Goal: Information Seeking & Learning: Compare options

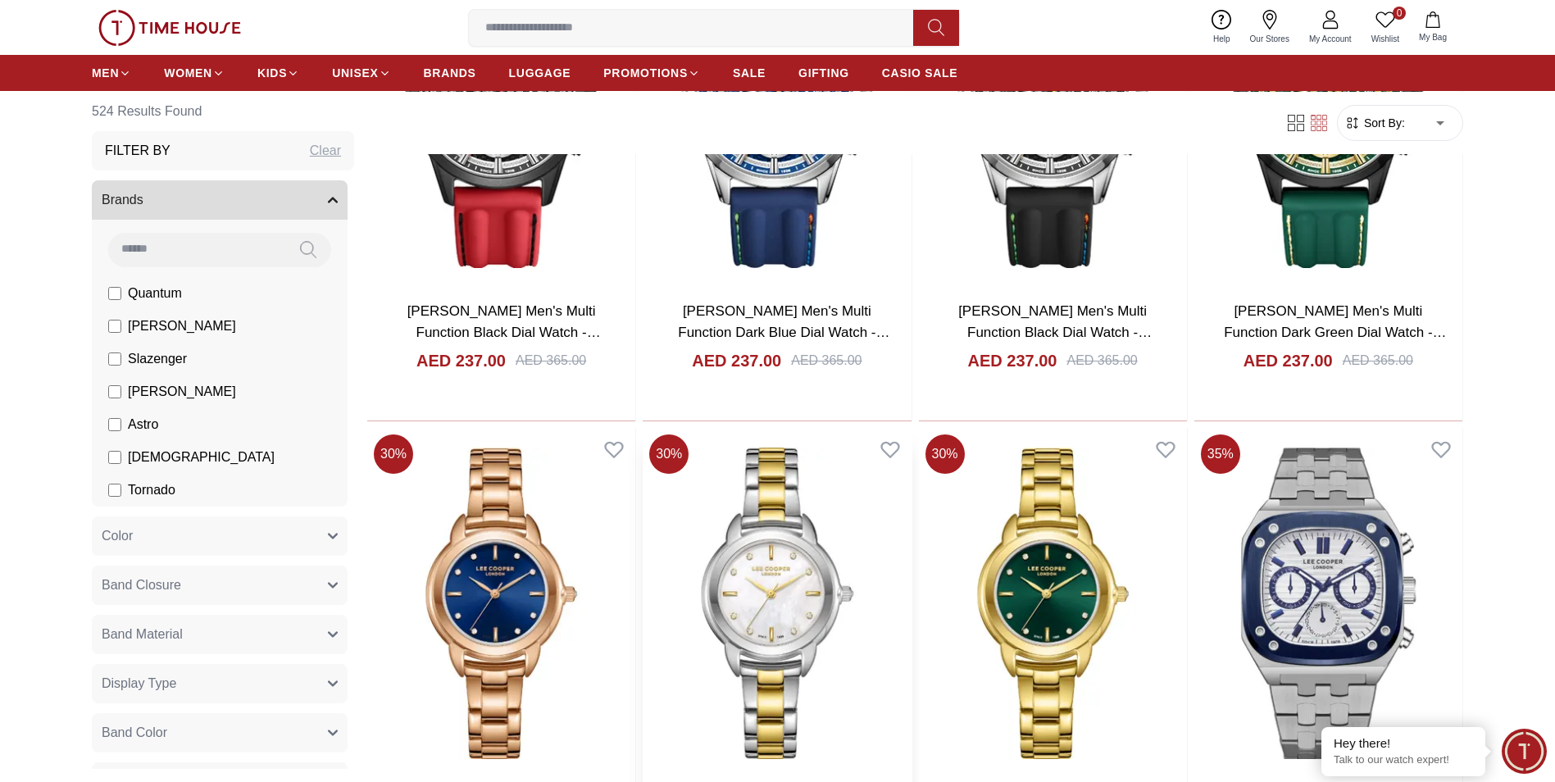
scroll to position [2623, 0]
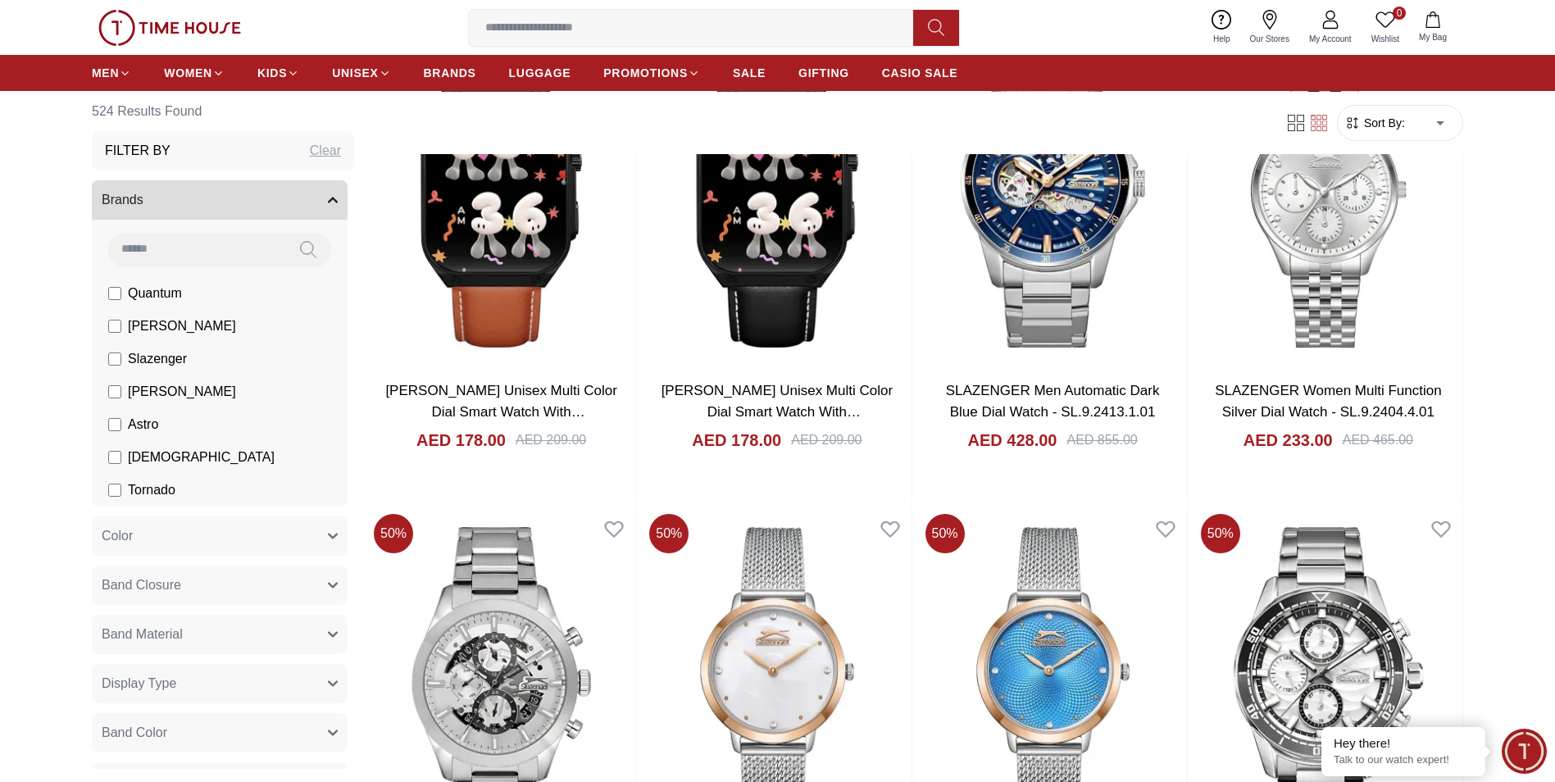
scroll to position [4917, 0]
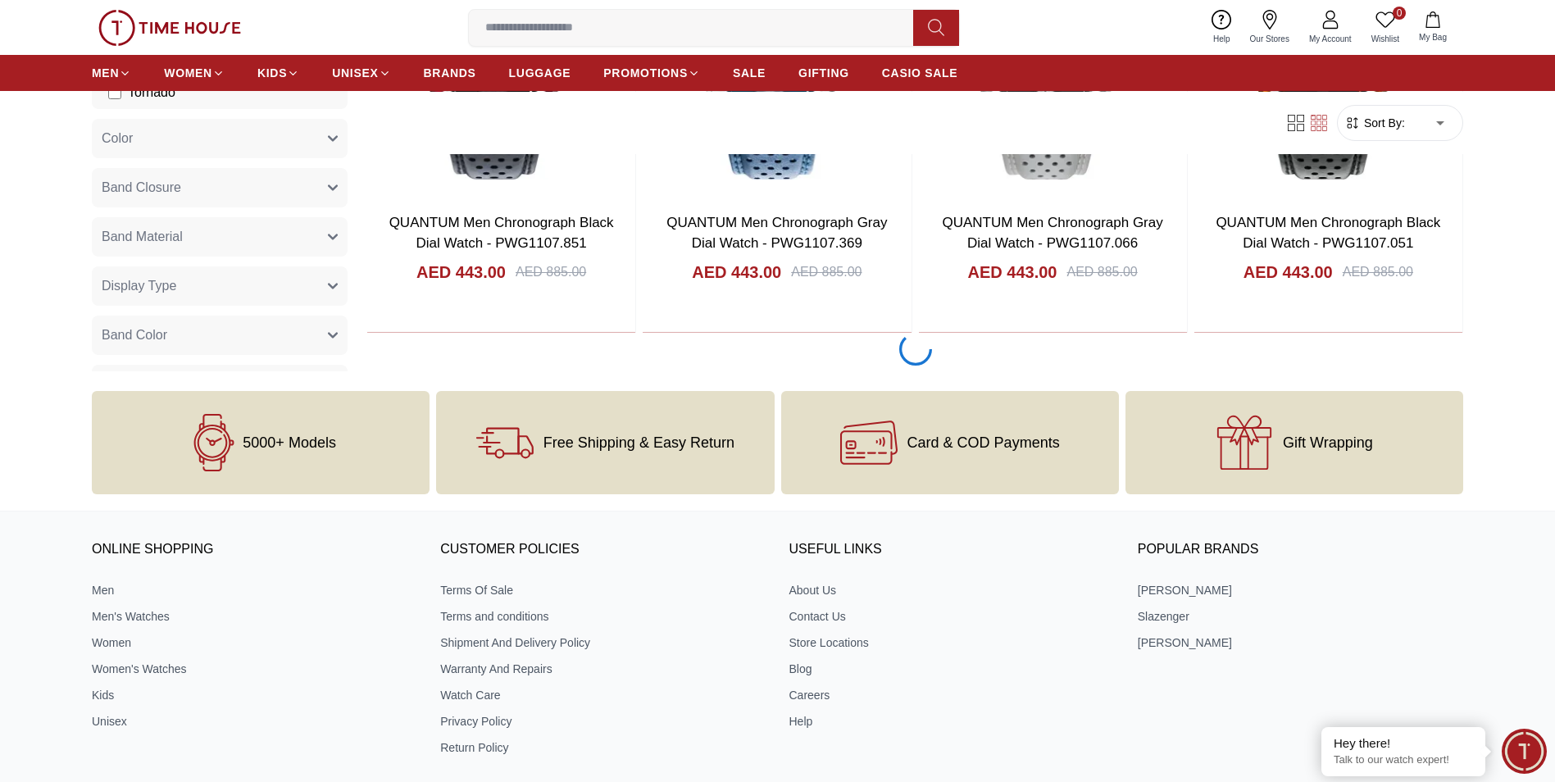
scroll to position [7786, 0]
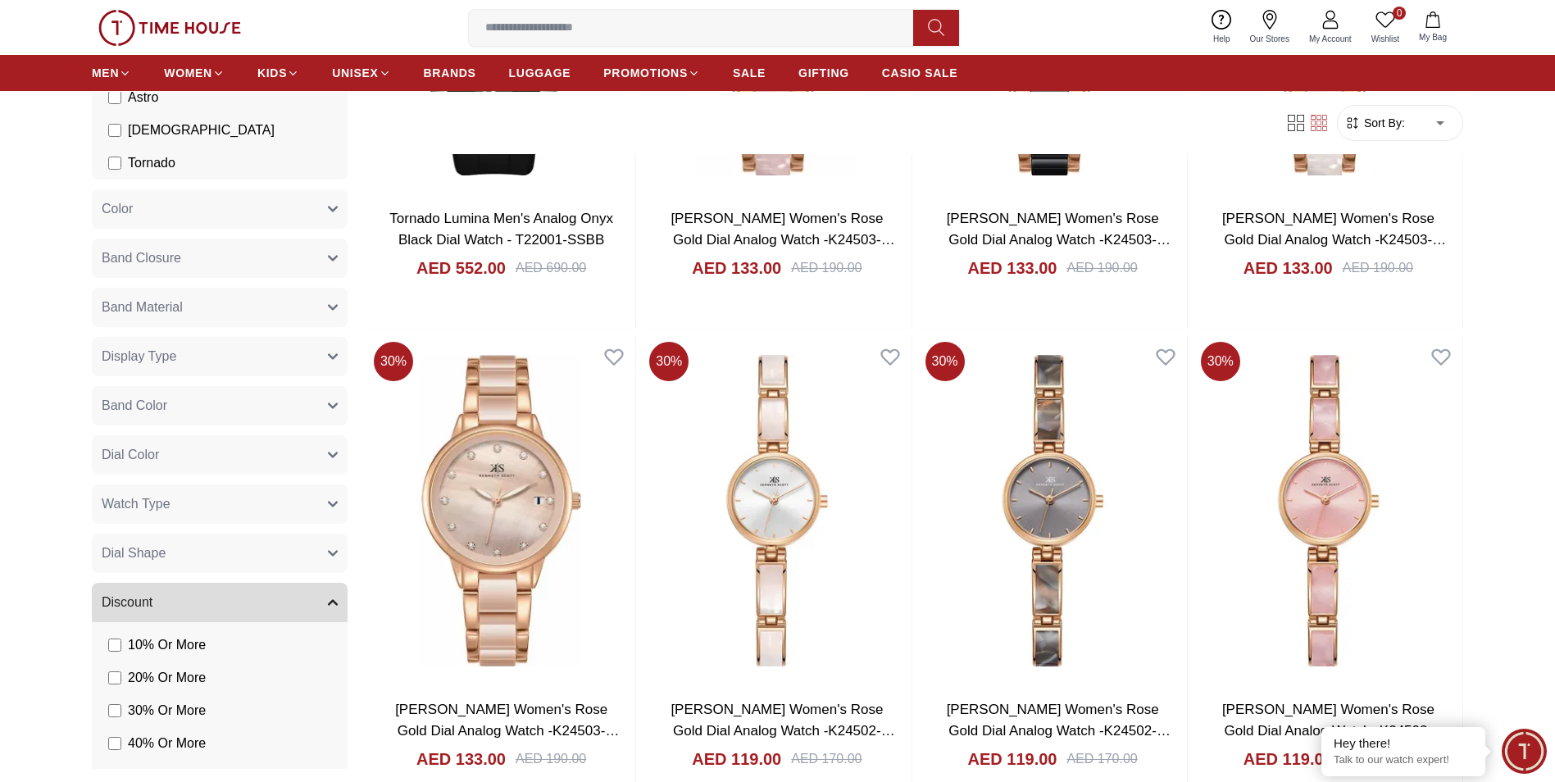
scroll to position [328, 0]
click at [317, 362] on button "Display Type" at bounding box center [220, 355] width 256 height 39
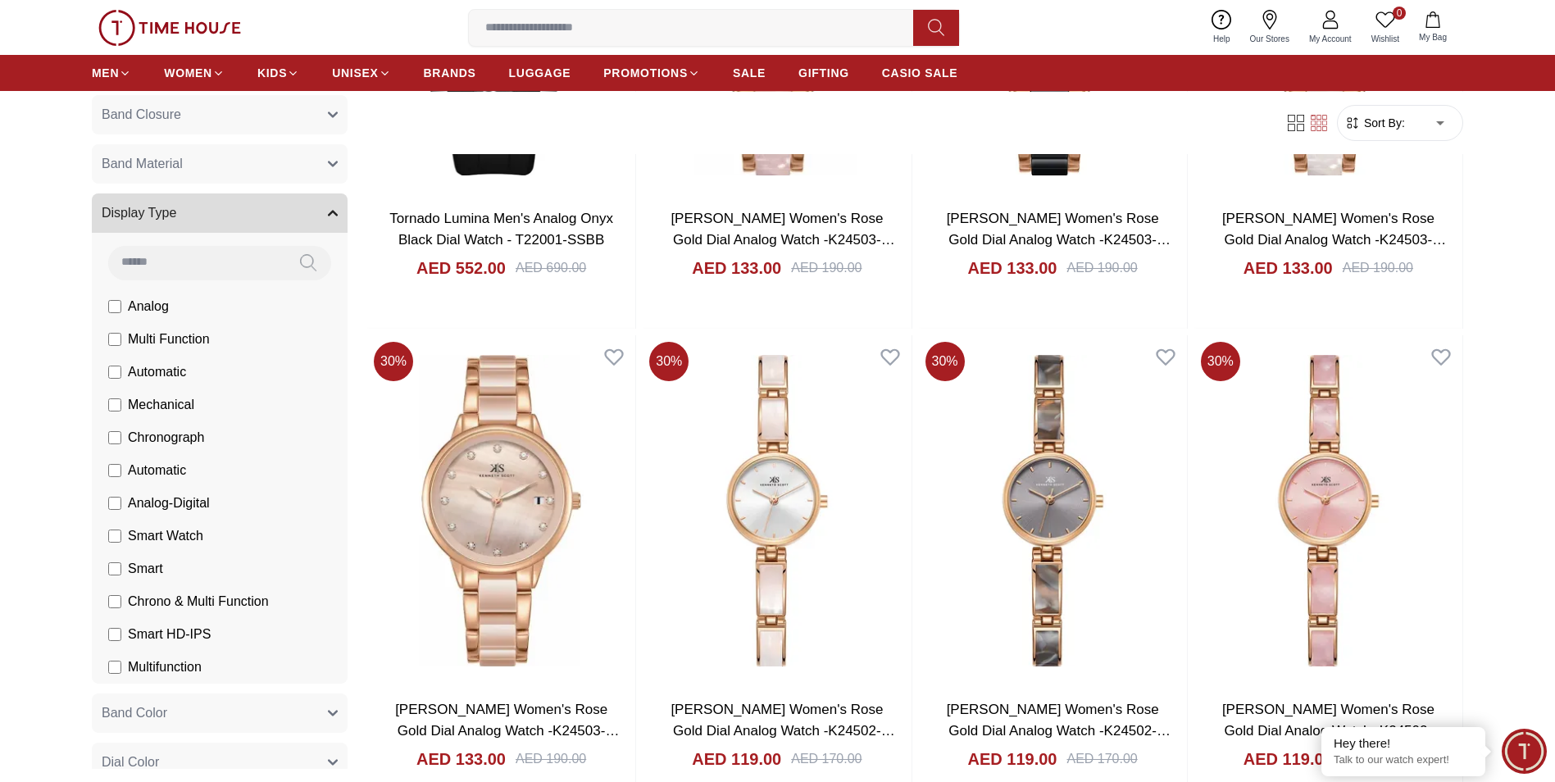
scroll to position [492, 0]
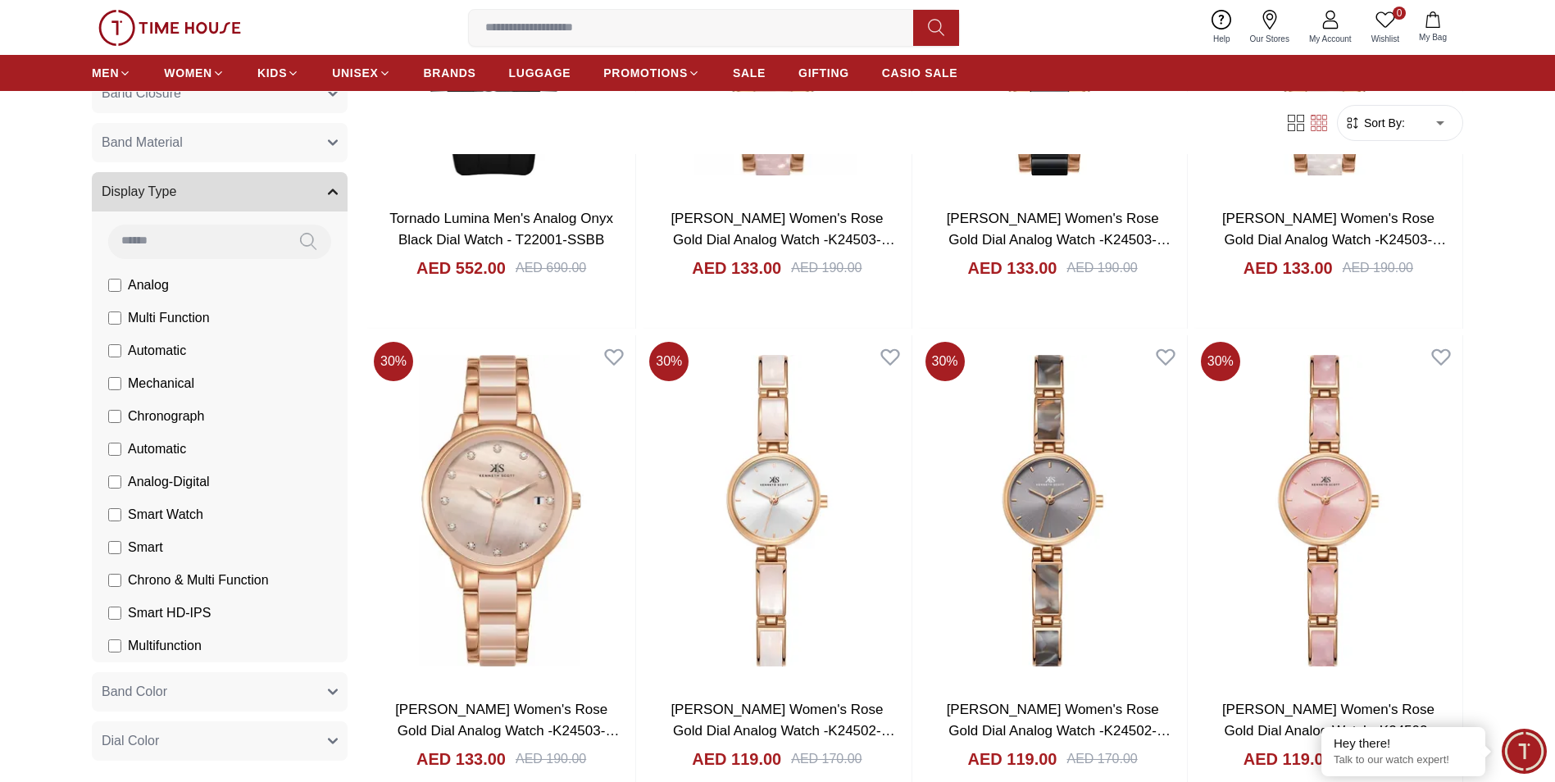
click at [171, 418] on span "Chronograph" at bounding box center [166, 417] width 76 height 20
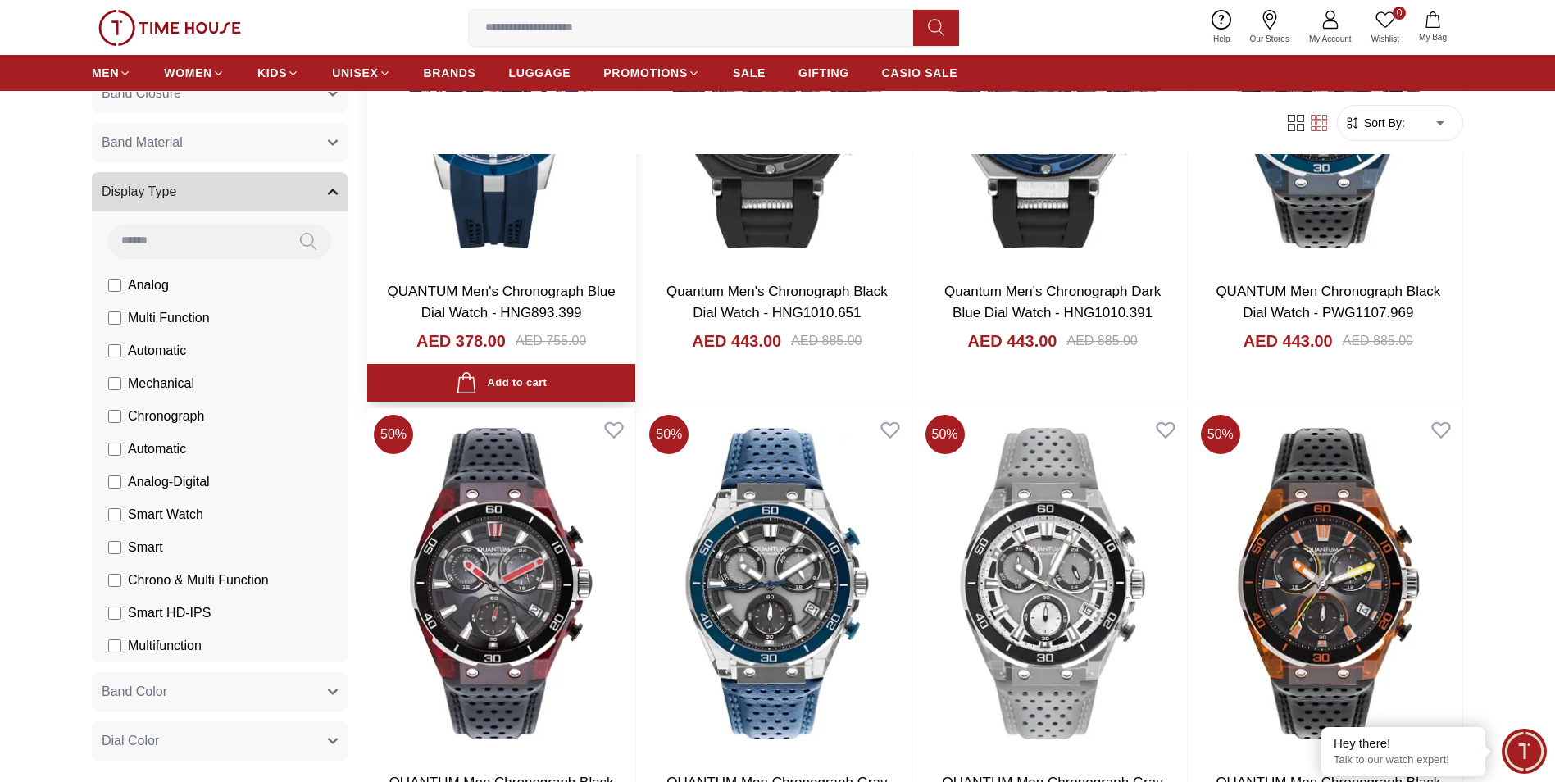
scroll to position [1007, 0]
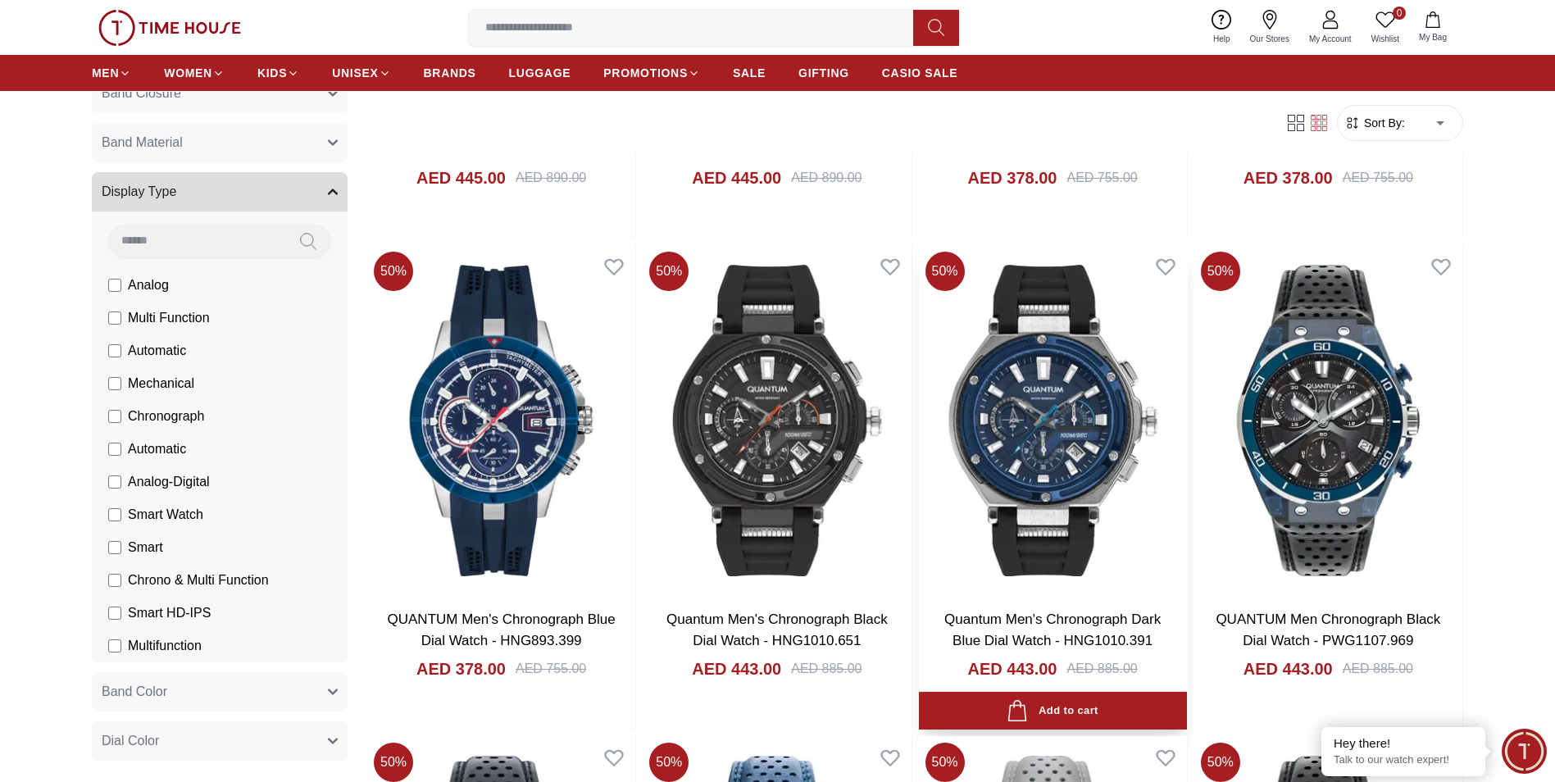
click at [1003, 459] on img at bounding box center [1053, 420] width 268 height 351
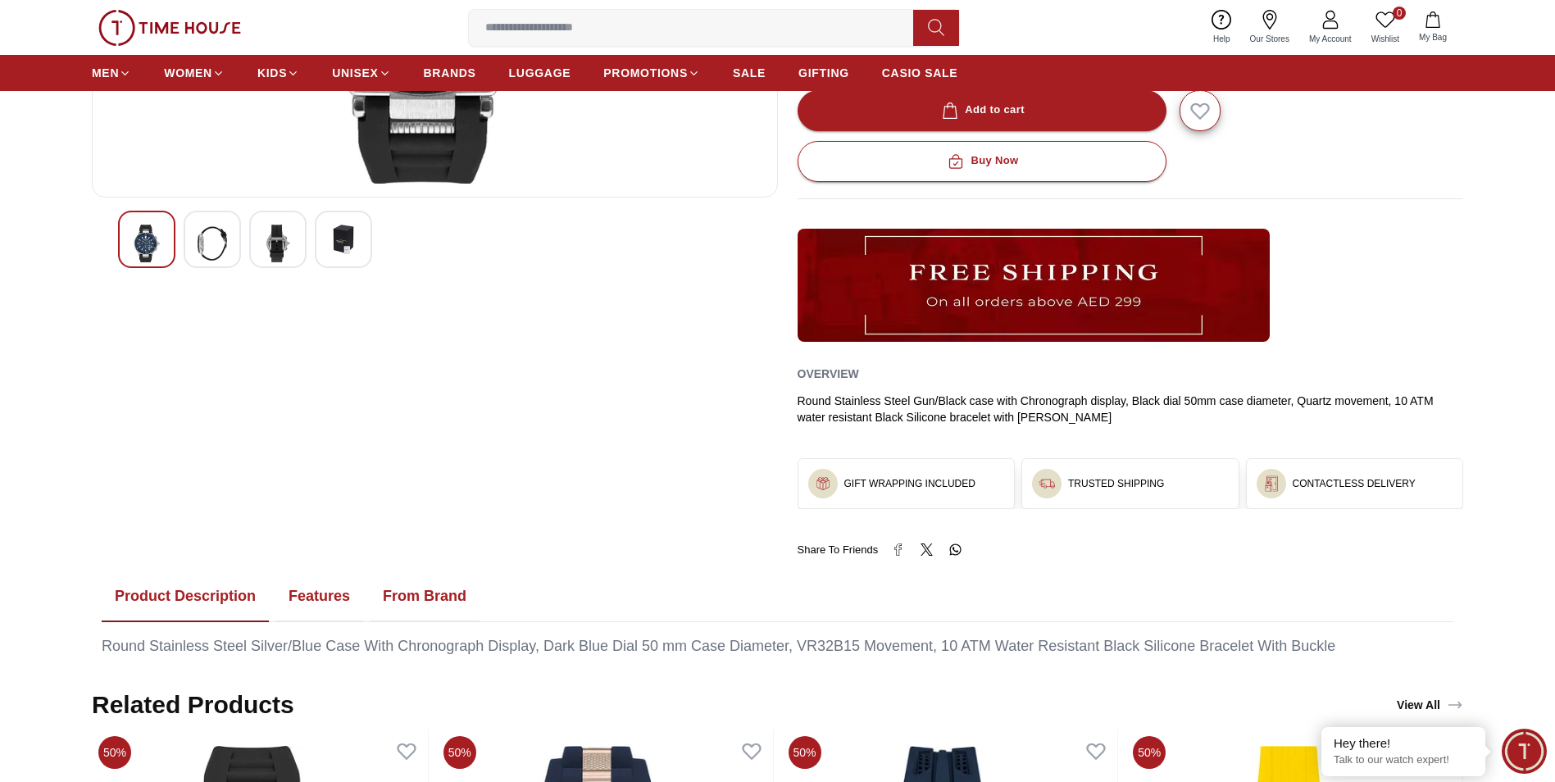
scroll to position [164, 0]
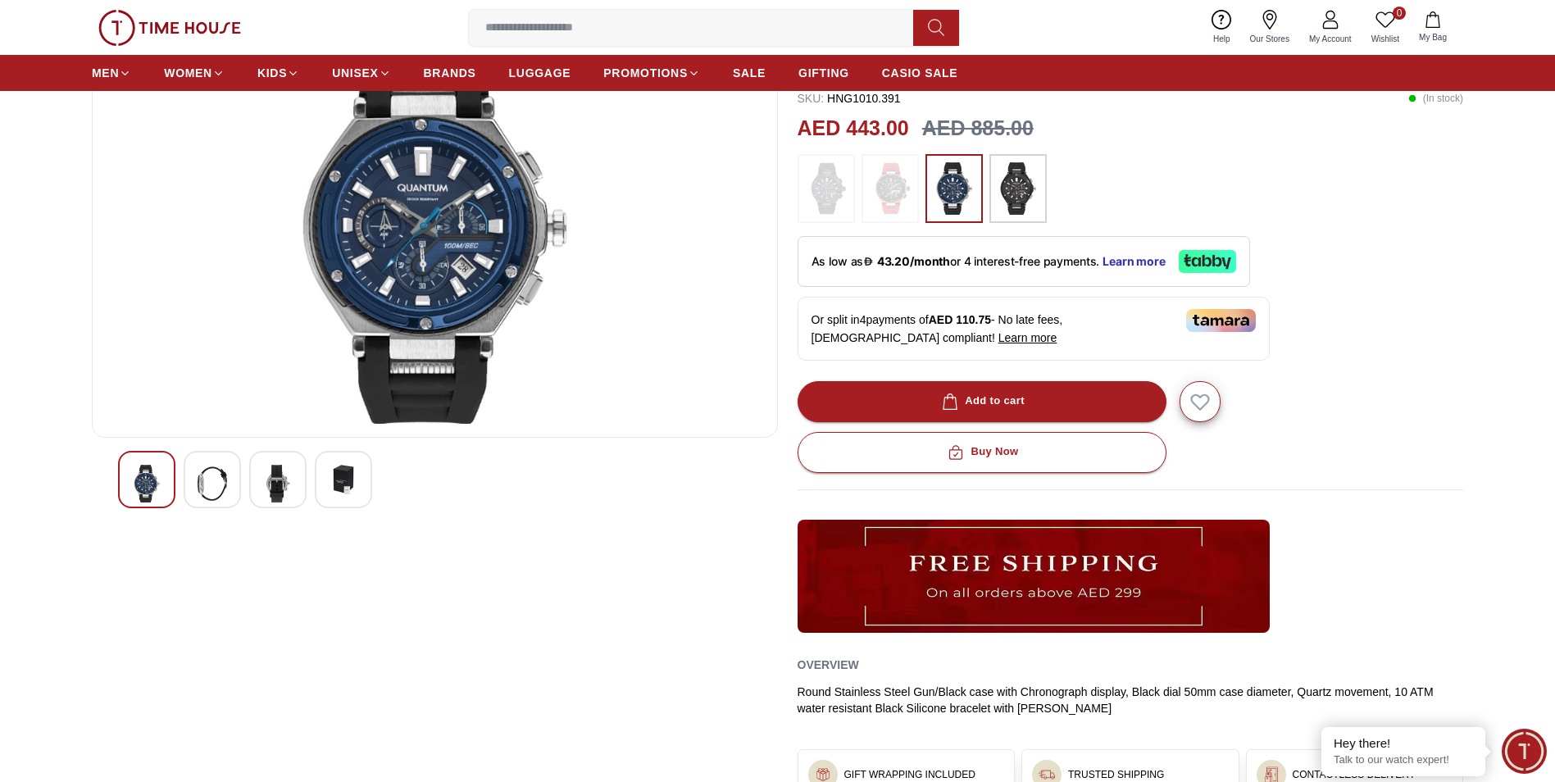
click at [212, 511] on div at bounding box center [435, 483] width 686 height 64
click at [288, 492] on img at bounding box center [278, 484] width 30 height 38
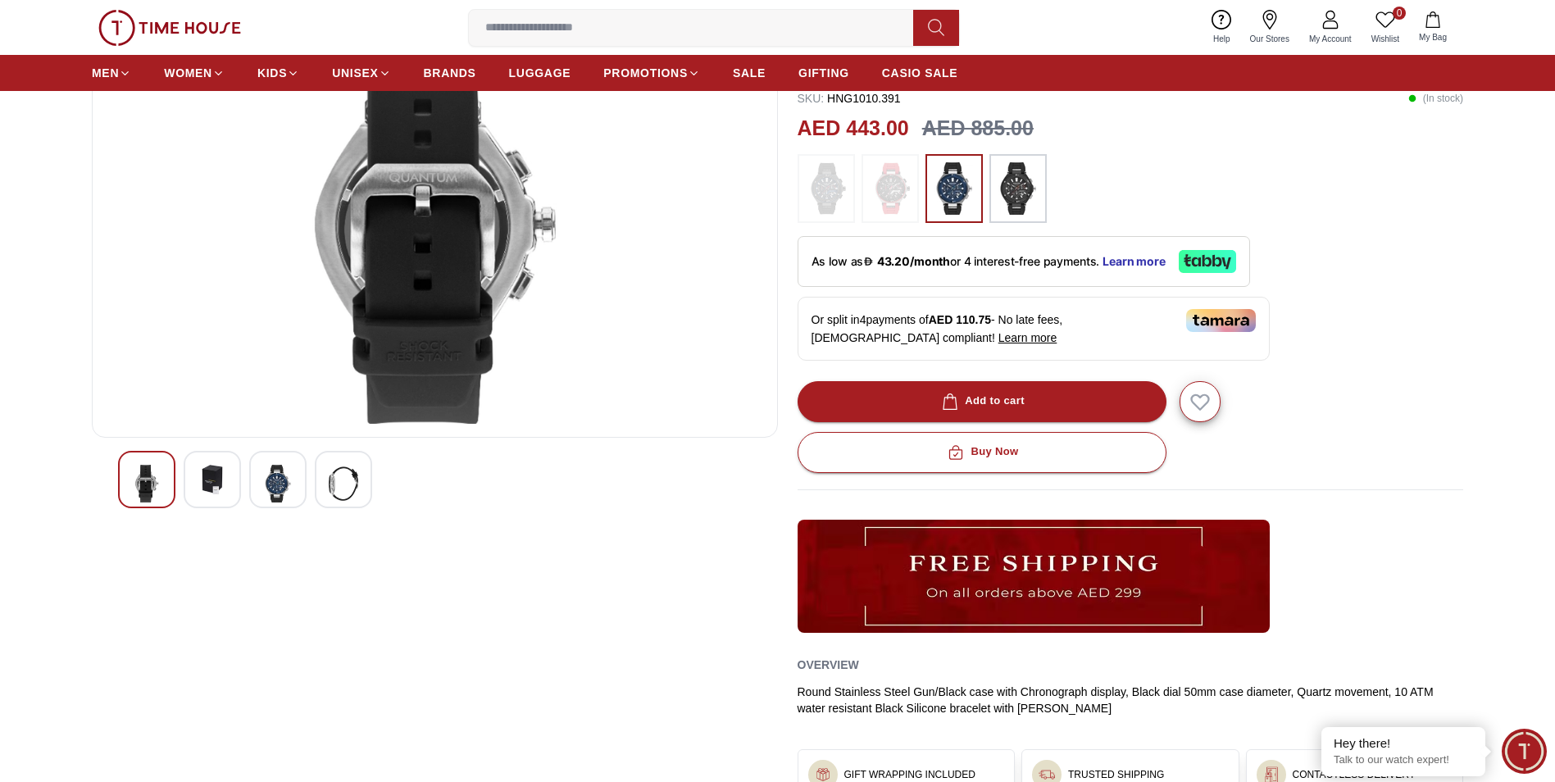
click at [223, 476] on img at bounding box center [213, 480] width 30 height 30
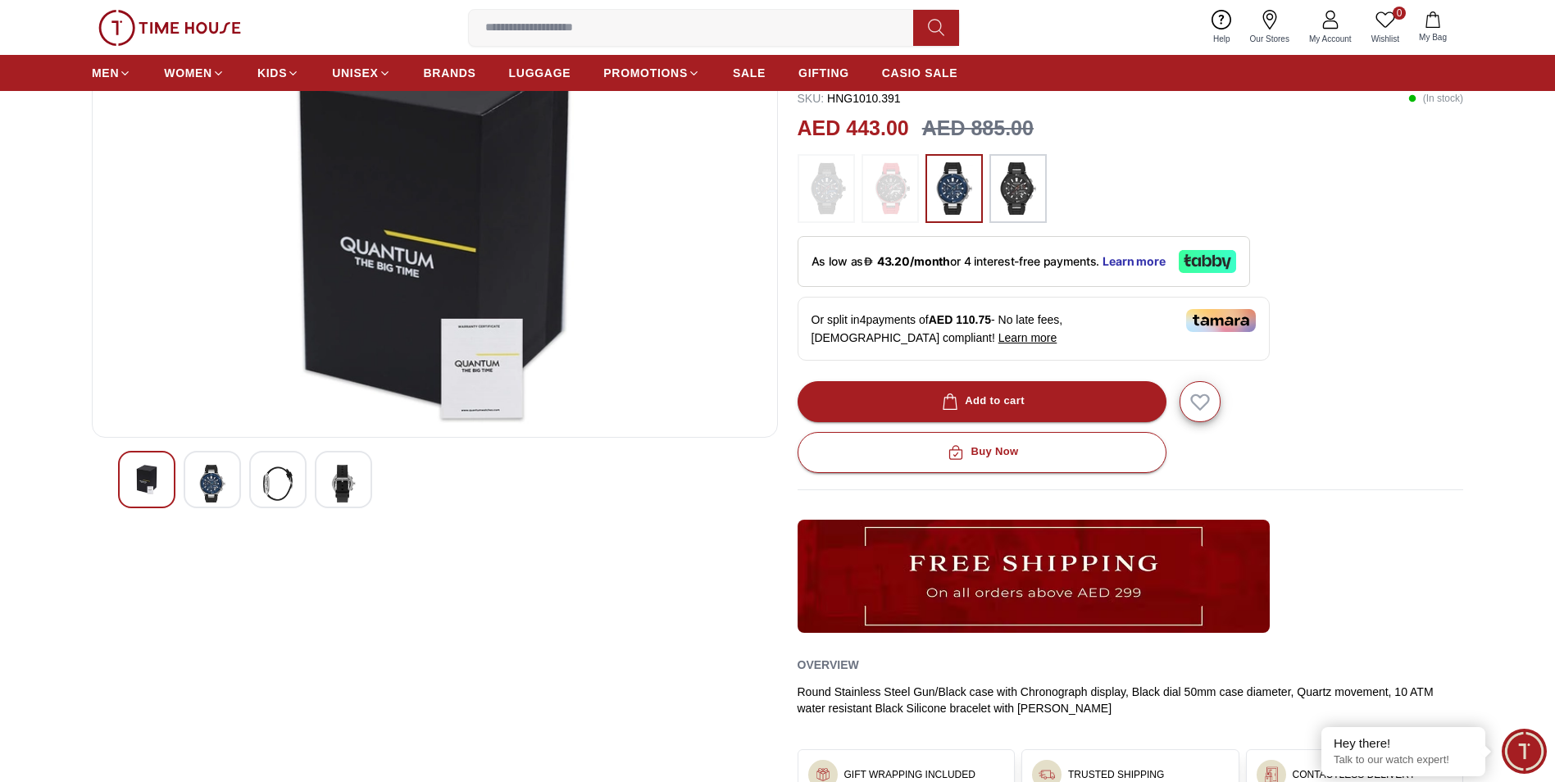
click at [268, 492] on img at bounding box center [278, 484] width 30 height 38
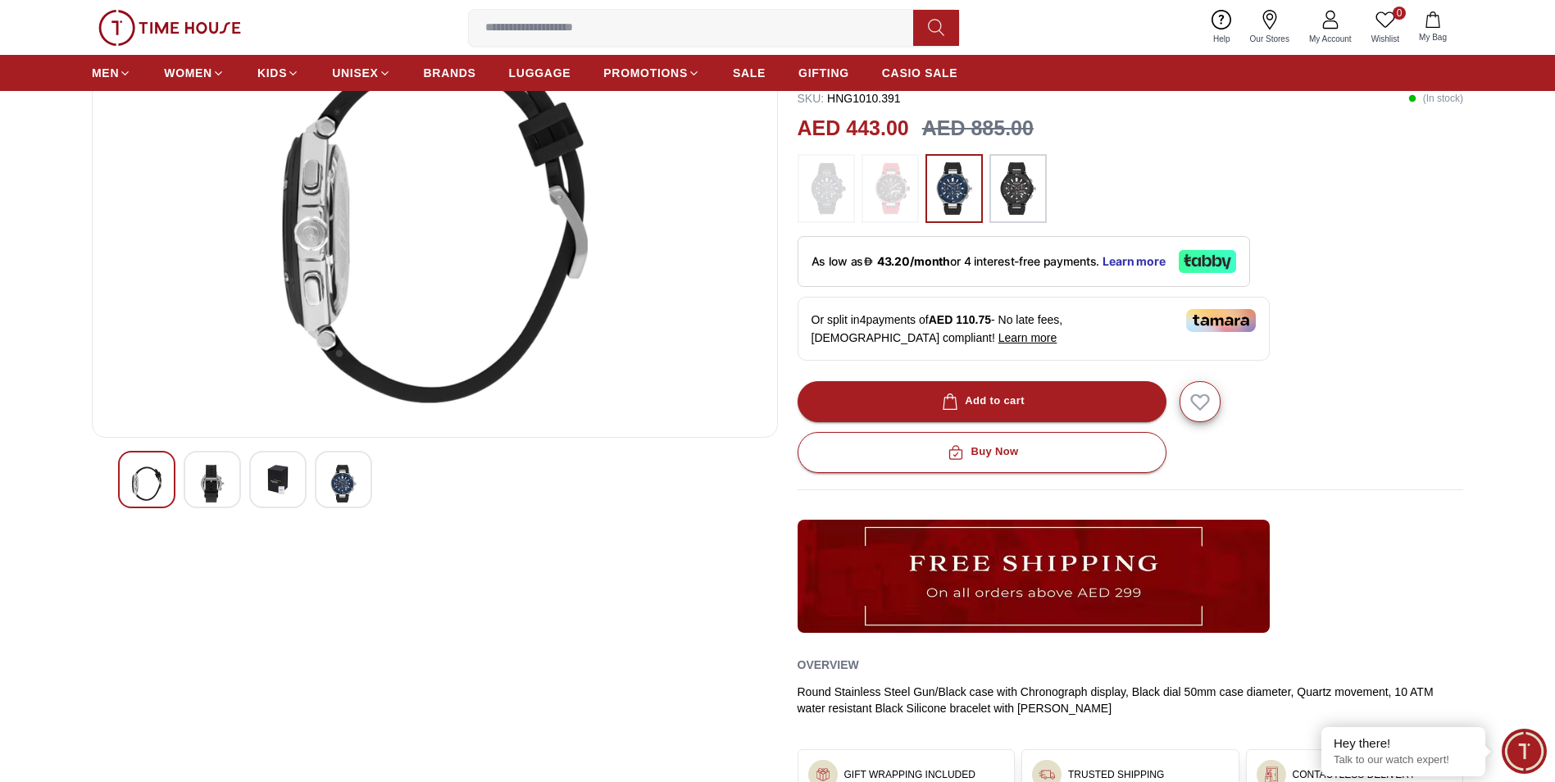
click at [344, 485] on img at bounding box center [344, 484] width 30 height 38
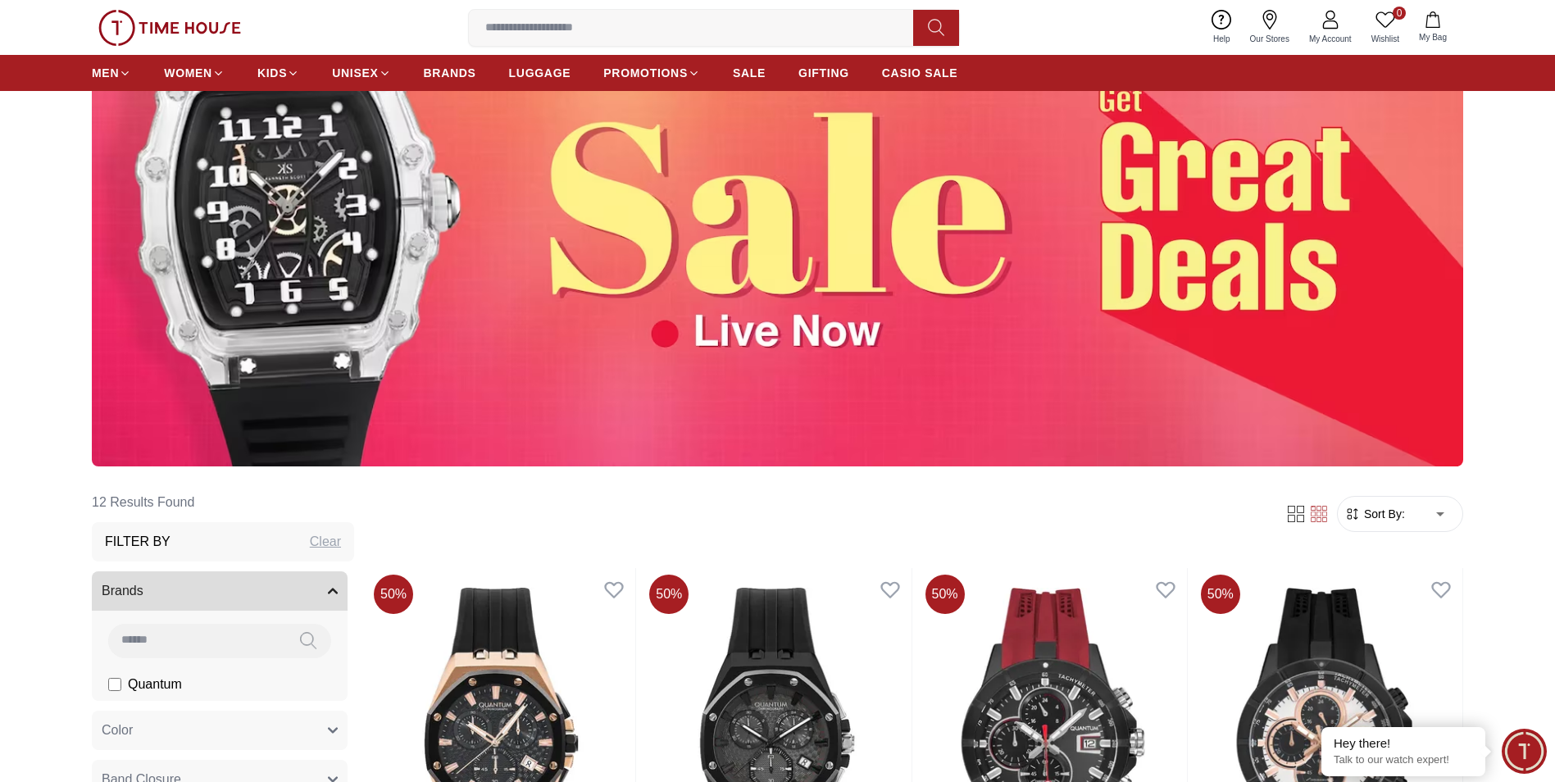
scroll to position [188, 0]
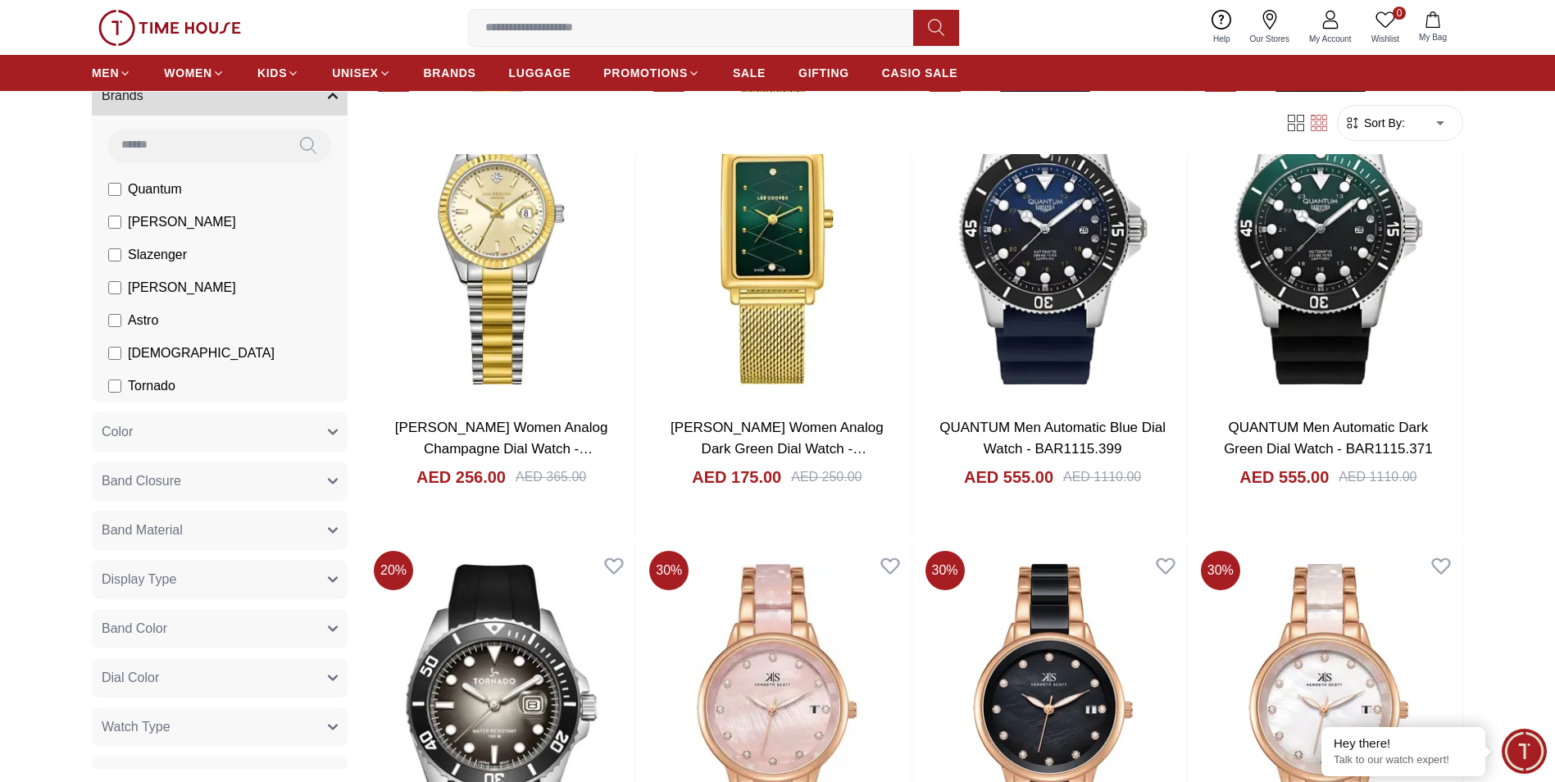
scroll to position [246, 0]
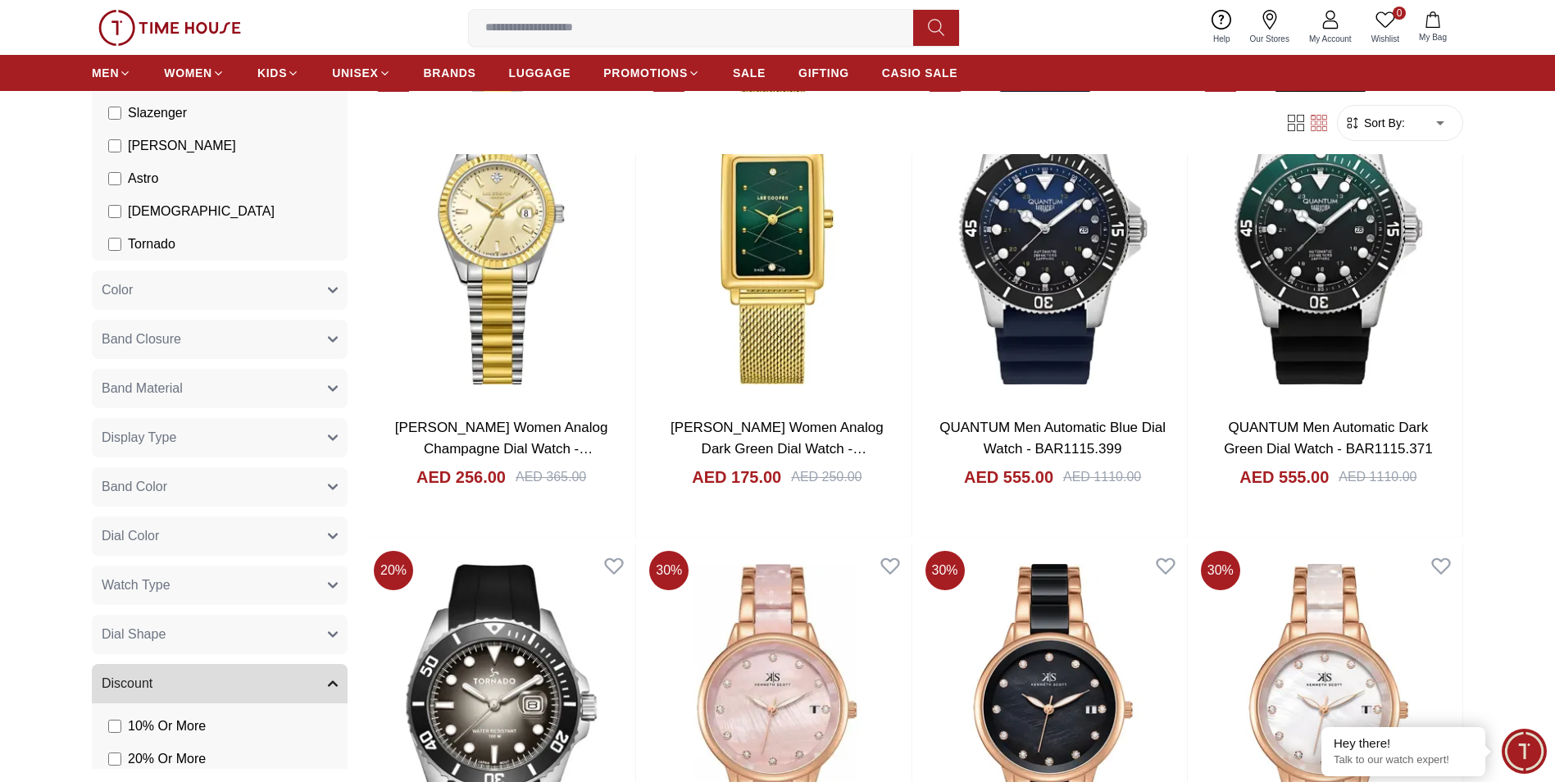
click at [328, 490] on icon "button" at bounding box center [333, 487] width 10 height 10
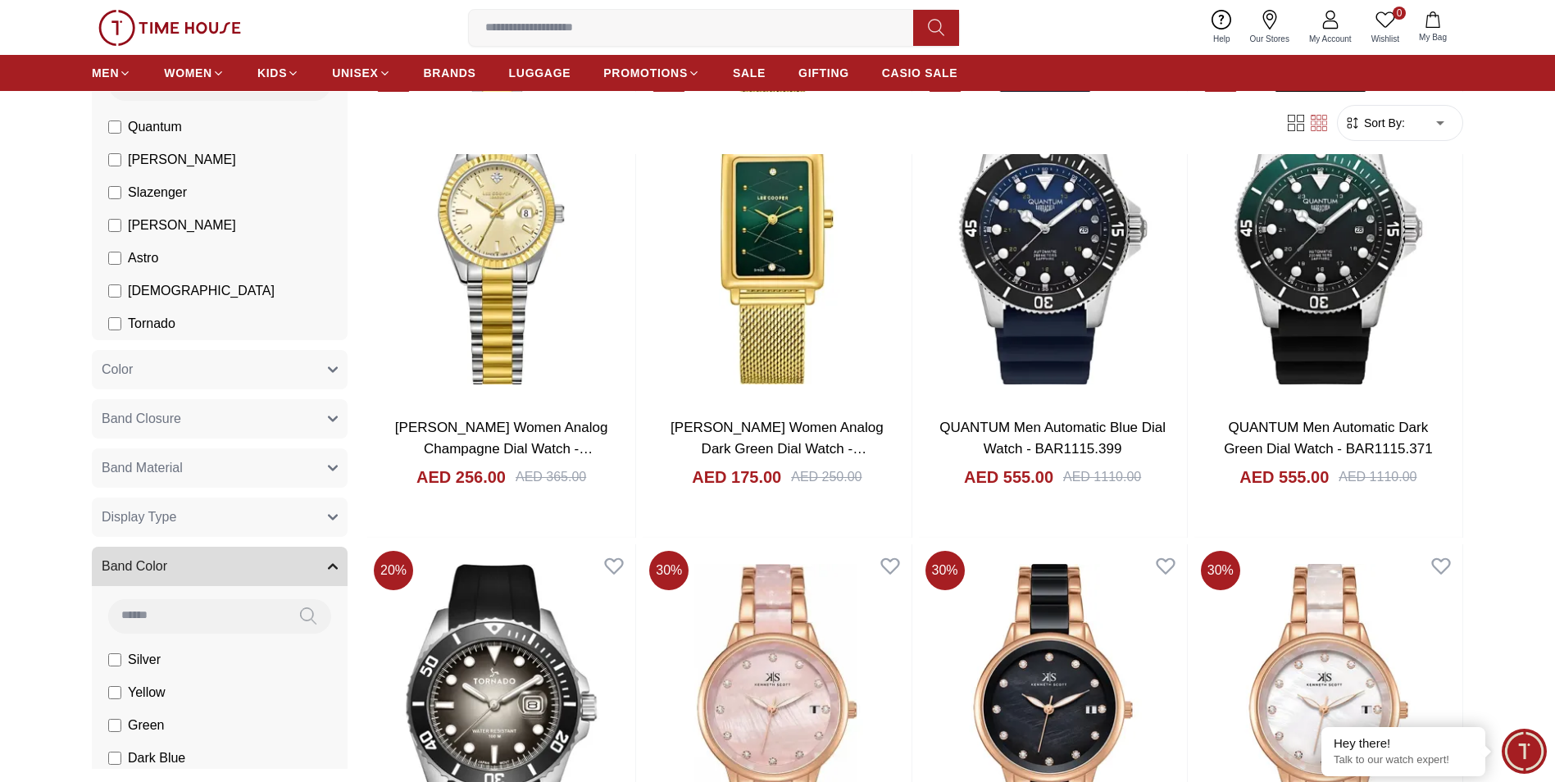
scroll to position [164, 0]
click at [328, 573] on icon "button" at bounding box center [333, 569] width 10 height 10
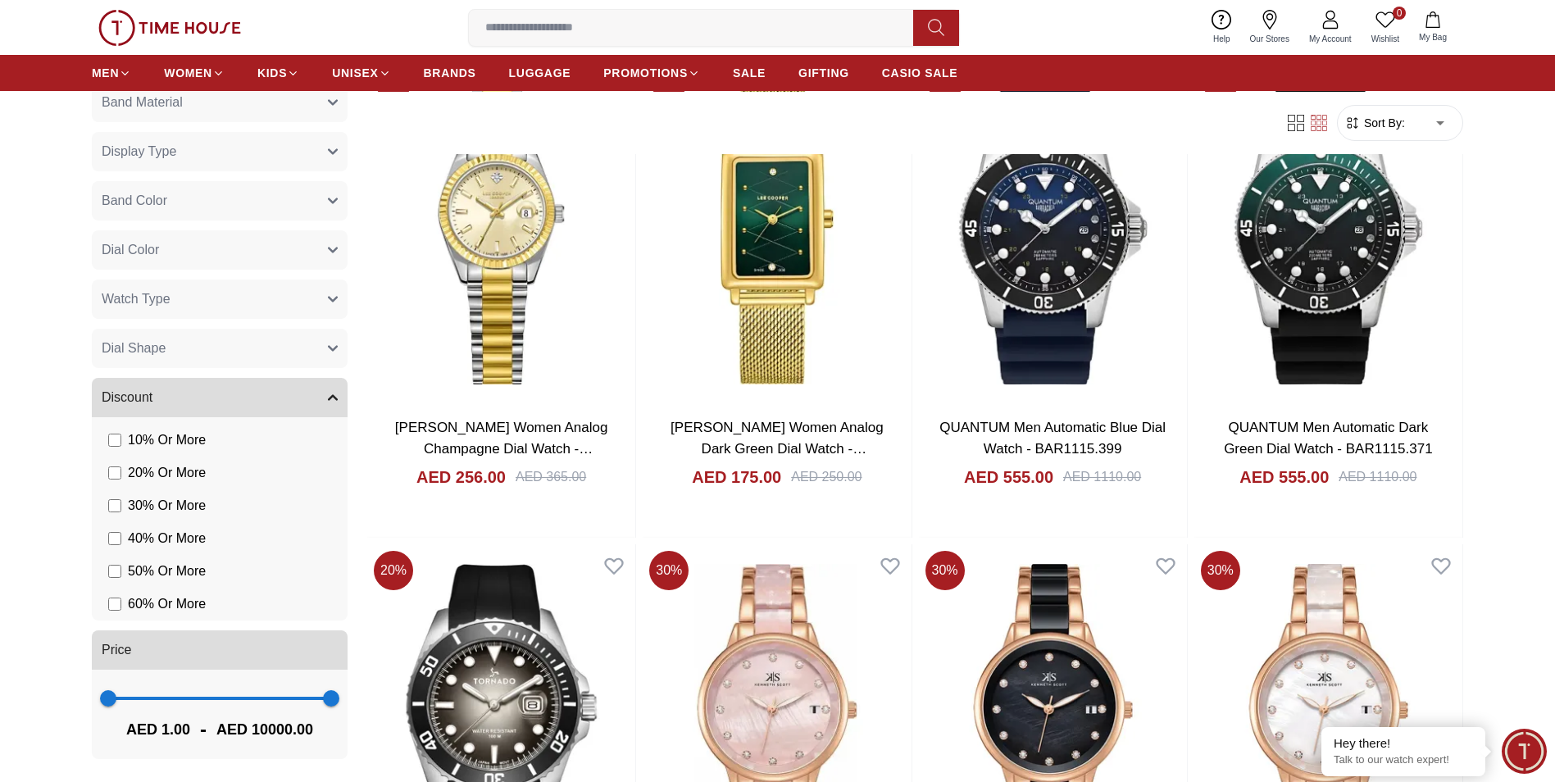
scroll to position [368, 0]
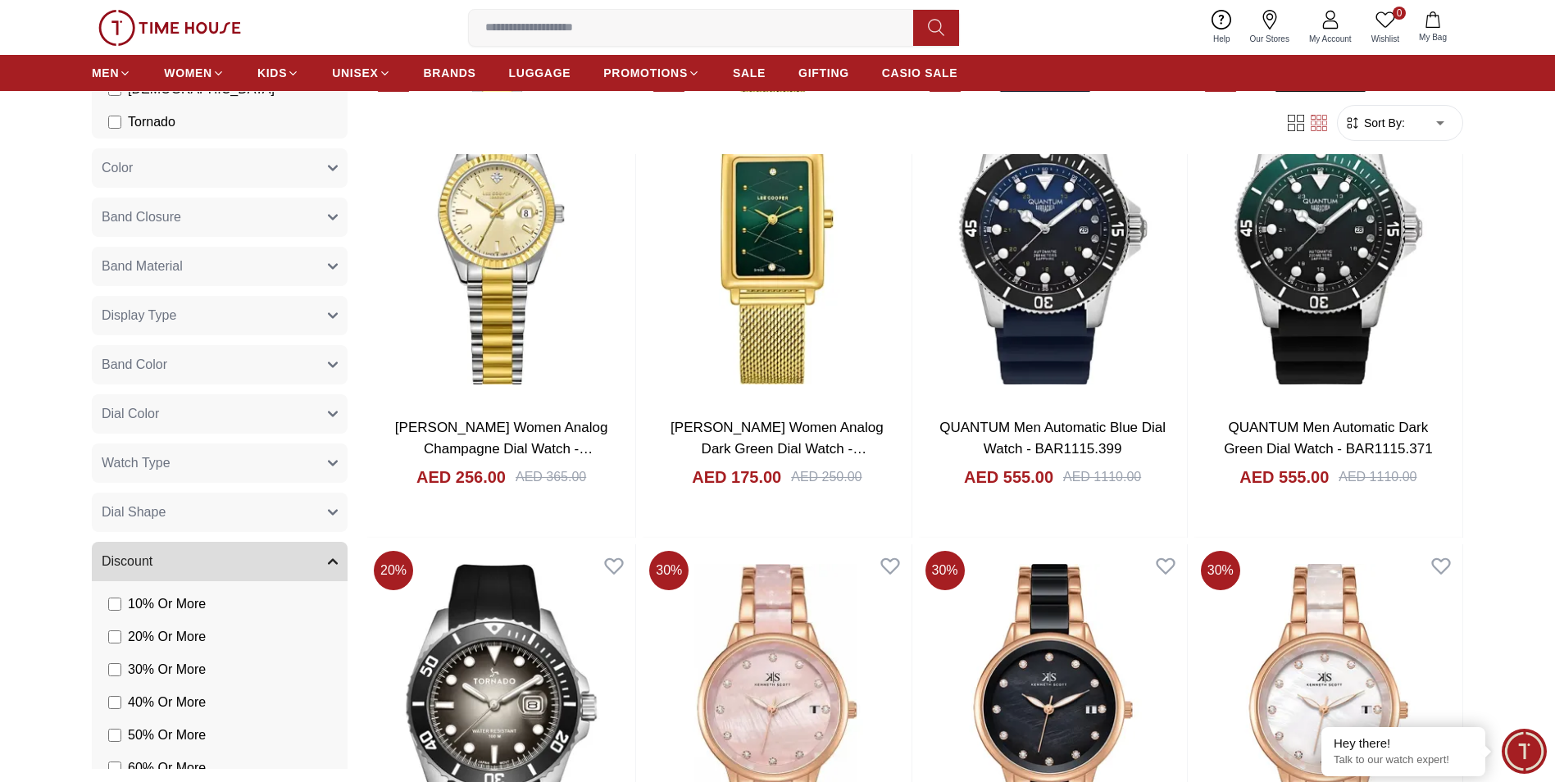
click at [313, 466] on button "Watch Type" at bounding box center [220, 462] width 256 height 39
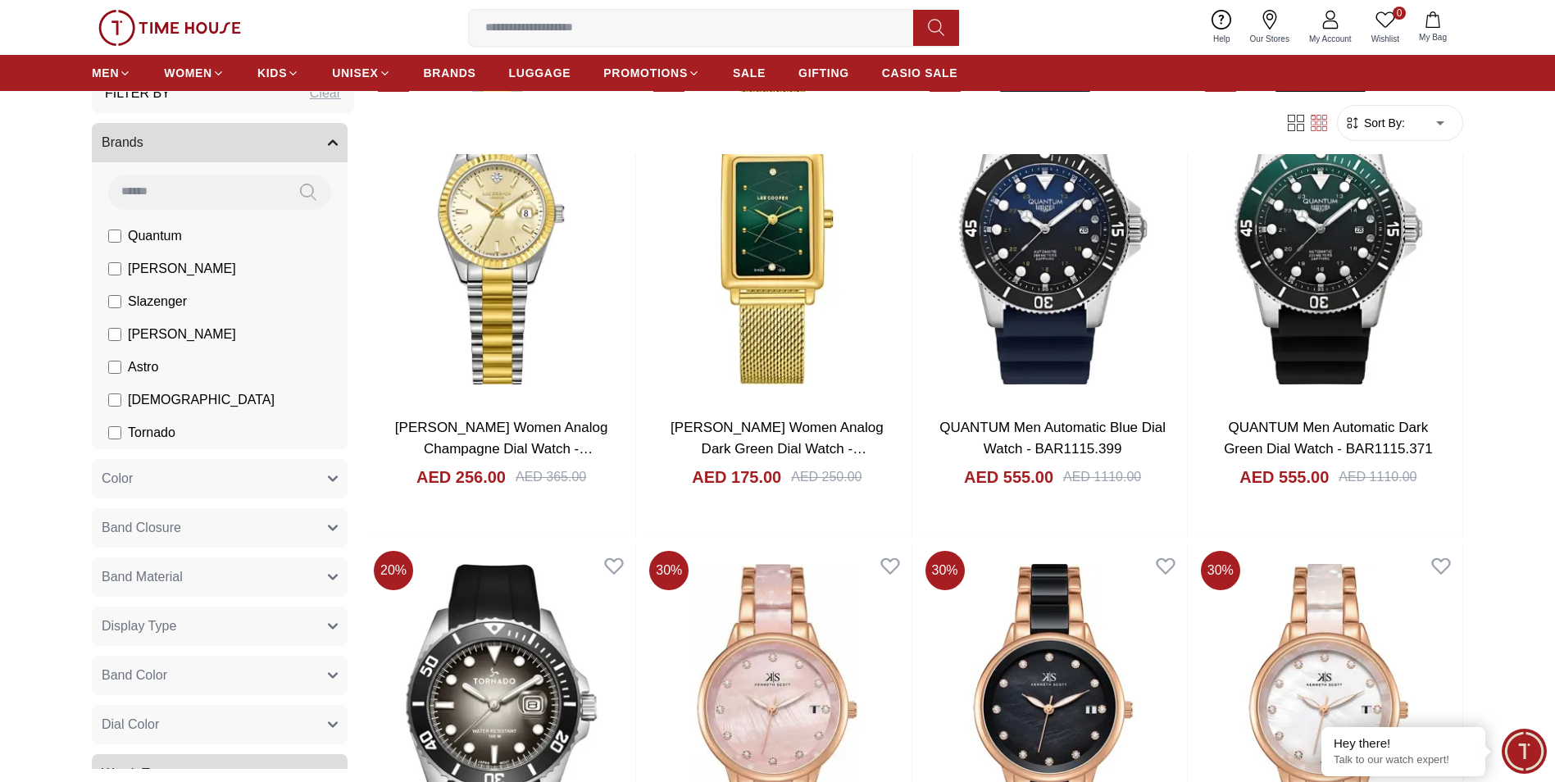
scroll to position [164, 0]
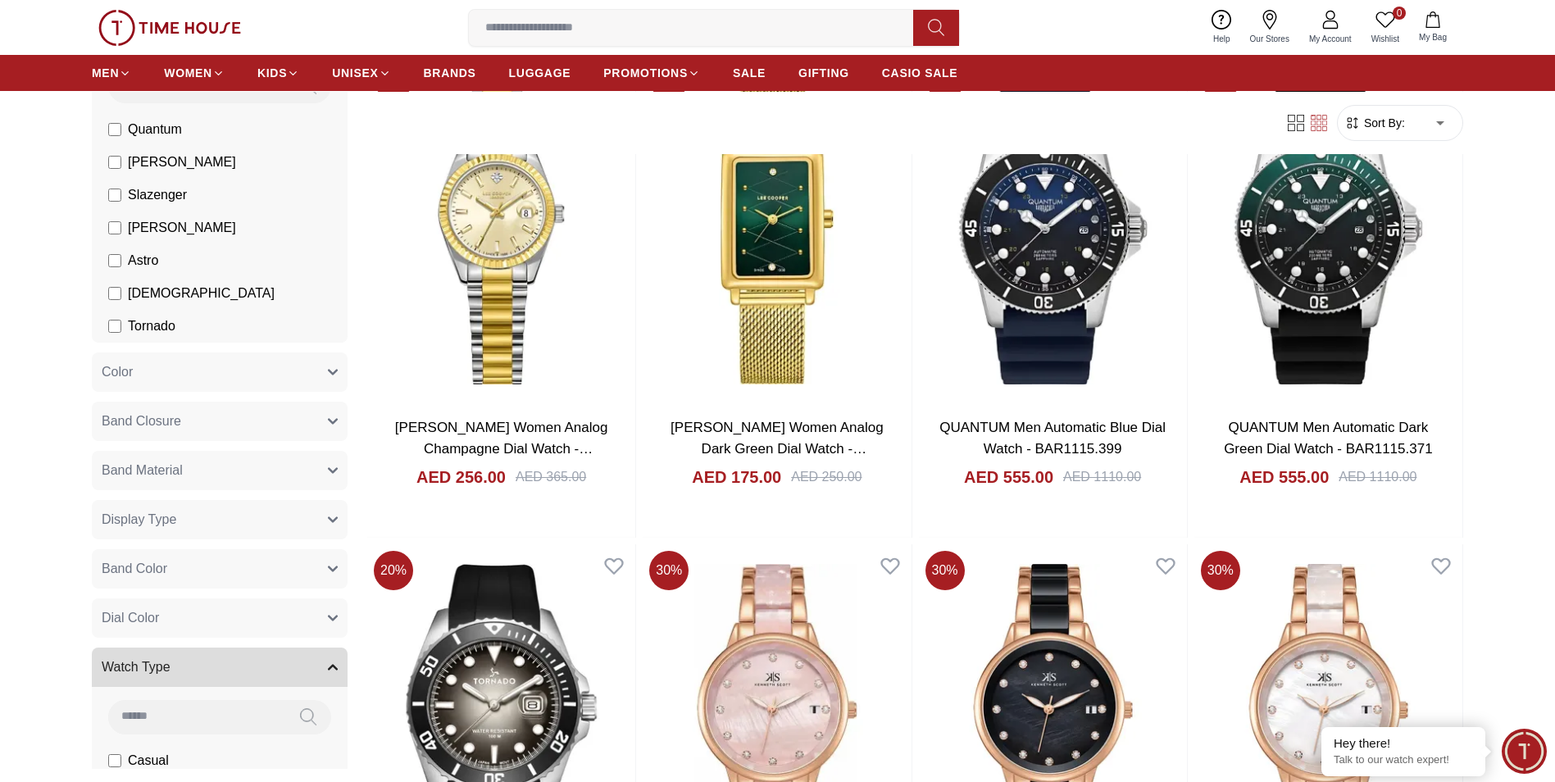
click at [162, 327] on span "Tornado" at bounding box center [152, 326] width 48 height 20
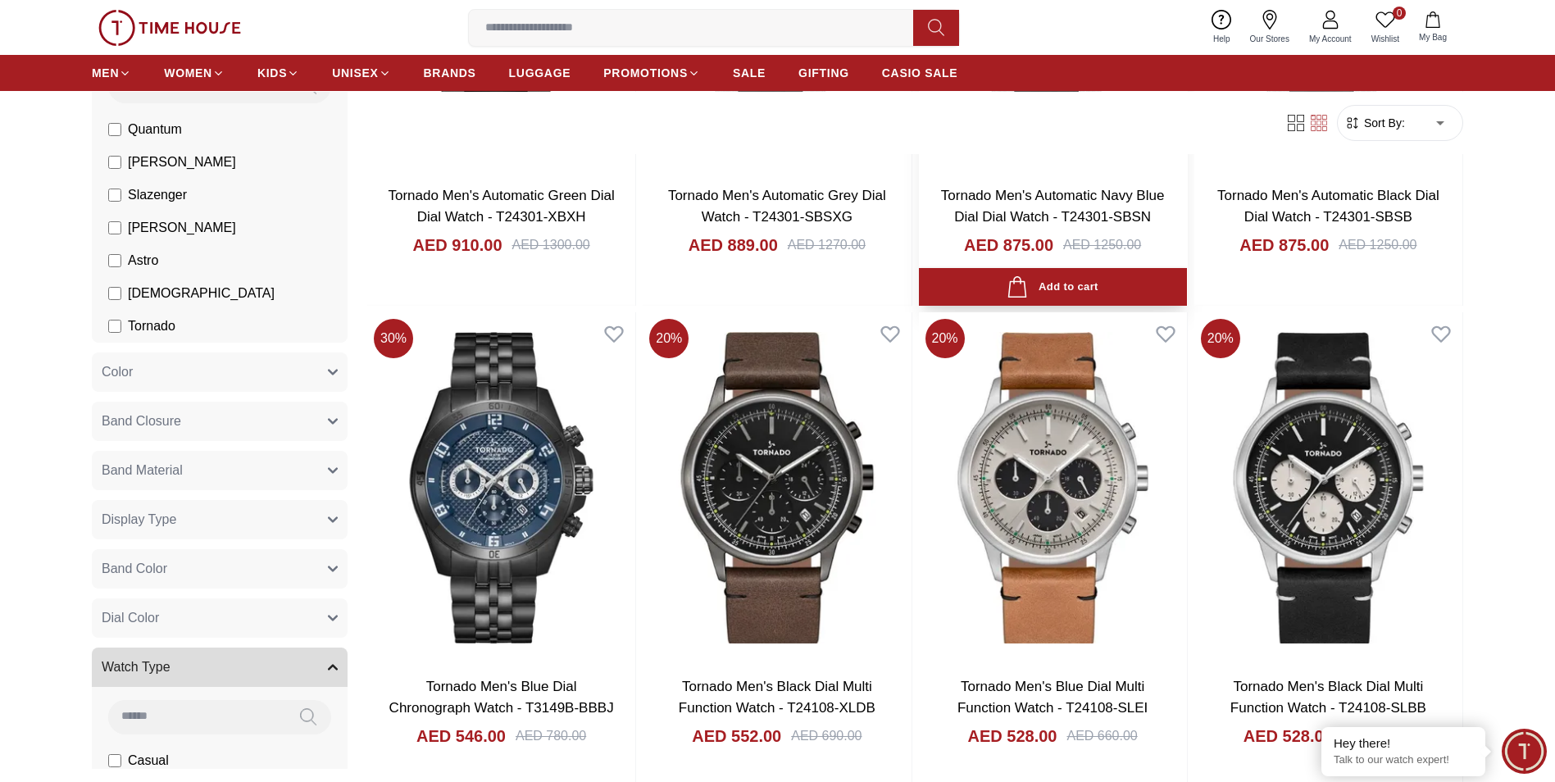
scroll to position [1475, 0]
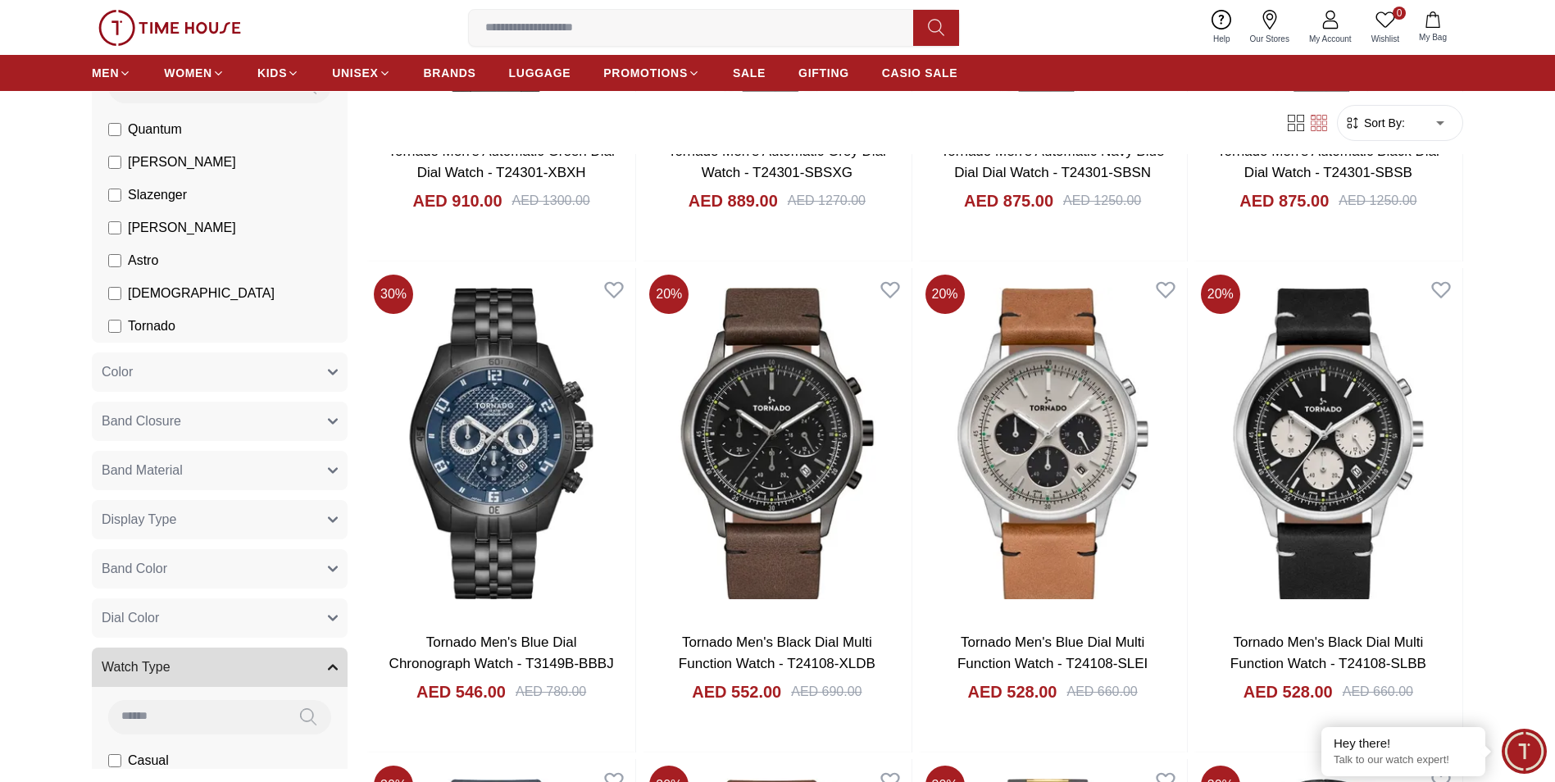
click at [328, 475] on icon "button" at bounding box center [333, 471] width 10 height 10
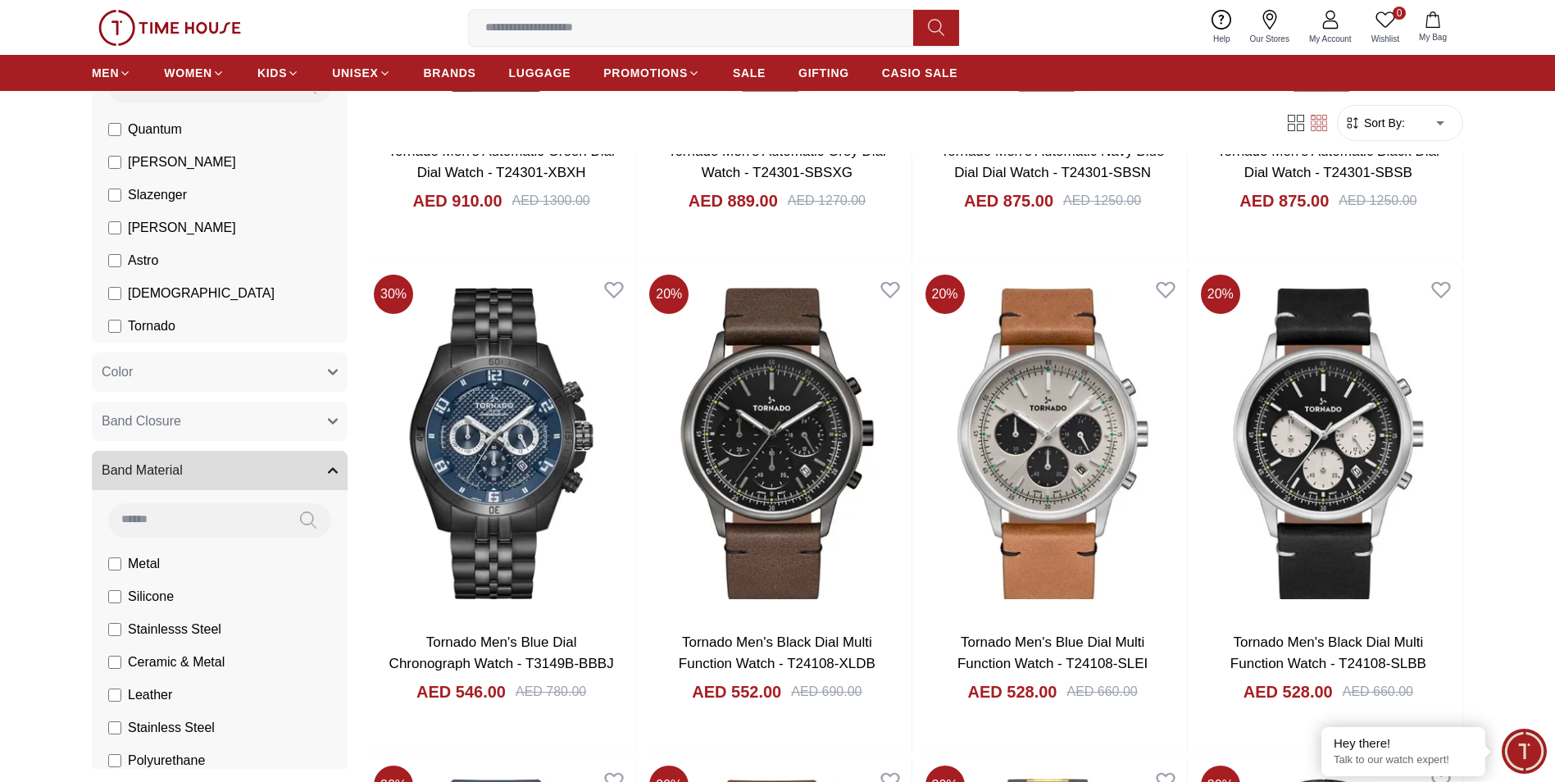
scroll to position [328, 0]
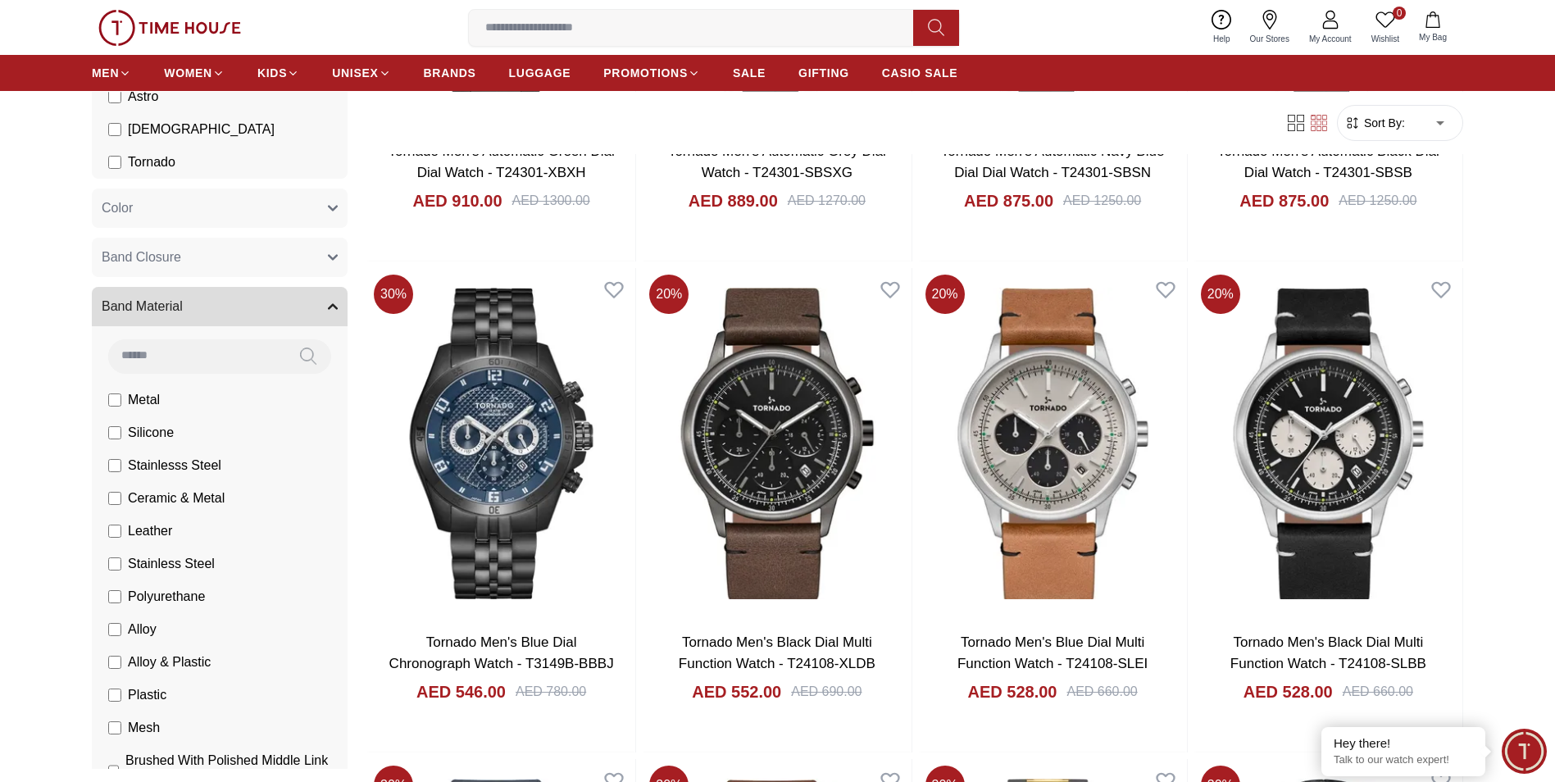
click at [157, 529] on span "Leather" at bounding box center [150, 531] width 44 height 20
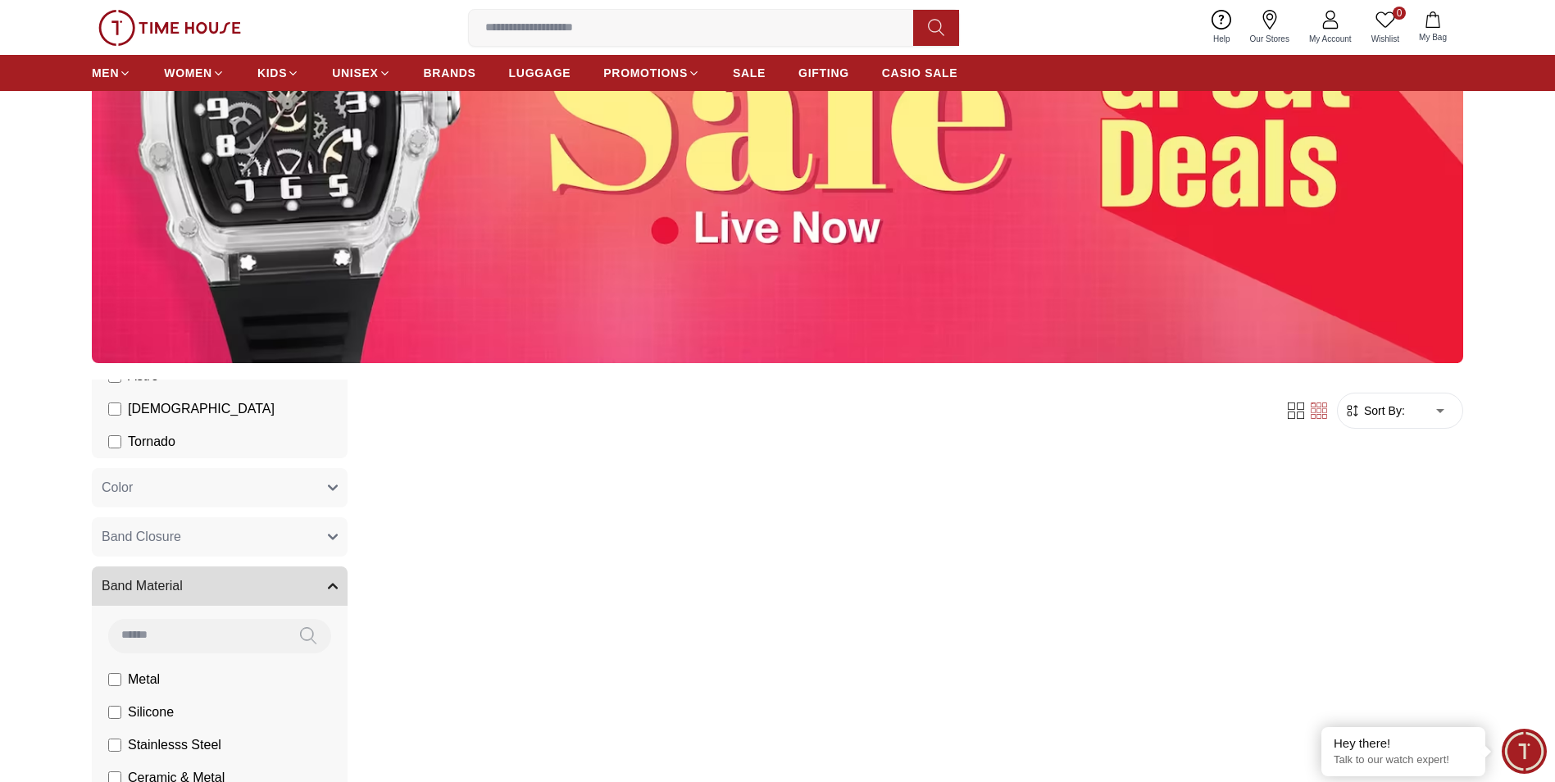
scroll to position [574, 0]
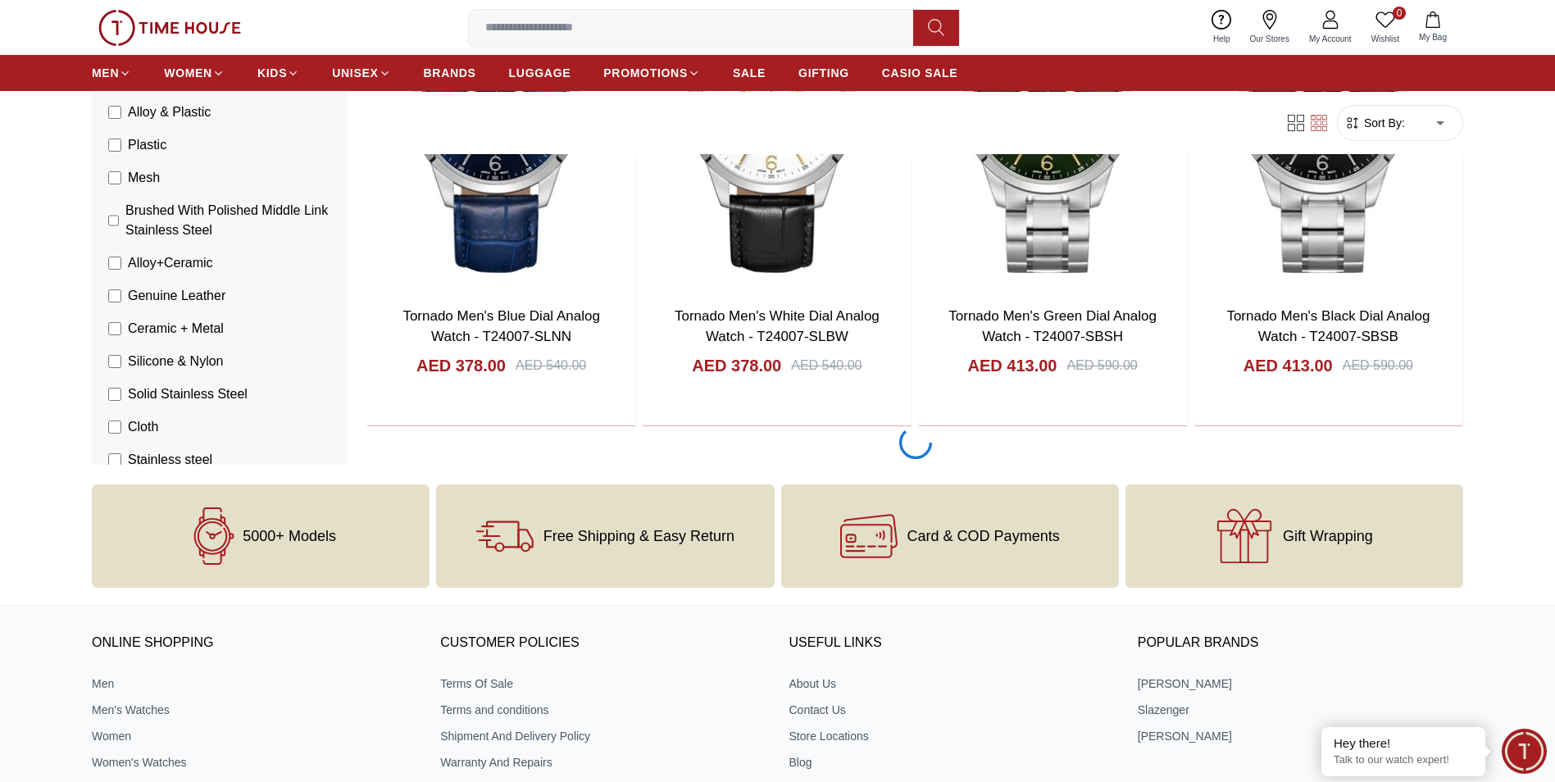
scroll to position [2787, 0]
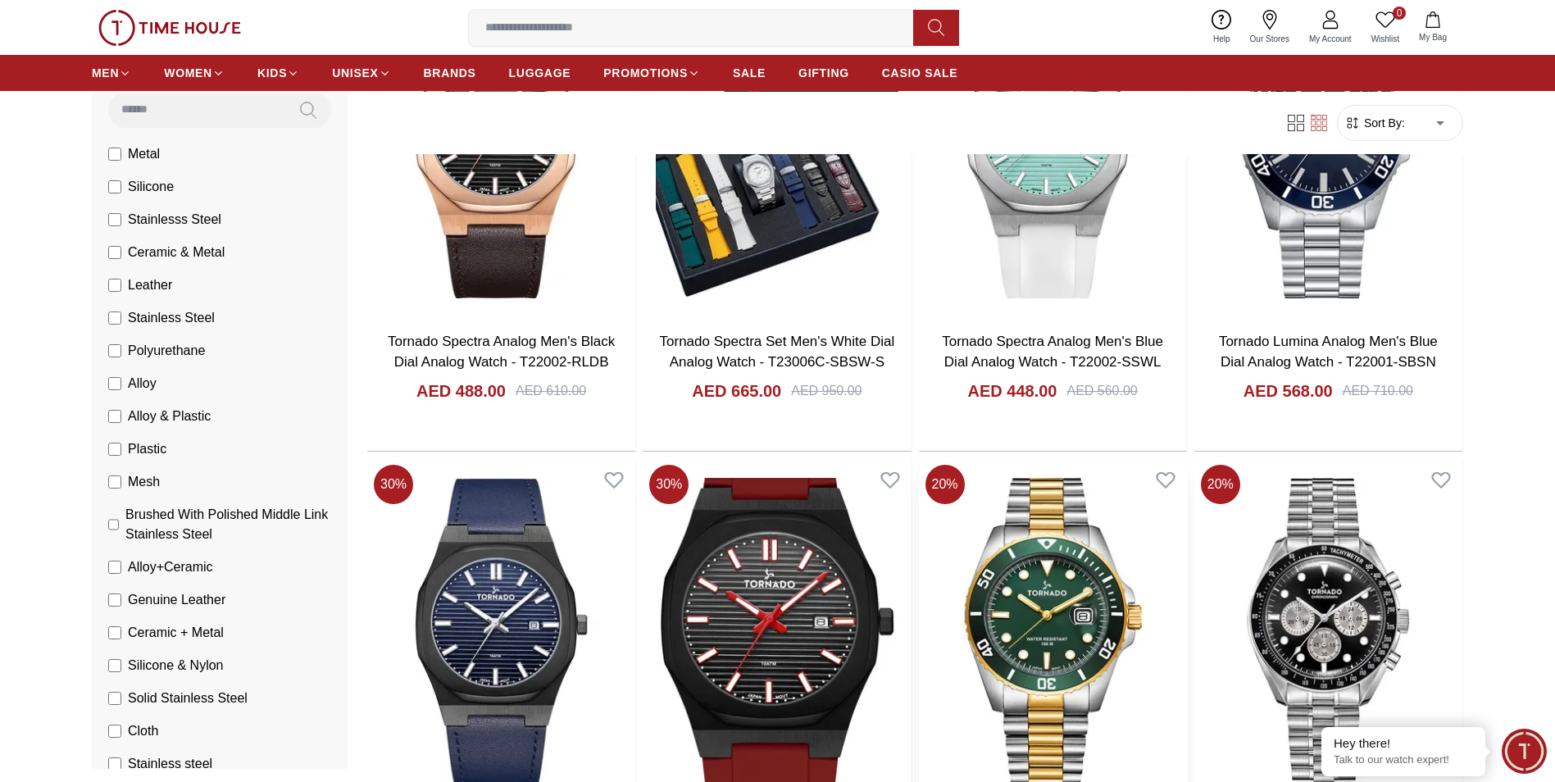
scroll to position [4344, 0]
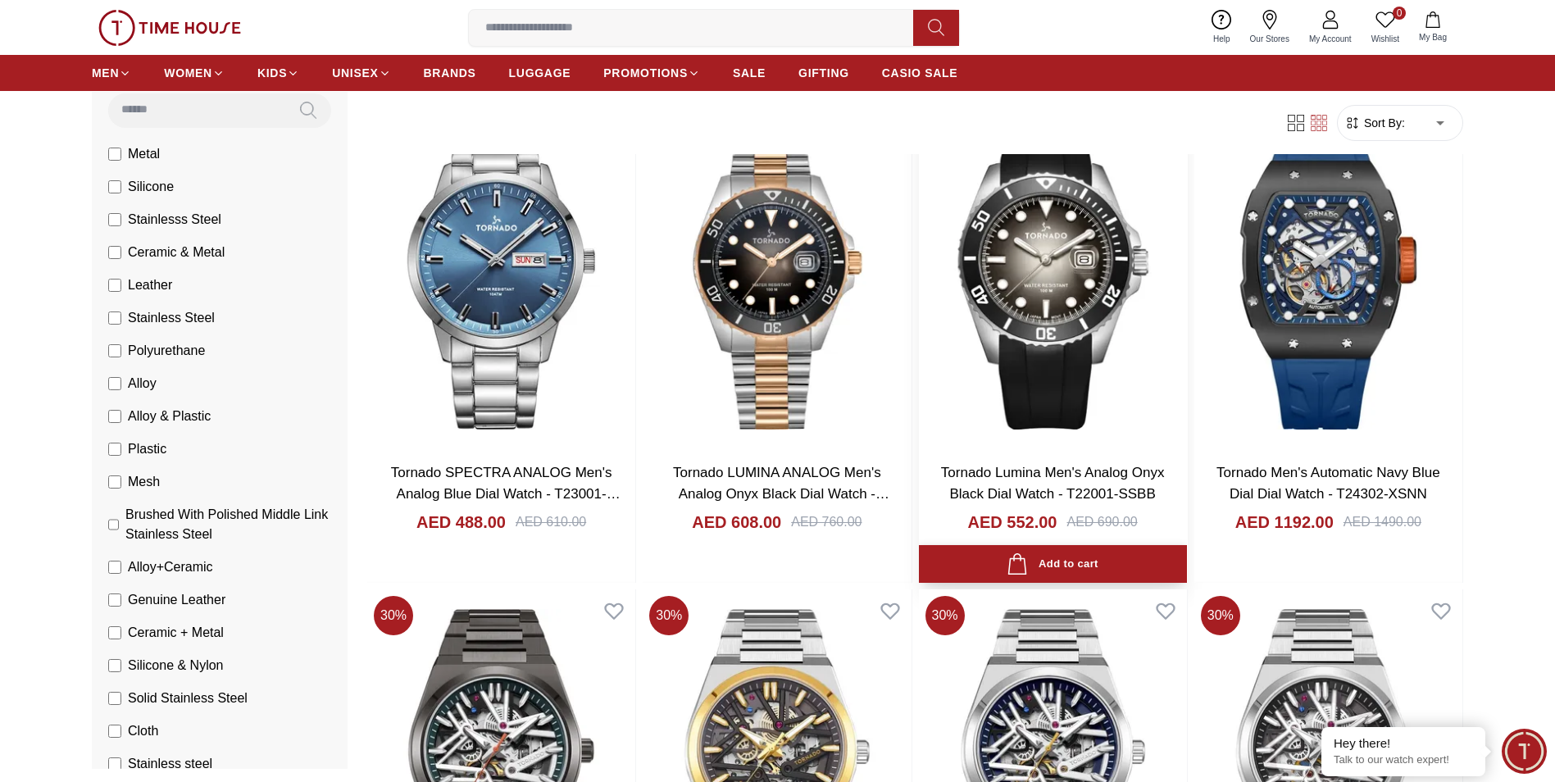
scroll to position [656, 0]
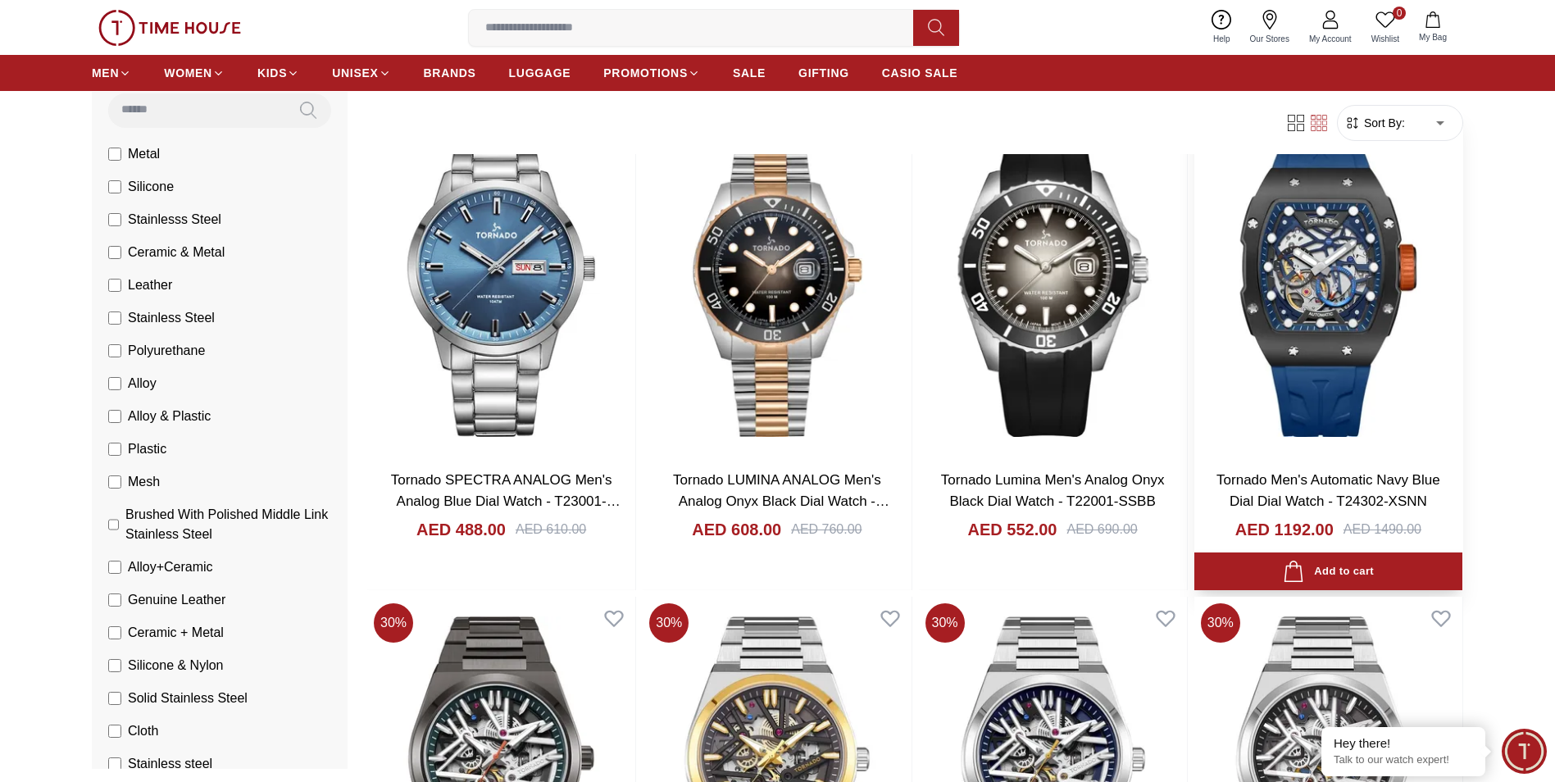
click at [1368, 250] on img at bounding box center [1328, 282] width 268 height 351
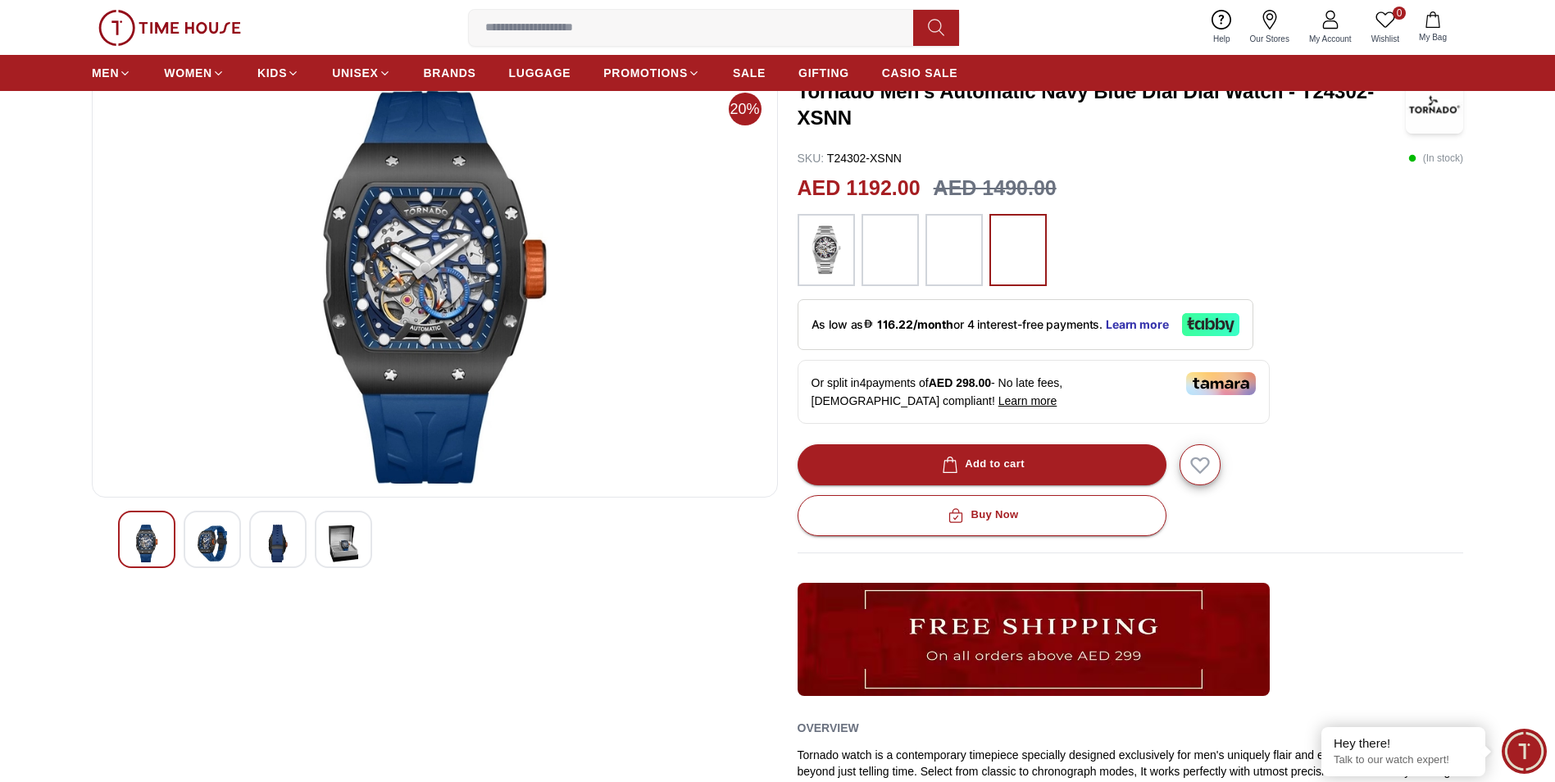
scroll to position [82, 0]
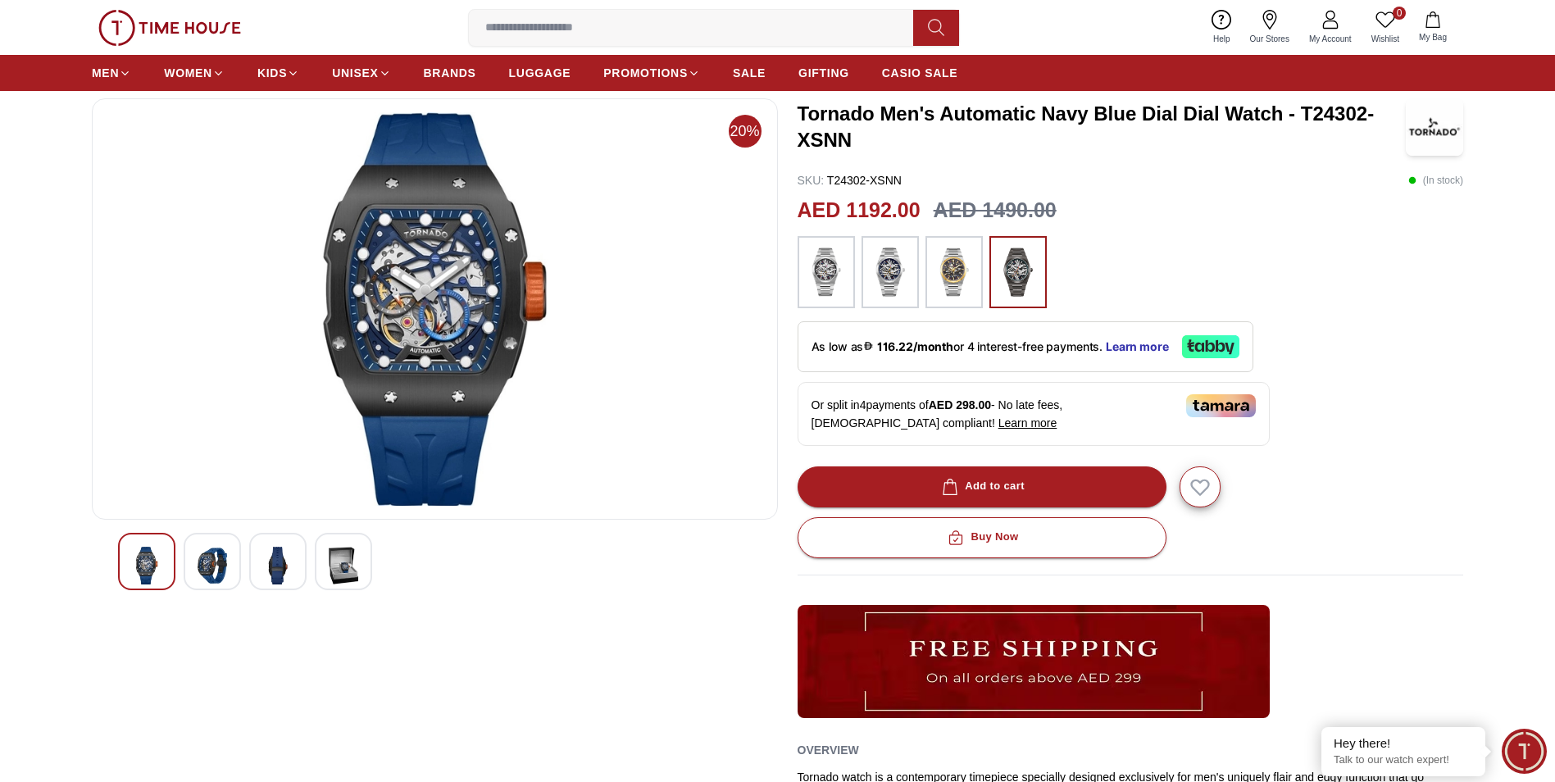
click at [139, 571] on img at bounding box center [147, 566] width 30 height 38
click at [214, 557] on img at bounding box center [213, 566] width 30 height 38
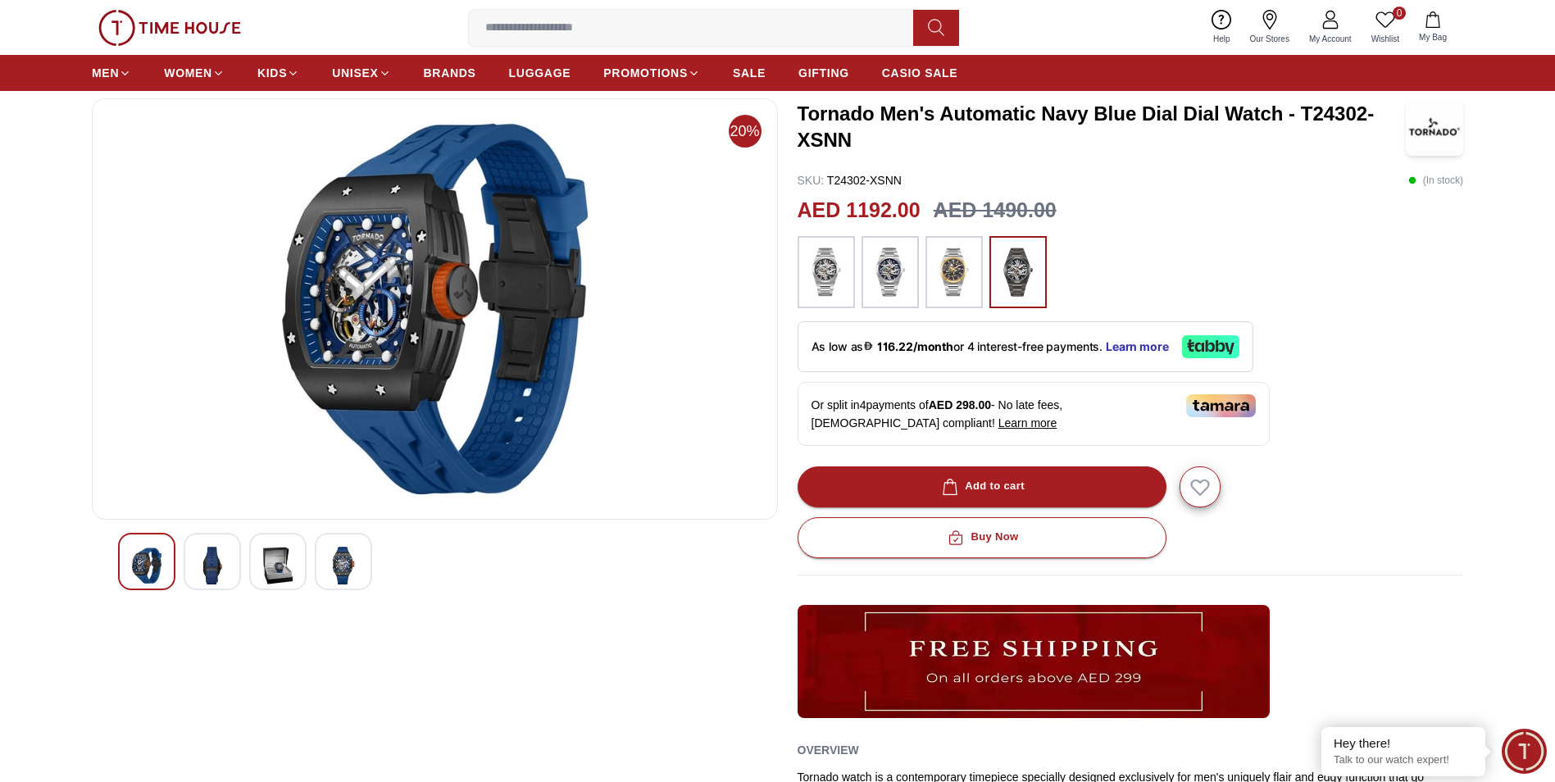
click at [276, 565] on img at bounding box center [278, 566] width 30 height 38
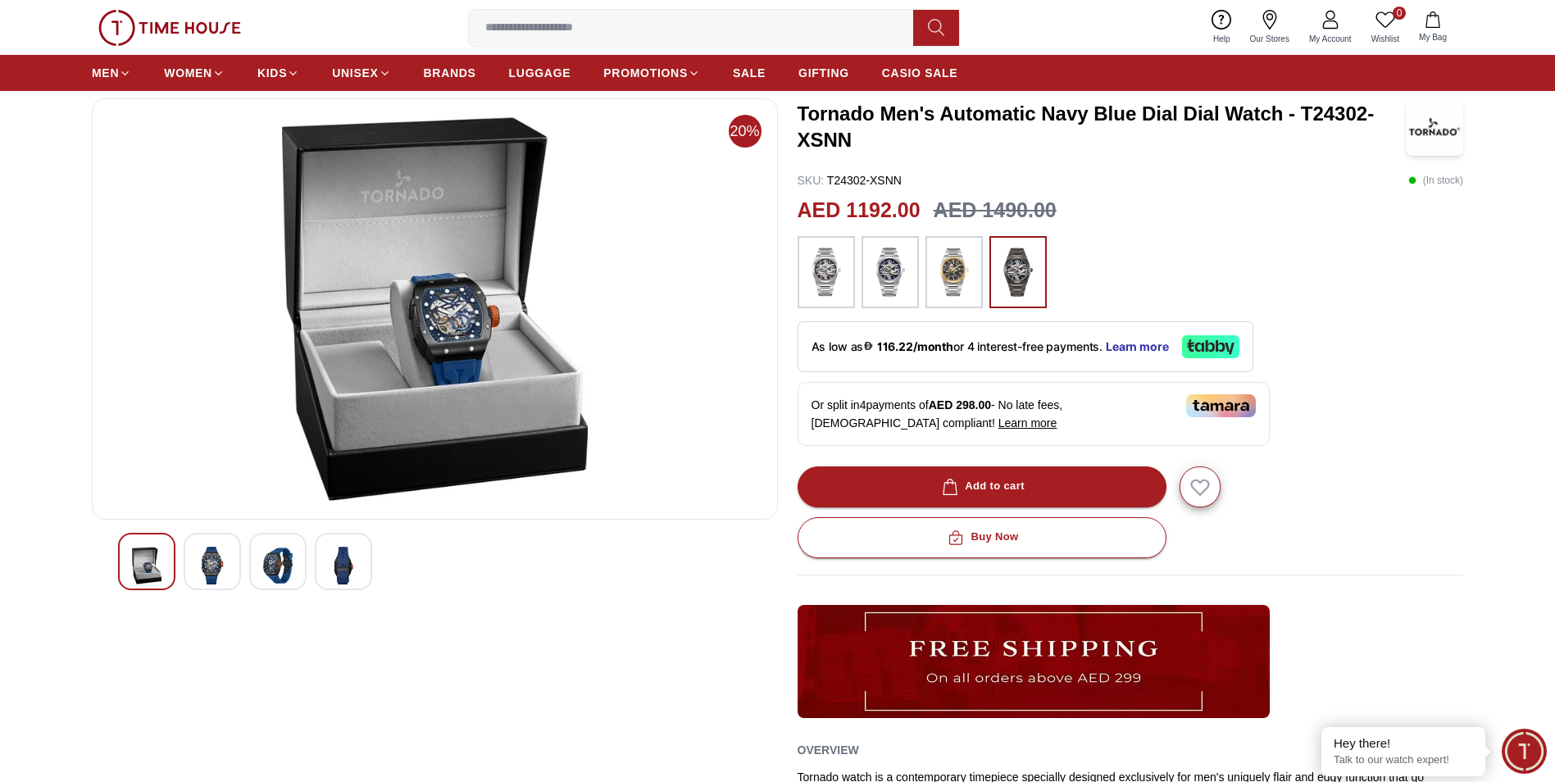
click at [350, 578] on img at bounding box center [344, 566] width 30 height 38
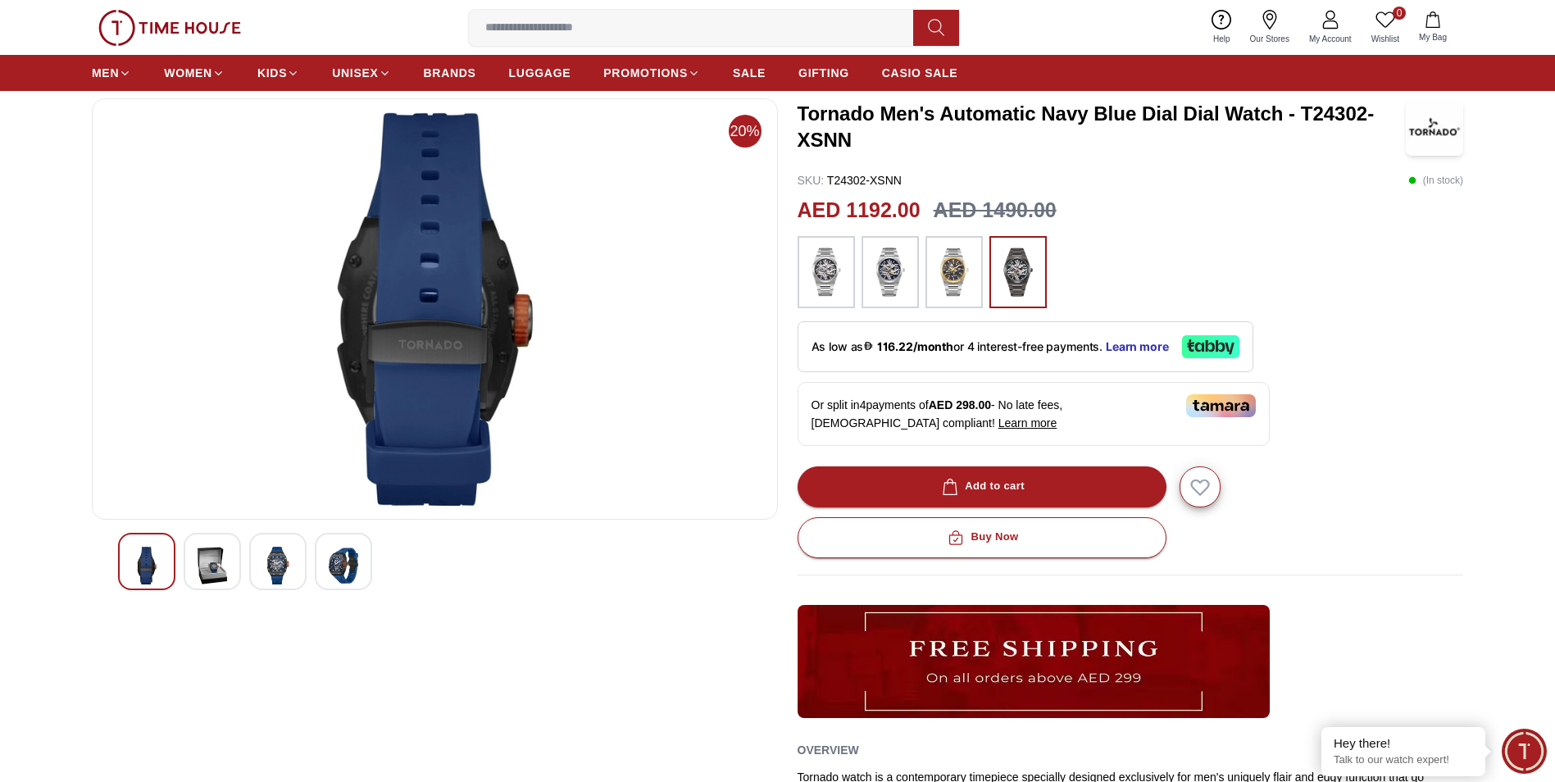
click at [266, 570] on img at bounding box center [278, 566] width 30 height 38
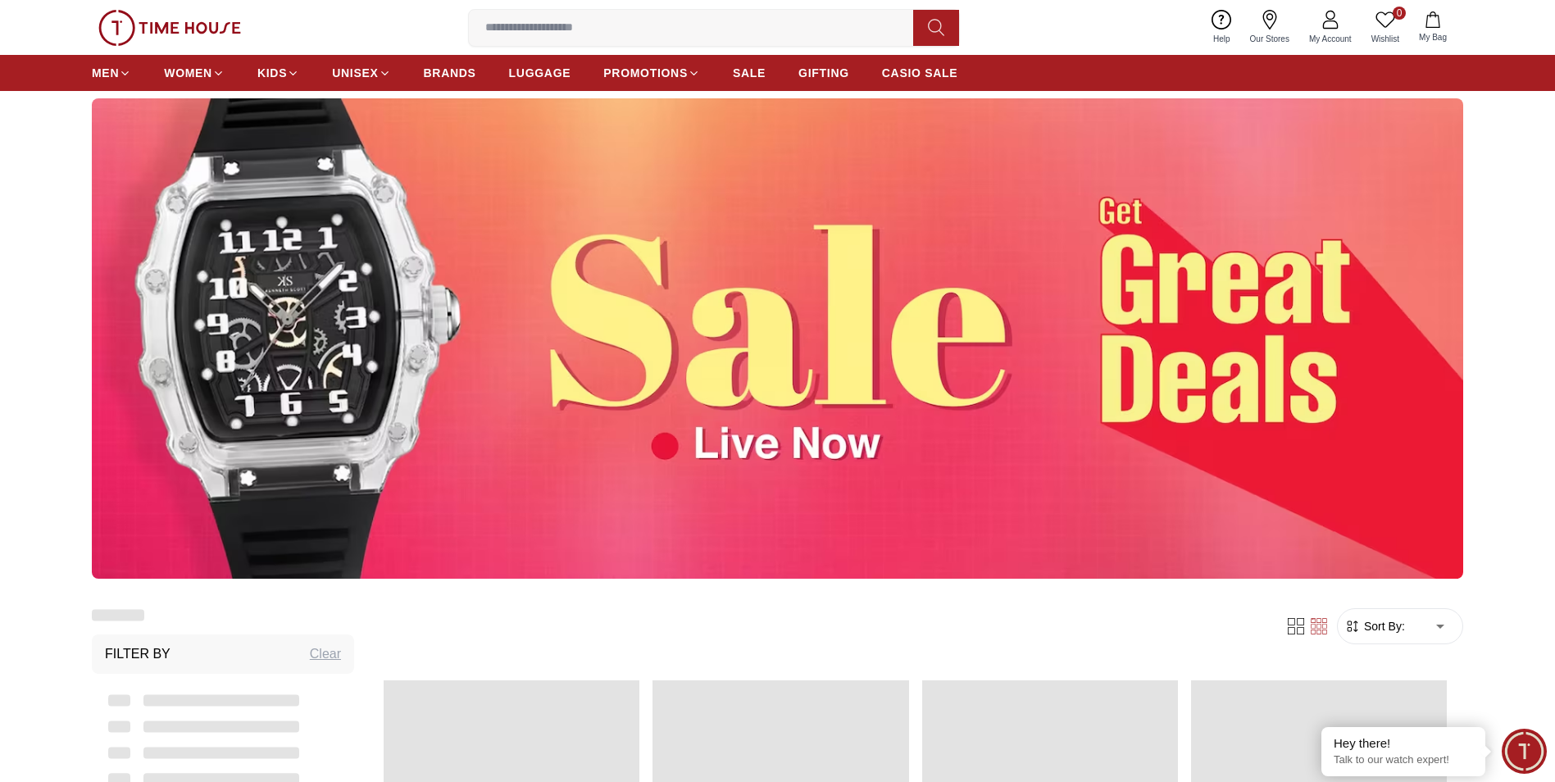
scroll to position [656, 0]
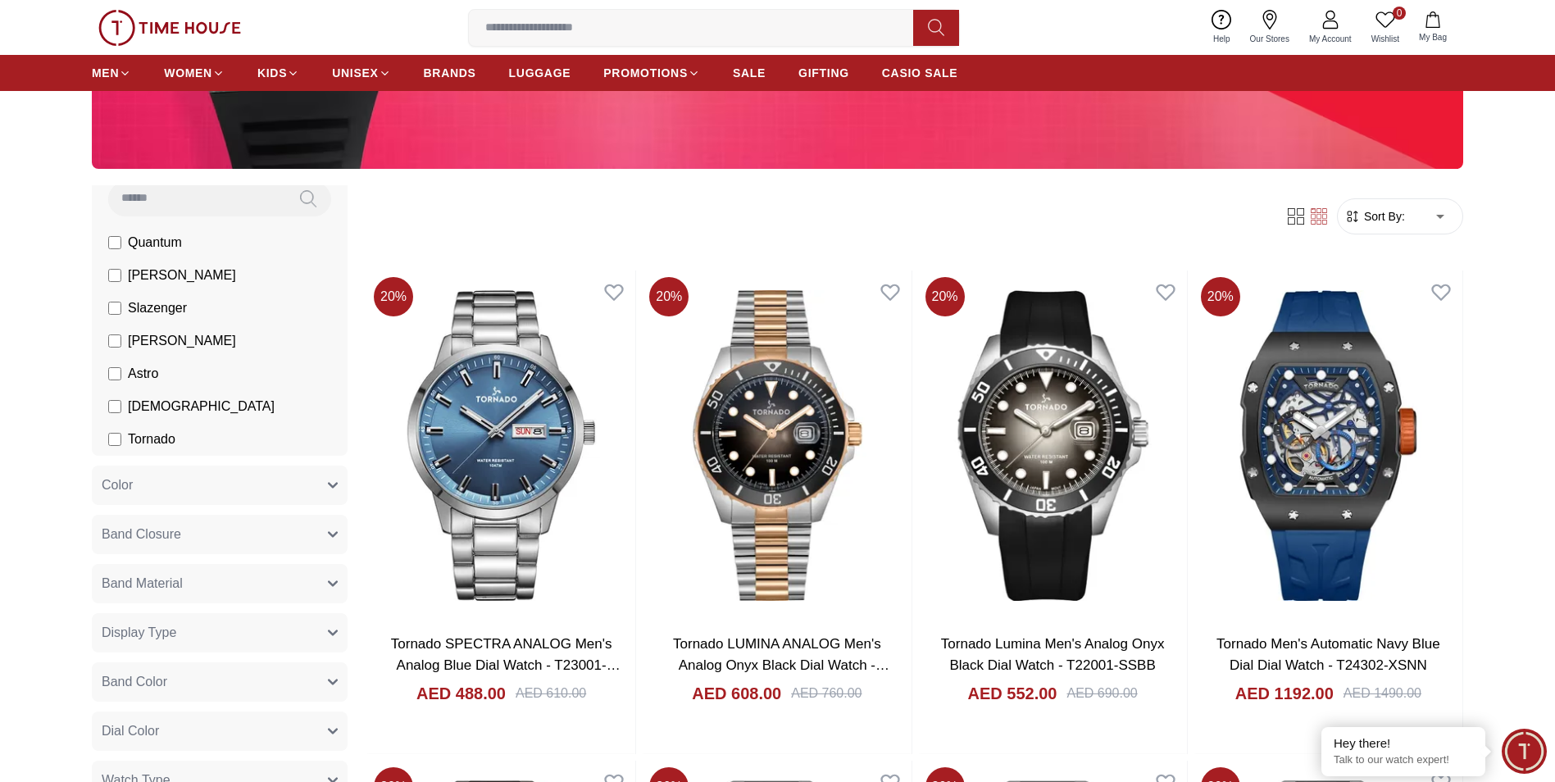
scroll to position [164, 0]
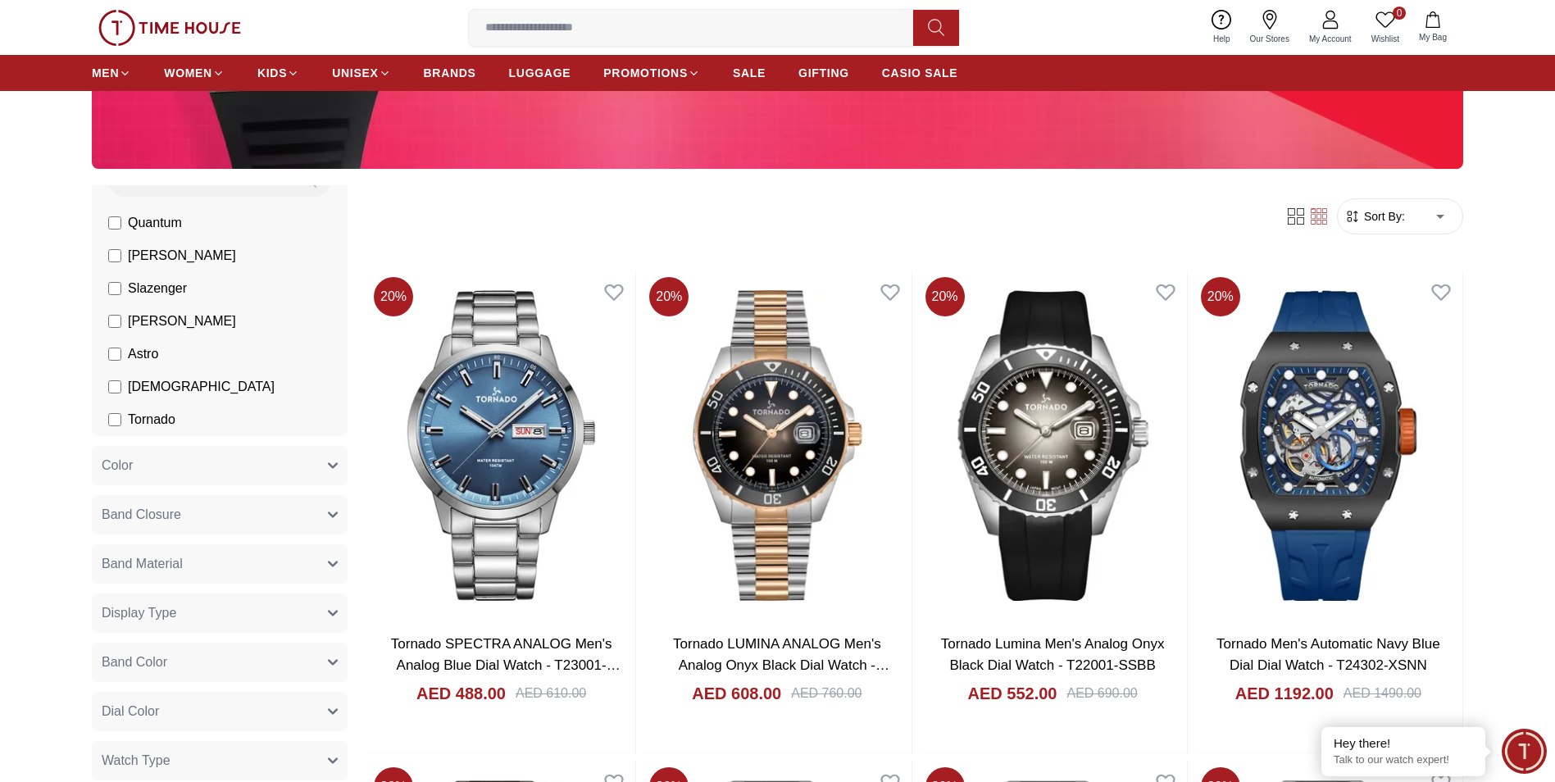
click at [133, 385] on span "[DEMOGRAPHIC_DATA]" at bounding box center [201, 387] width 147 height 20
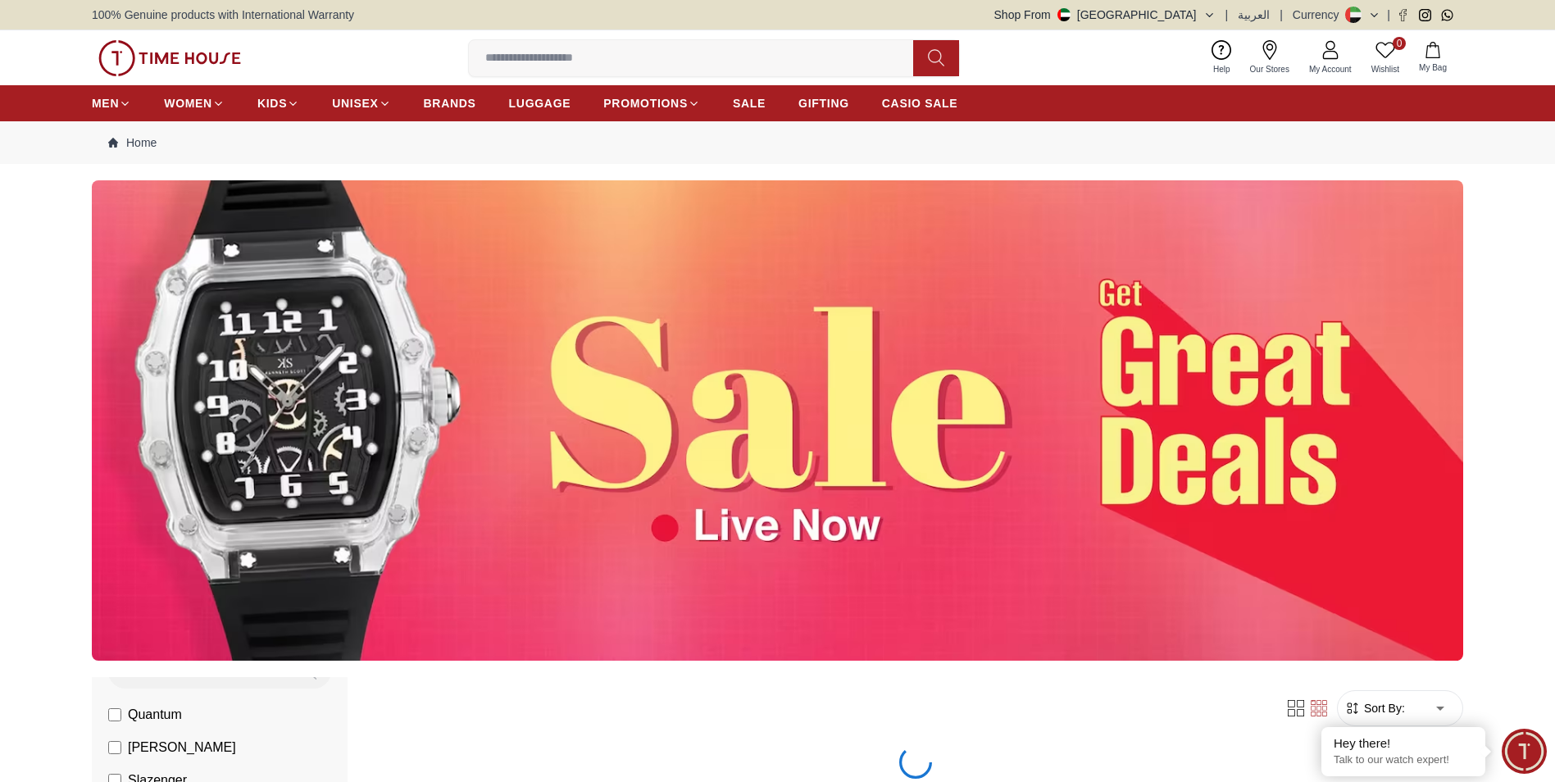
click at [116, 416] on img at bounding box center [777, 420] width 1371 height 480
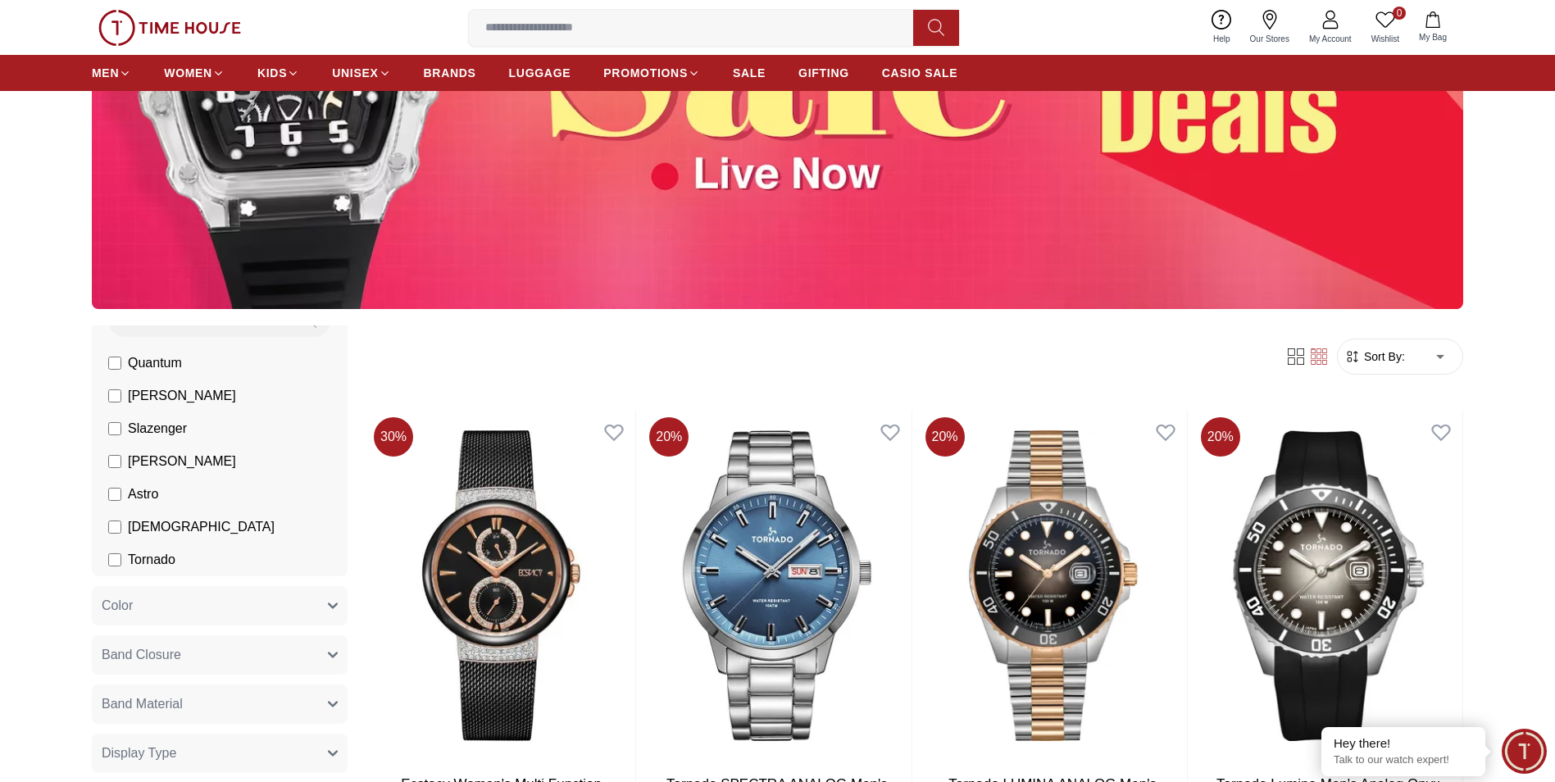
scroll to position [574, 0]
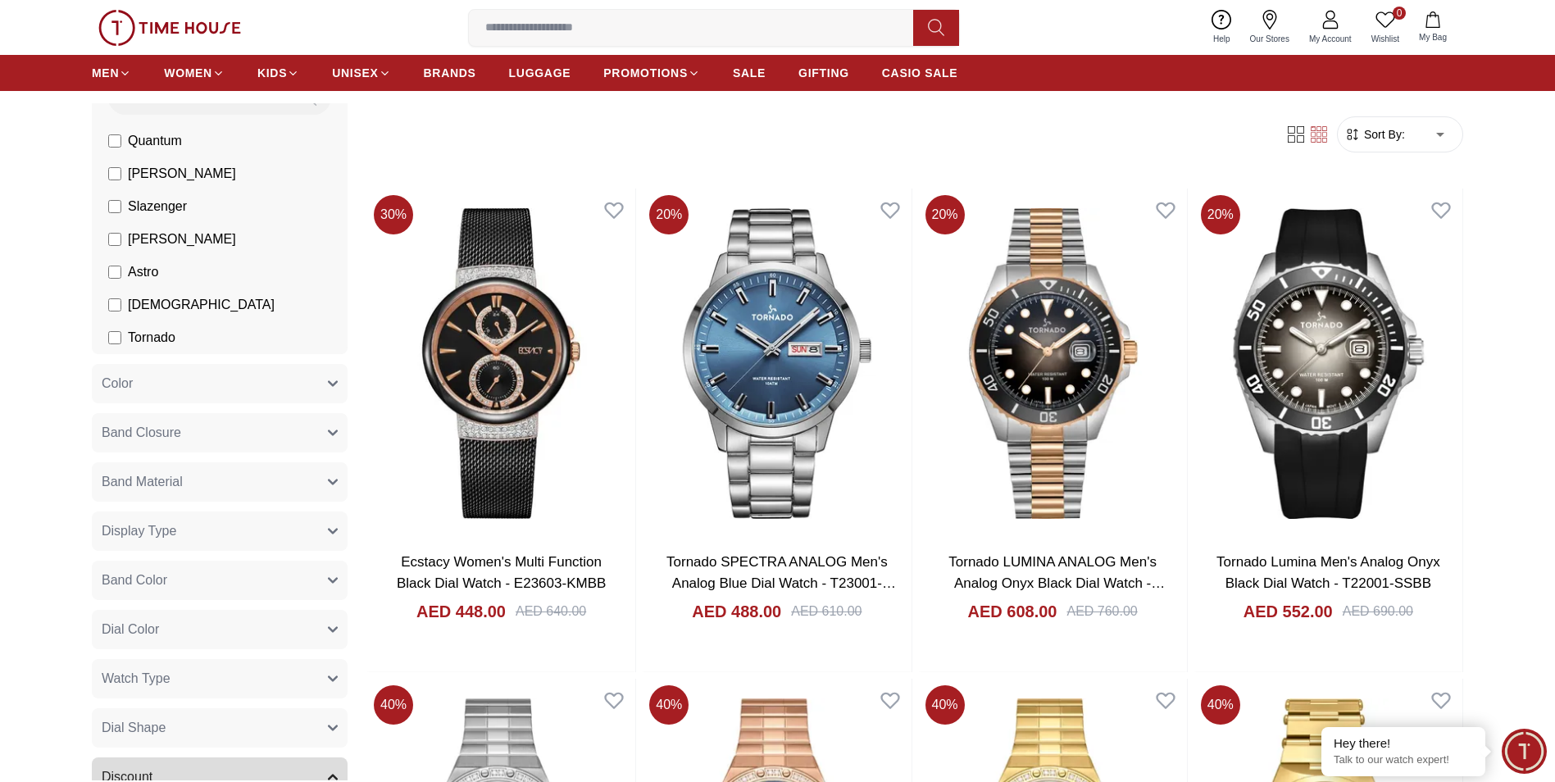
click at [130, 337] on span "Tornado" at bounding box center [152, 338] width 48 height 20
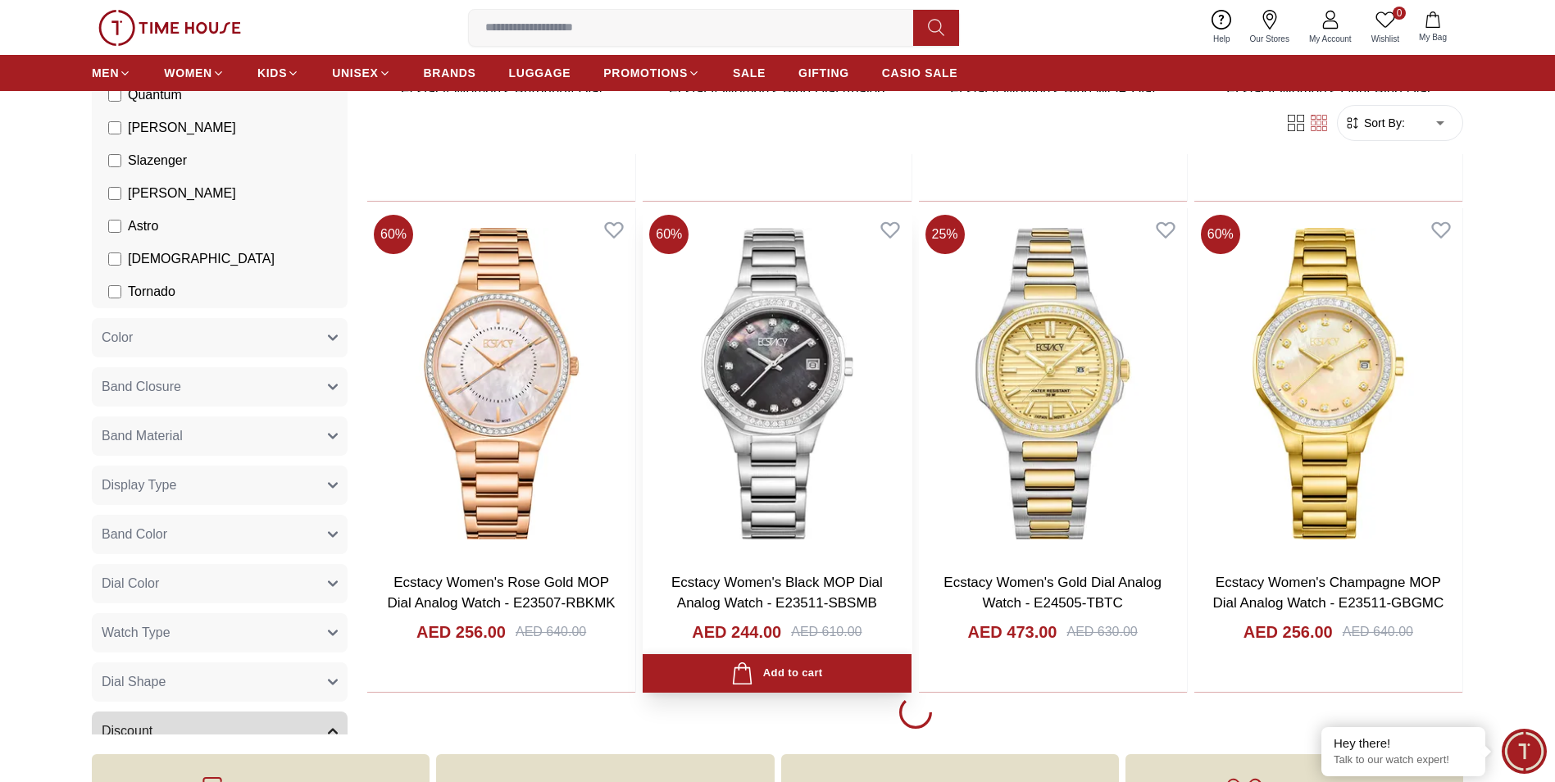
scroll to position [2787, 0]
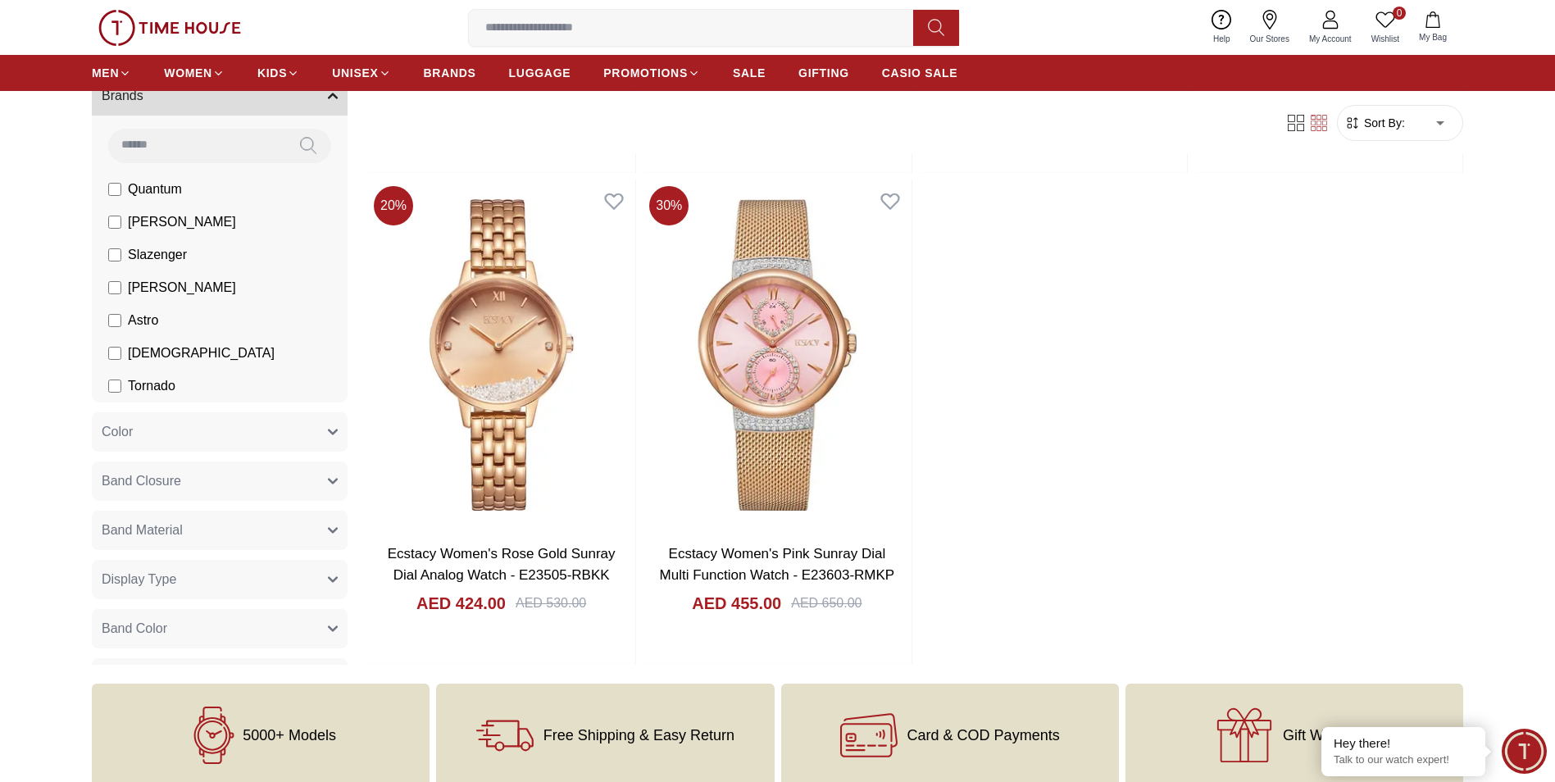
click at [134, 323] on span "Astro" at bounding box center [143, 320] width 30 height 20
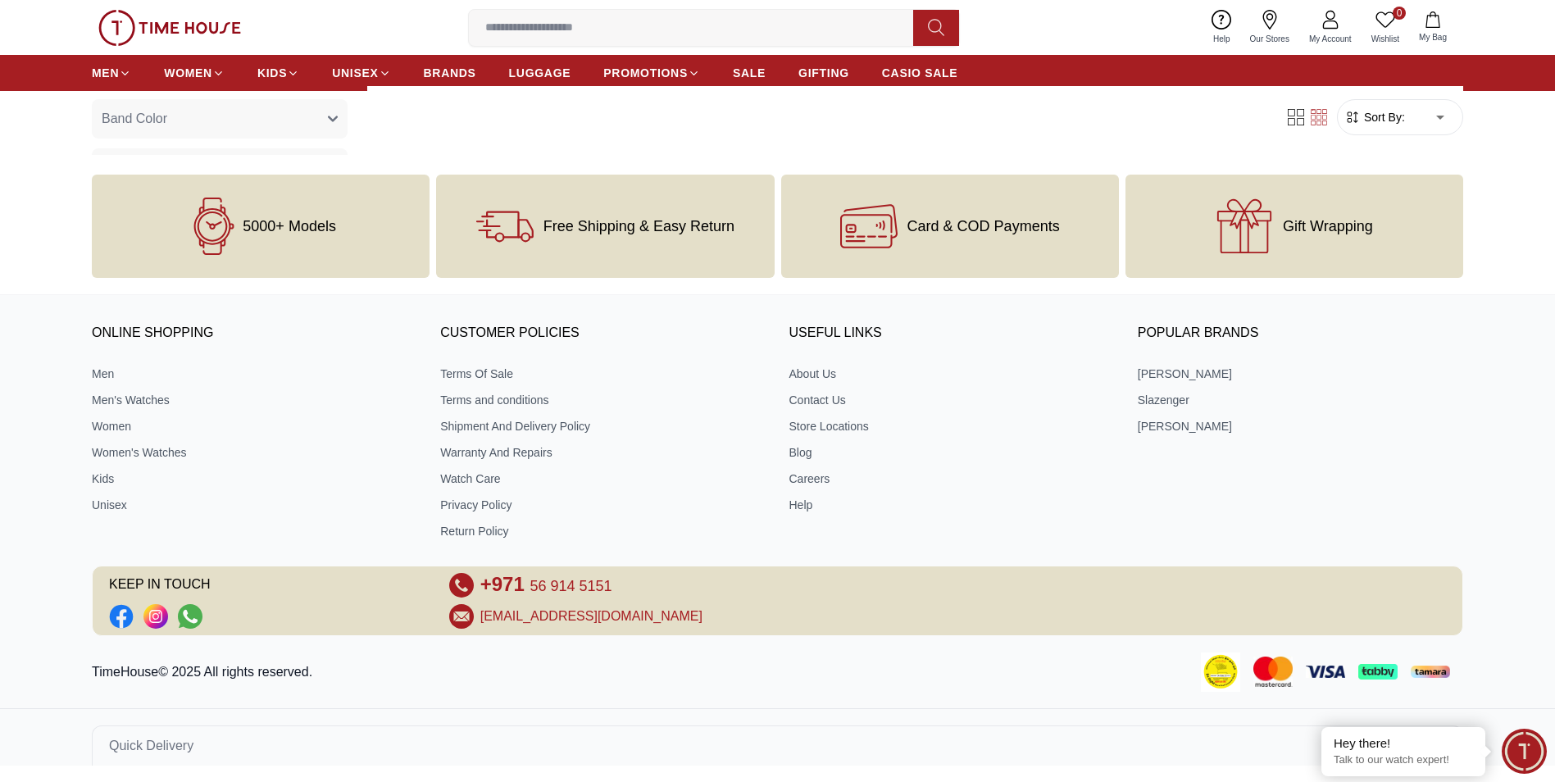
scroll to position [1199, 0]
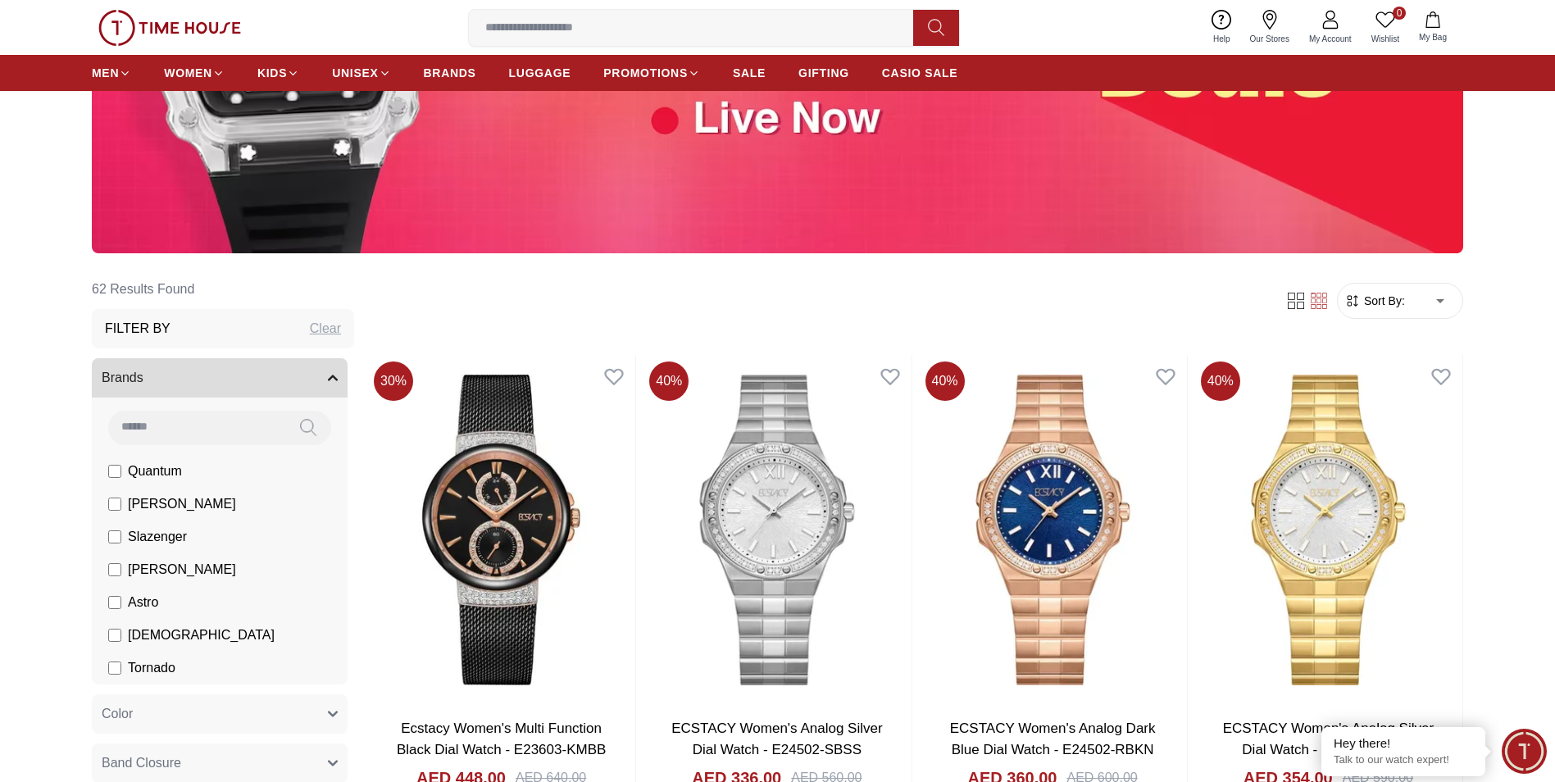
scroll to position [574, 0]
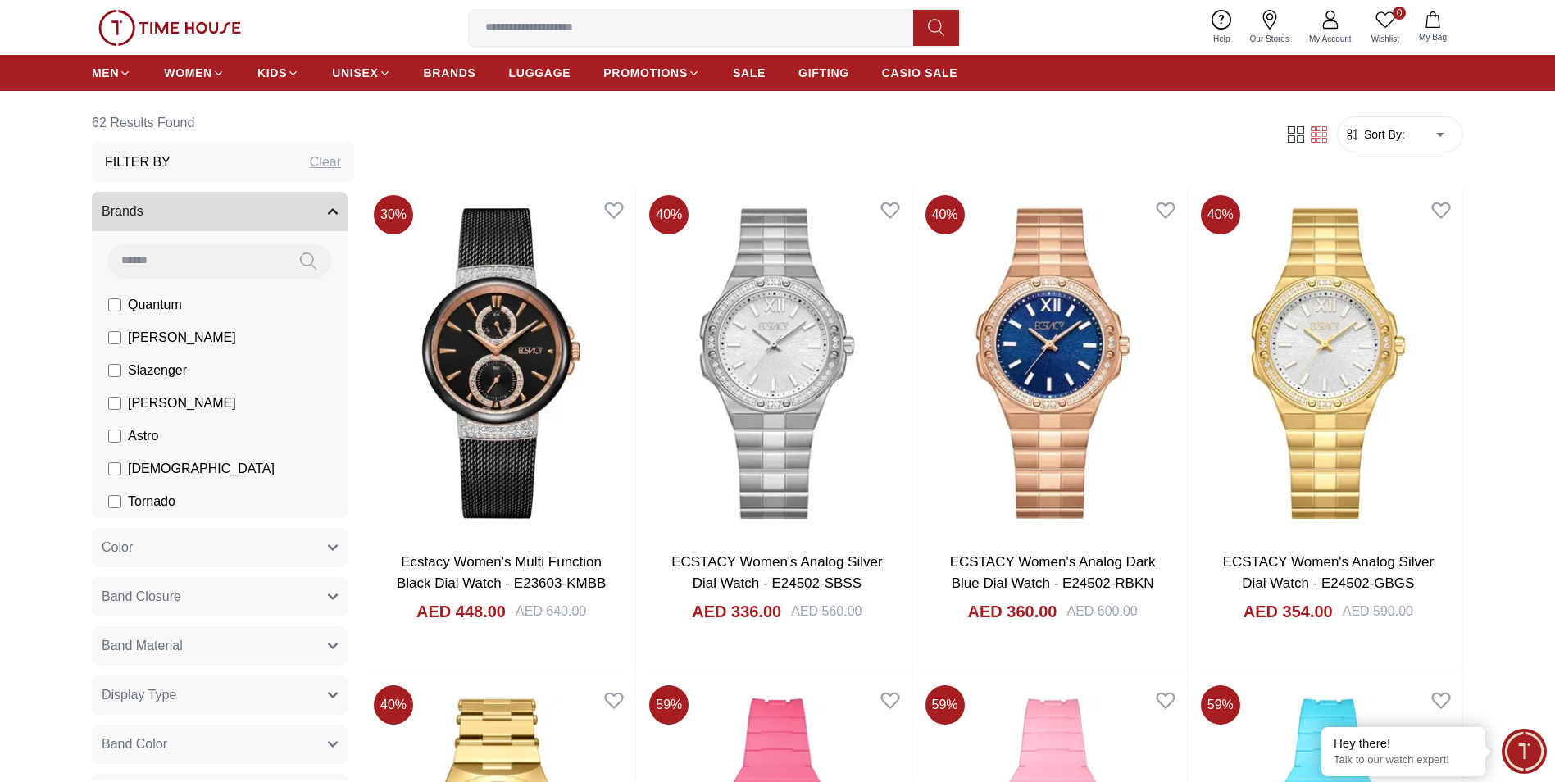
click at [145, 466] on span "[DEMOGRAPHIC_DATA]" at bounding box center [201, 469] width 147 height 20
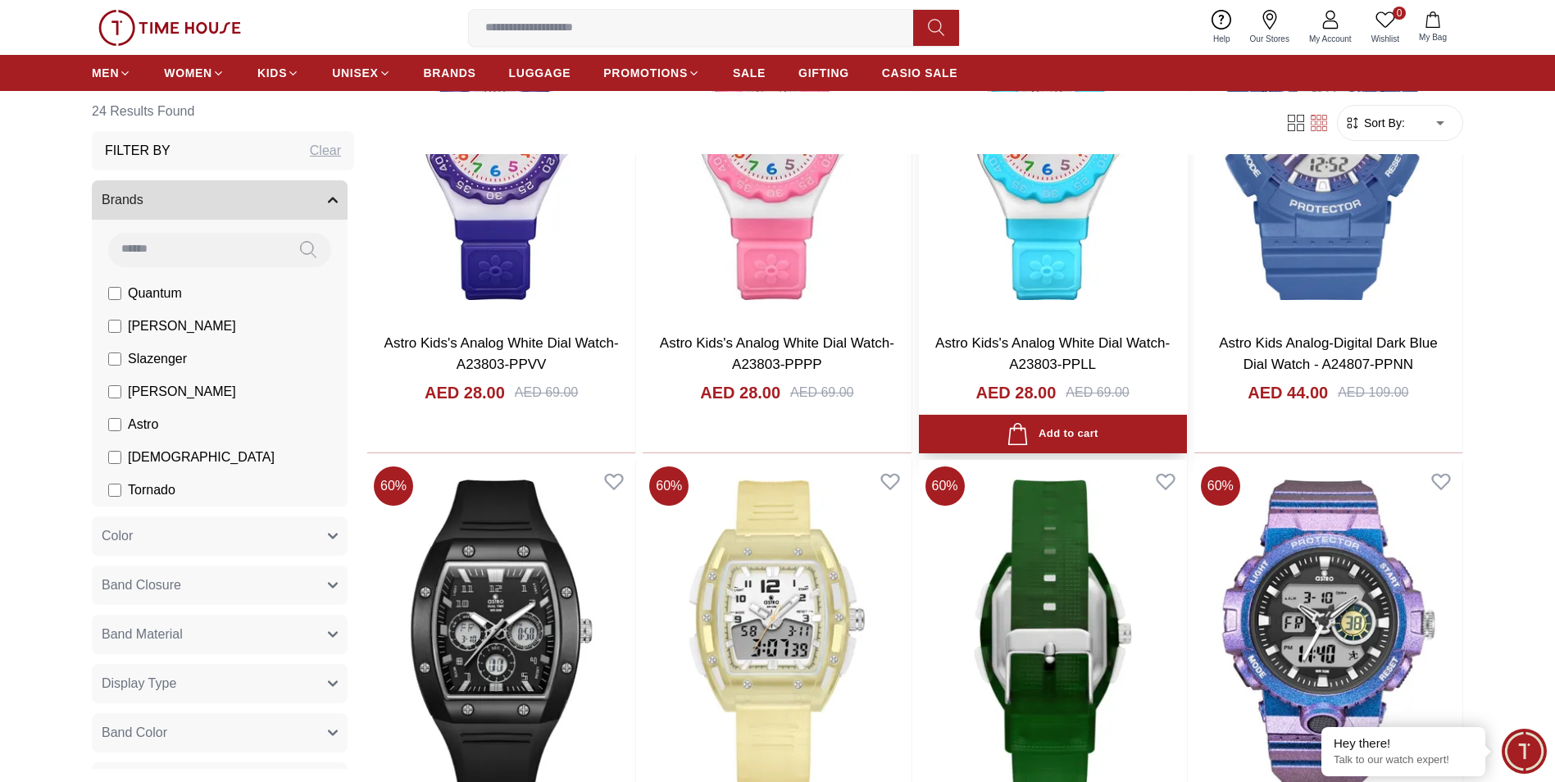
scroll to position [2541, 0]
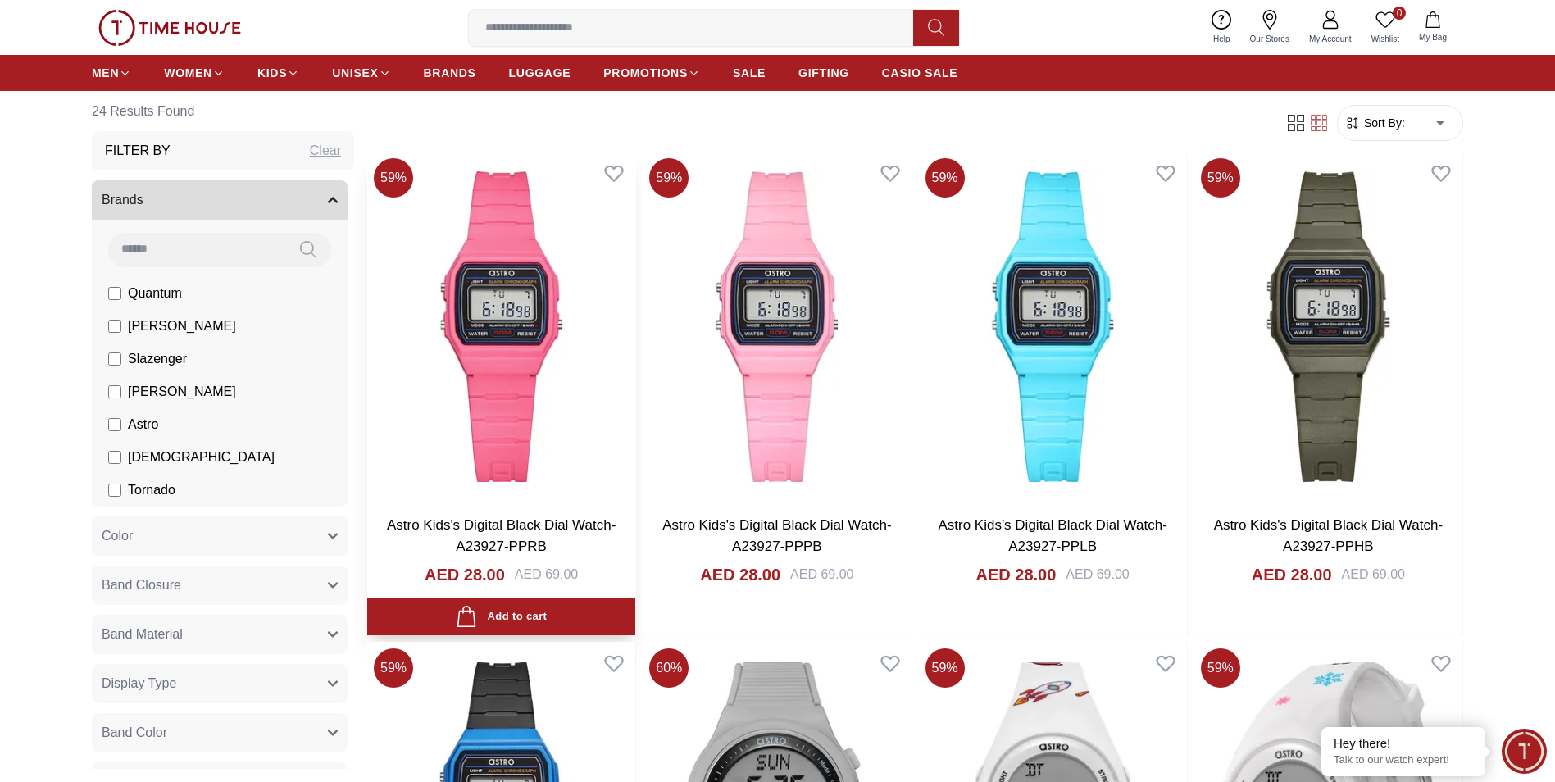
scroll to position [513, 0]
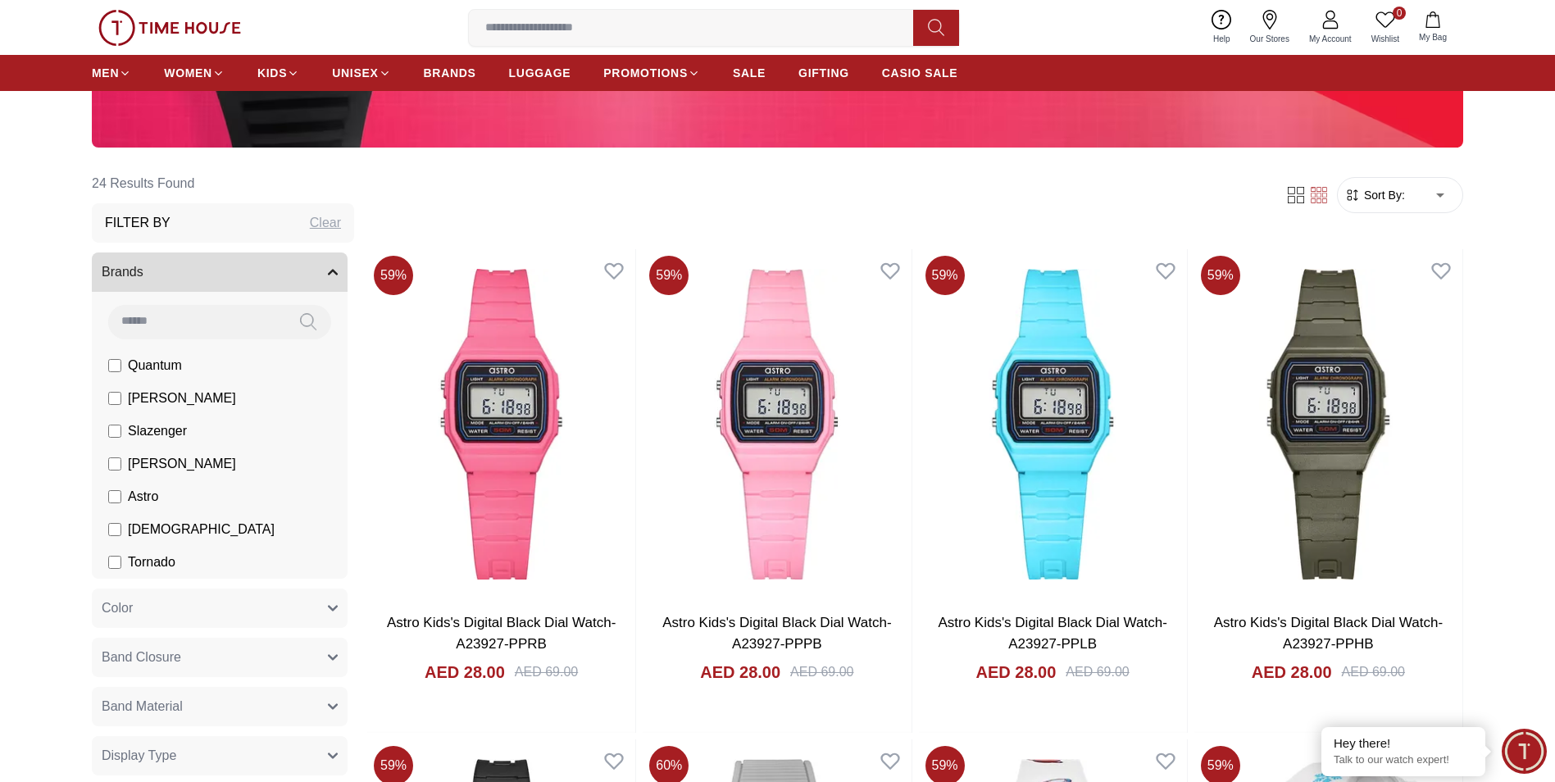
click at [154, 465] on span "[PERSON_NAME]" at bounding box center [182, 464] width 108 height 20
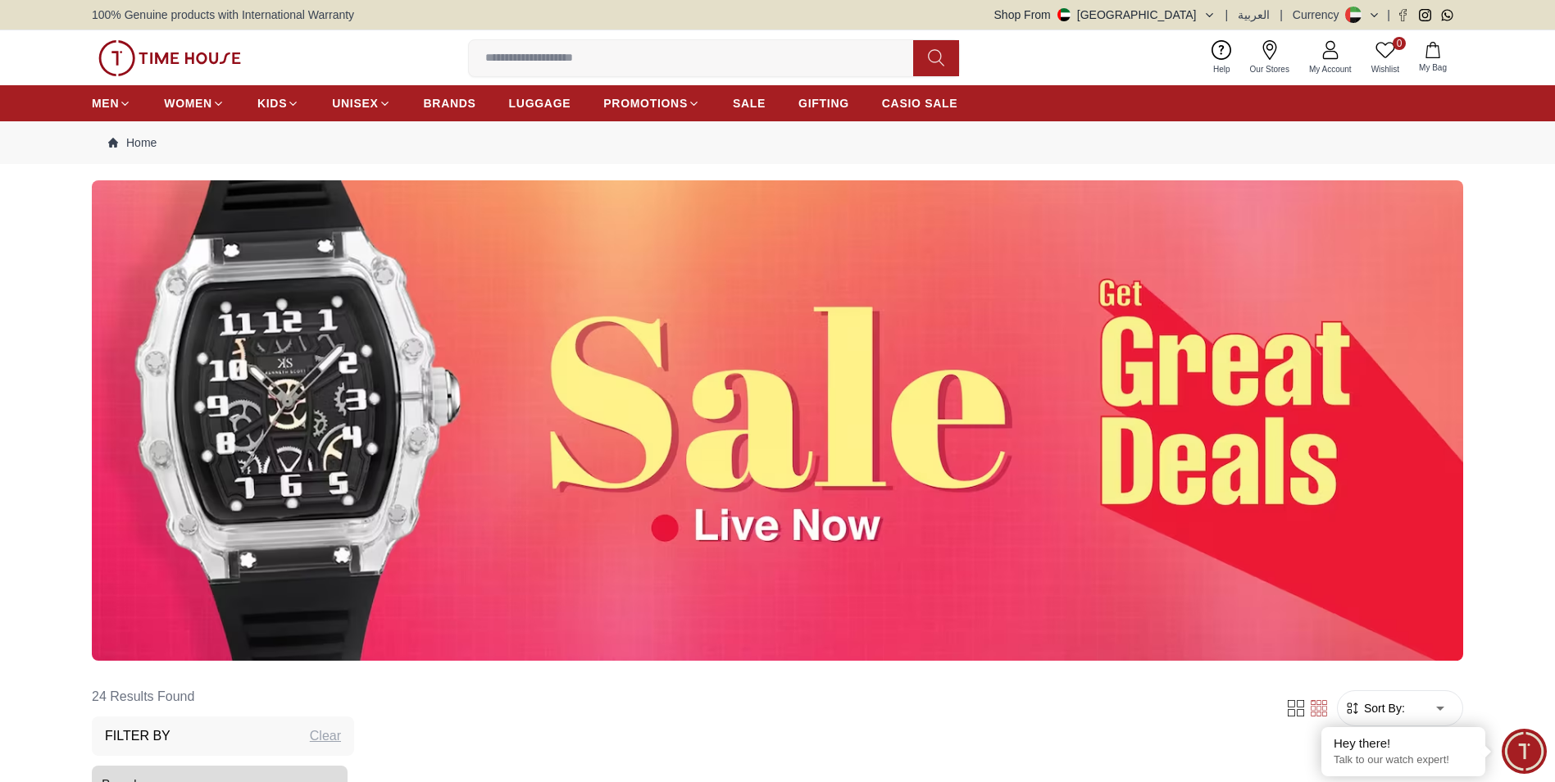
click at [143, 502] on img at bounding box center [777, 420] width 1371 height 480
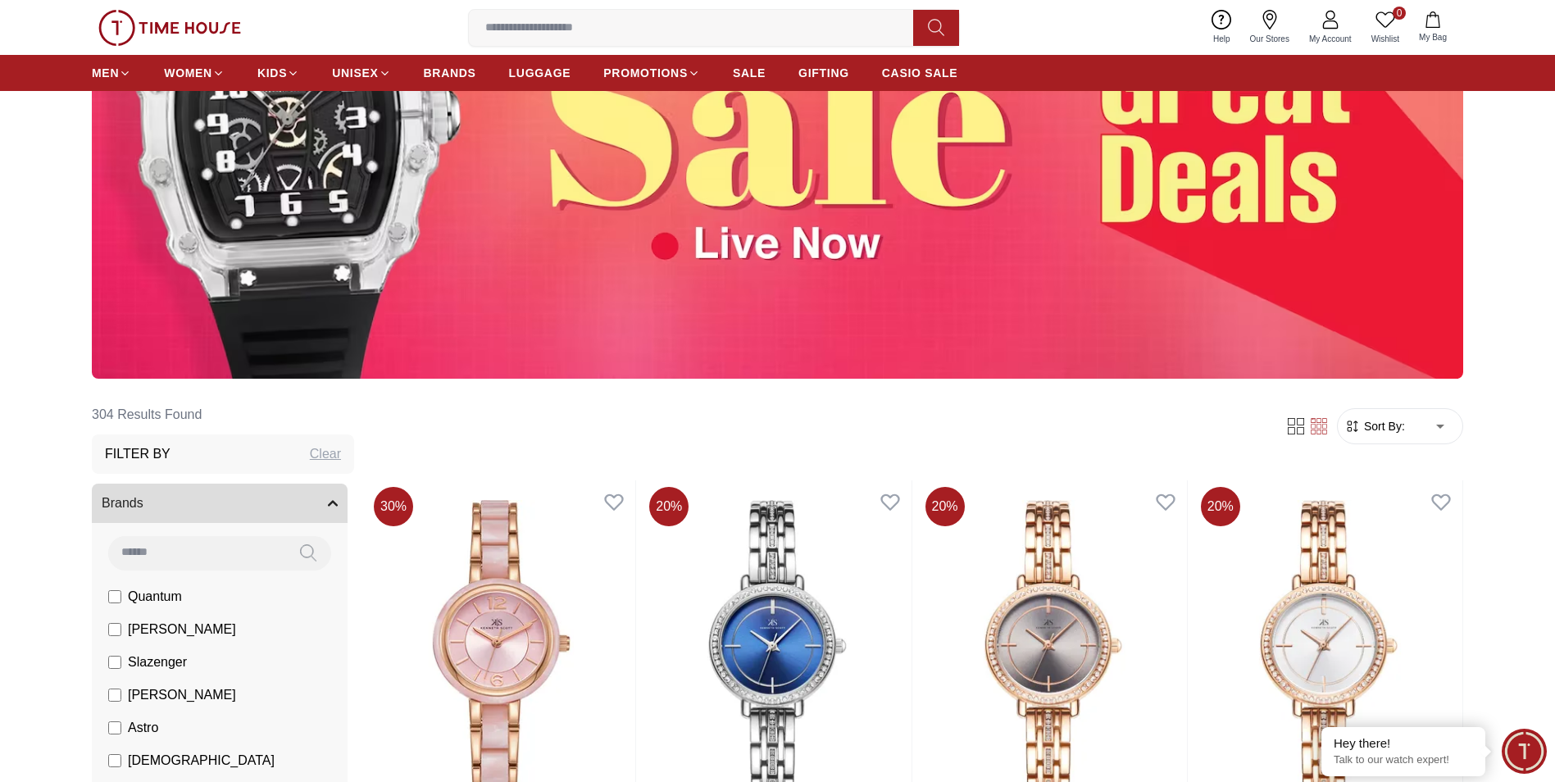
scroll to position [574, 0]
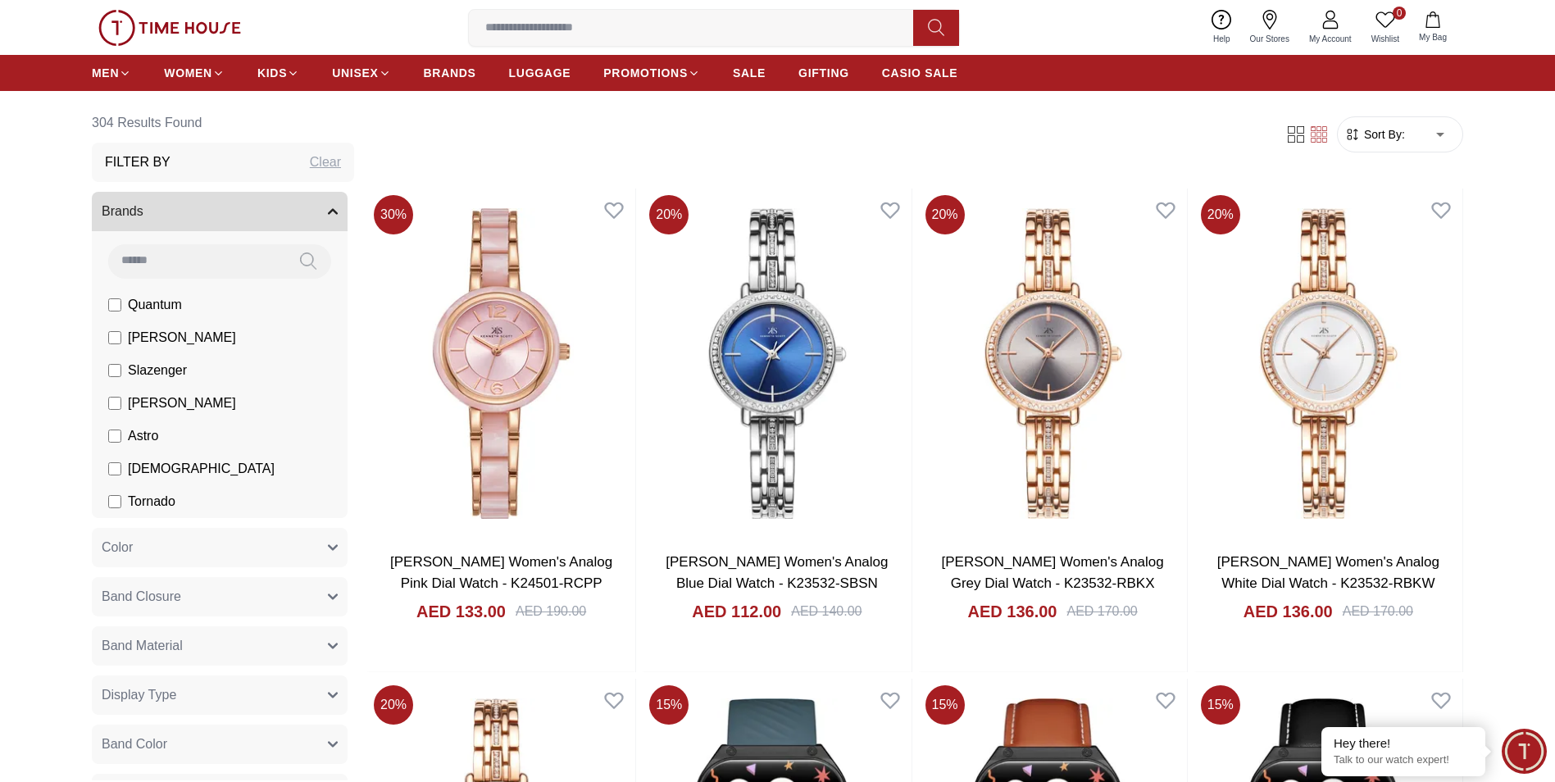
click at [147, 432] on span "Astro" at bounding box center [143, 436] width 30 height 20
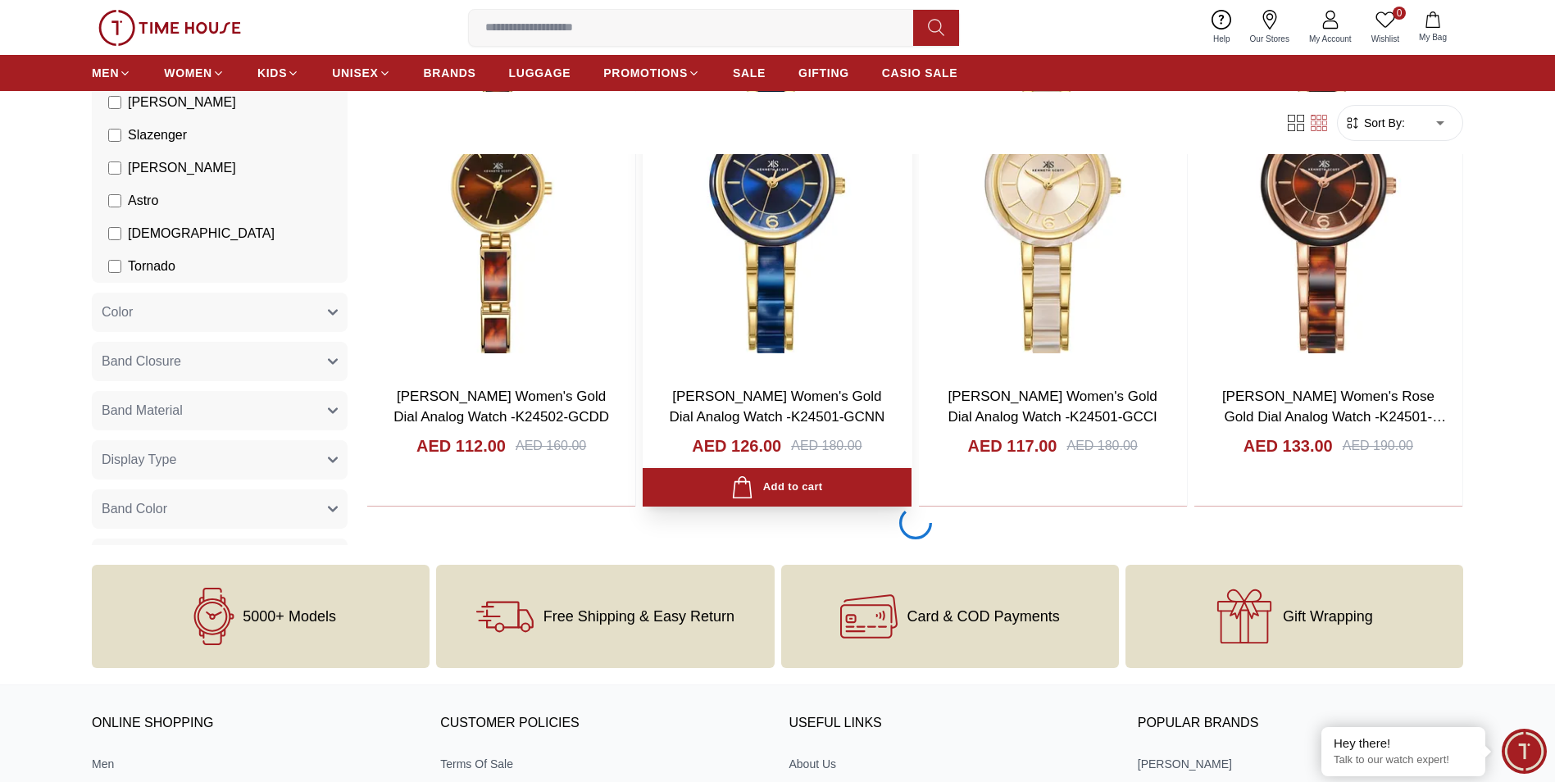
scroll to position [2787, 0]
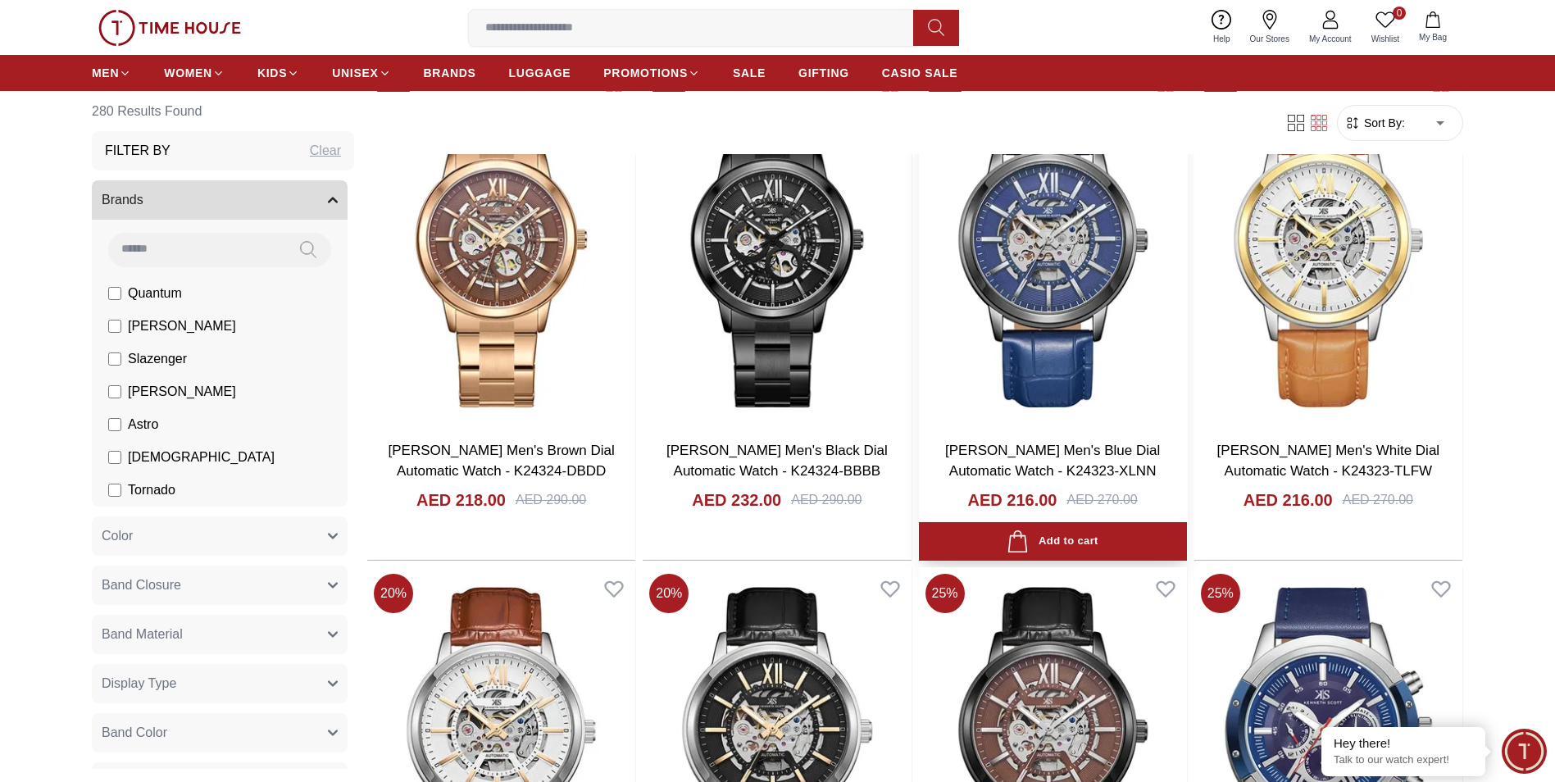
scroll to position [4098, 0]
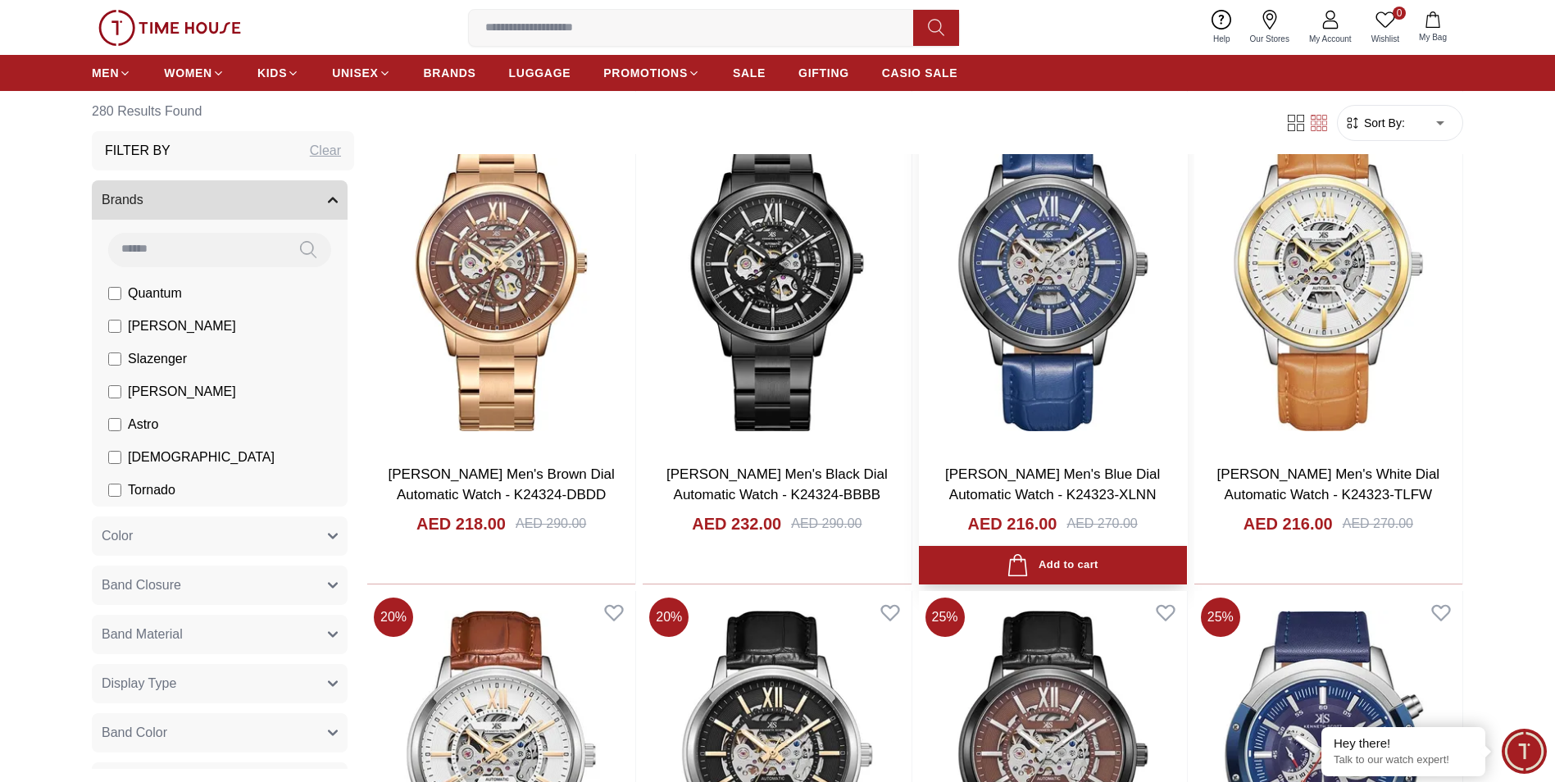
click at [1031, 279] on img at bounding box center [1053, 275] width 268 height 351
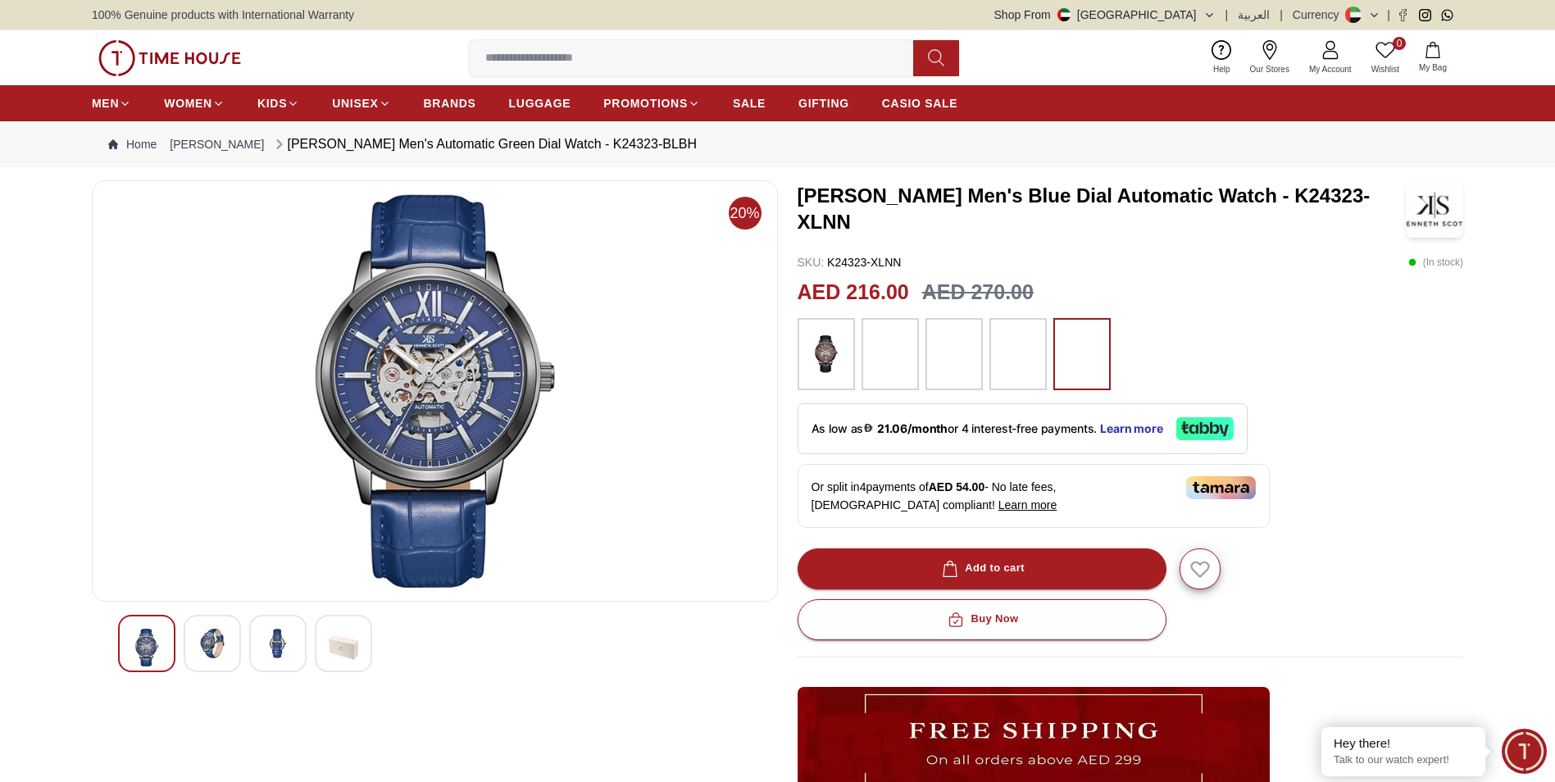
click at [193, 655] on div at bounding box center [212, 643] width 57 height 57
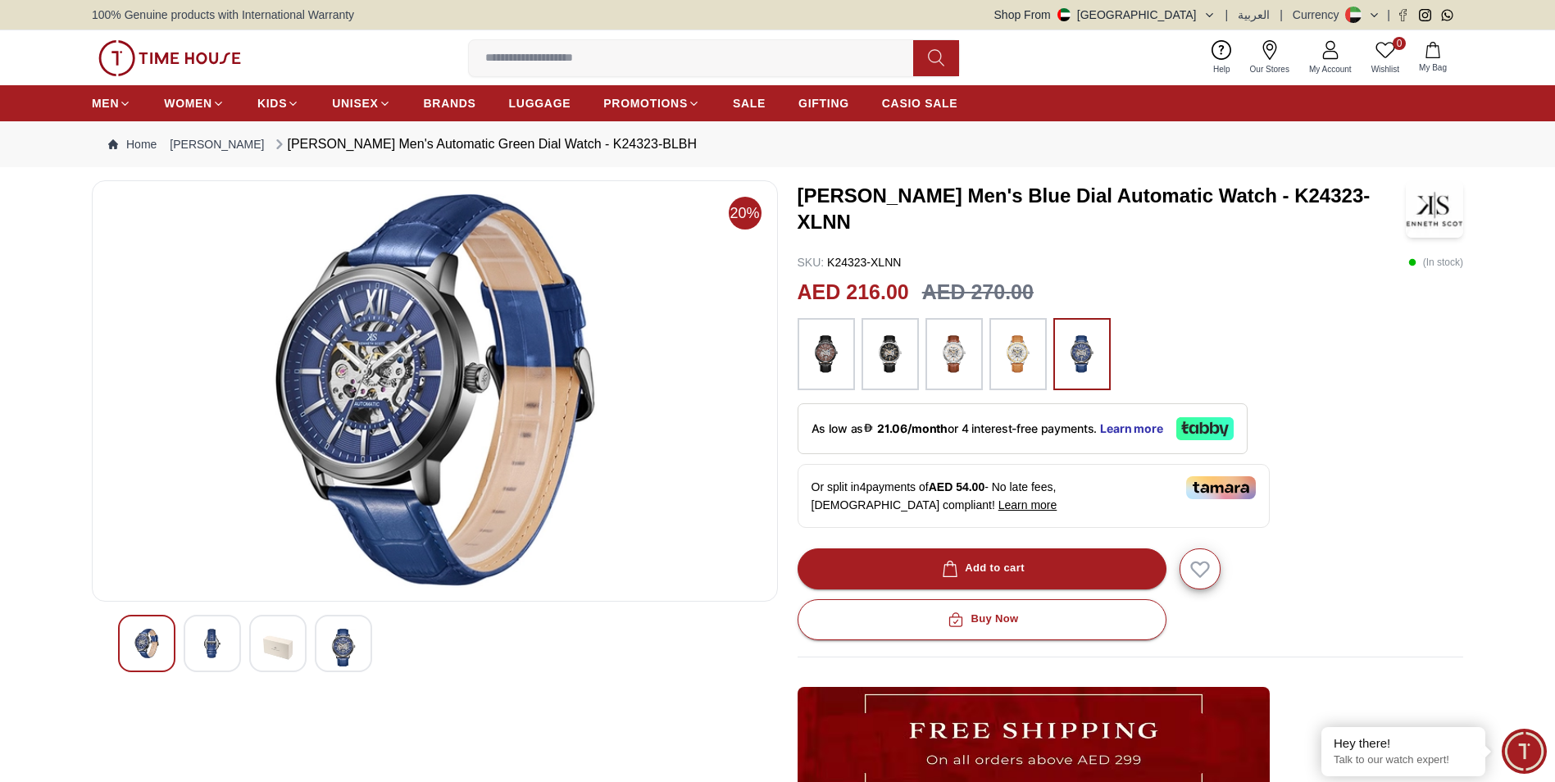
click at [207, 637] on img at bounding box center [213, 644] width 30 height 30
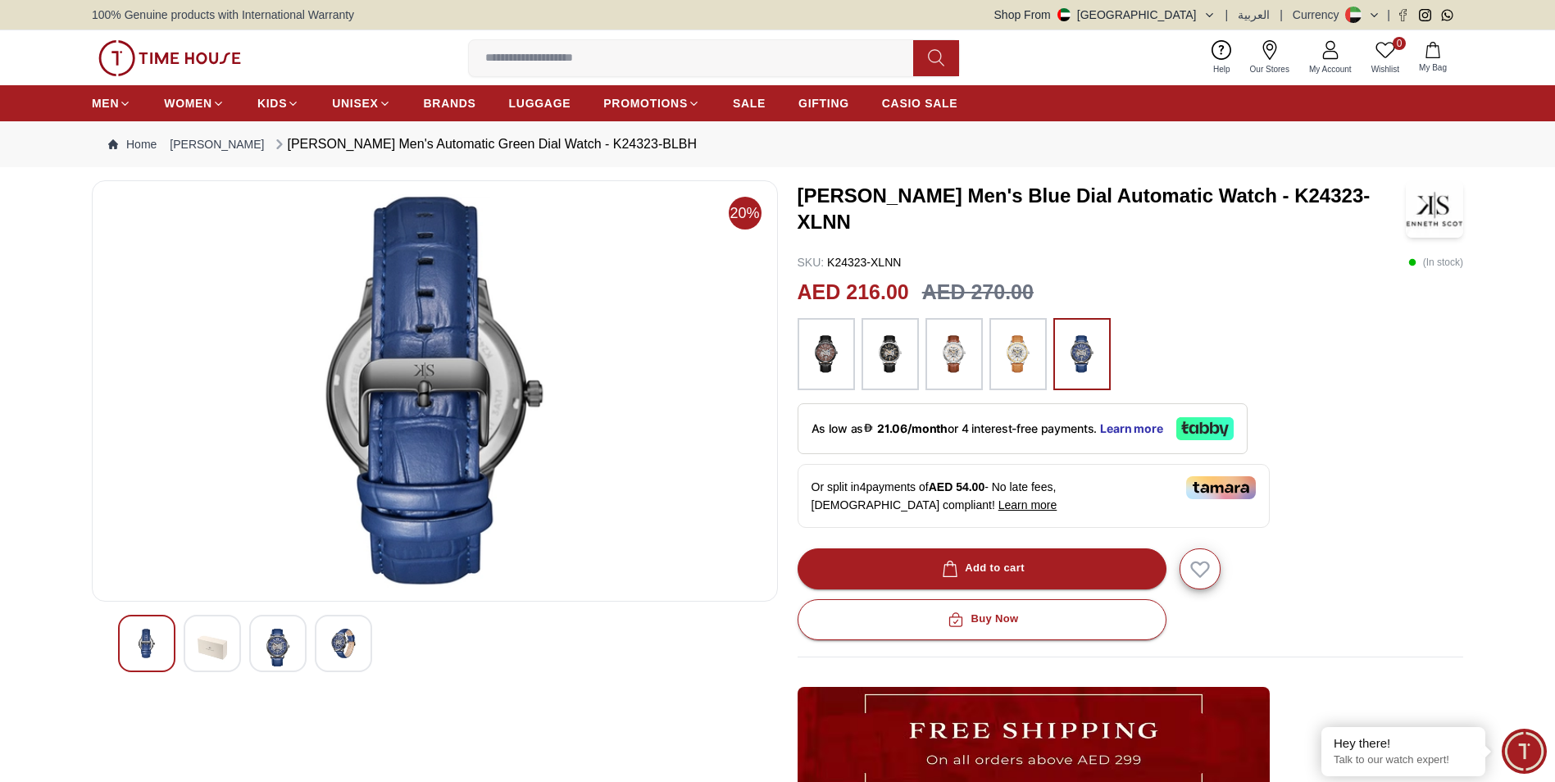
click at [212, 651] on img at bounding box center [213, 648] width 30 height 38
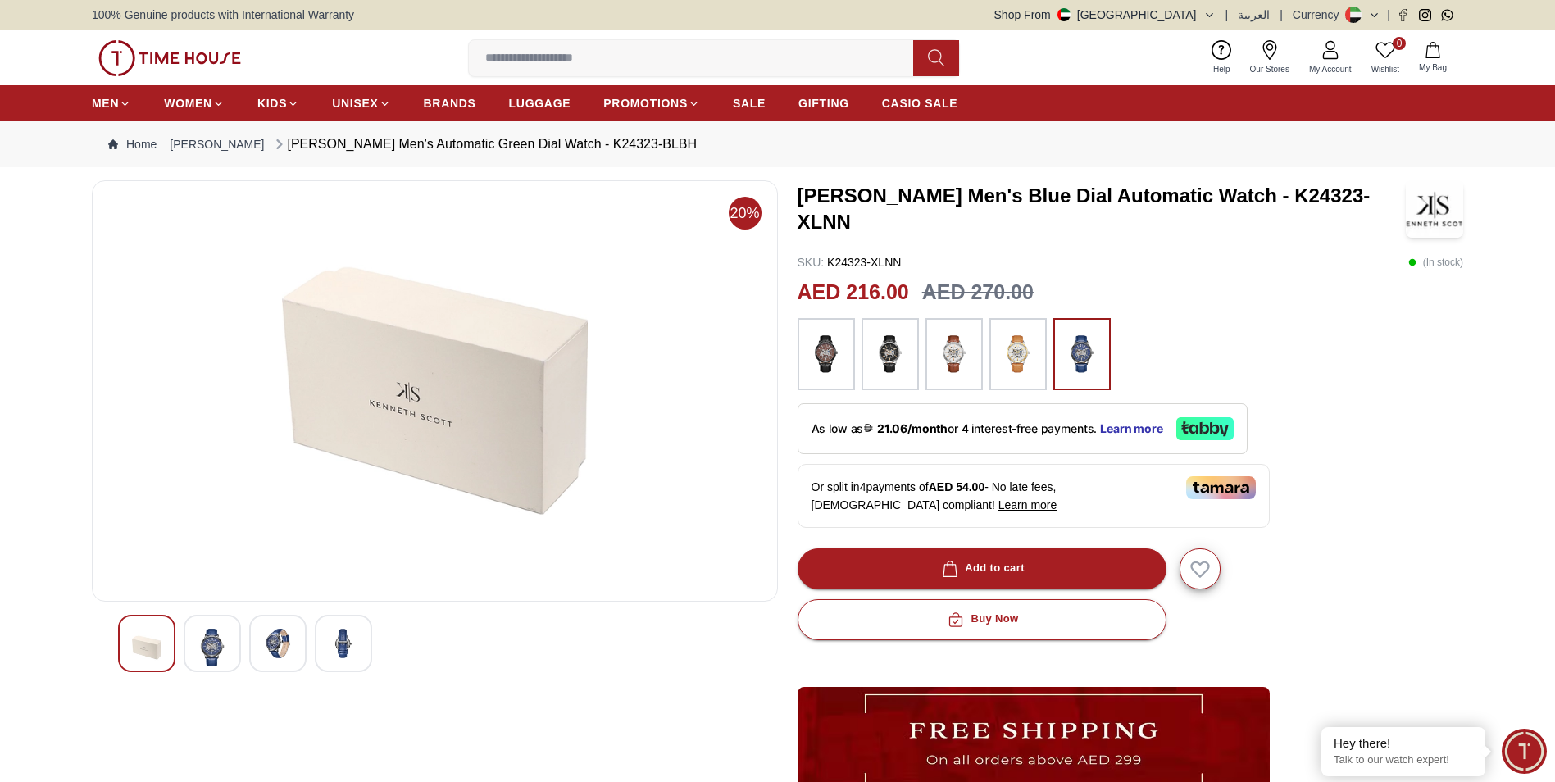
click at [211, 649] on img at bounding box center [213, 648] width 30 height 38
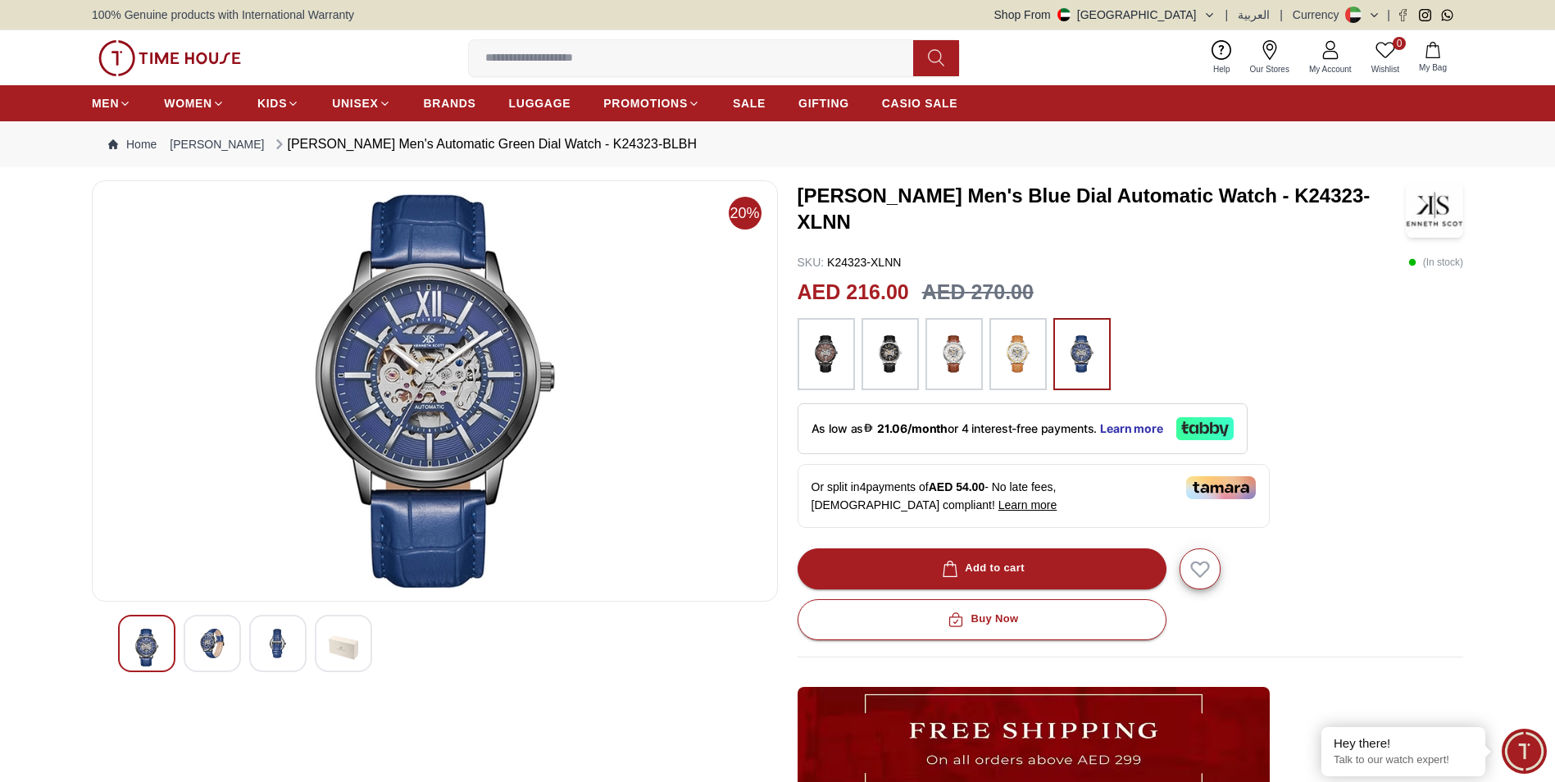
click at [211, 649] on img at bounding box center [213, 644] width 30 height 30
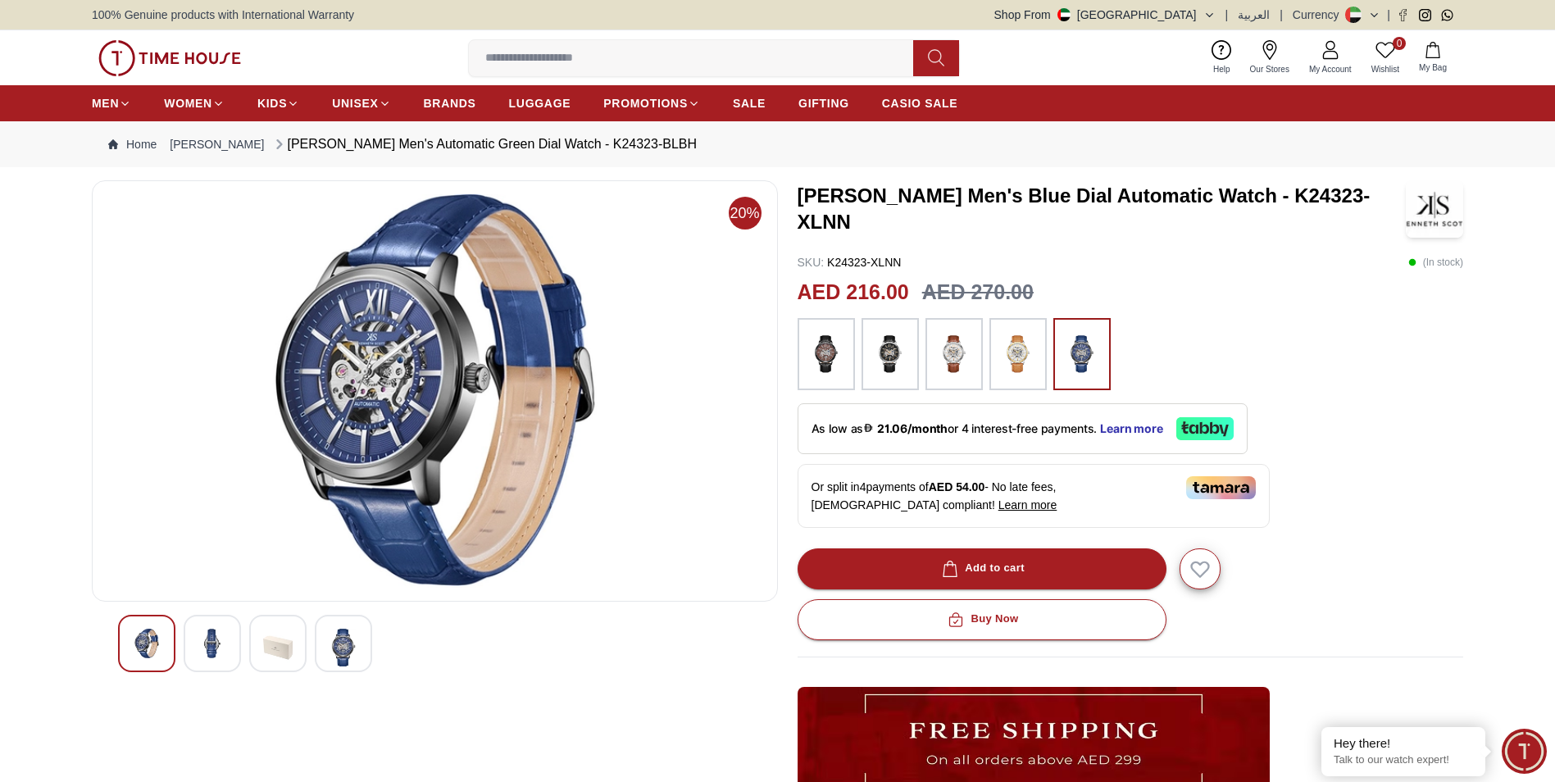
click at [202, 643] on img at bounding box center [213, 644] width 30 height 30
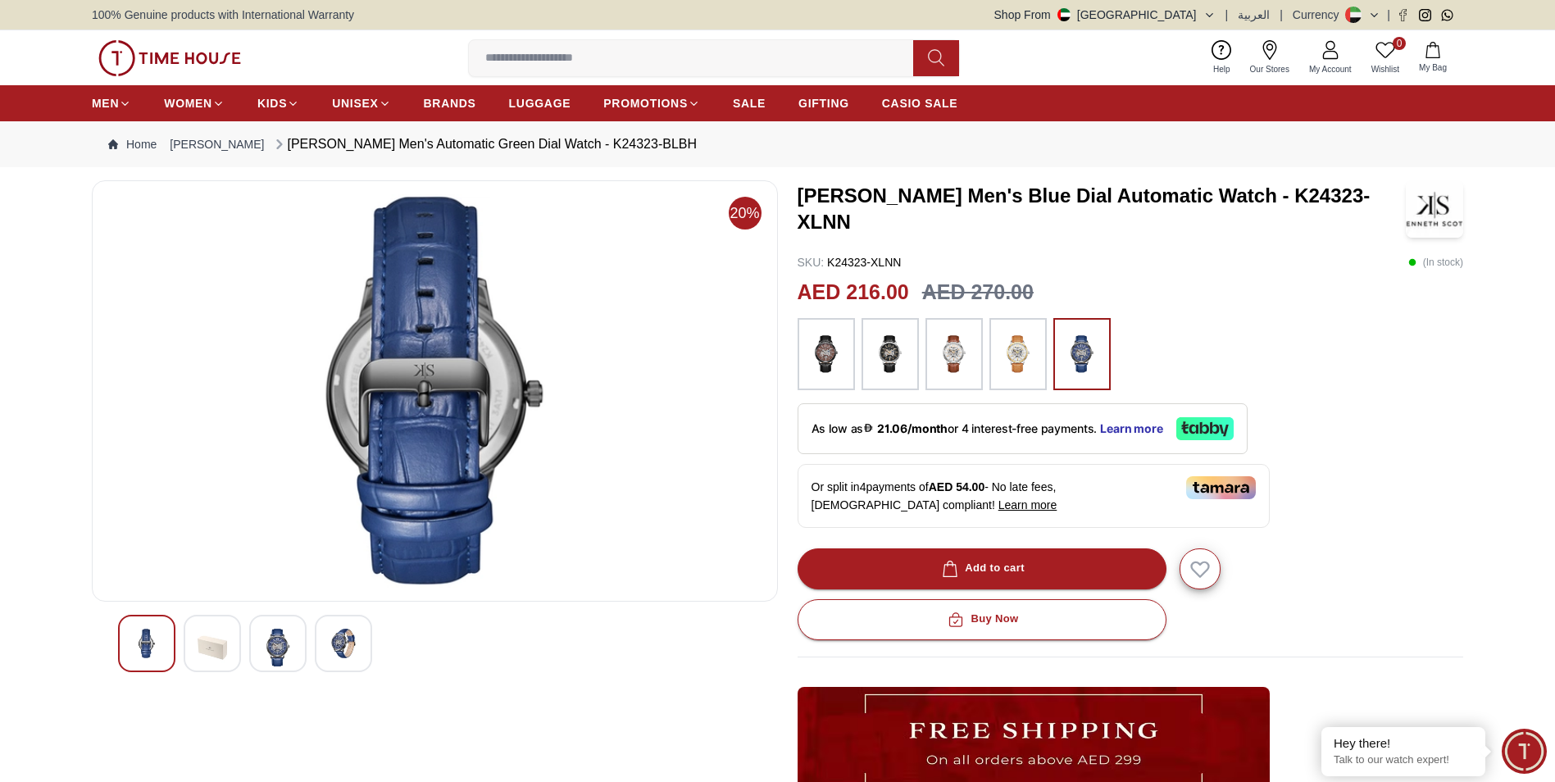
scroll to position [2033, 0]
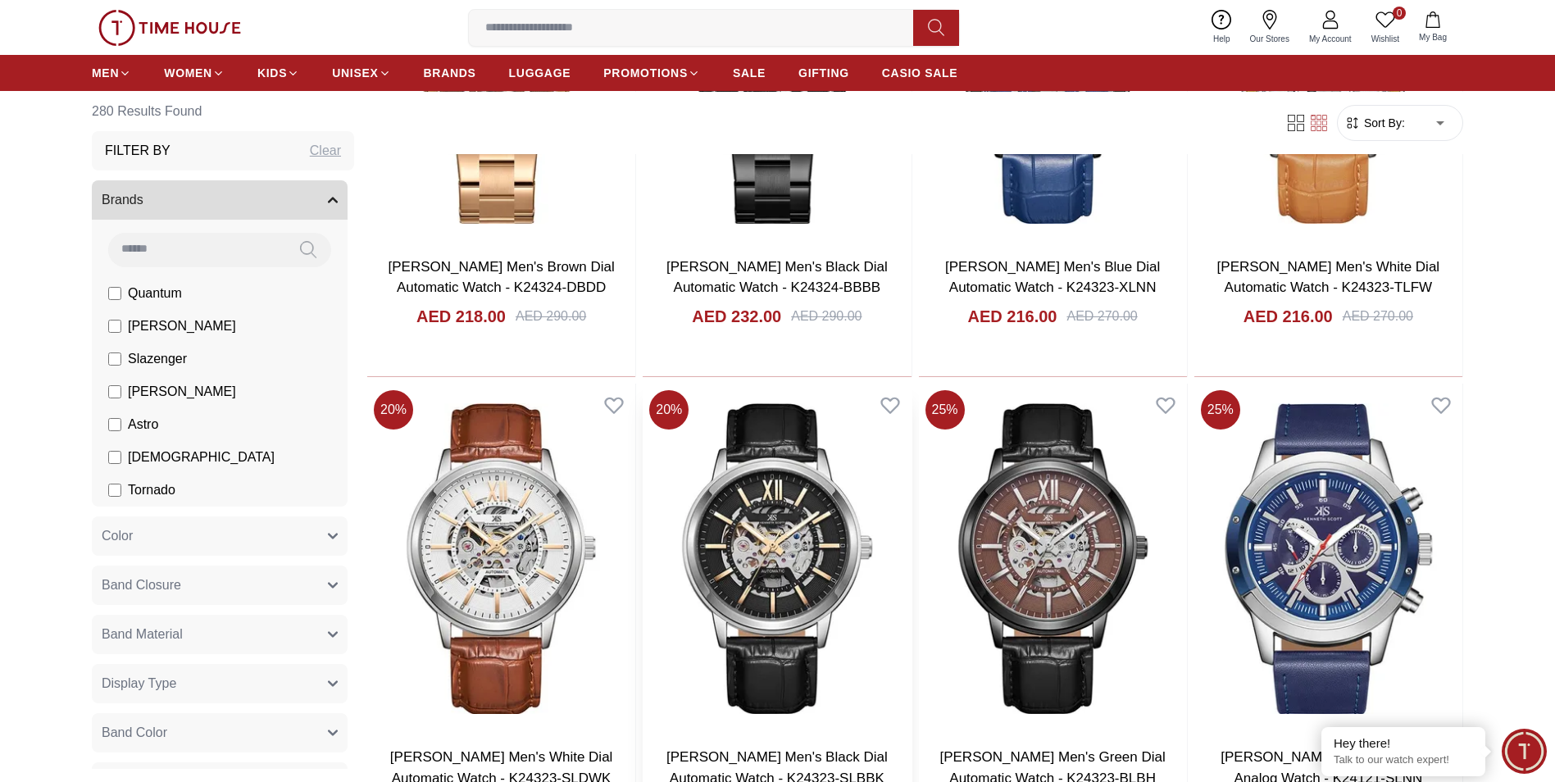
scroll to position [4326, 0]
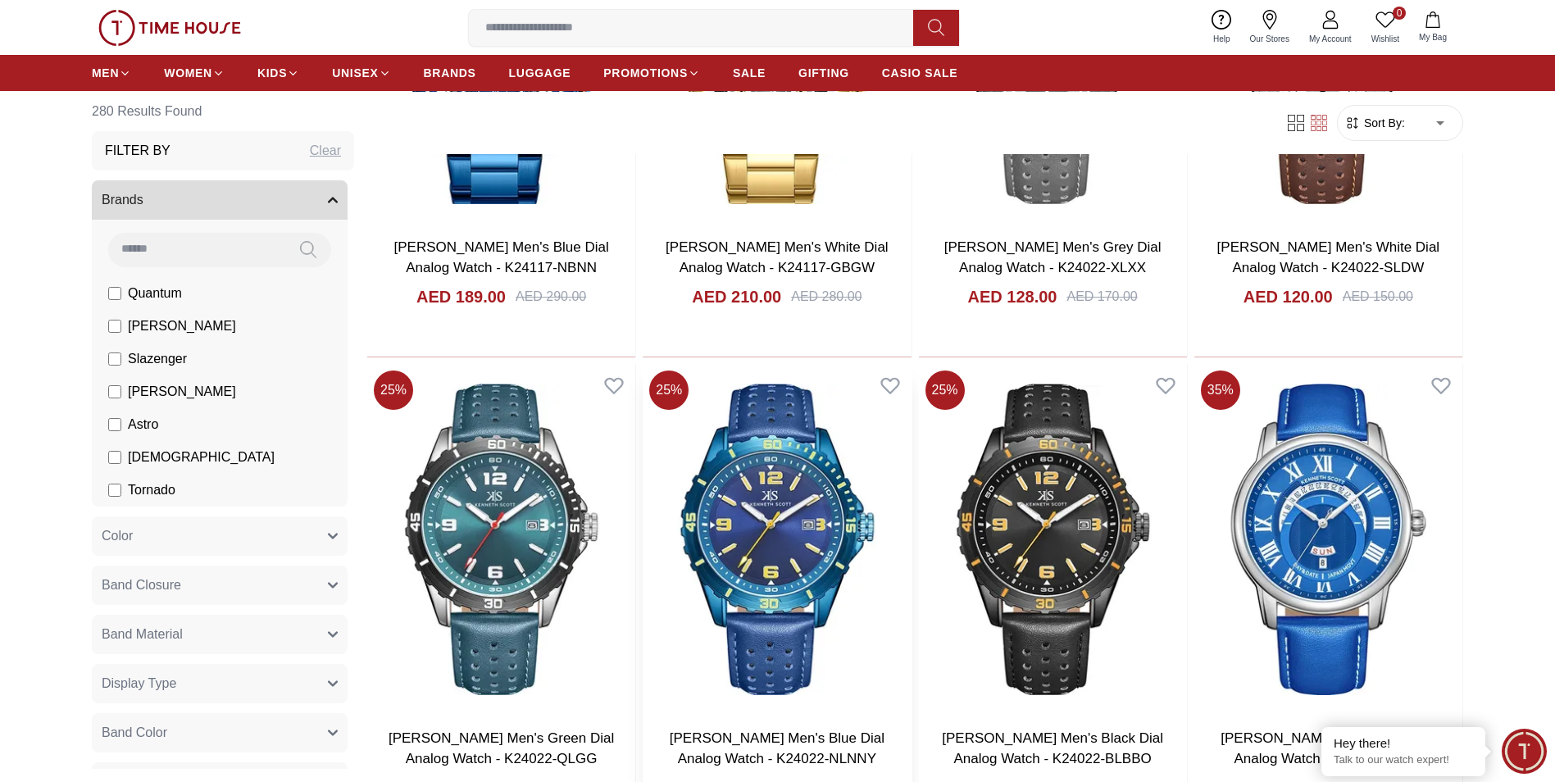
scroll to position [6784, 0]
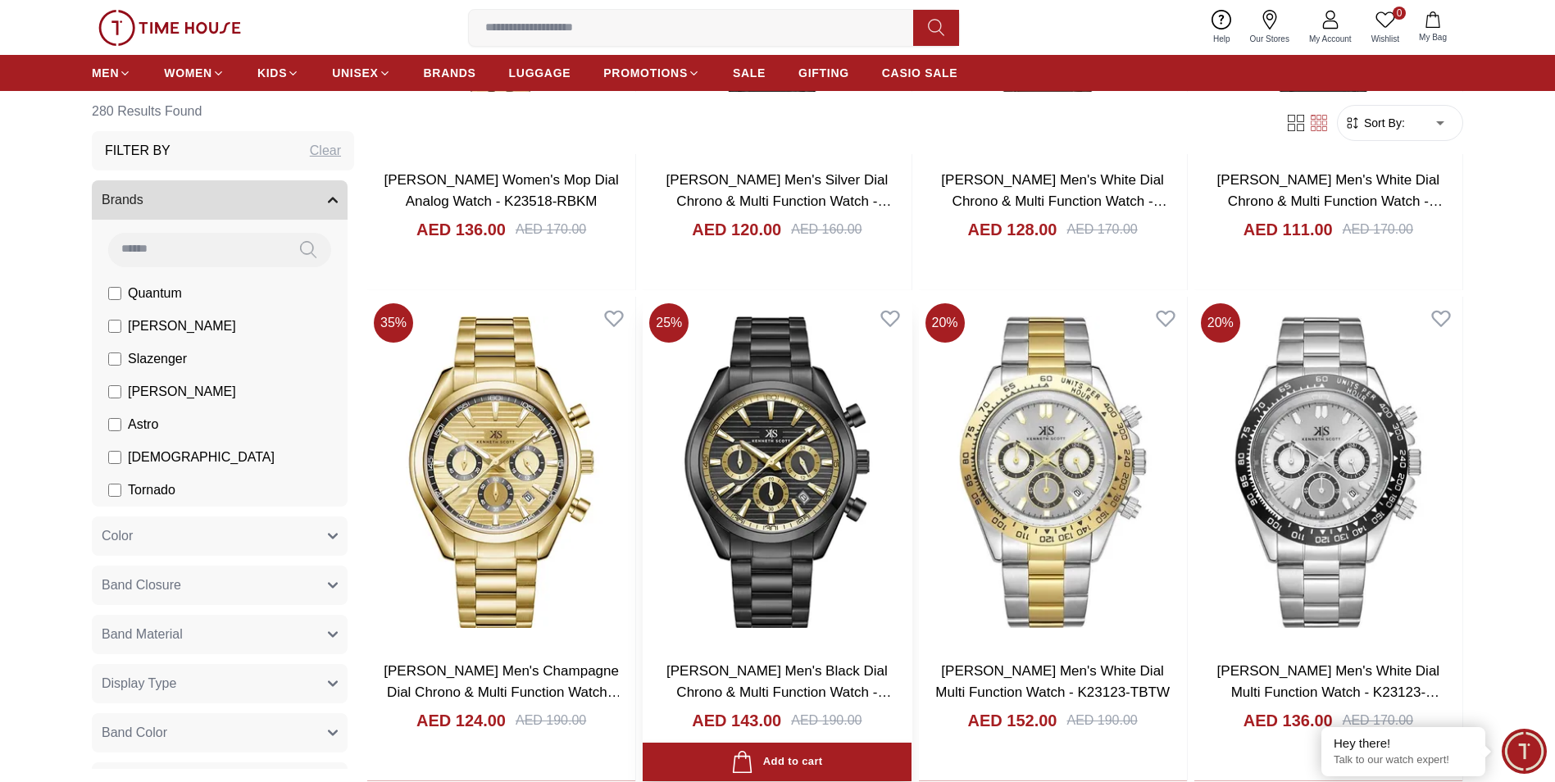
scroll to position [10308, 0]
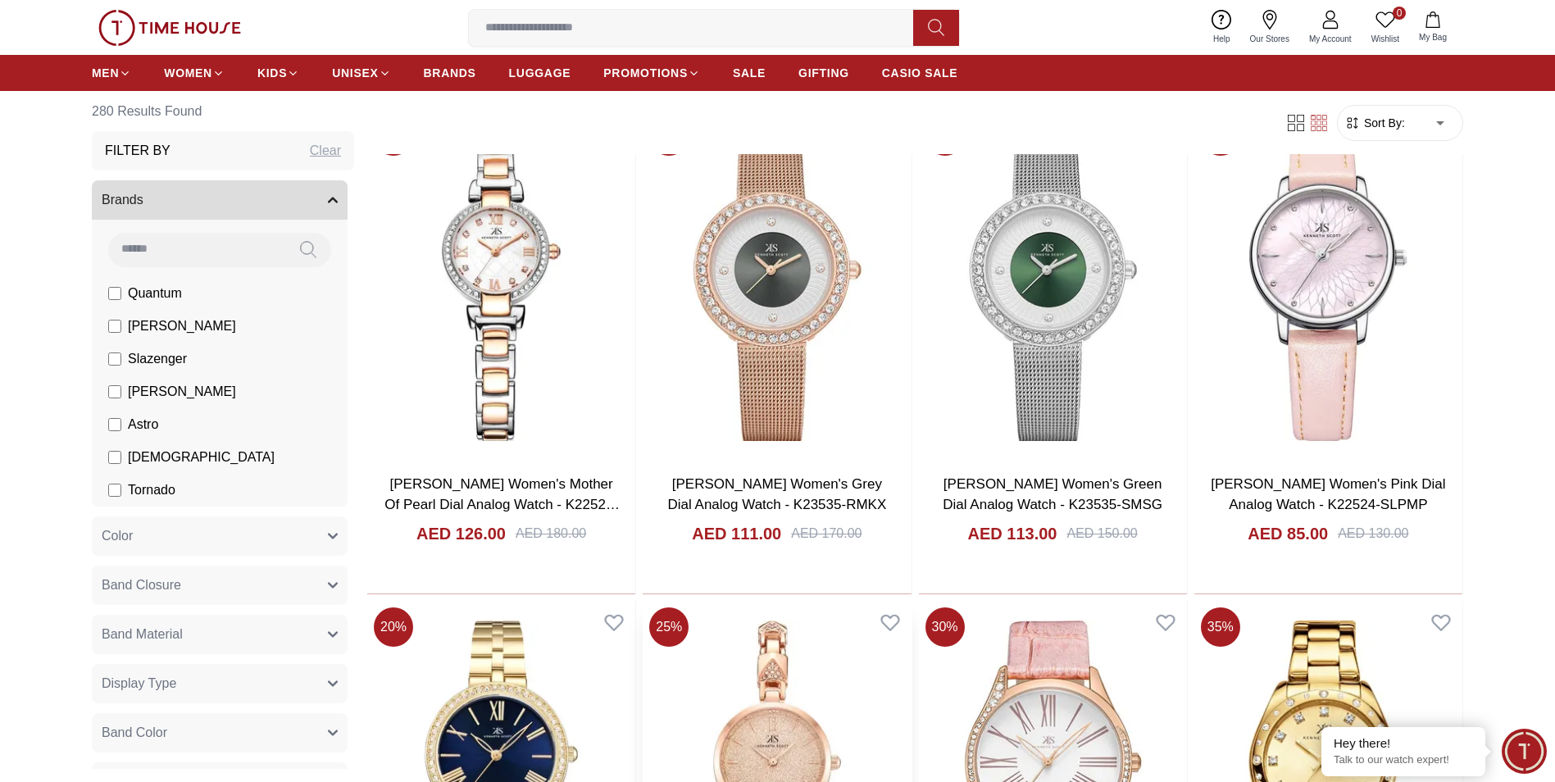
scroll to position [14980, 0]
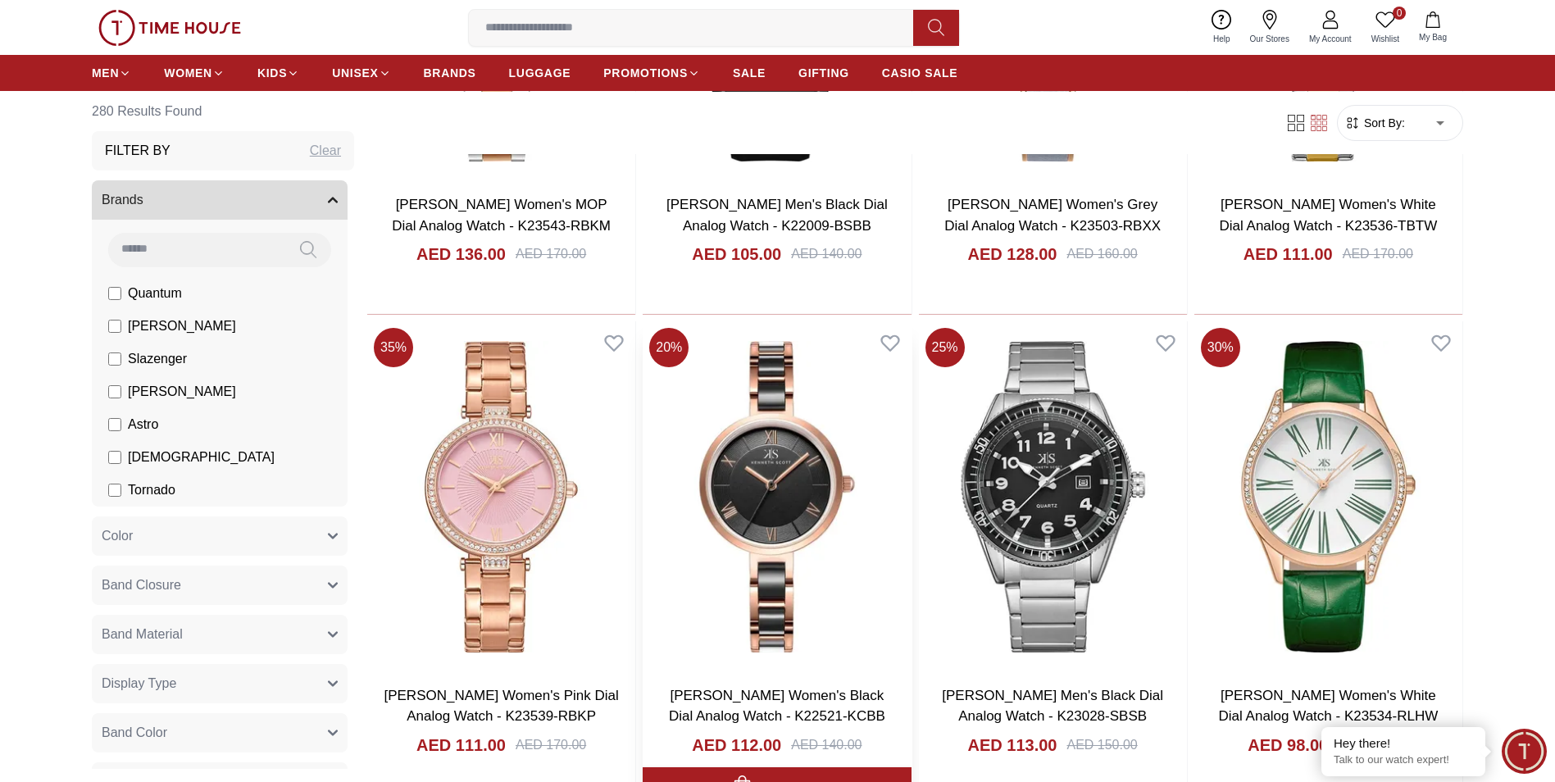
scroll to position [17439, 0]
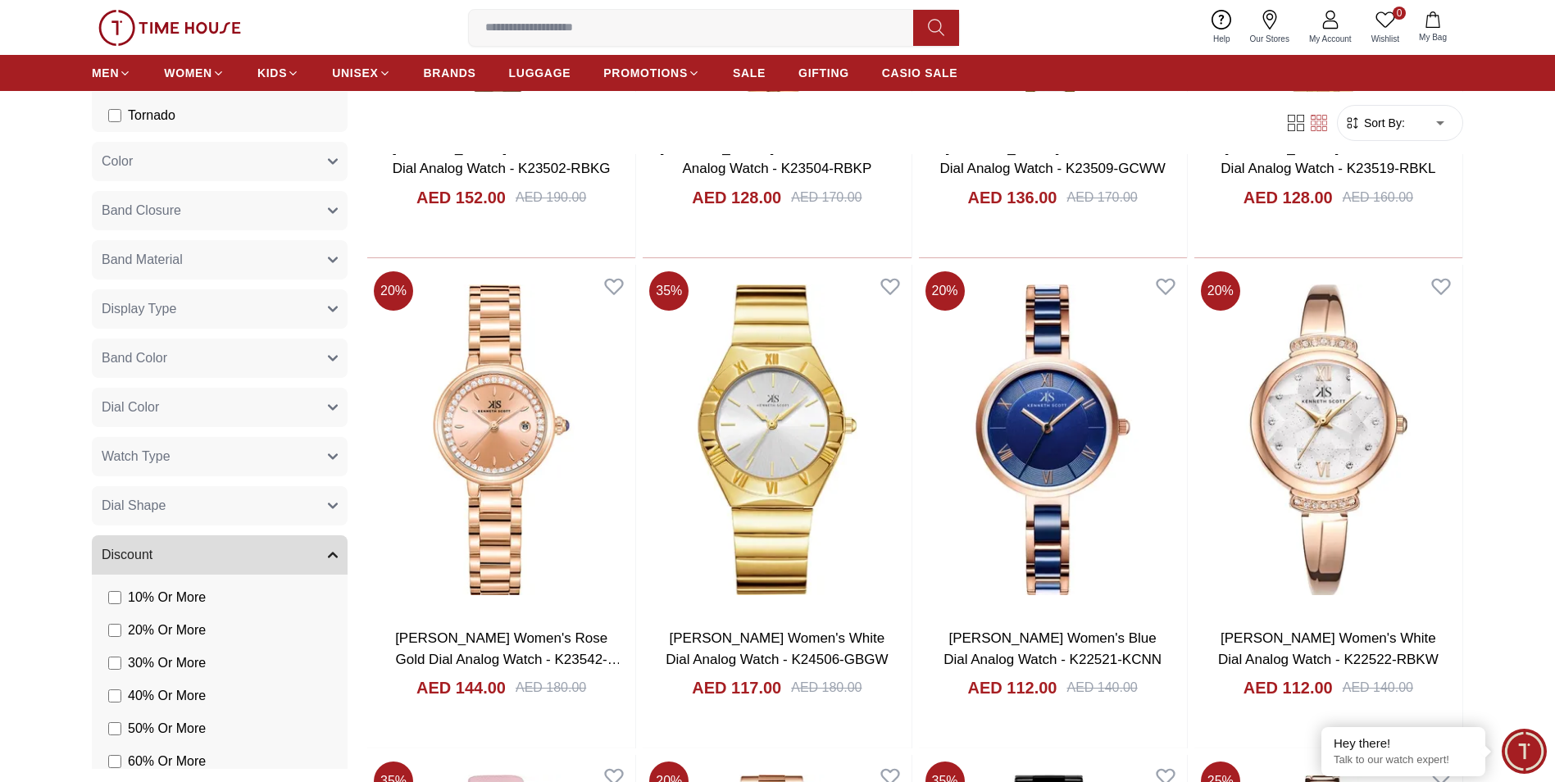
scroll to position [368, 0]
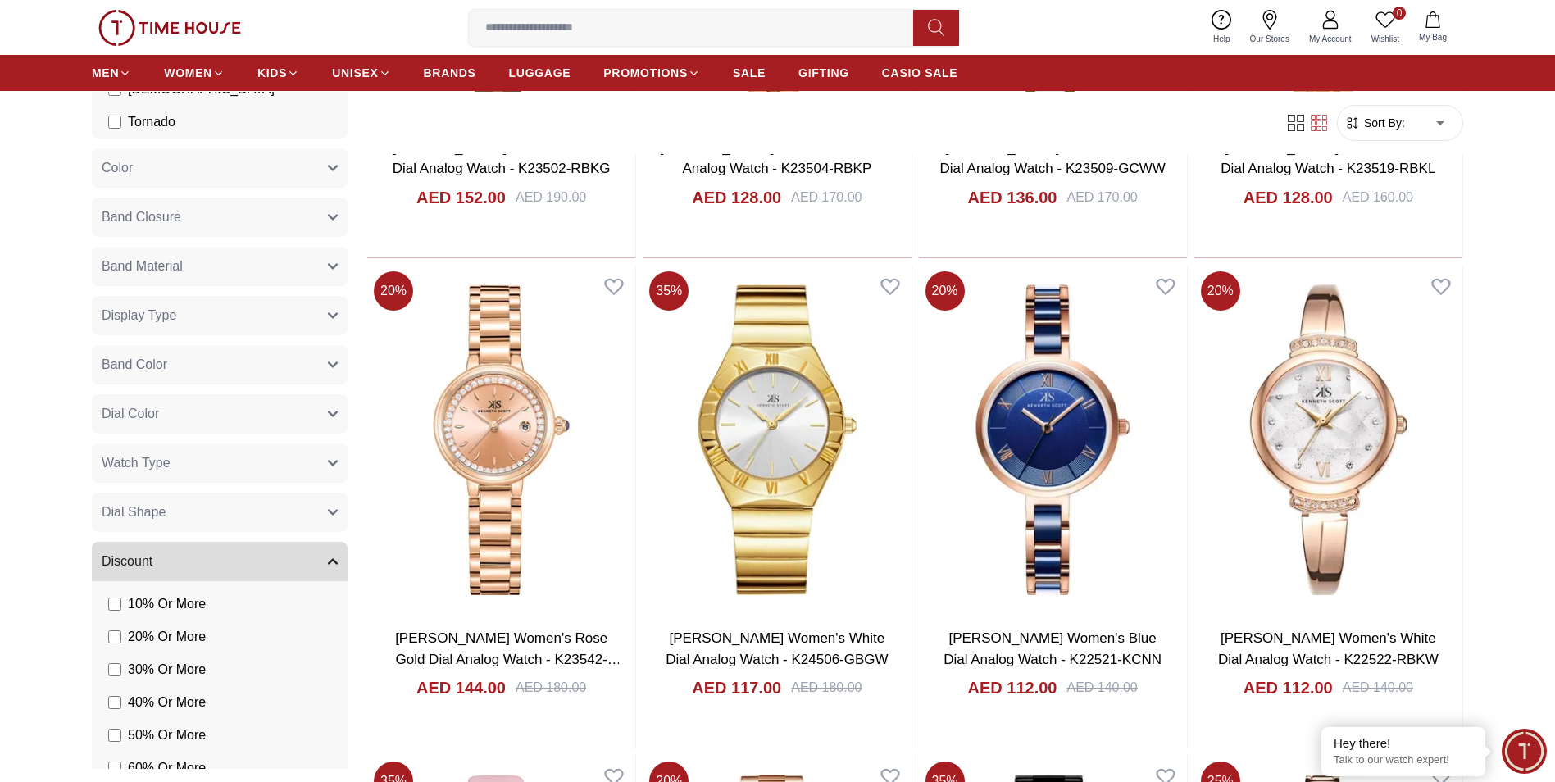
click at [328, 466] on icon "button" at bounding box center [333, 463] width 10 height 10
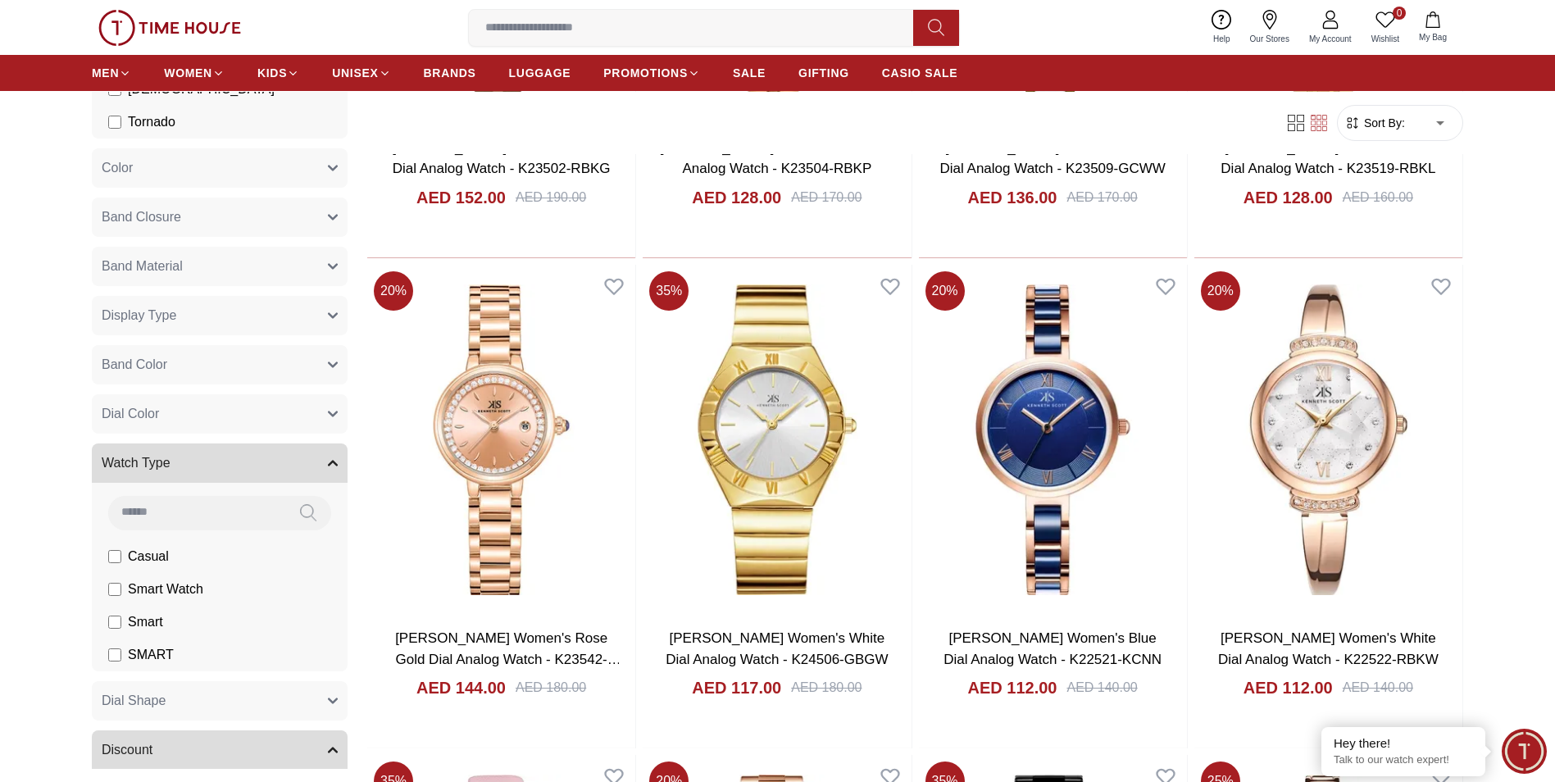
click at [329, 466] on icon "button" at bounding box center [333, 463] width 8 height 4
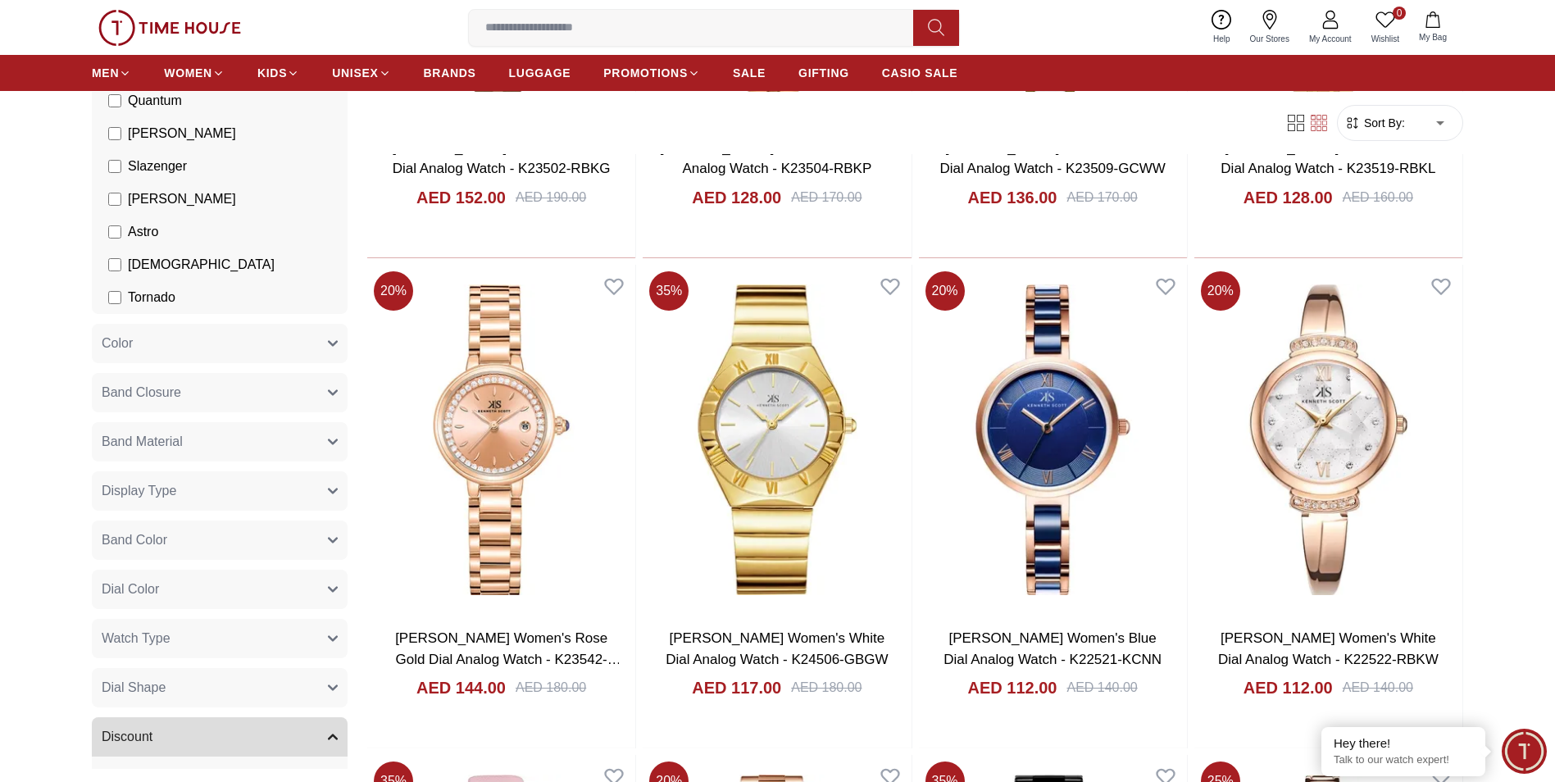
scroll to position [122, 0]
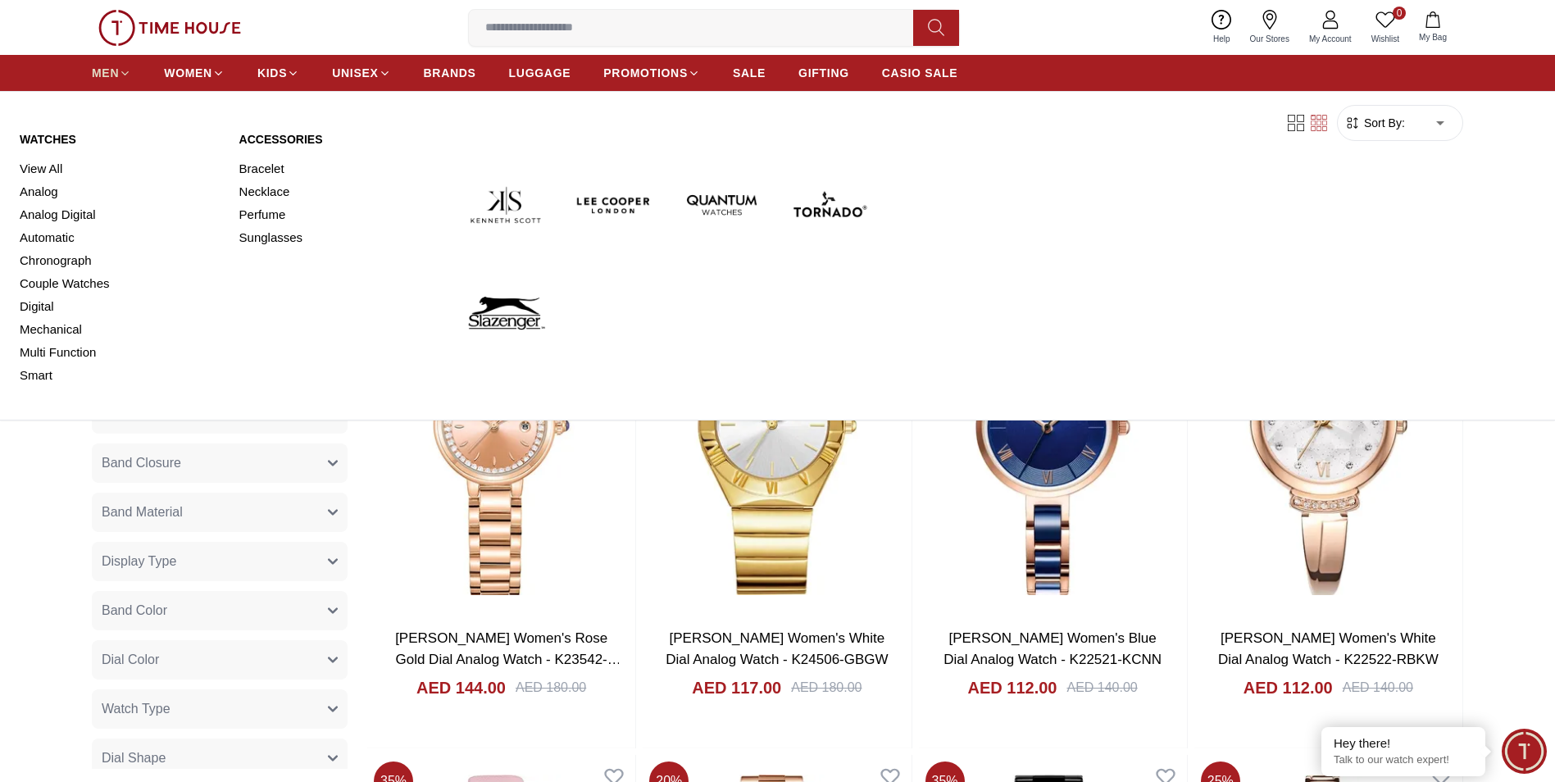
click at [130, 79] on link "MEN" at bounding box center [111, 73] width 39 height 30
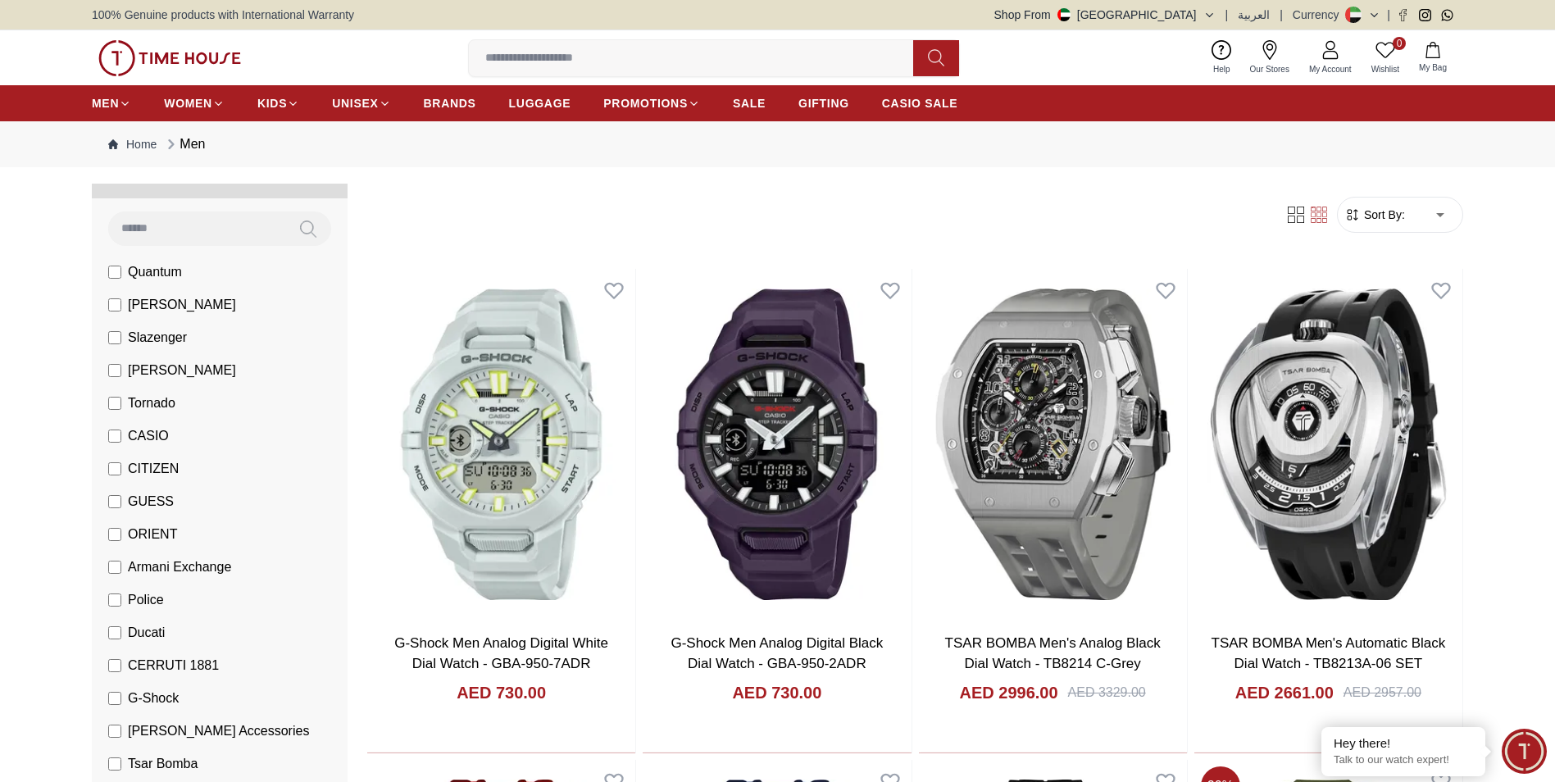
scroll to position [82, 0]
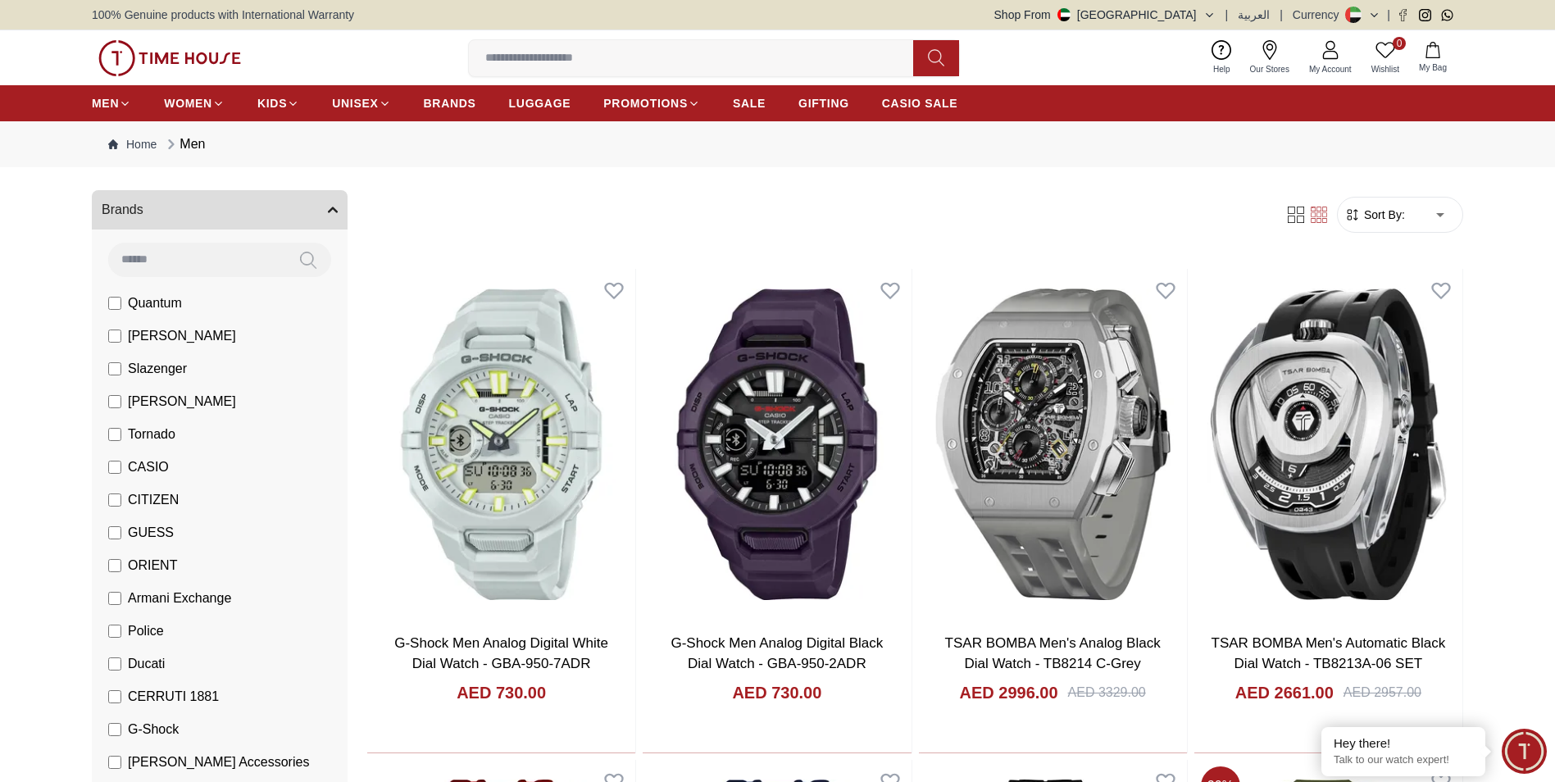
click at [165, 337] on span "[PERSON_NAME]" at bounding box center [182, 336] width 108 height 20
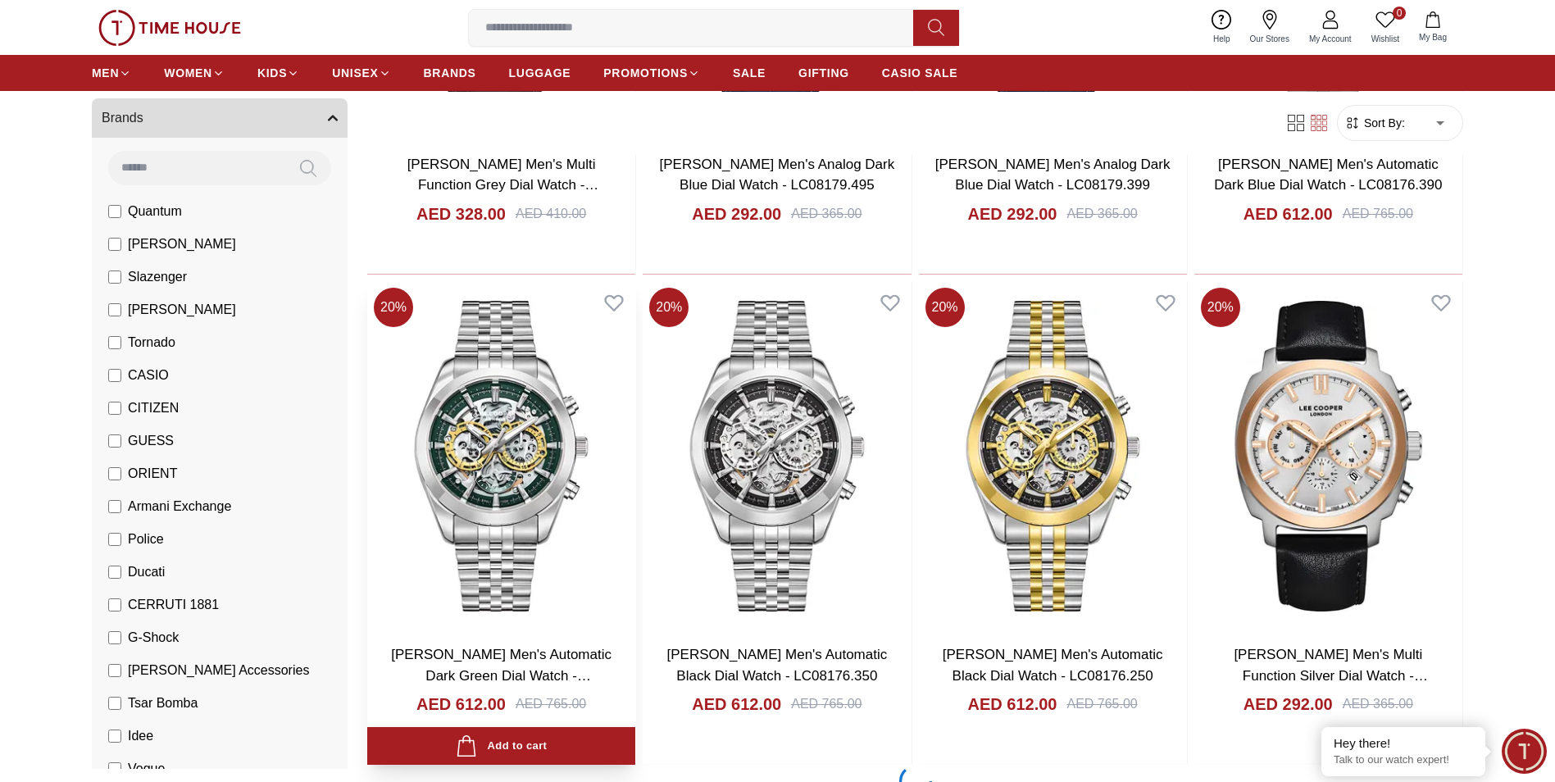
scroll to position [1967, 0]
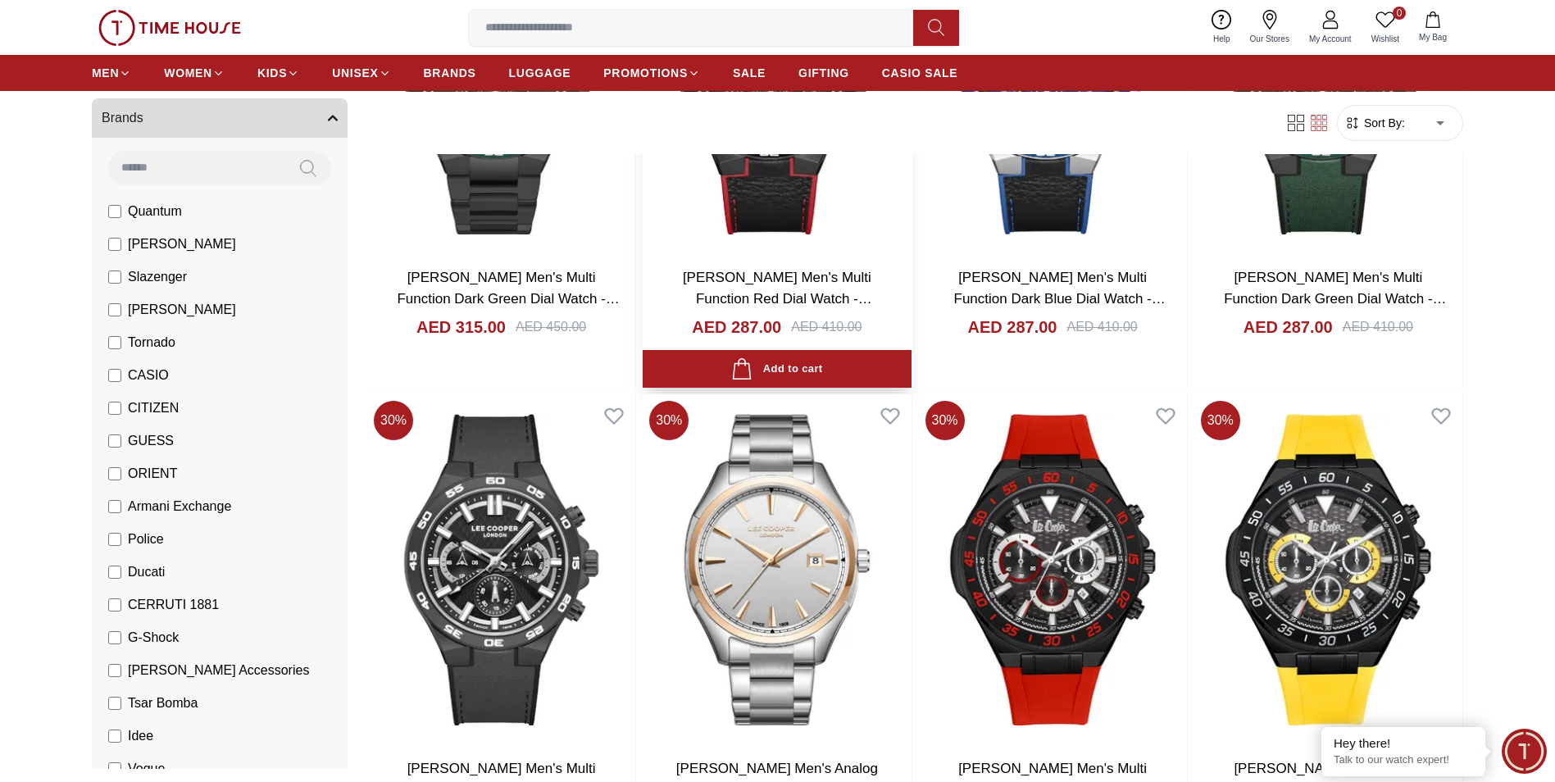
scroll to position [6475, 0]
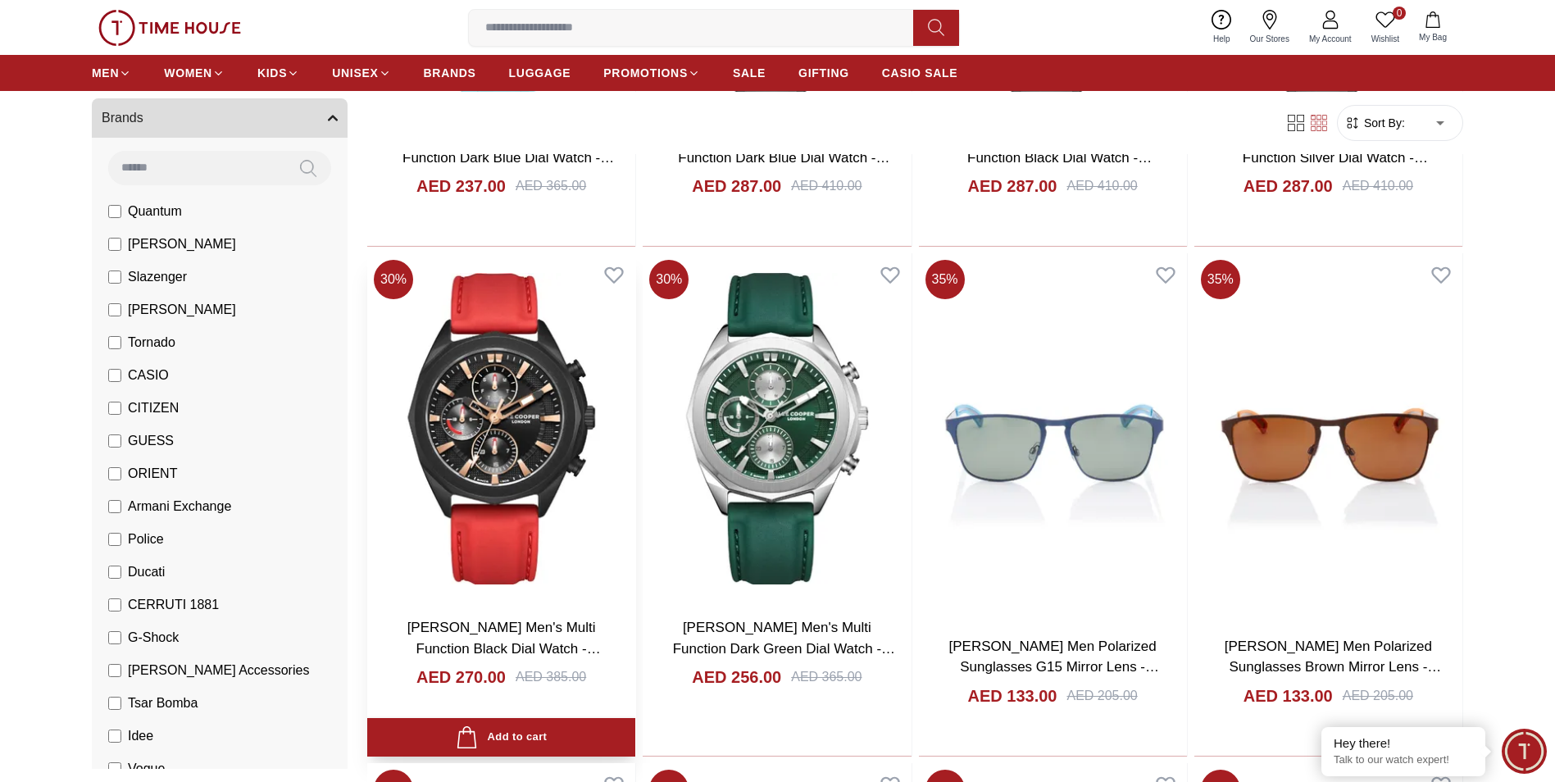
scroll to position [7376, 0]
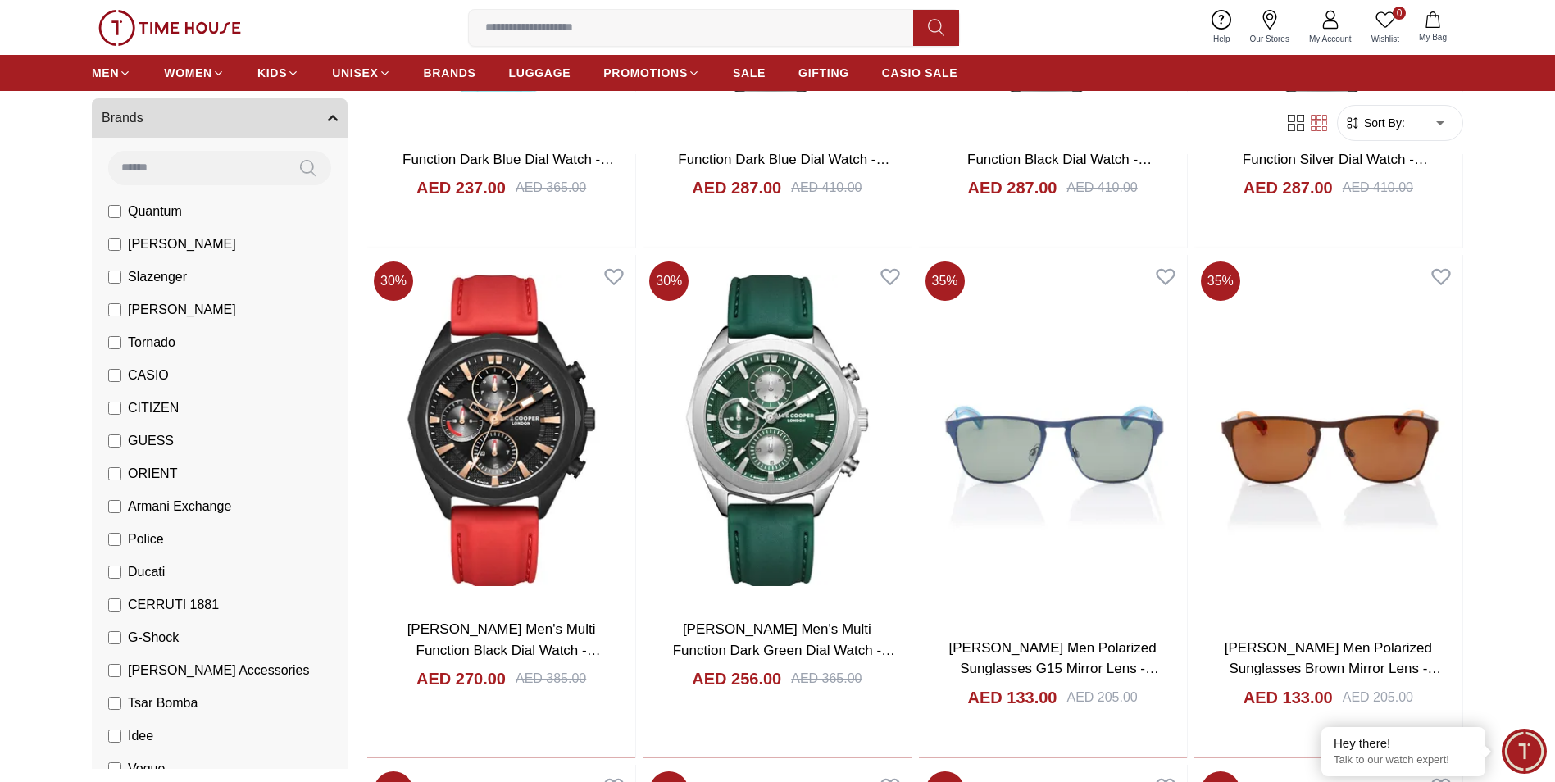
click at [124, 281] on label "Slazenger" at bounding box center [147, 277] width 79 height 20
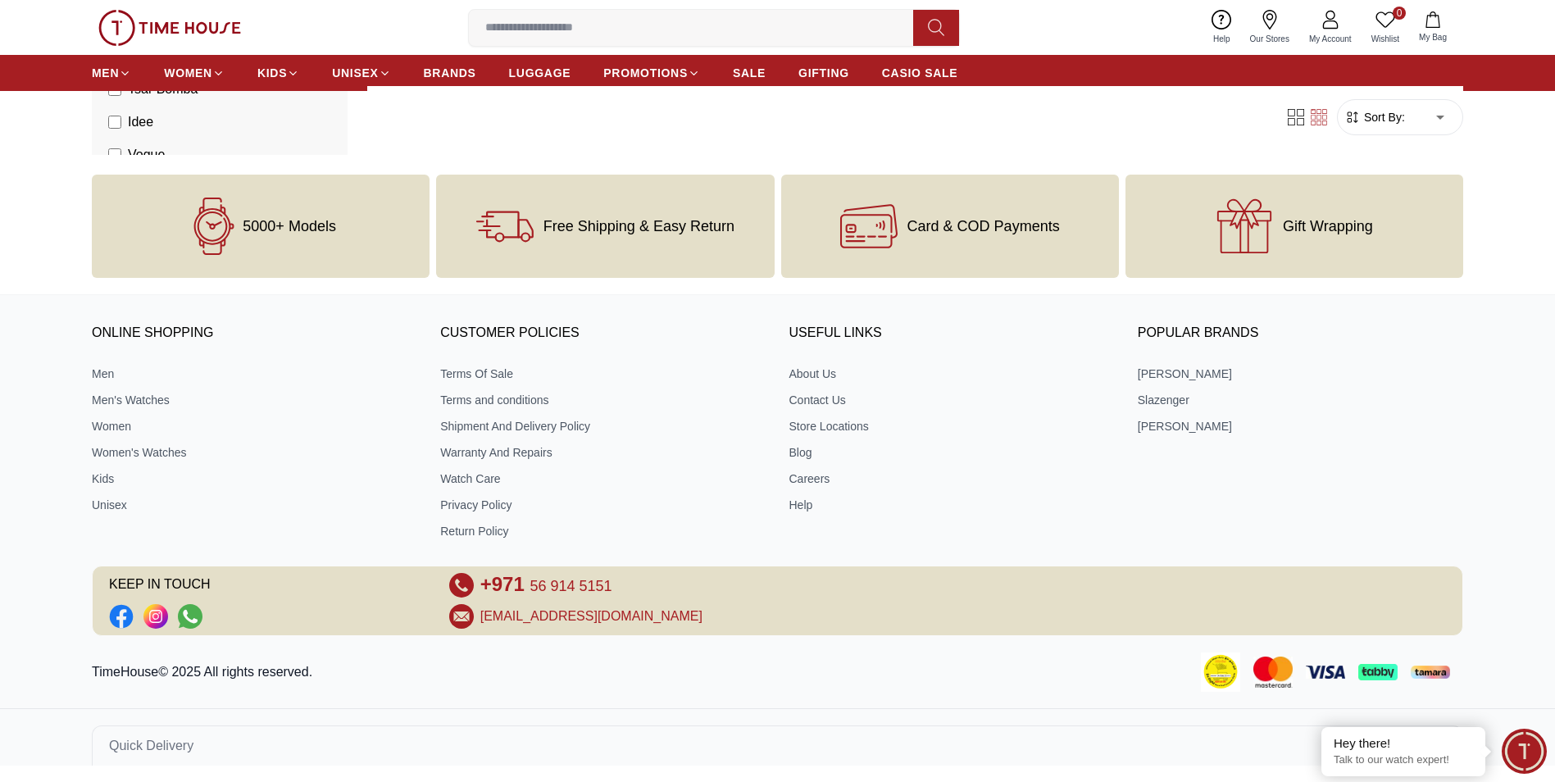
scroll to position [706, 0]
click at [153, 248] on div "5000+ Models" at bounding box center [261, 226] width 338 height 103
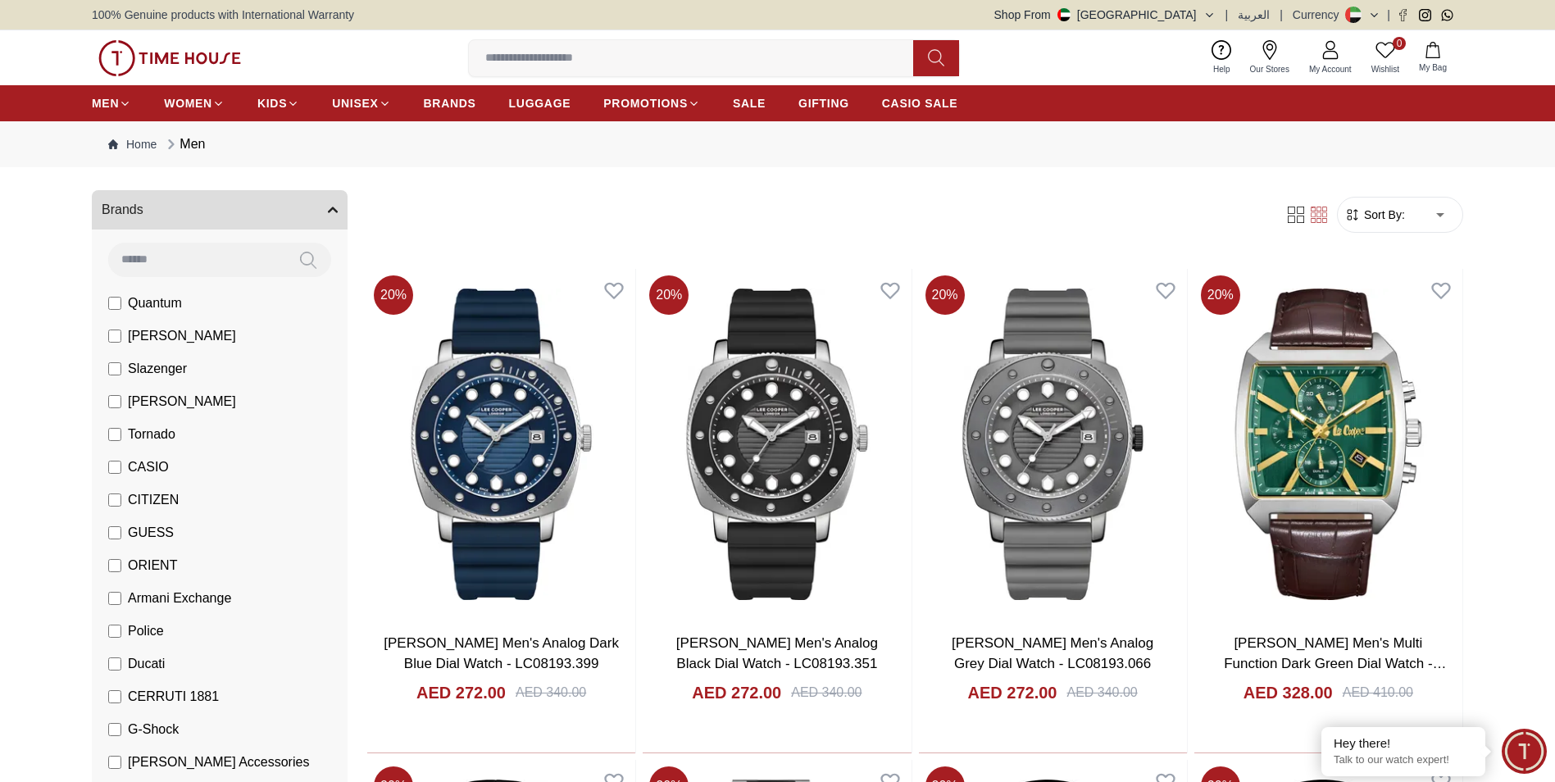
click at [134, 327] on span "[PERSON_NAME]" at bounding box center [182, 336] width 108 height 20
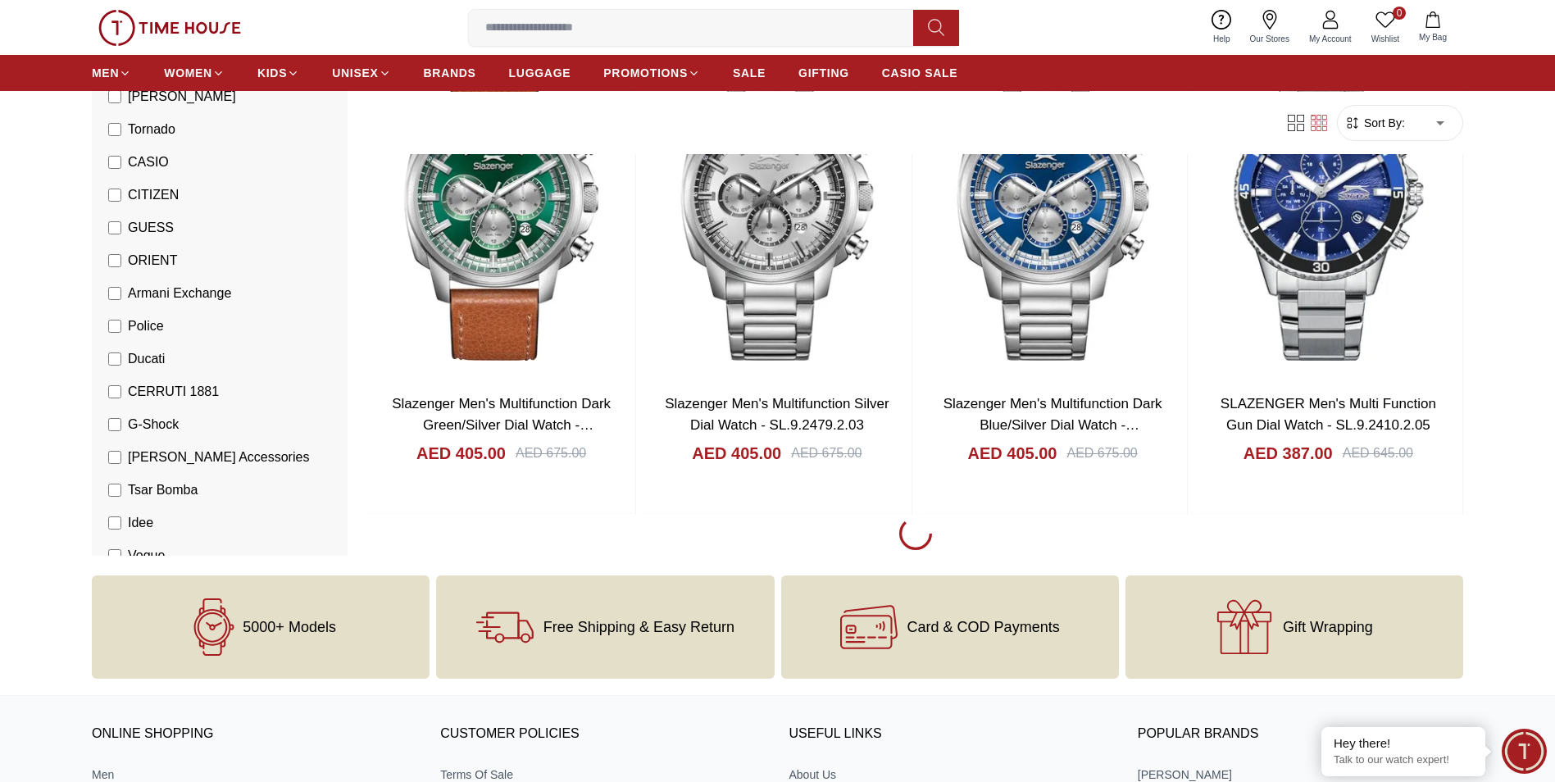
scroll to position [2213, 0]
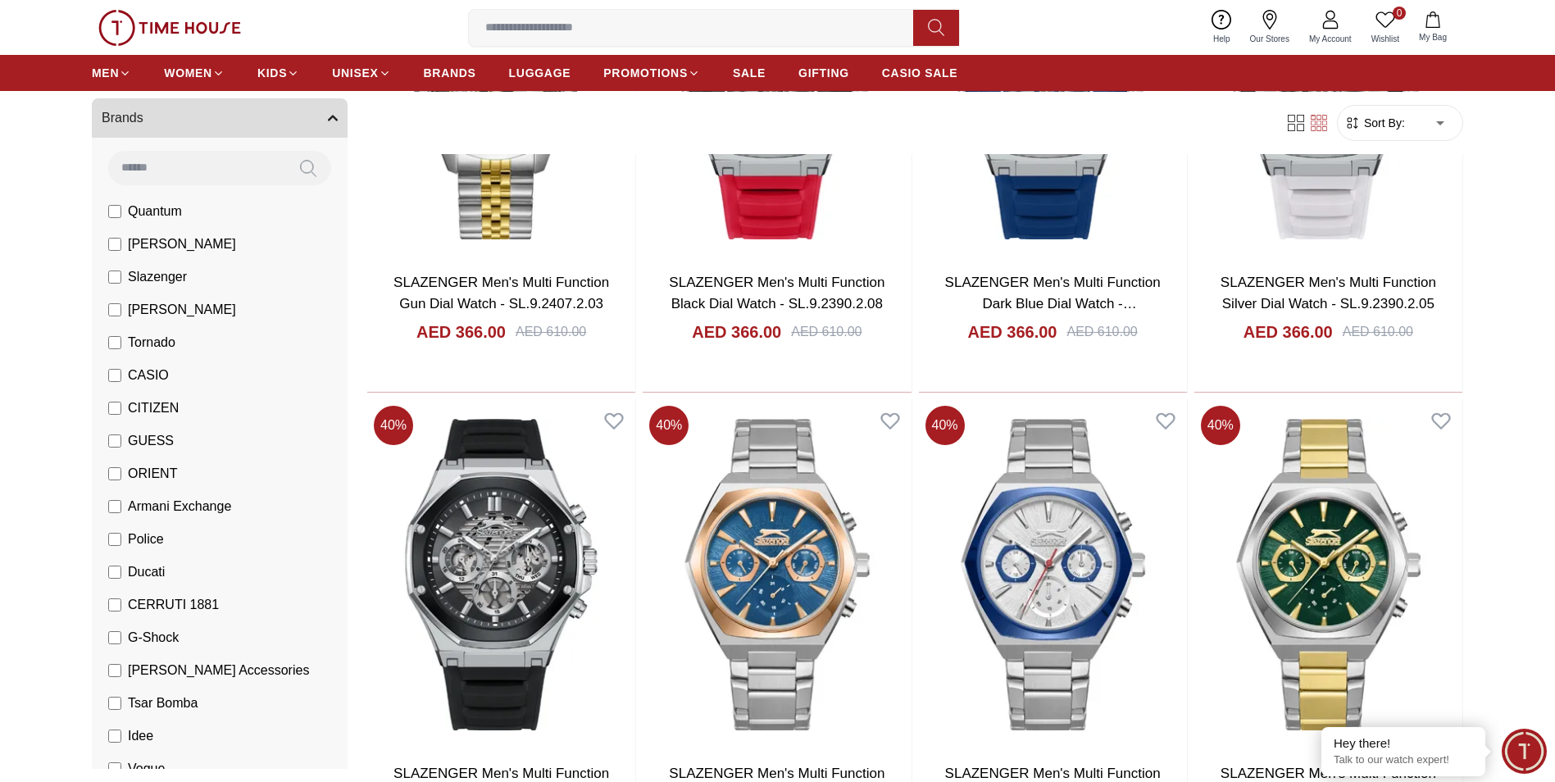
scroll to position [3606, 0]
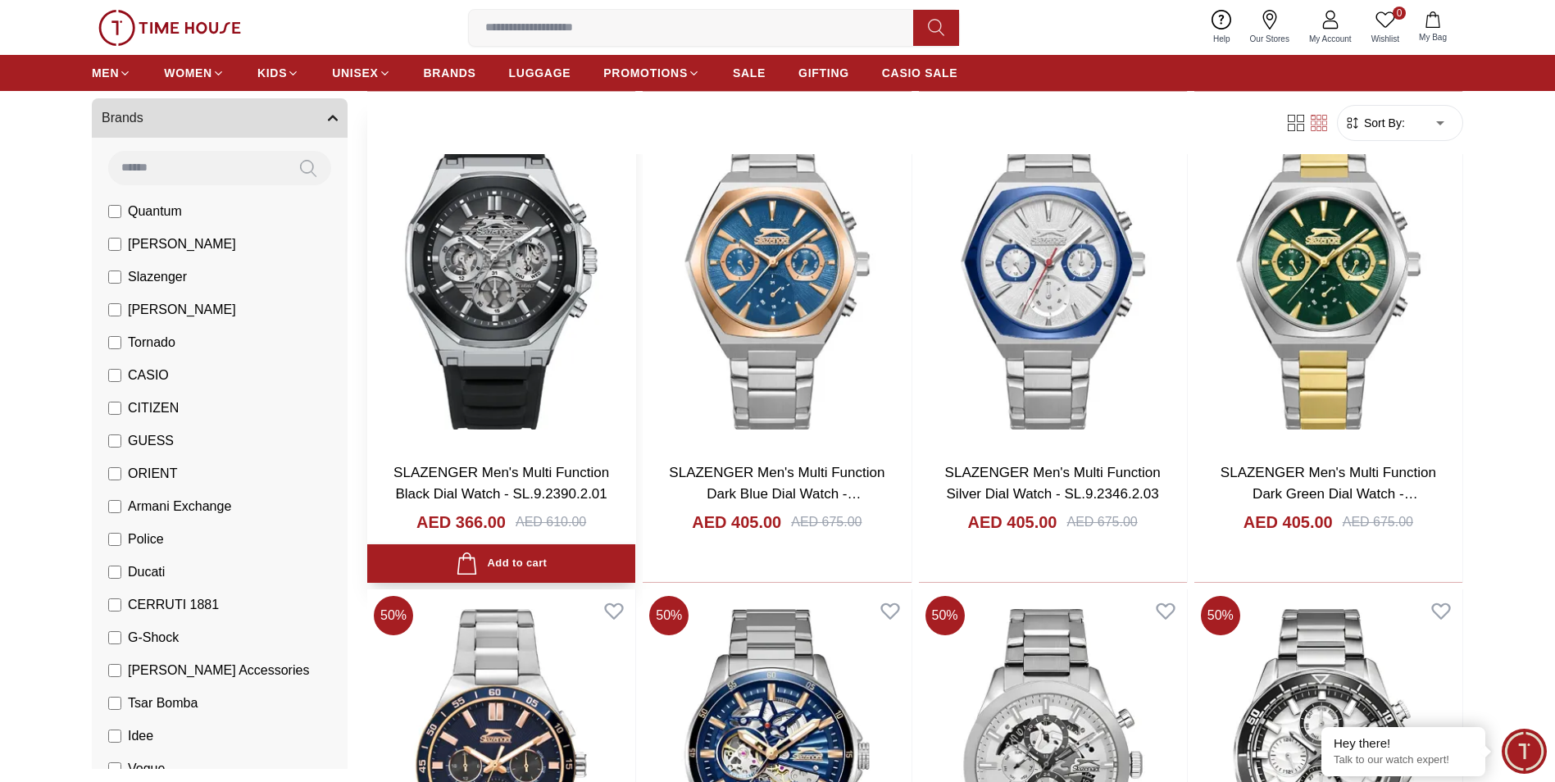
click at [518, 278] on img at bounding box center [501, 273] width 268 height 351
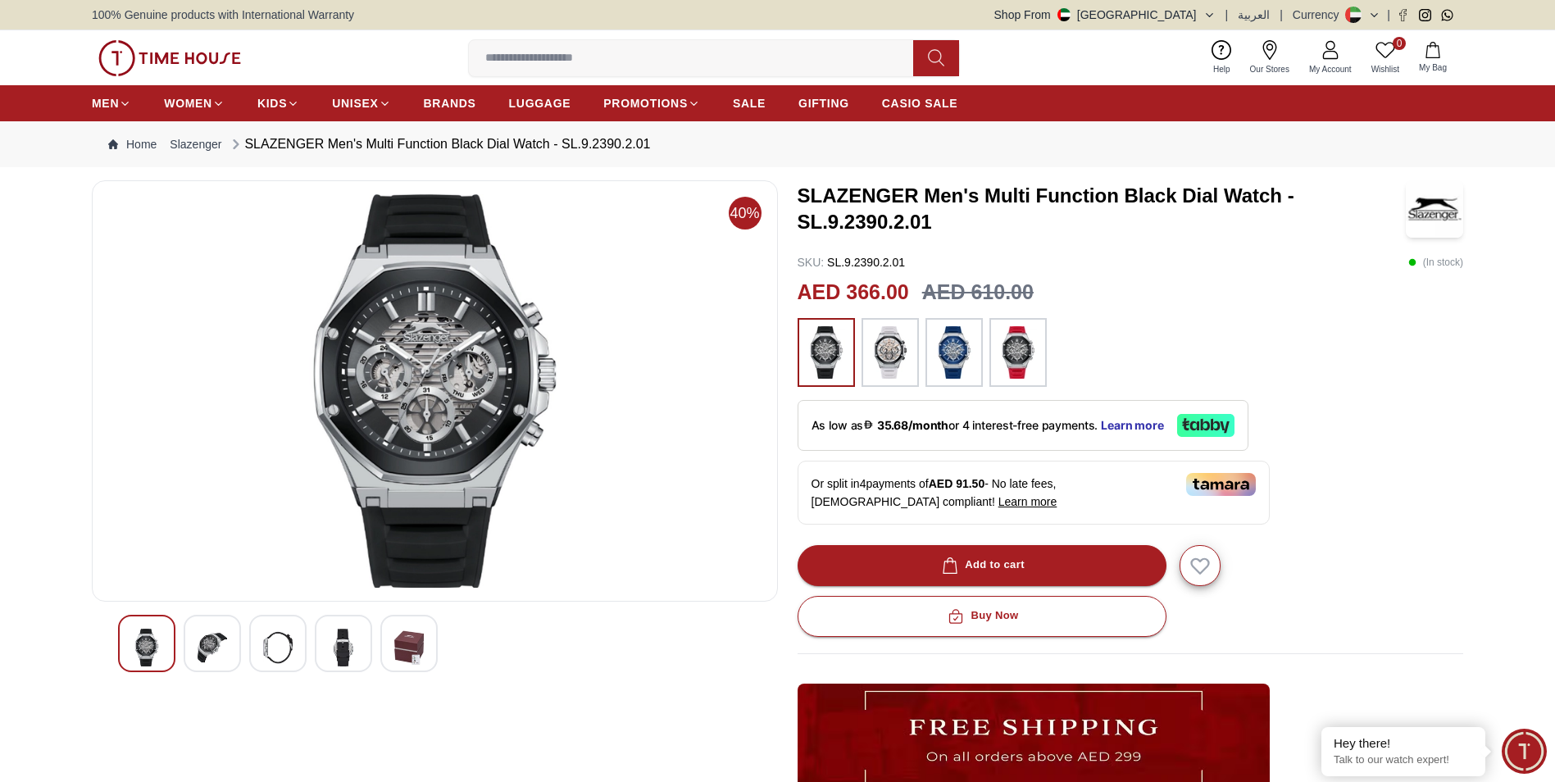
click at [334, 647] on img at bounding box center [344, 648] width 30 height 38
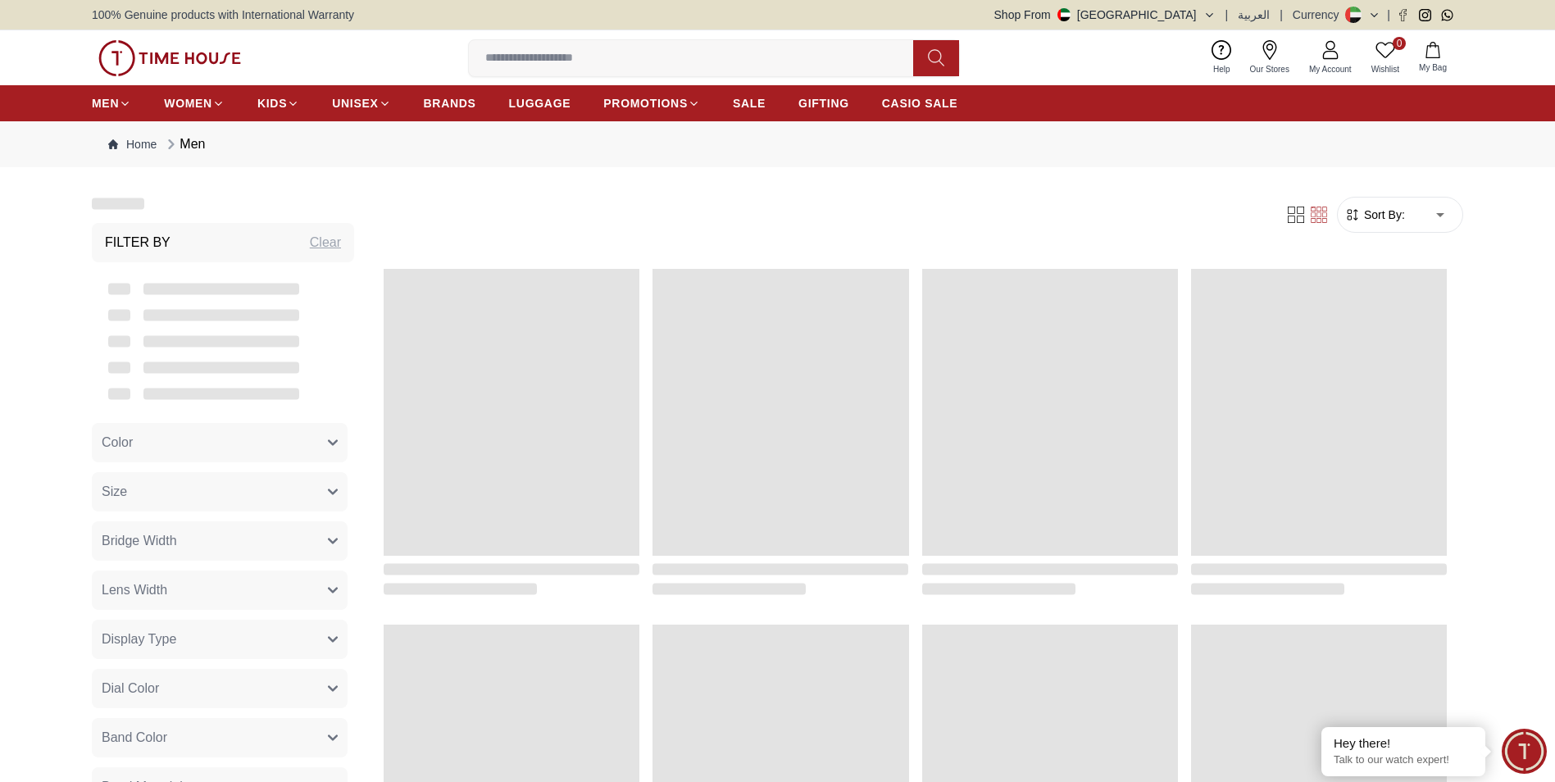
scroll to position [1540, 0]
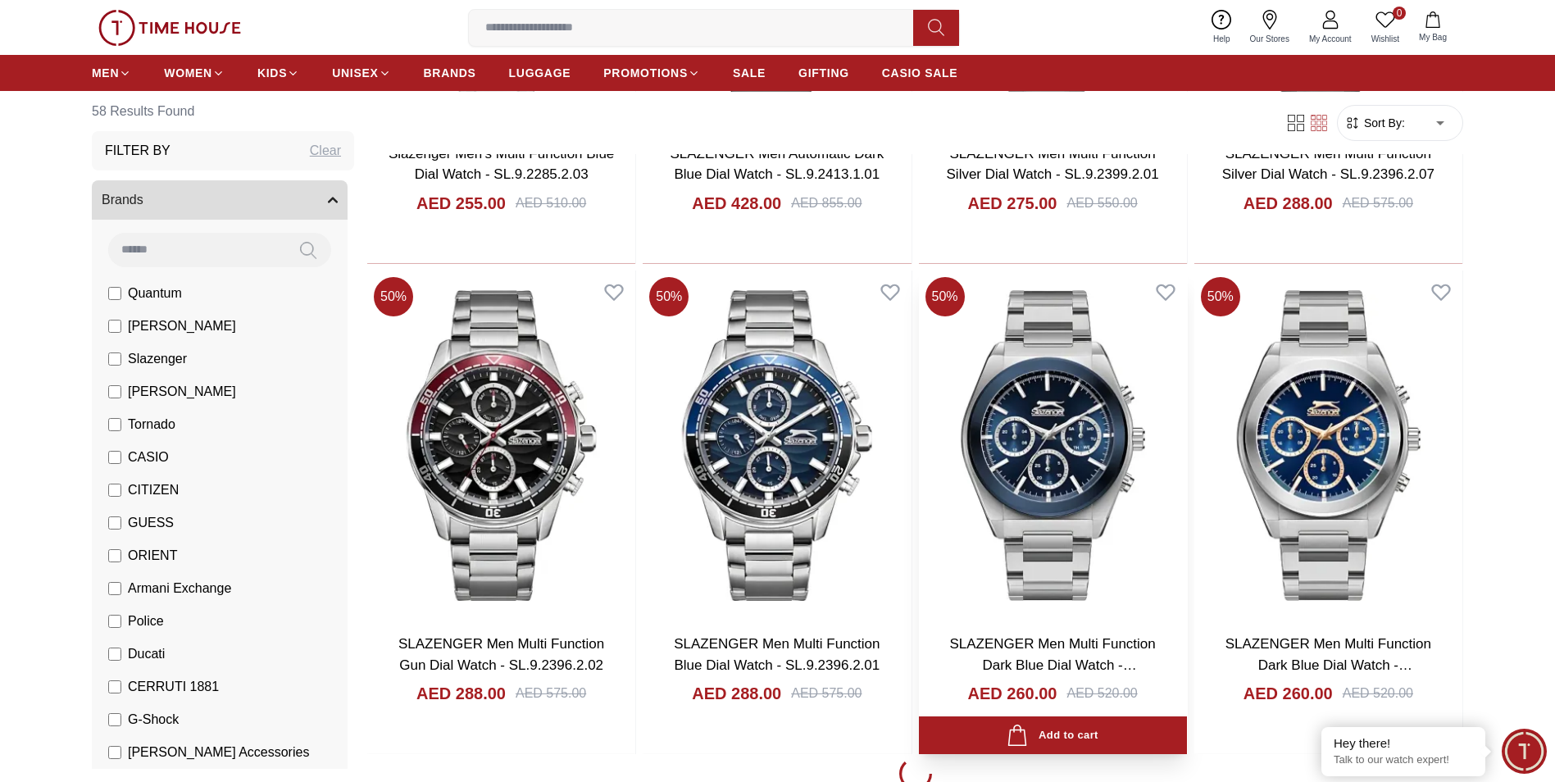
scroll to position [1950, 0]
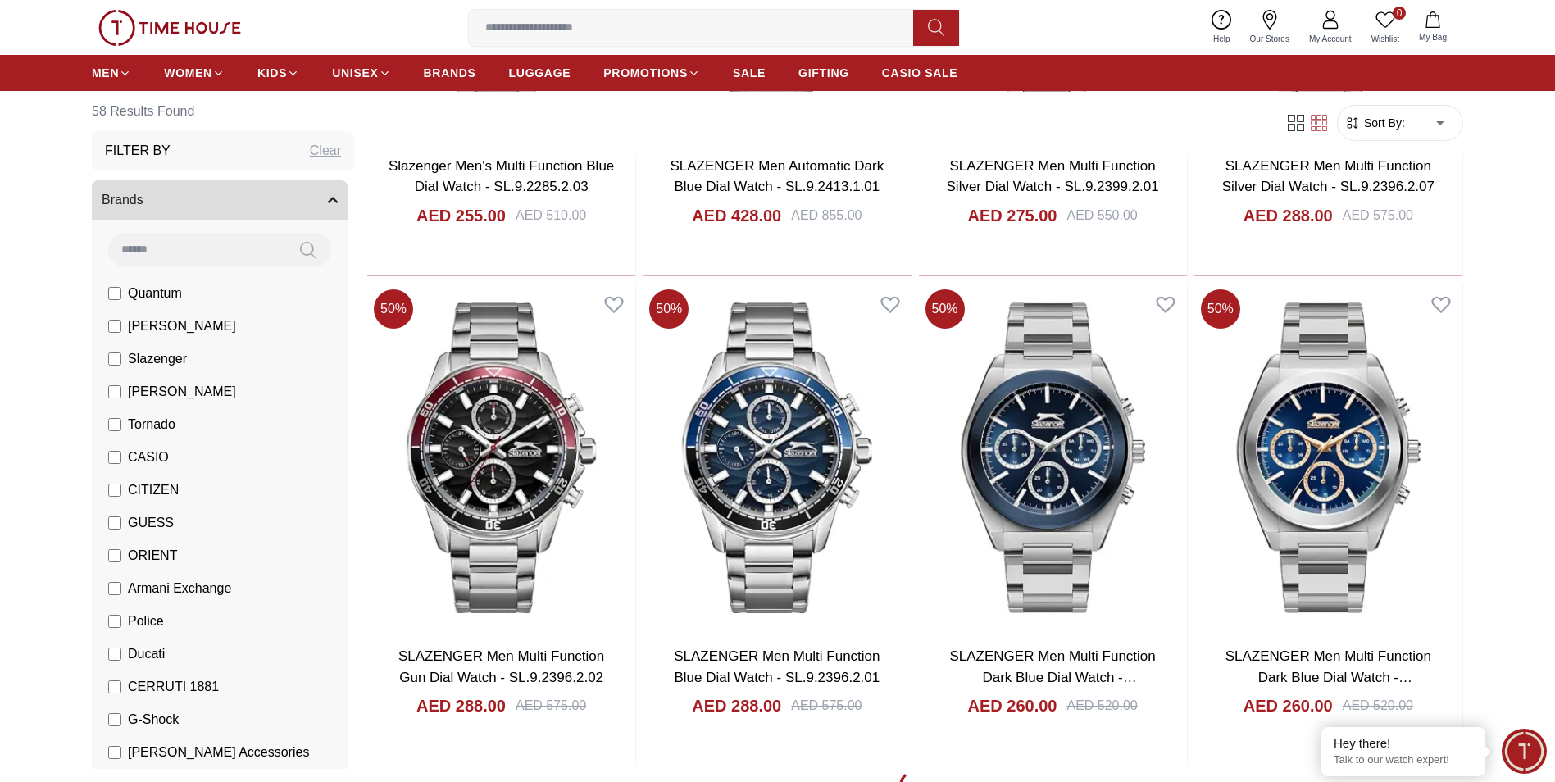
click at [134, 452] on span "CASIO" at bounding box center [148, 457] width 41 height 20
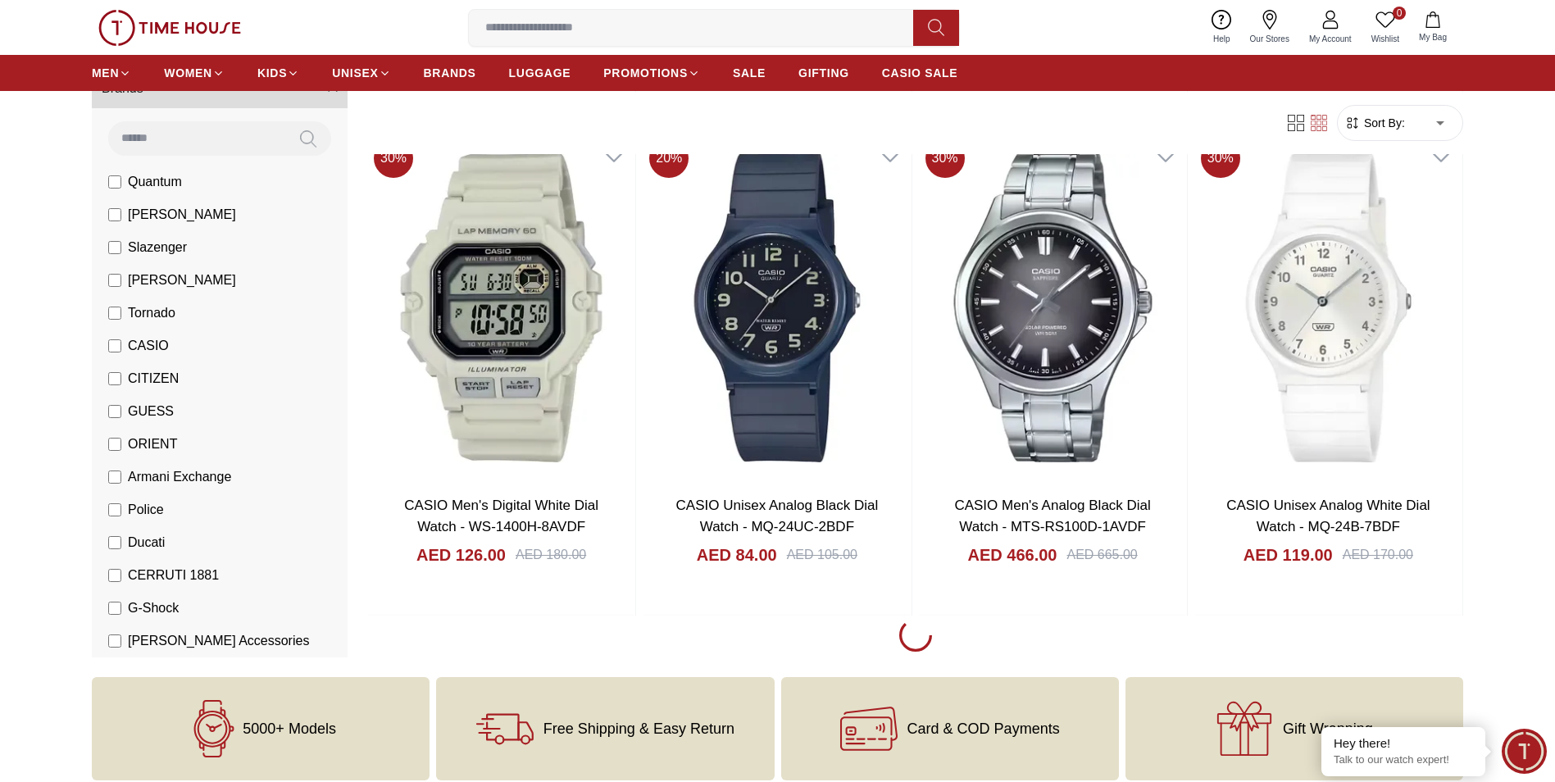
scroll to position [2377, 0]
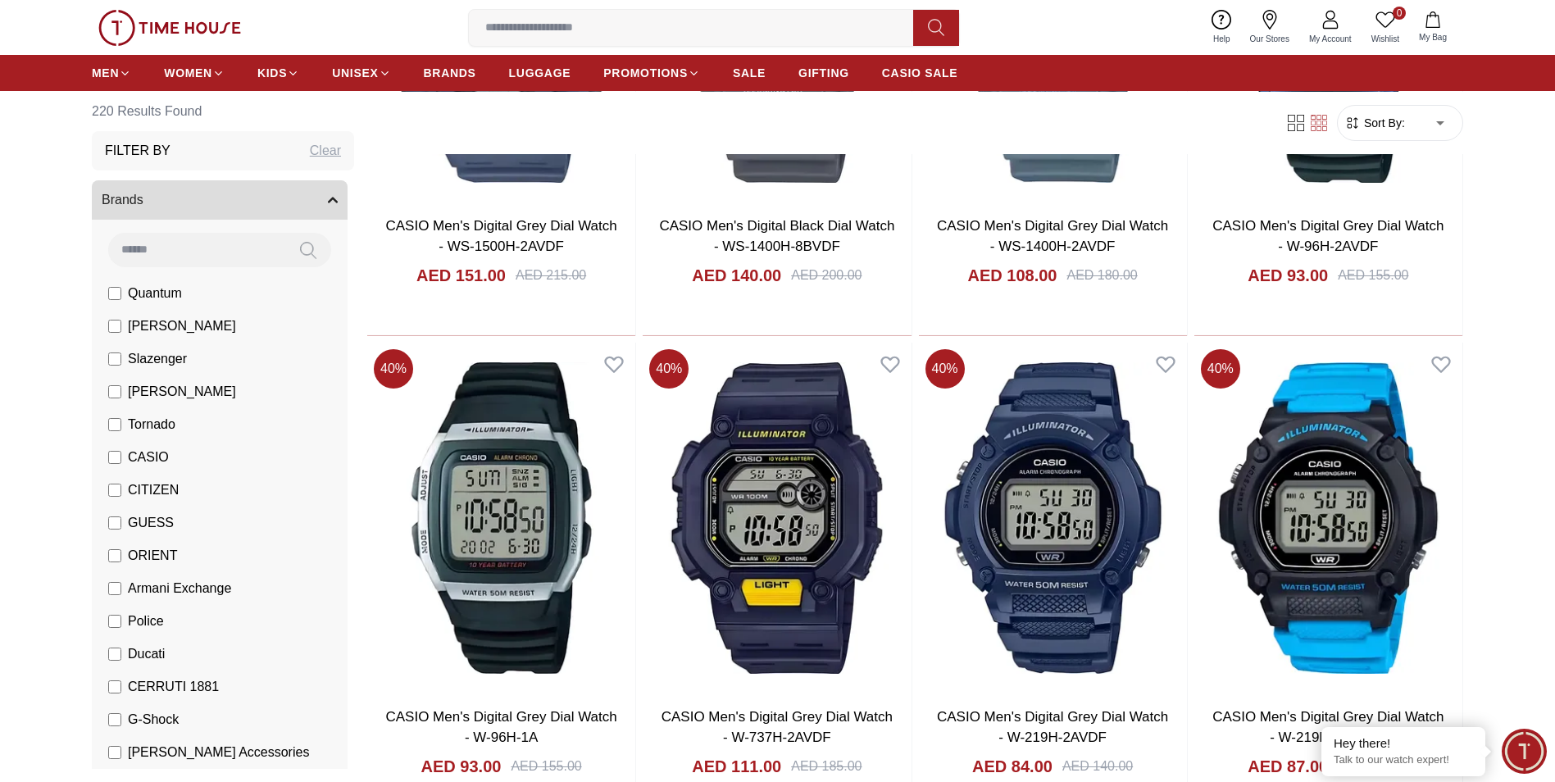
scroll to position [4917, 0]
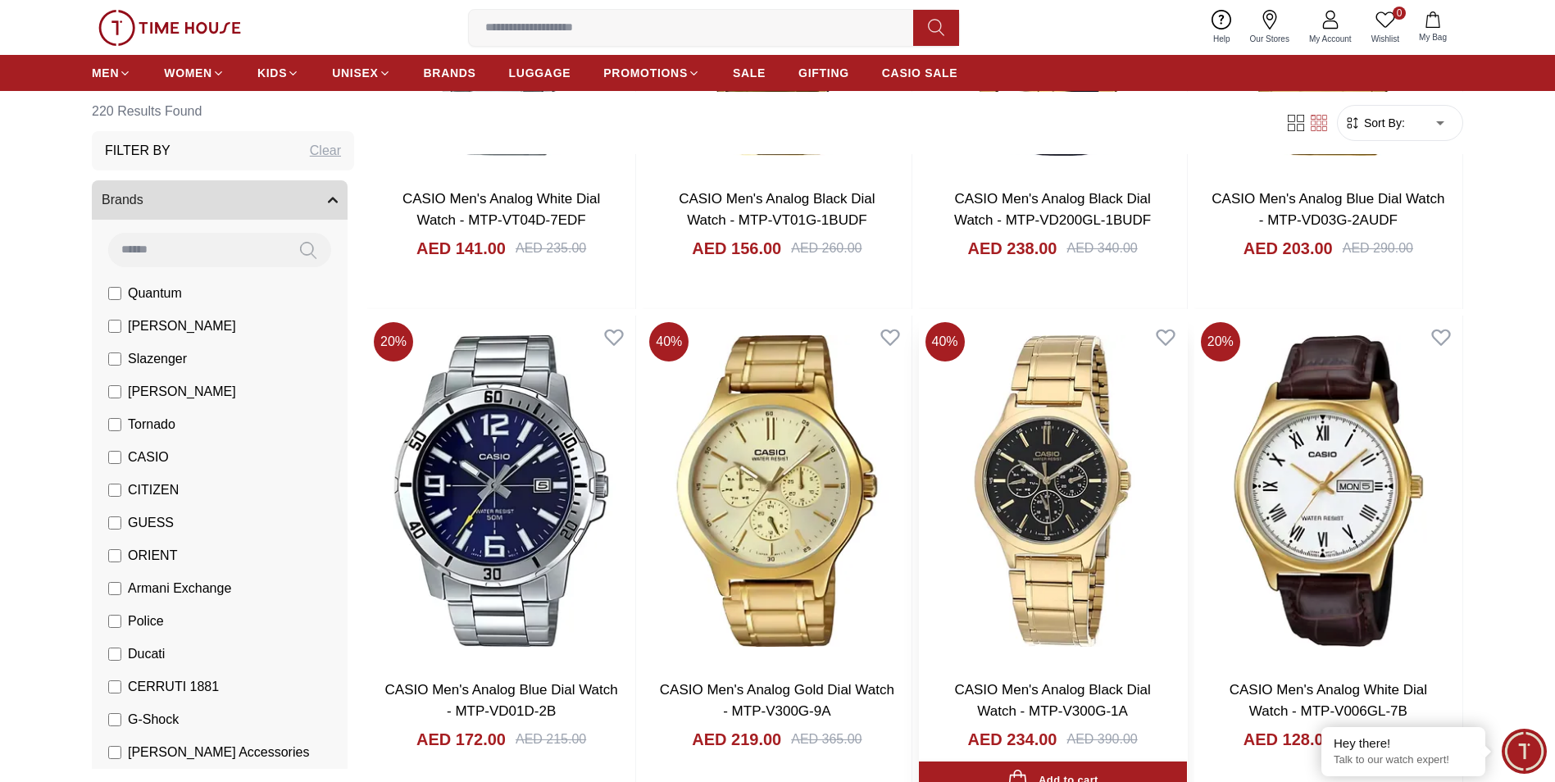
scroll to position [7048, 0]
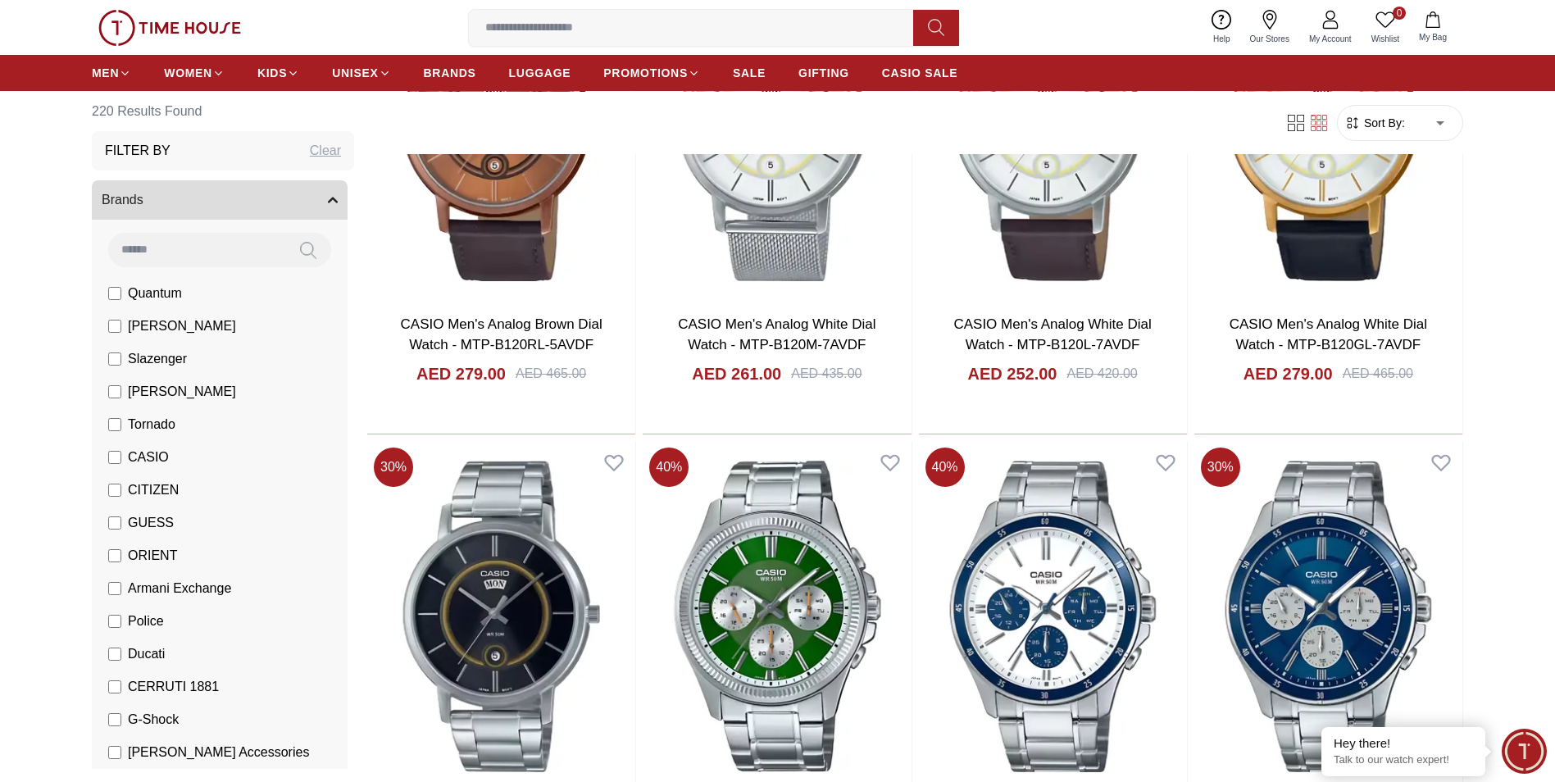
scroll to position [9507, 0]
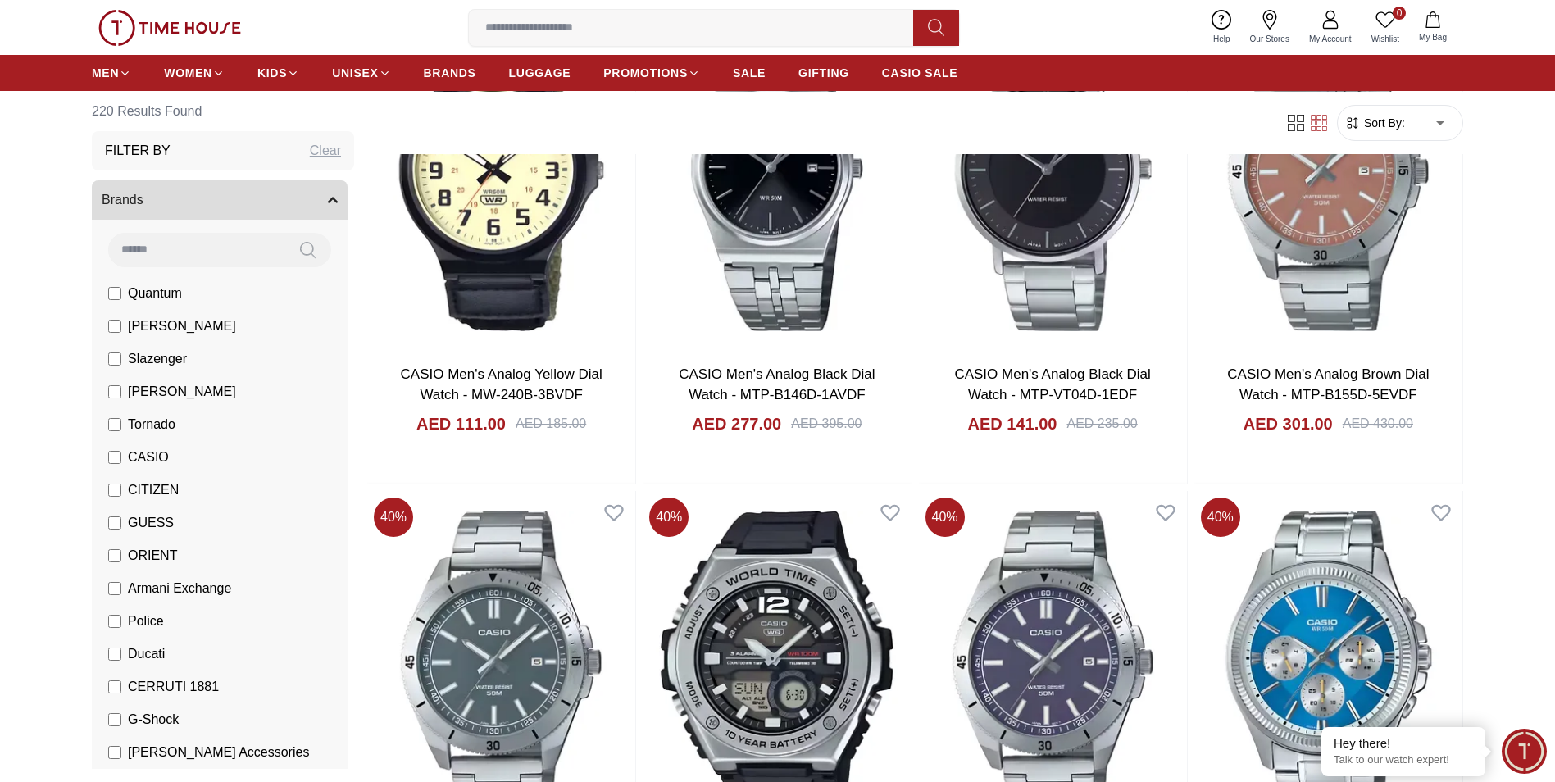
scroll to position [13523, 0]
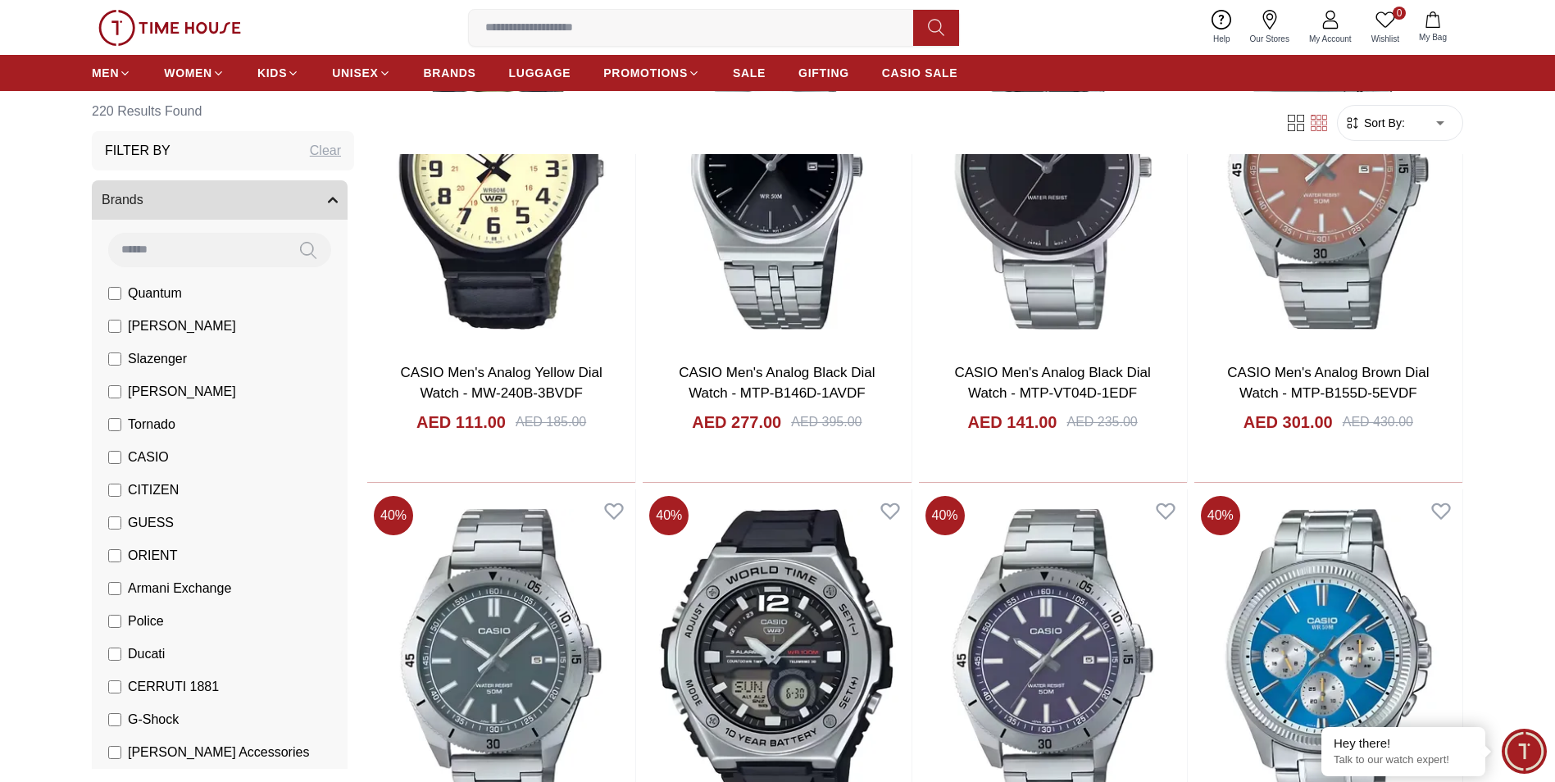
click at [143, 484] on span "CITIZEN" at bounding box center [153, 490] width 51 height 20
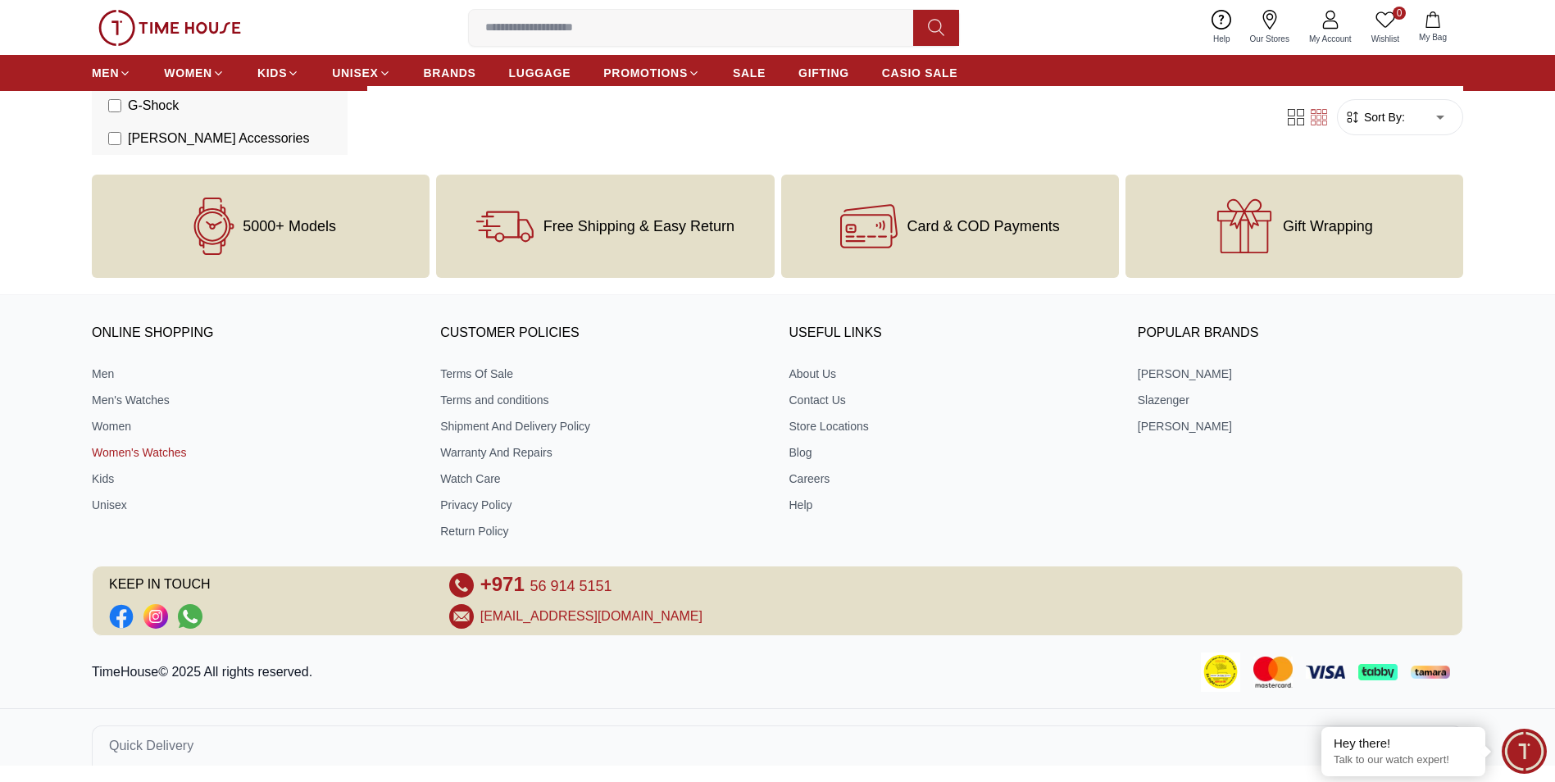
scroll to position [706, 0]
click at [156, 456] on link "Women's Watches" at bounding box center [254, 452] width 325 height 16
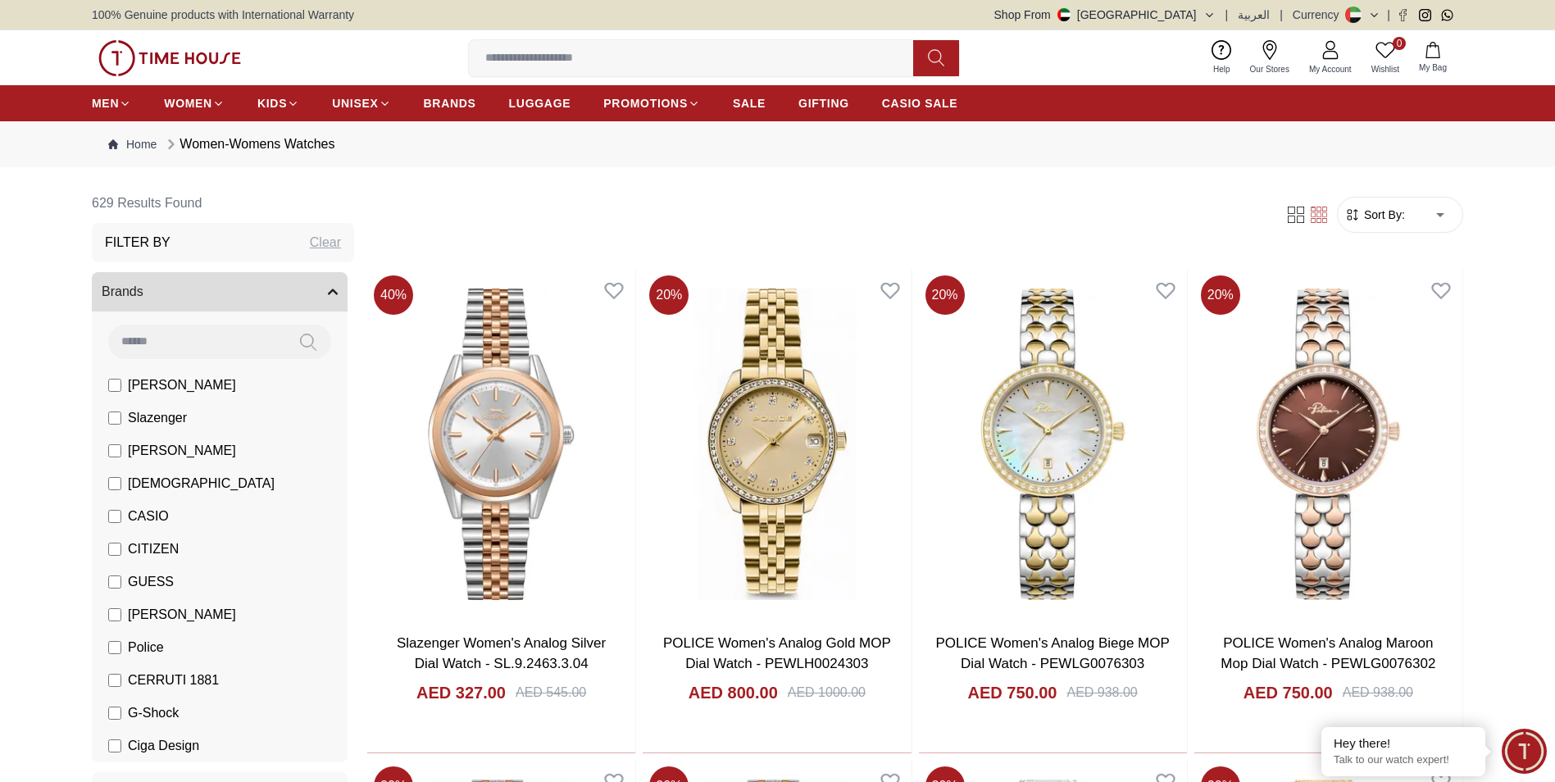
click at [160, 549] on span "CITIZEN" at bounding box center [153, 549] width 51 height 20
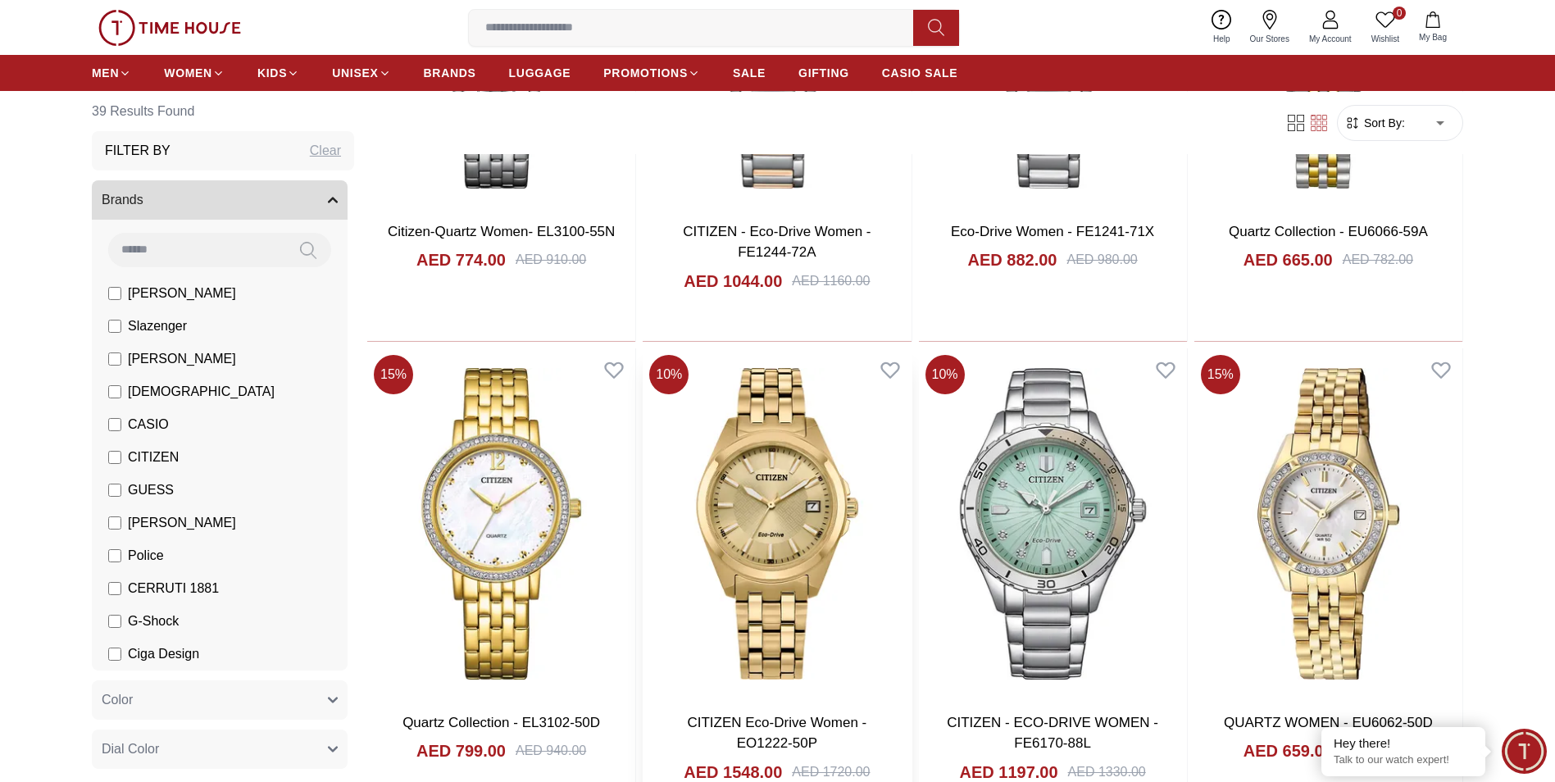
scroll to position [2131, 0]
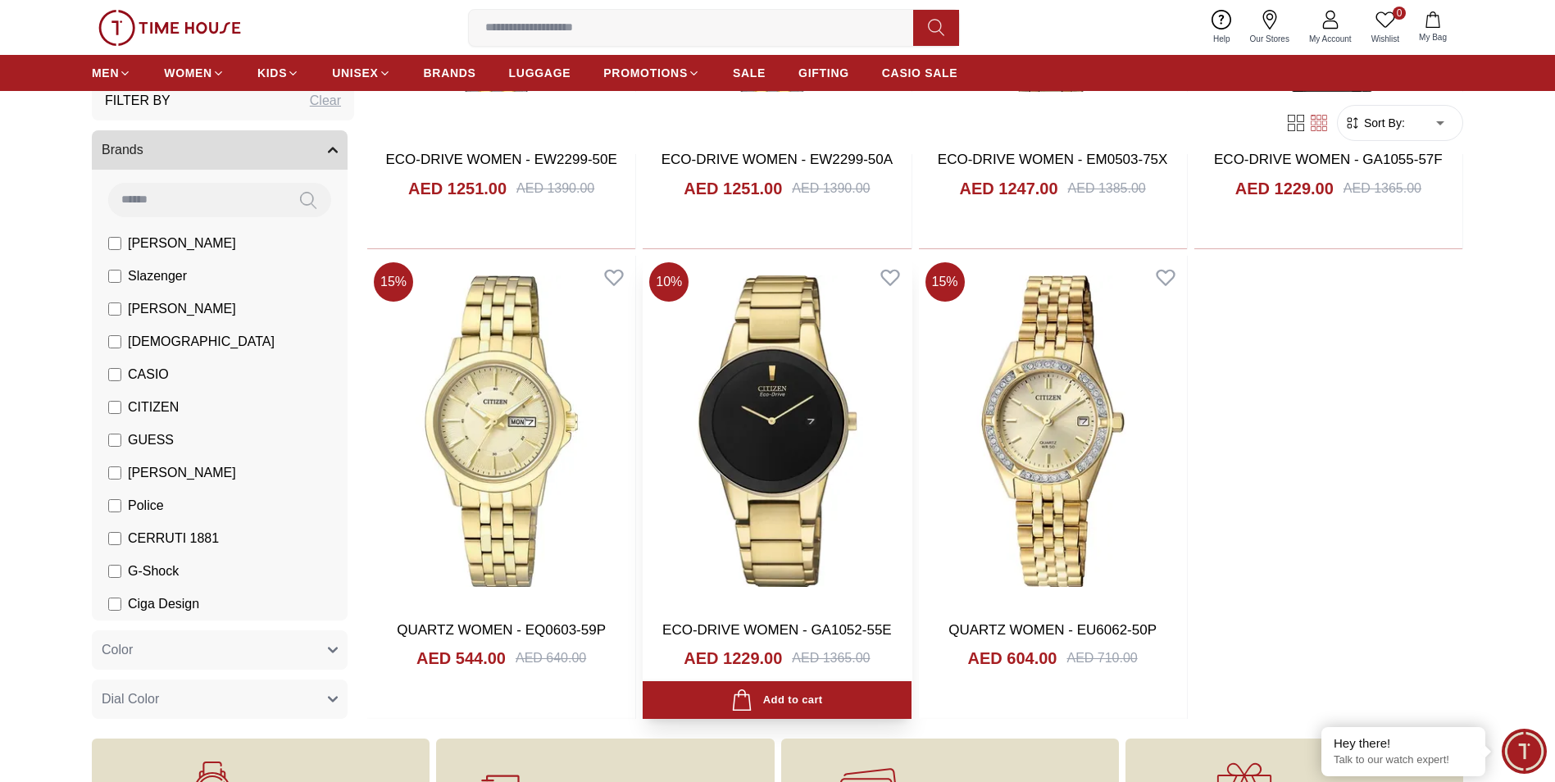
scroll to position [4671, 0]
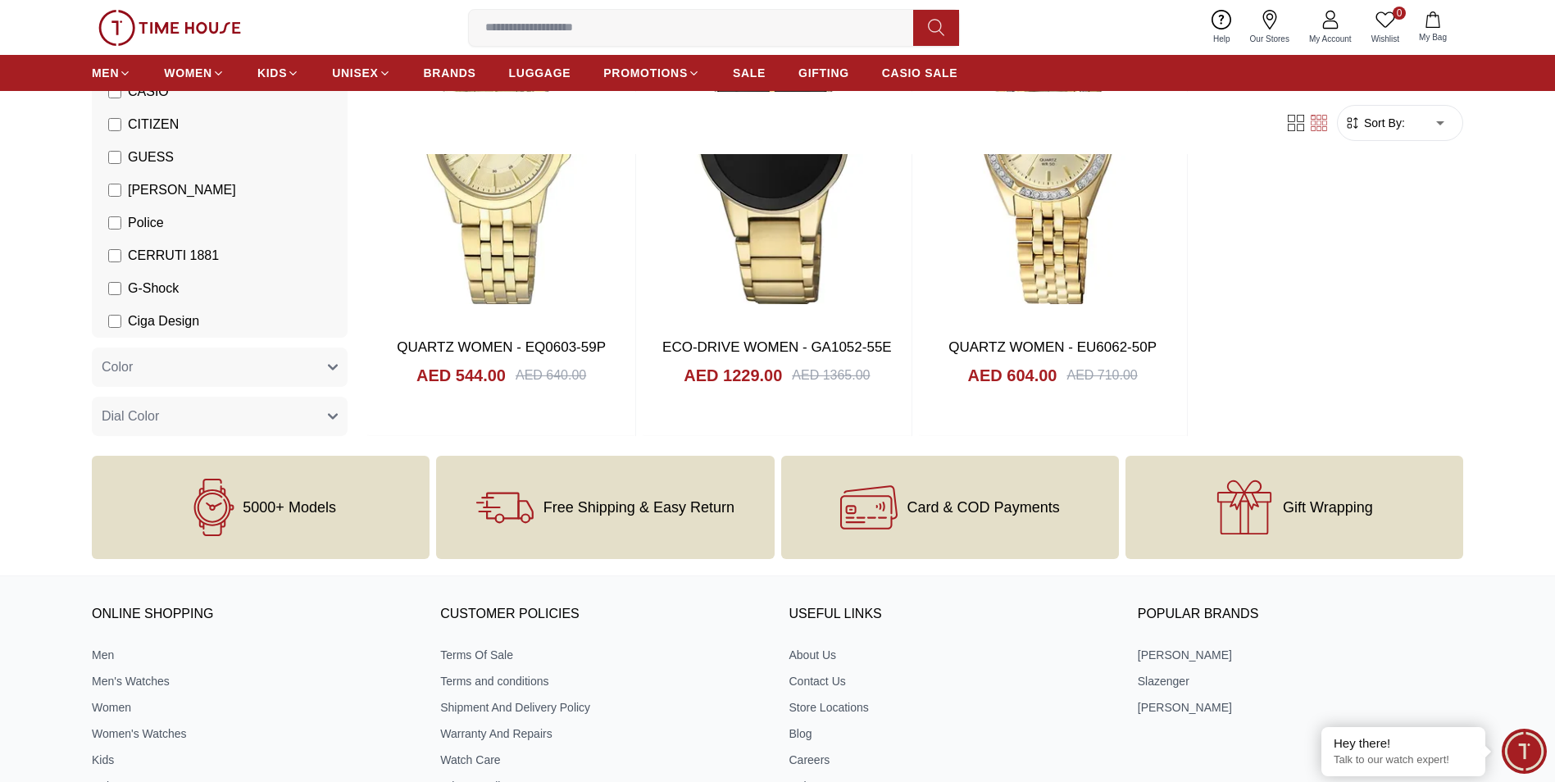
click at [129, 158] on span "GUESS" at bounding box center [151, 158] width 46 height 20
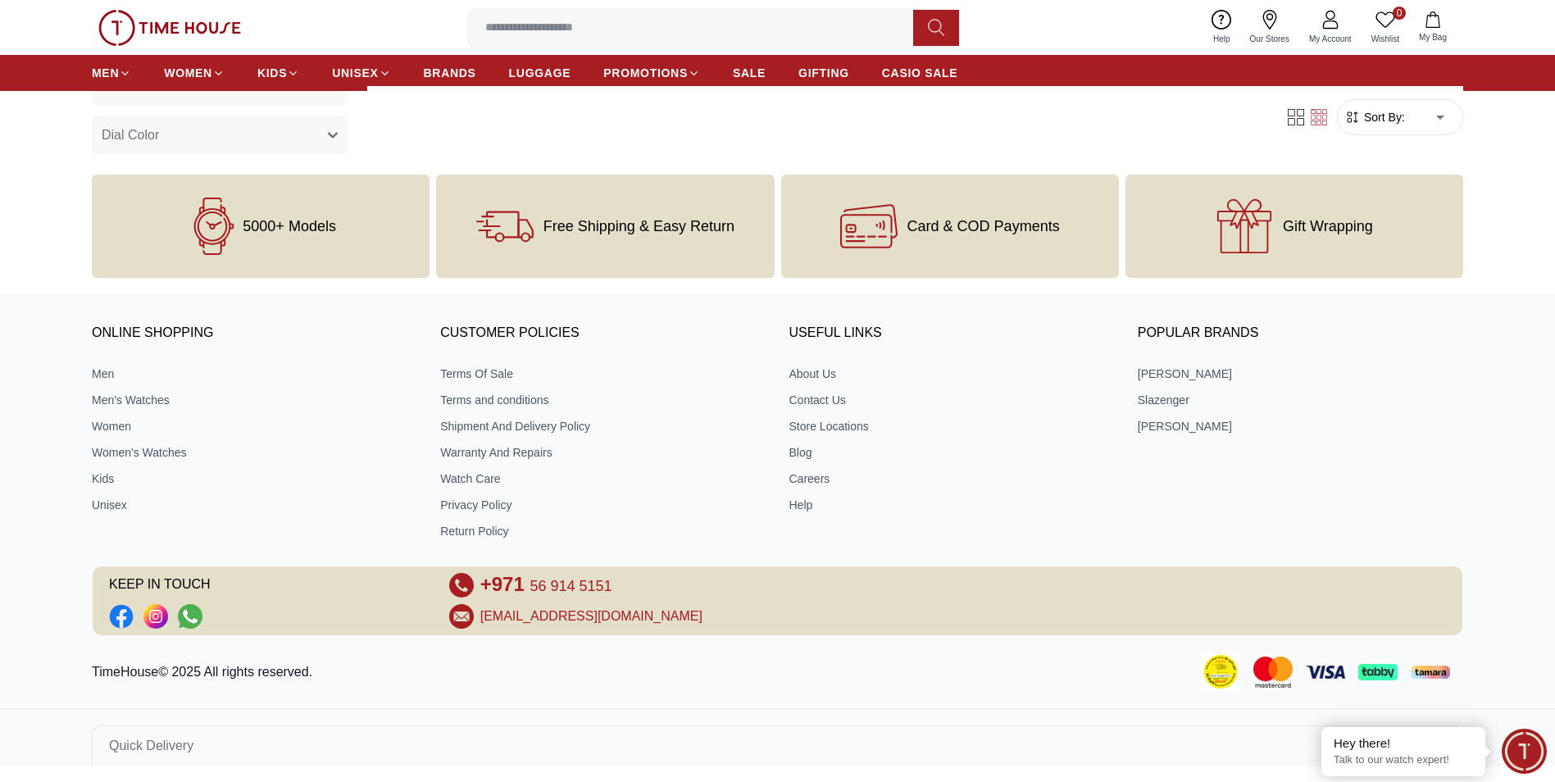
scroll to position [706, 0]
click at [136, 134] on span "Dial Color" at bounding box center [130, 135] width 57 height 20
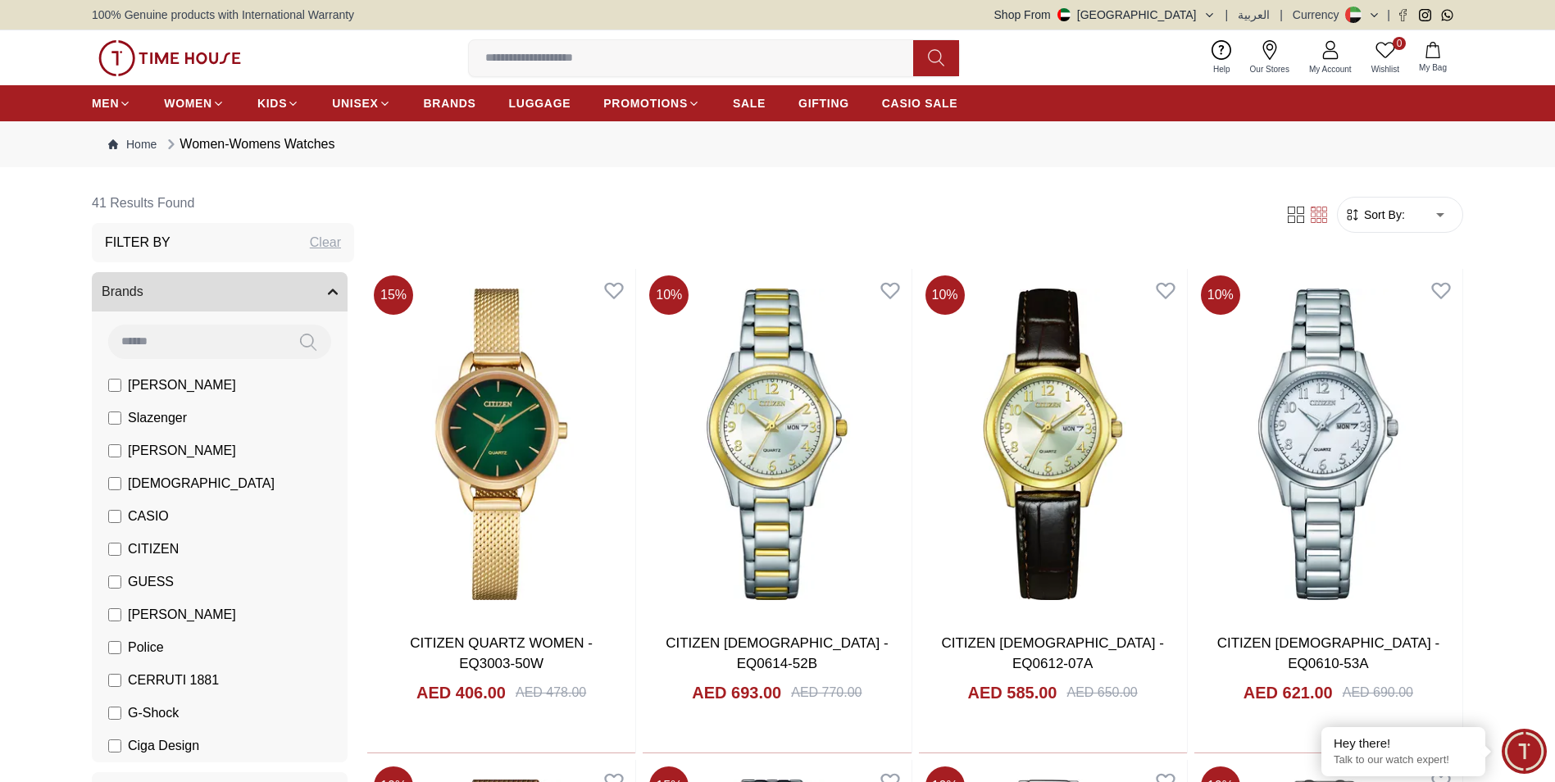
click at [144, 547] on span "CITIZEN" at bounding box center [153, 549] width 51 height 20
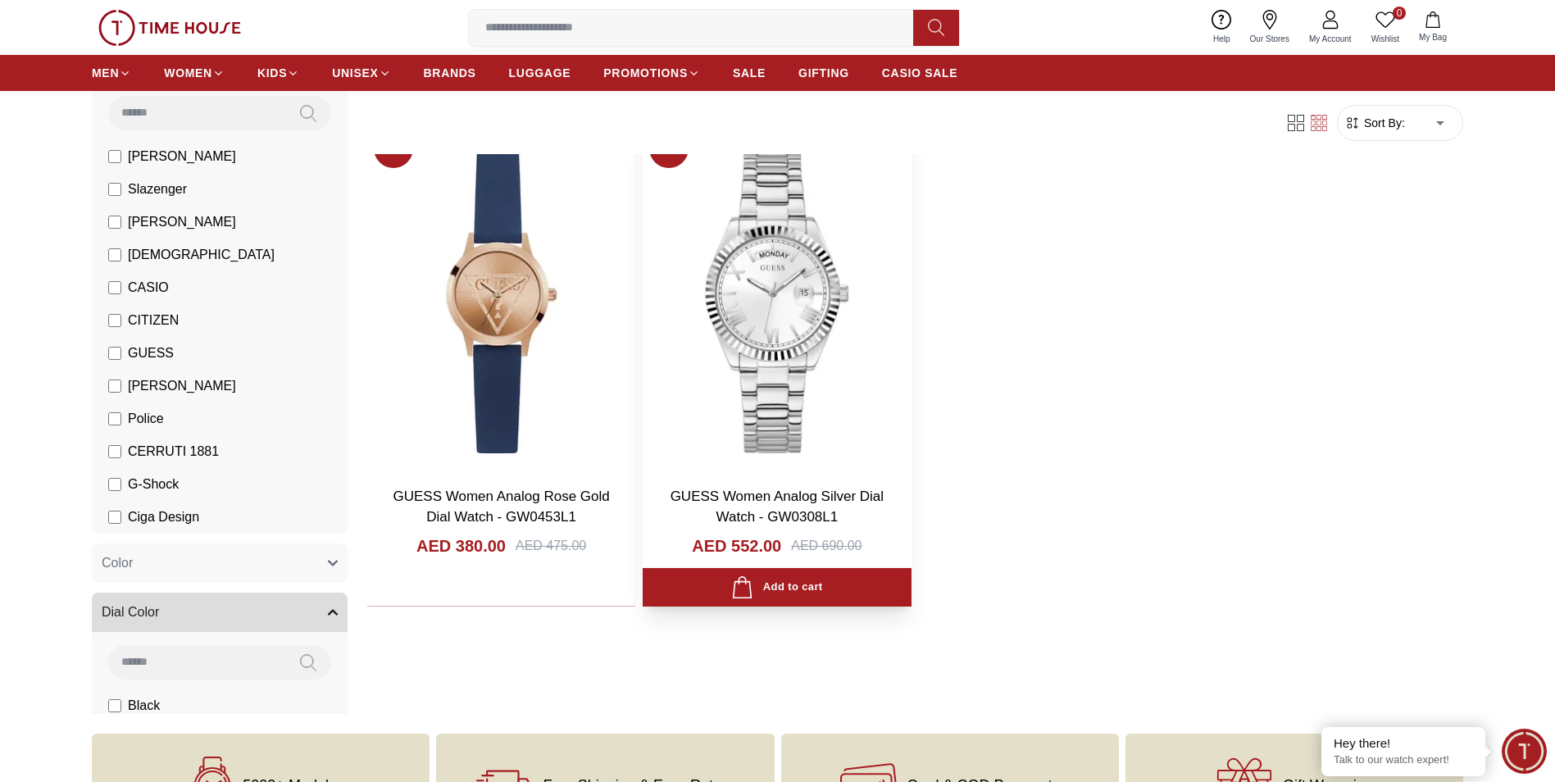
scroll to position [82, 0]
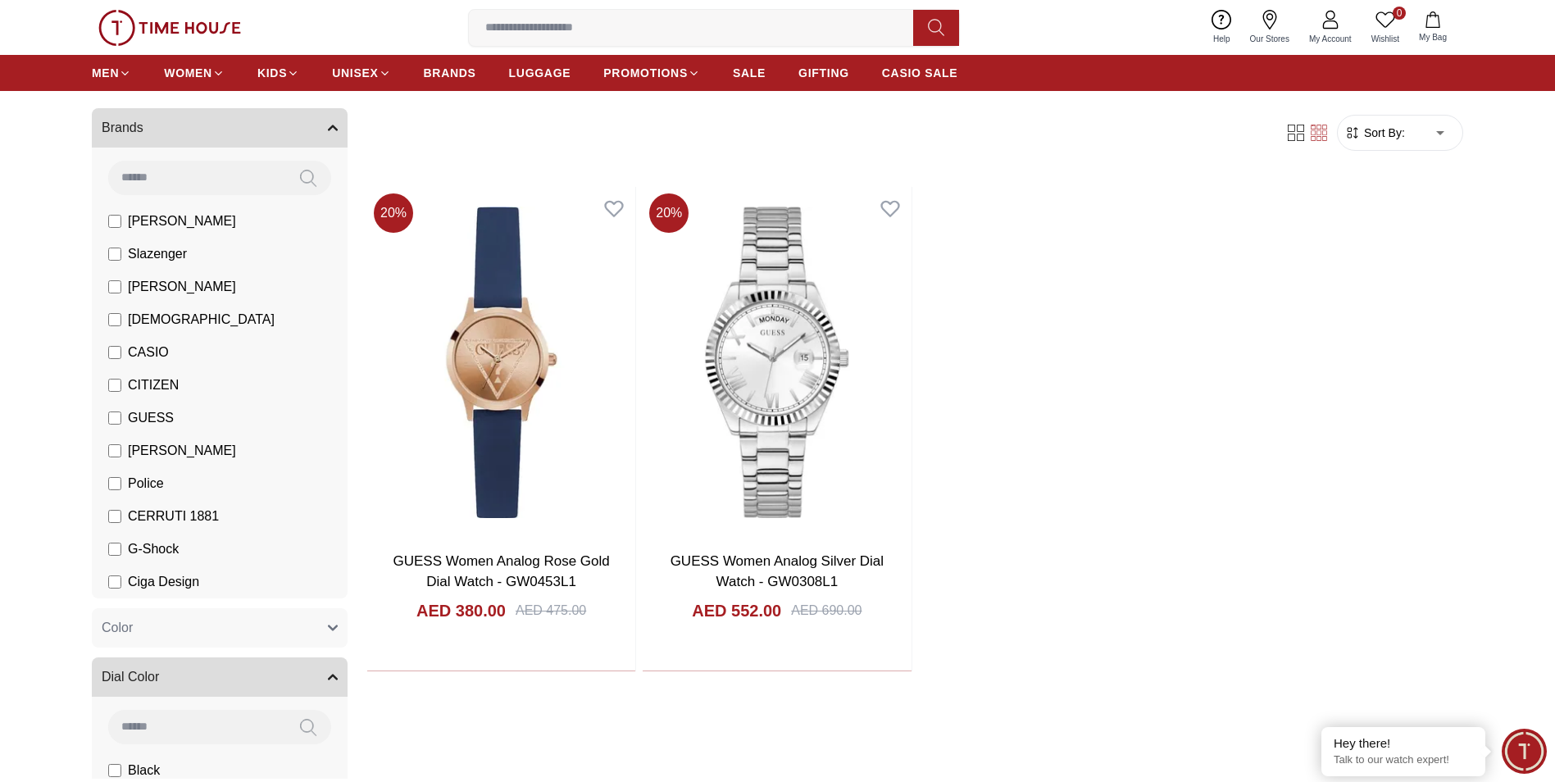
click at [141, 451] on span "[PERSON_NAME]" at bounding box center [182, 451] width 108 height 20
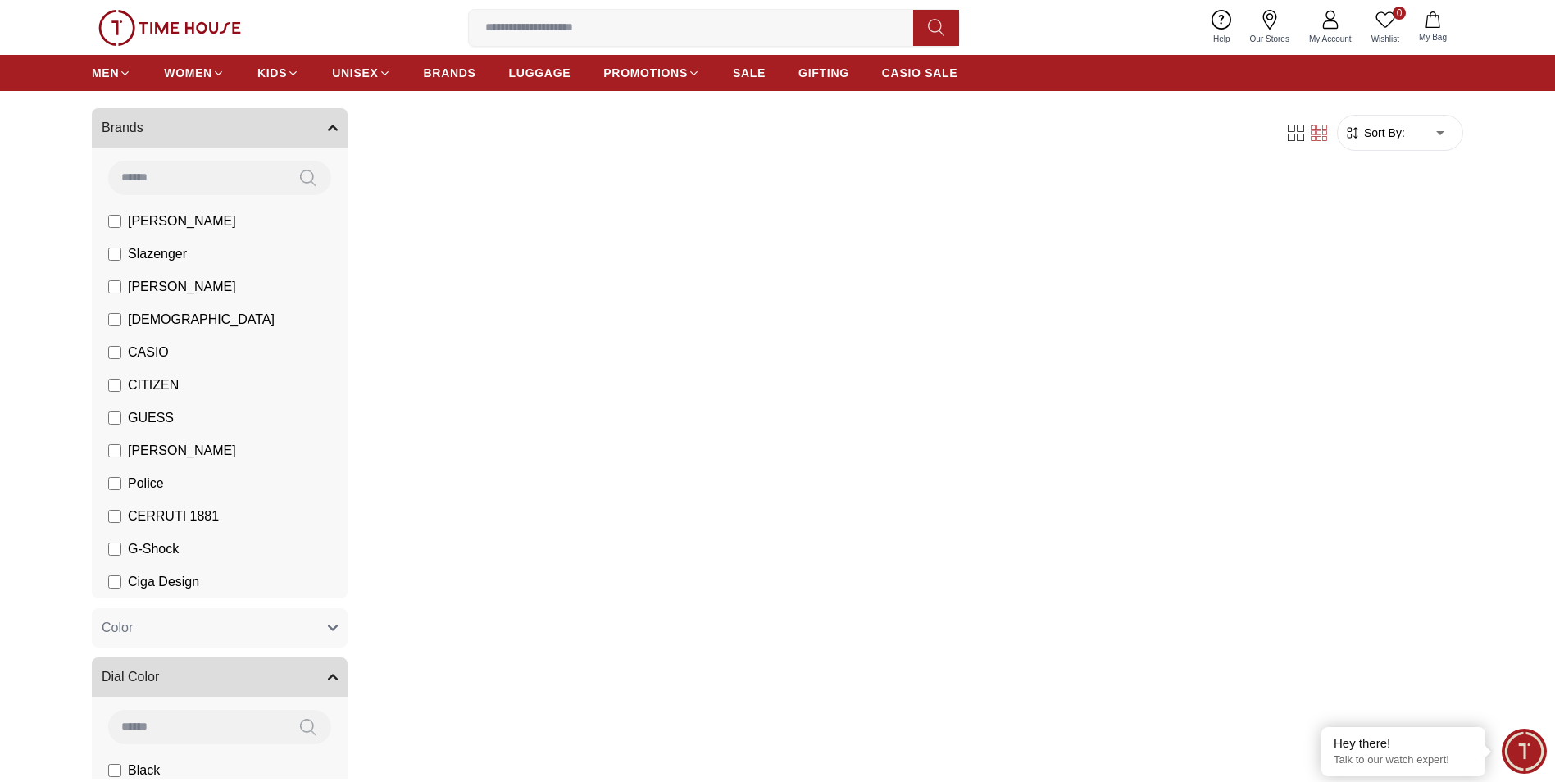
click at [148, 417] on span "GUESS" at bounding box center [151, 418] width 46 height 20
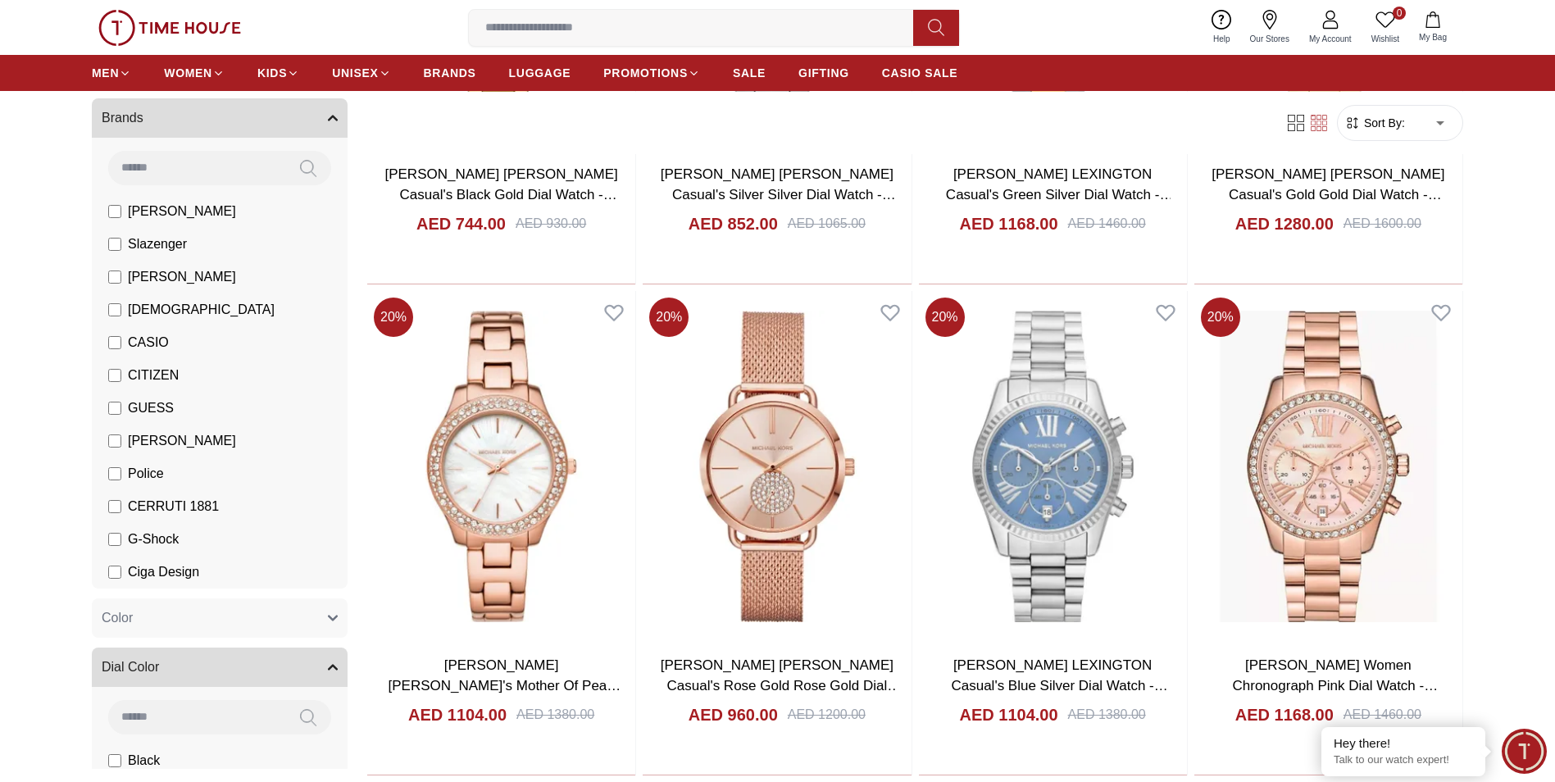
scroll to position [433, 0]
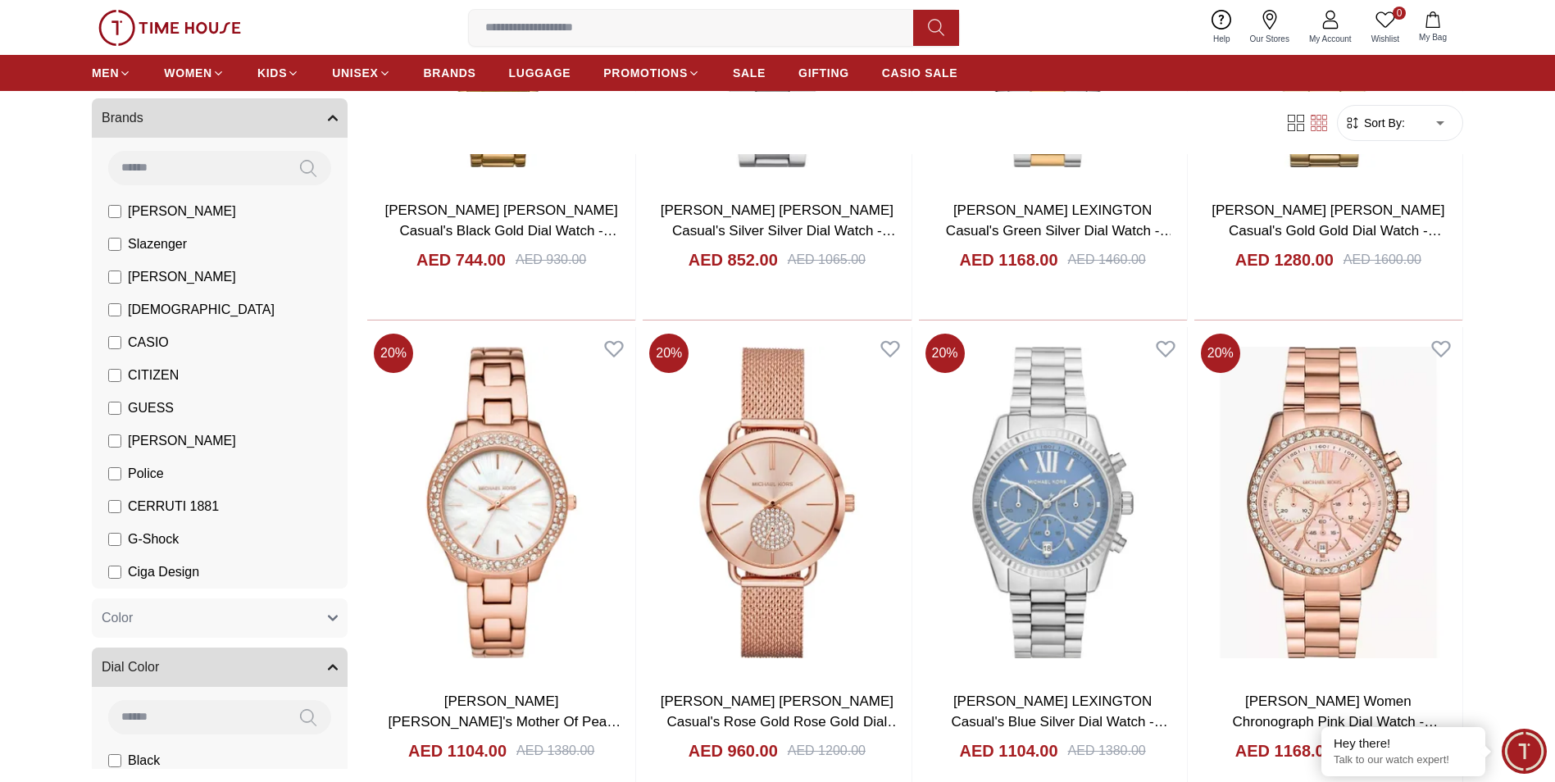
click at [133, 466] on span "Police" at bounding box center [146, 474] width 36 height 20
click at [150, 444] on body "100% Genuine products with International Warranty Shop From [GEOGRAPHIC_DATA] |…" at bounding box center [777, 740] width 1555 height 2346
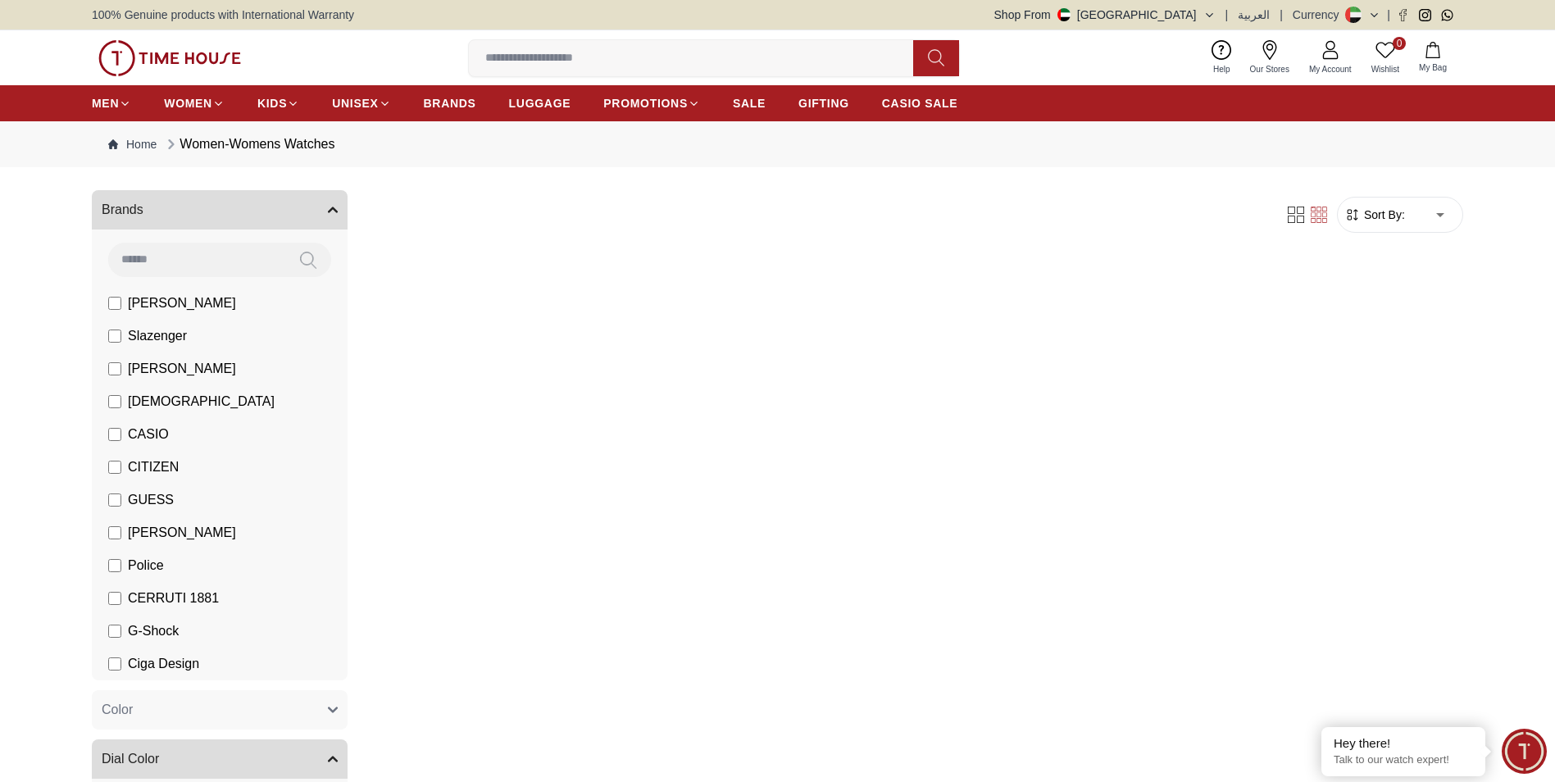
click at [147, 536] on span "[PERSON_NAME]" at bounding box center [182, 533] width 108 height 20
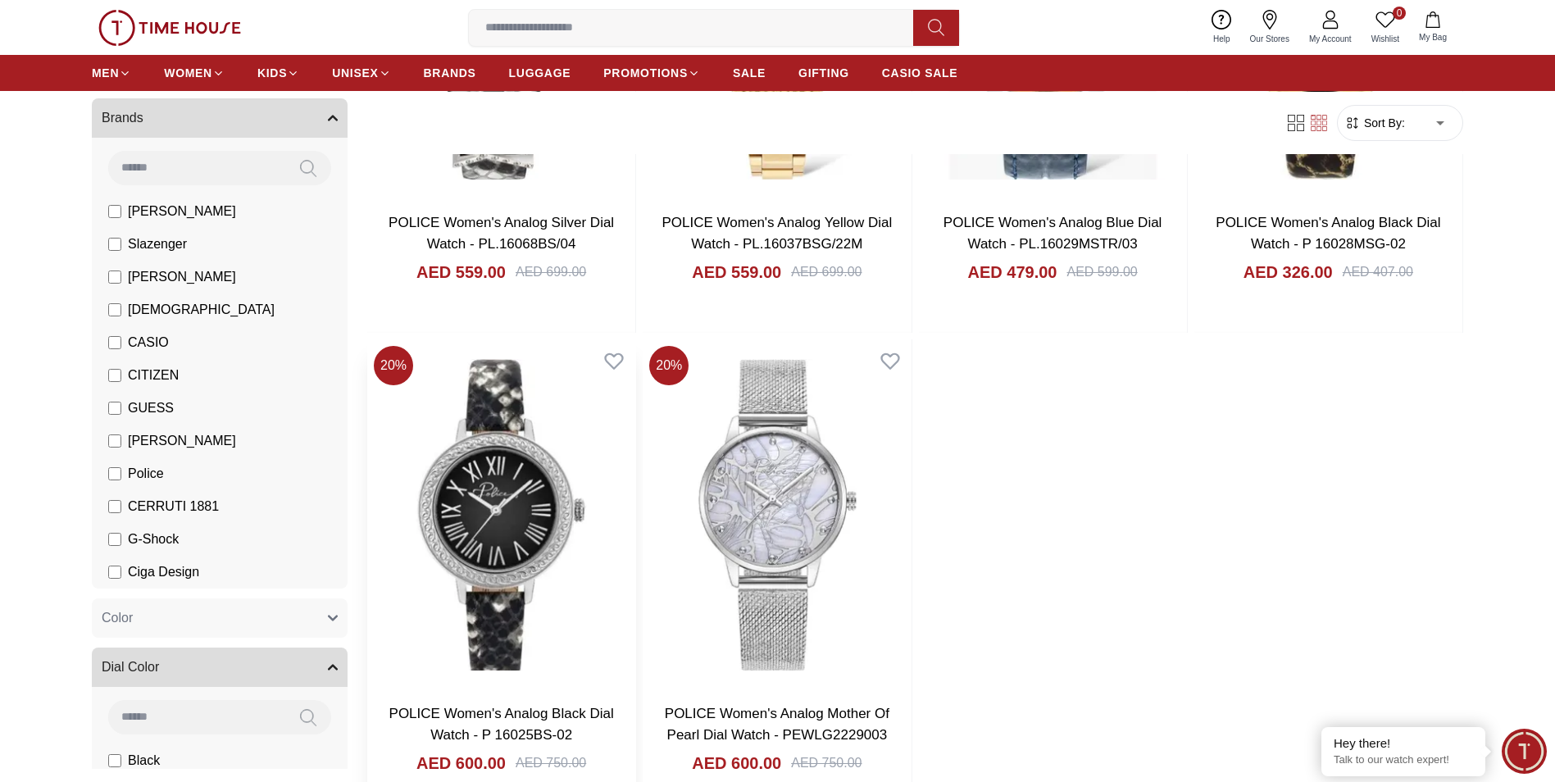
scroll to position [3114, 0]
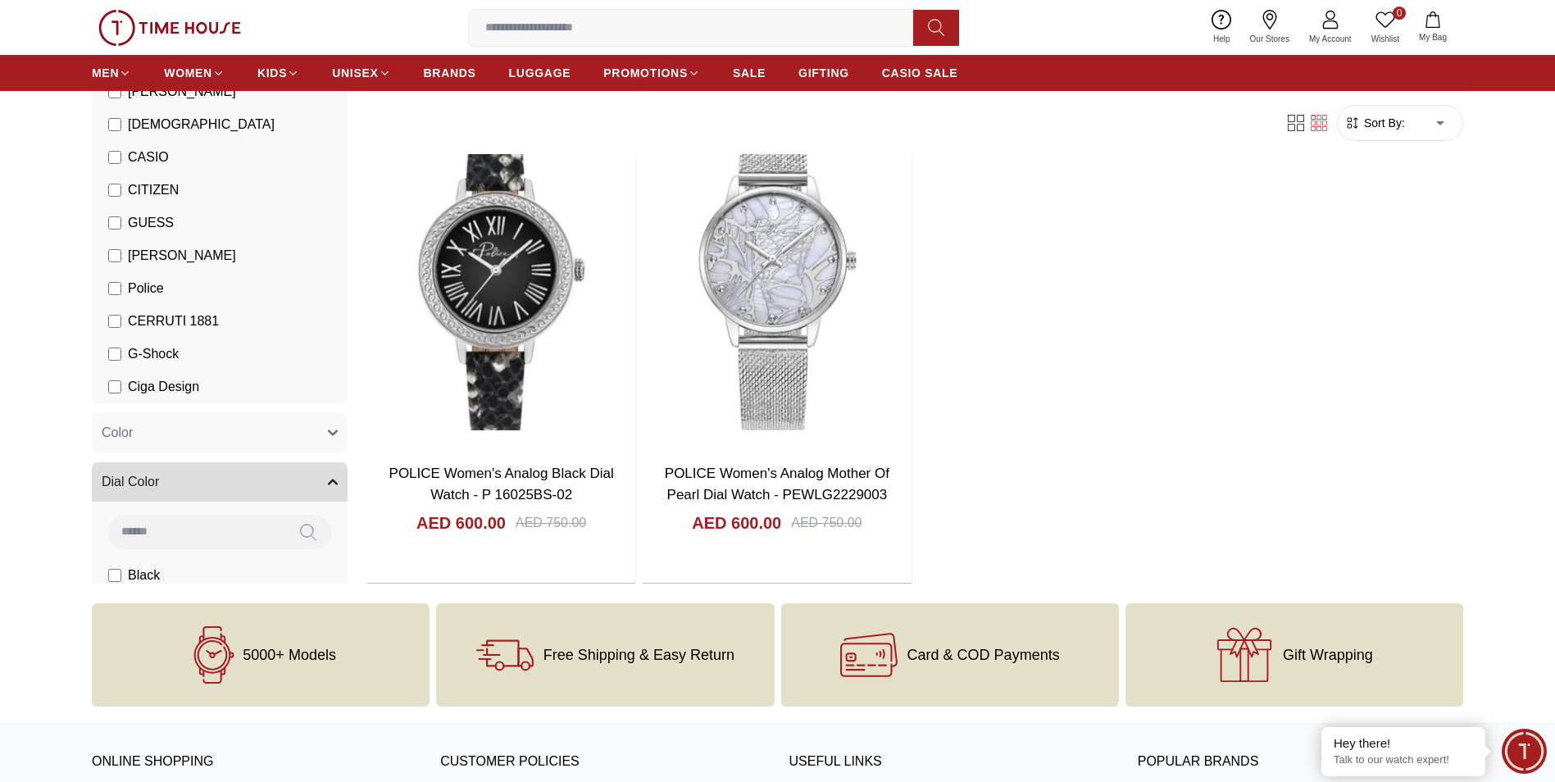
click at [135, 321] on span "CERRUTI 1881" at bounding box center [173, 321] width 91 height 20
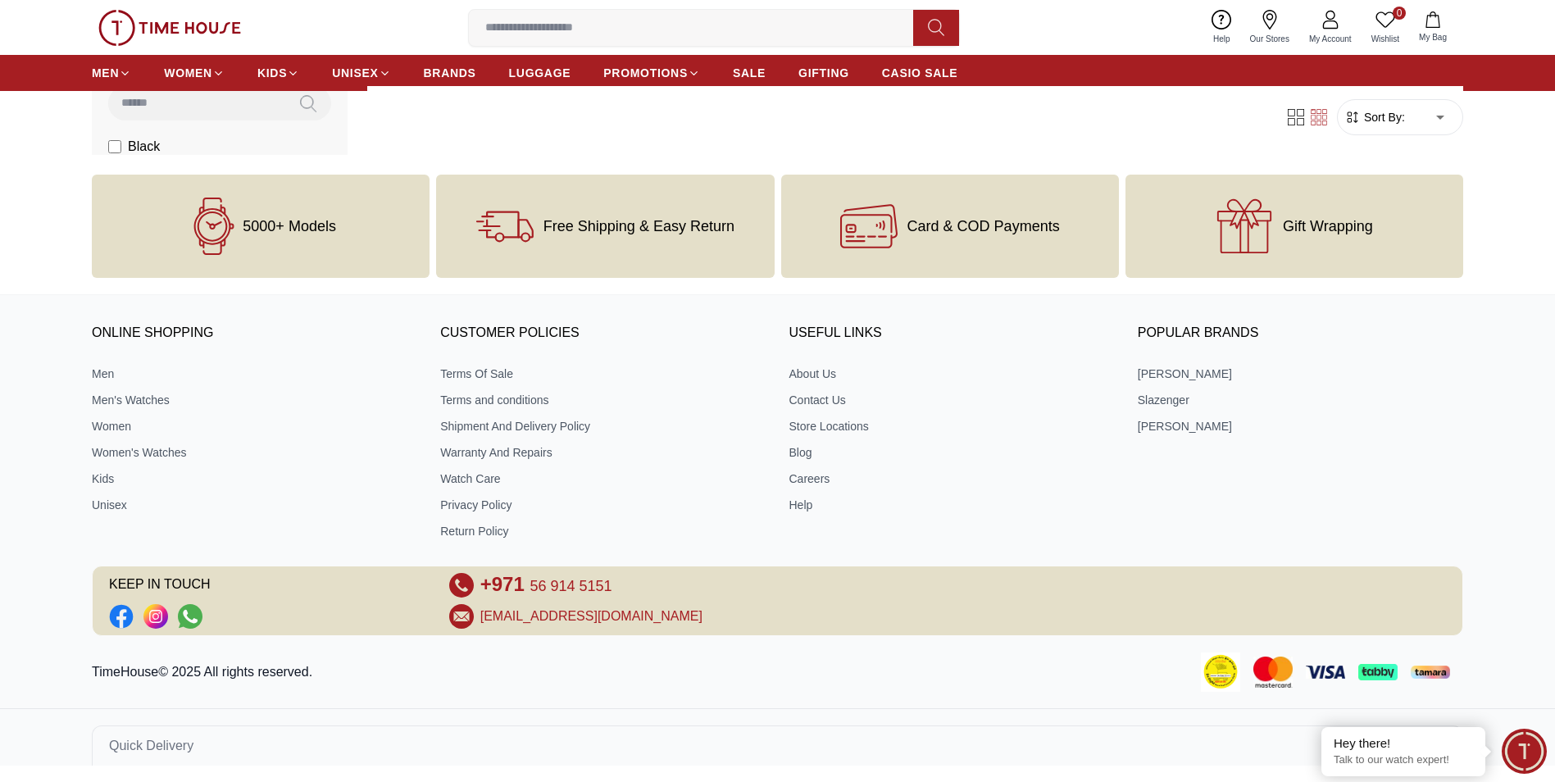
scroll to position [706, 0]
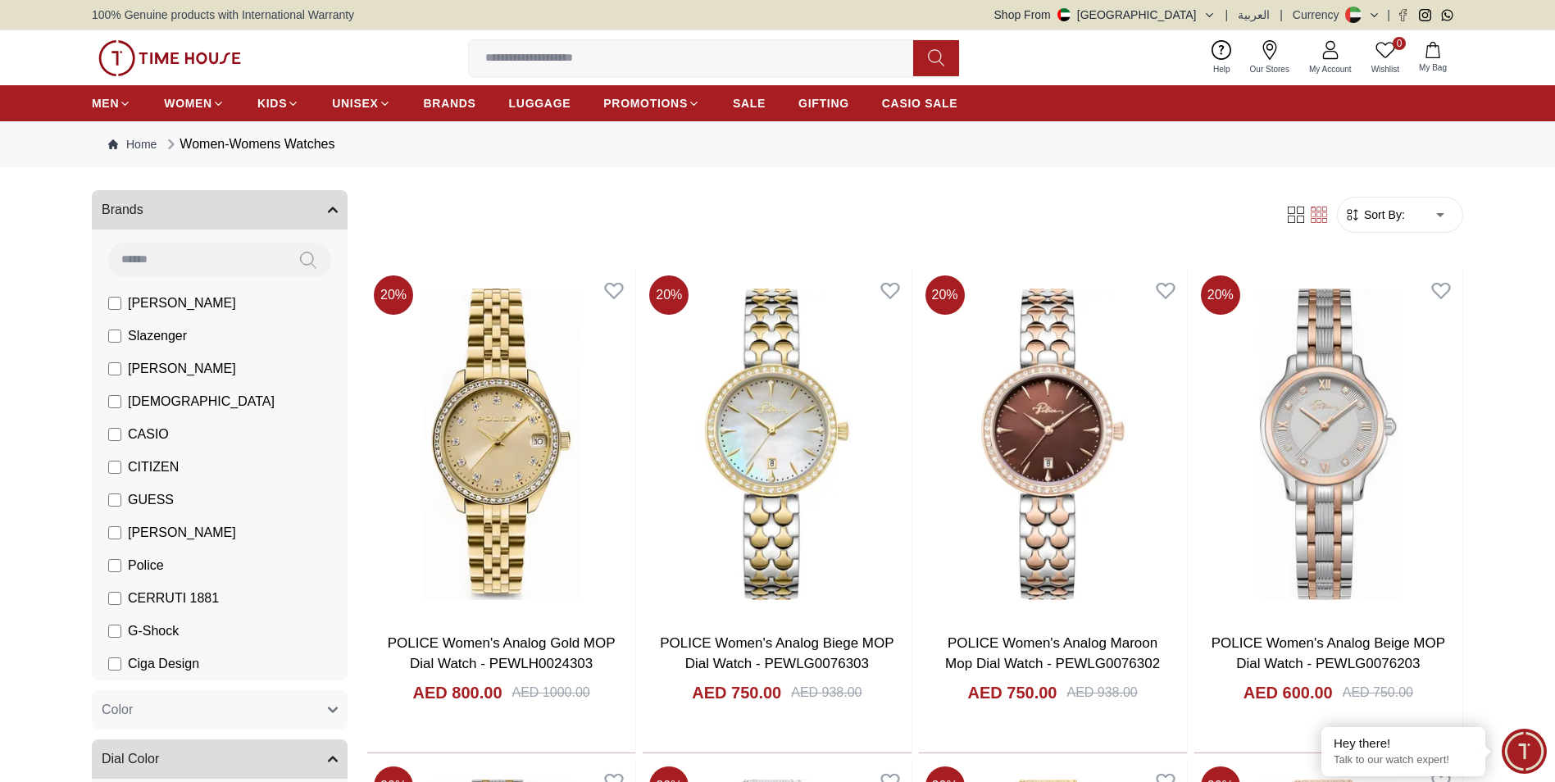
click at [150, 564] on span "Police" at bounding box center [146, 566] width 36 height 20
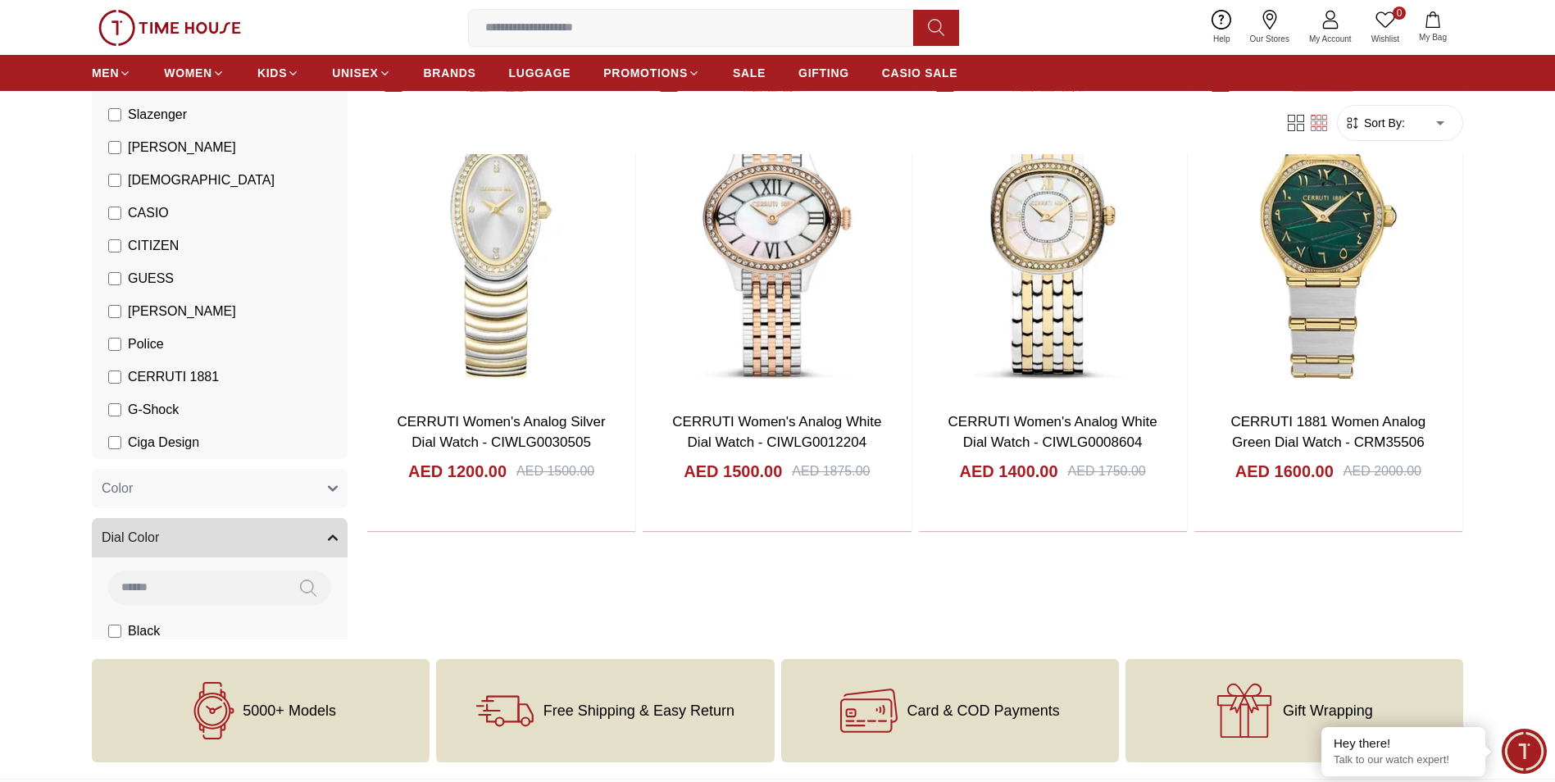
scroll to position [50, 0]
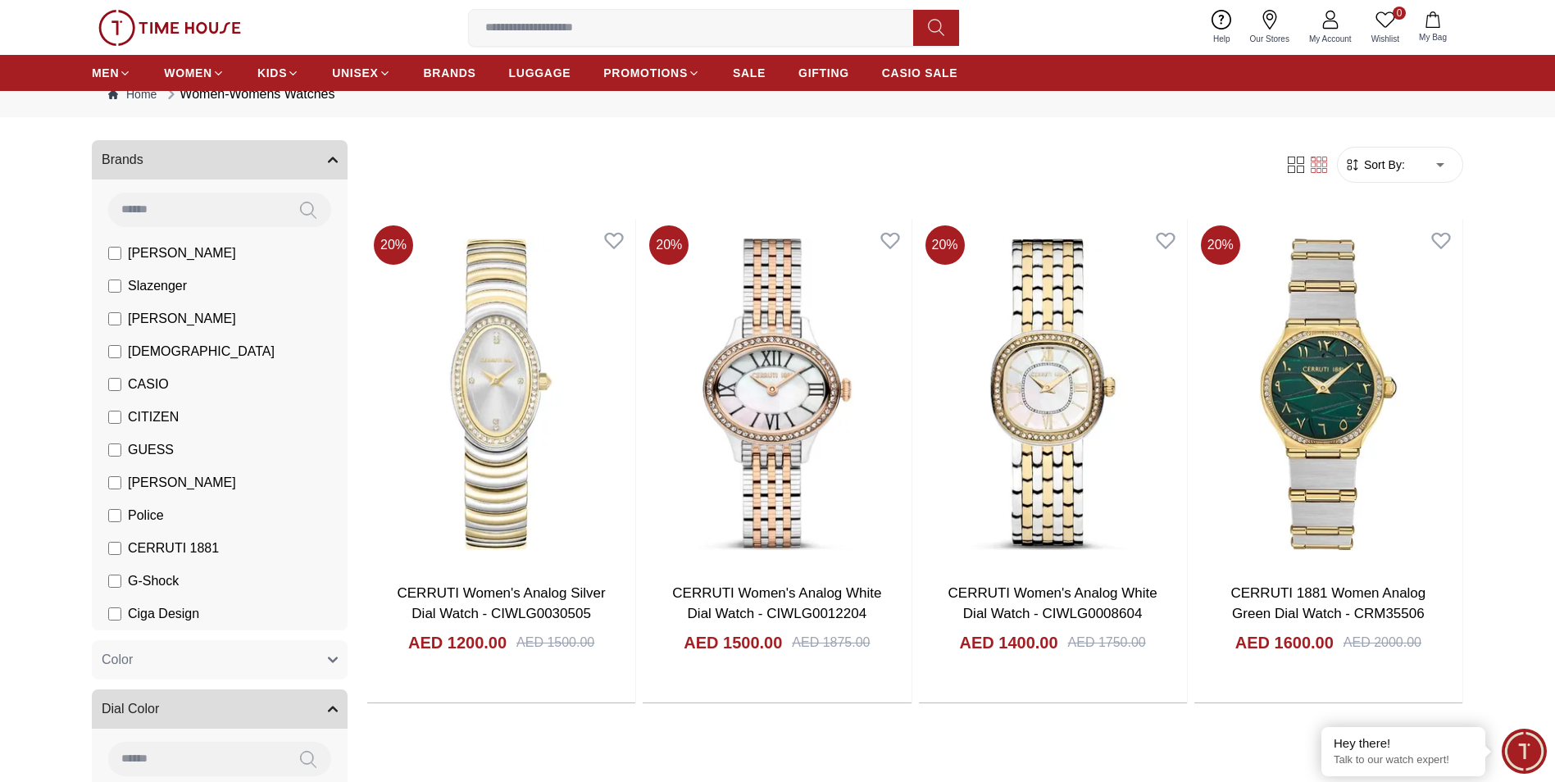
click at [164, 586] on span "G-Shock" at bounding box center [153, 581] width 51 height 20
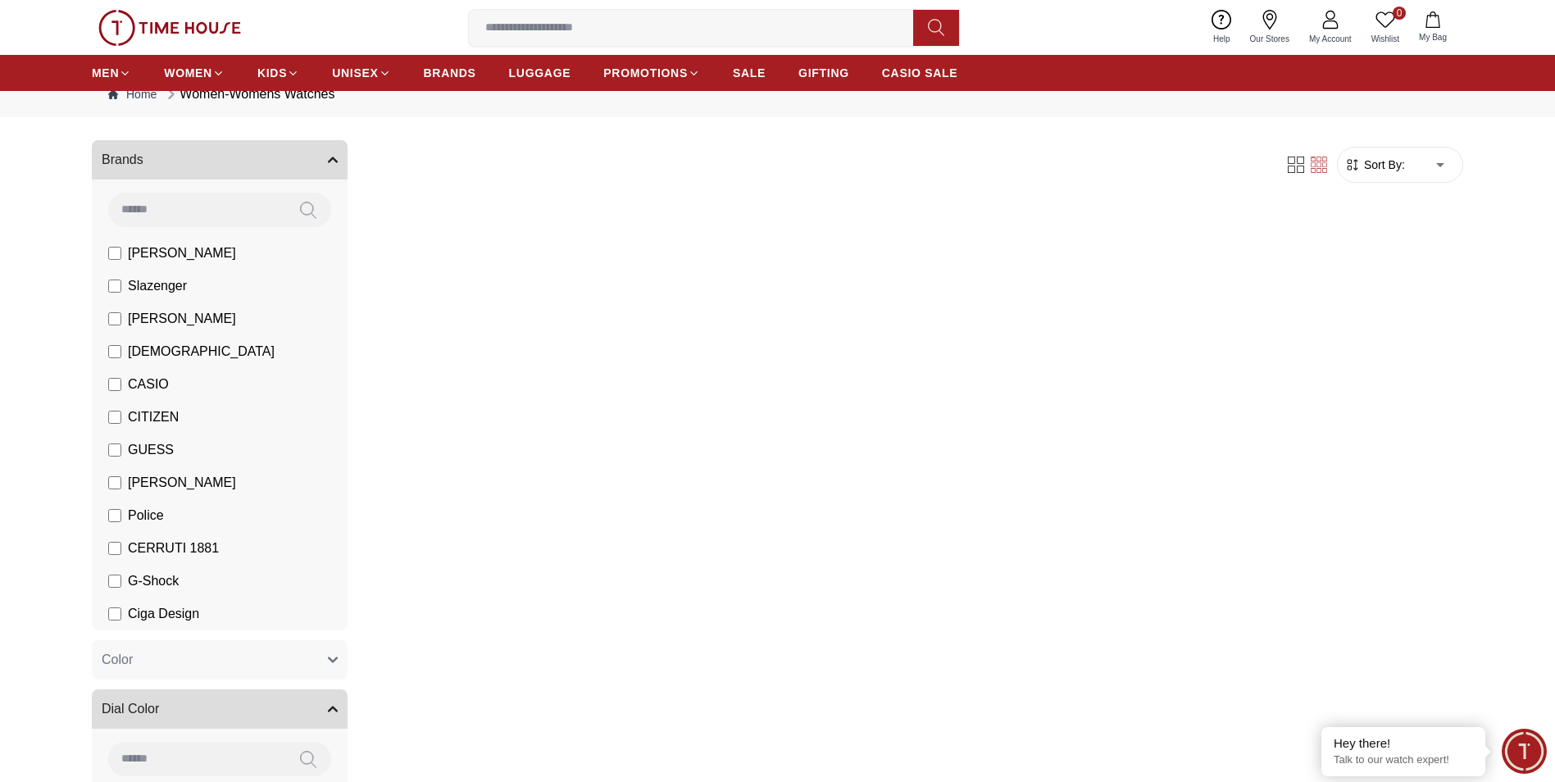
click at [148, 552] on span "CERRUTI 1881" at bounding box center [173, 548] width 91 height 20
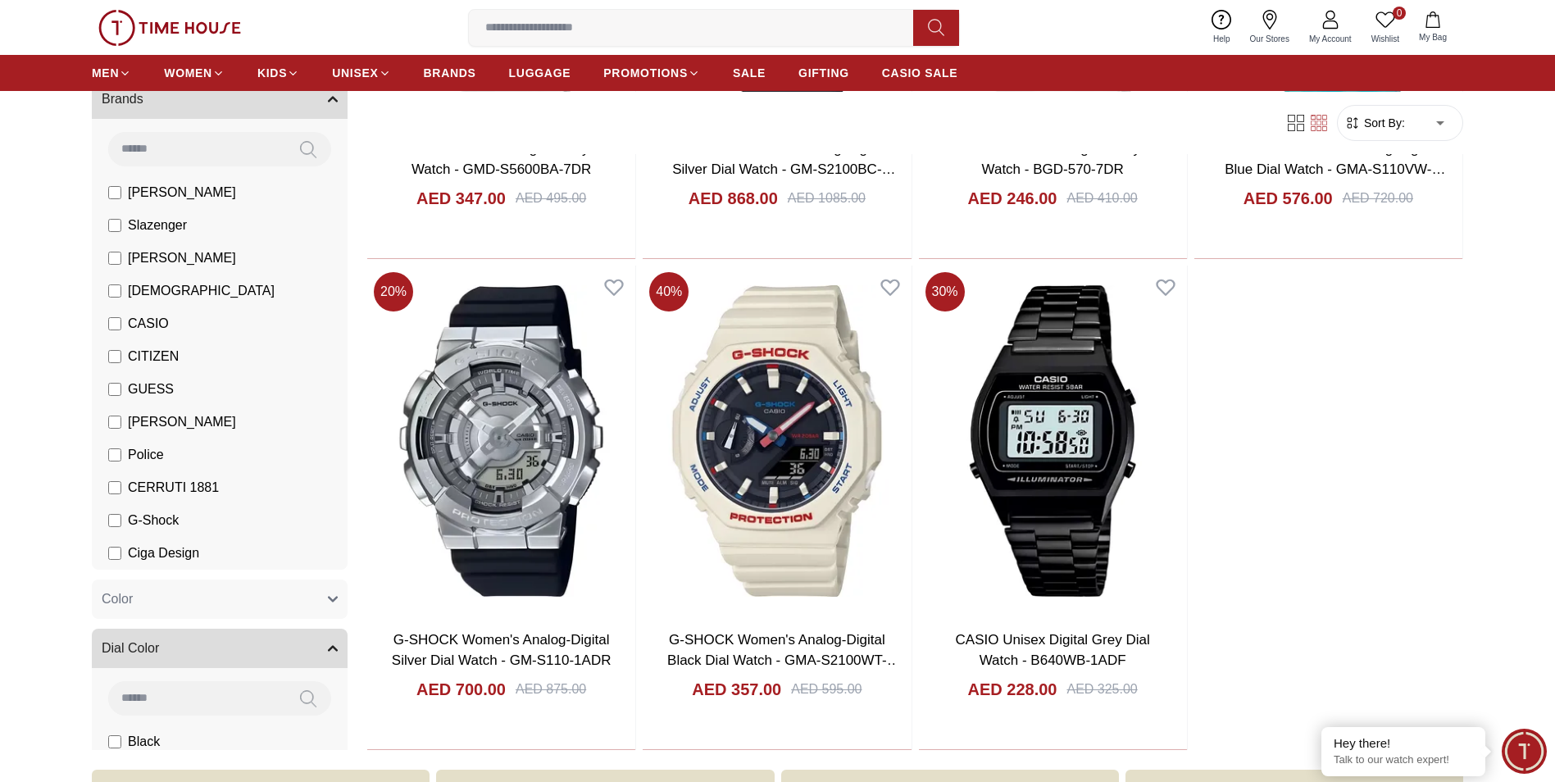
scroll to position [820, 0]
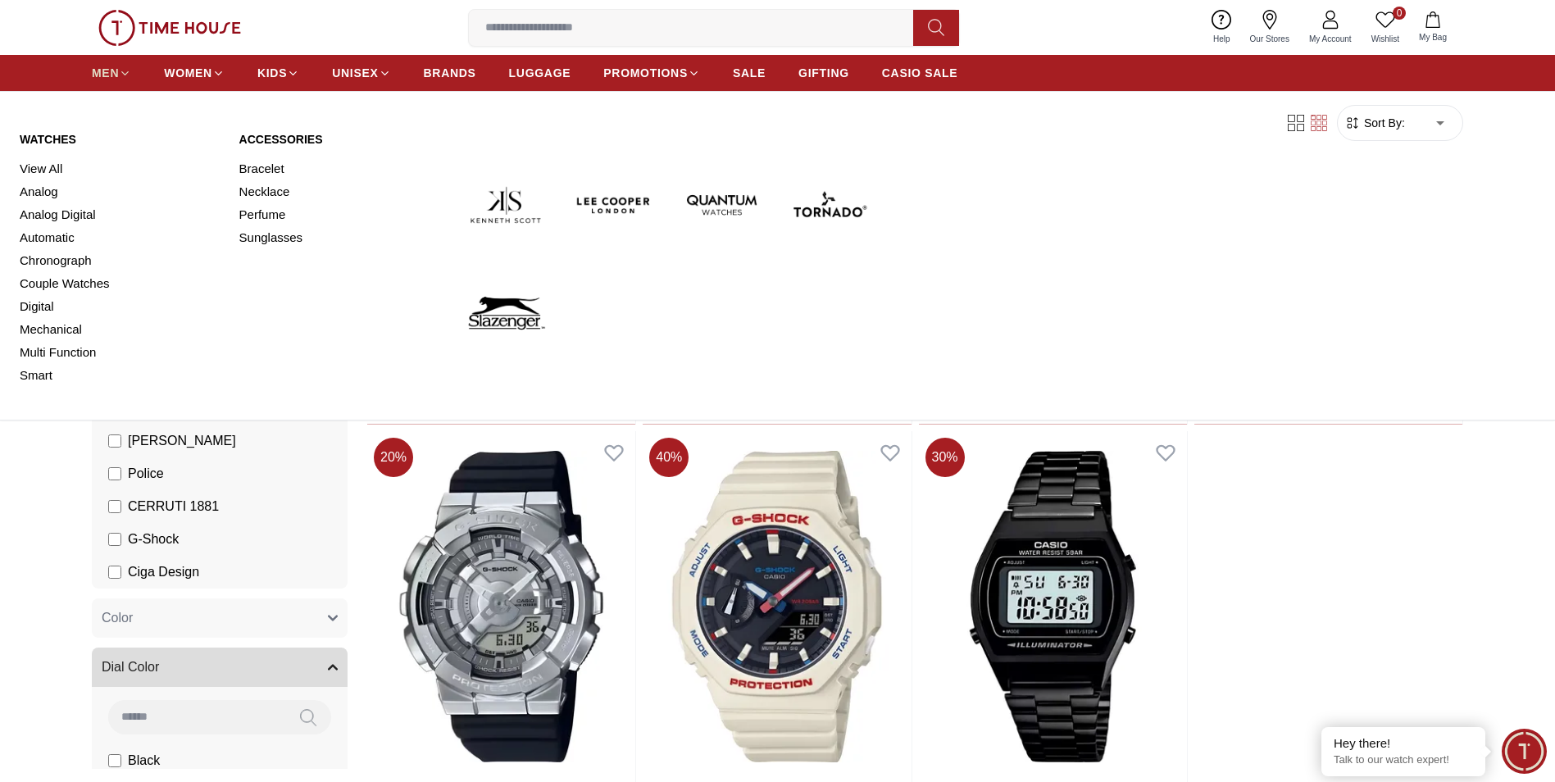
click at [111, 74] on span "MEN" at bounding box center [105, 73] width 27 height 16
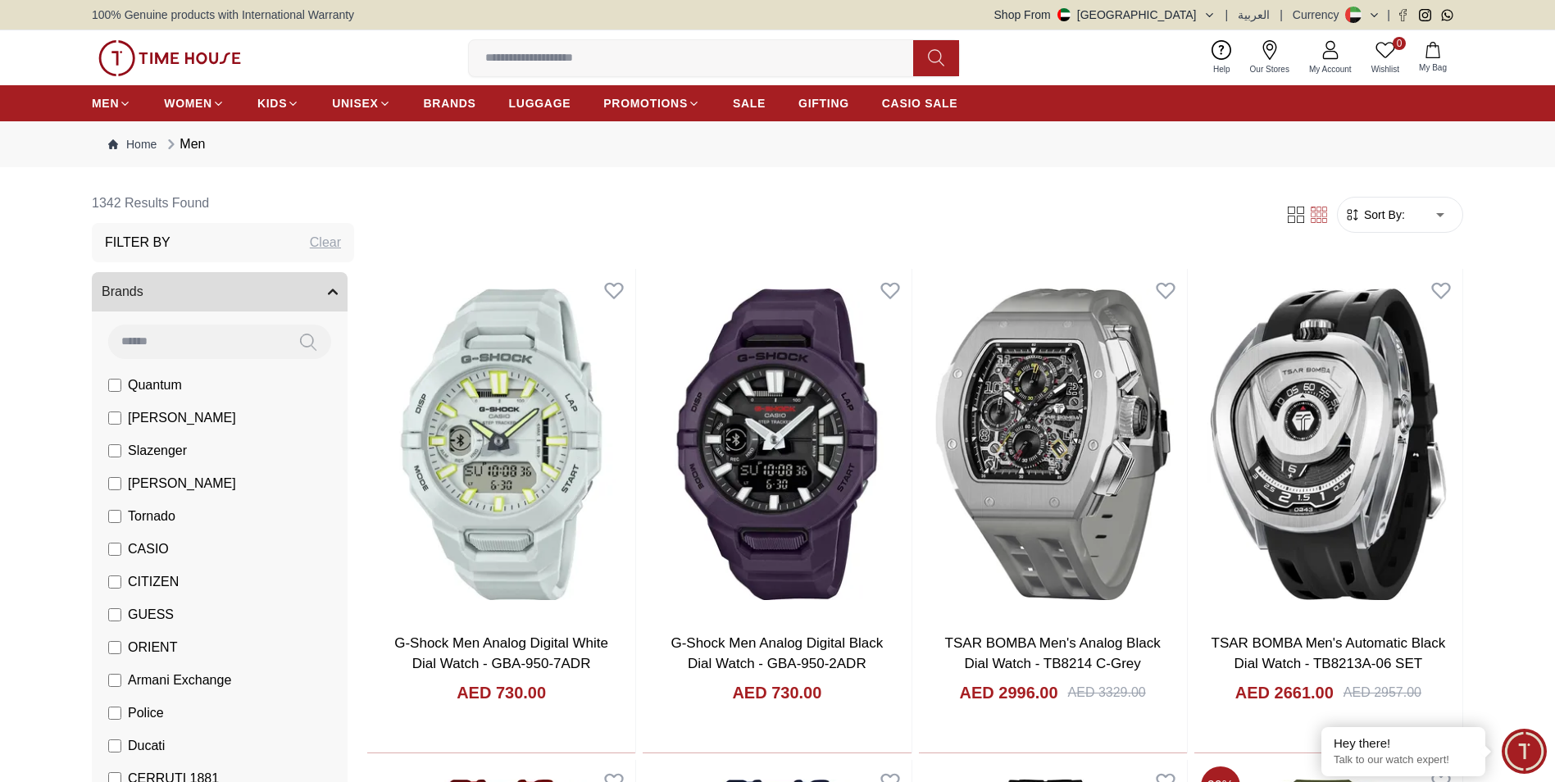
scroll to position [328, 0]
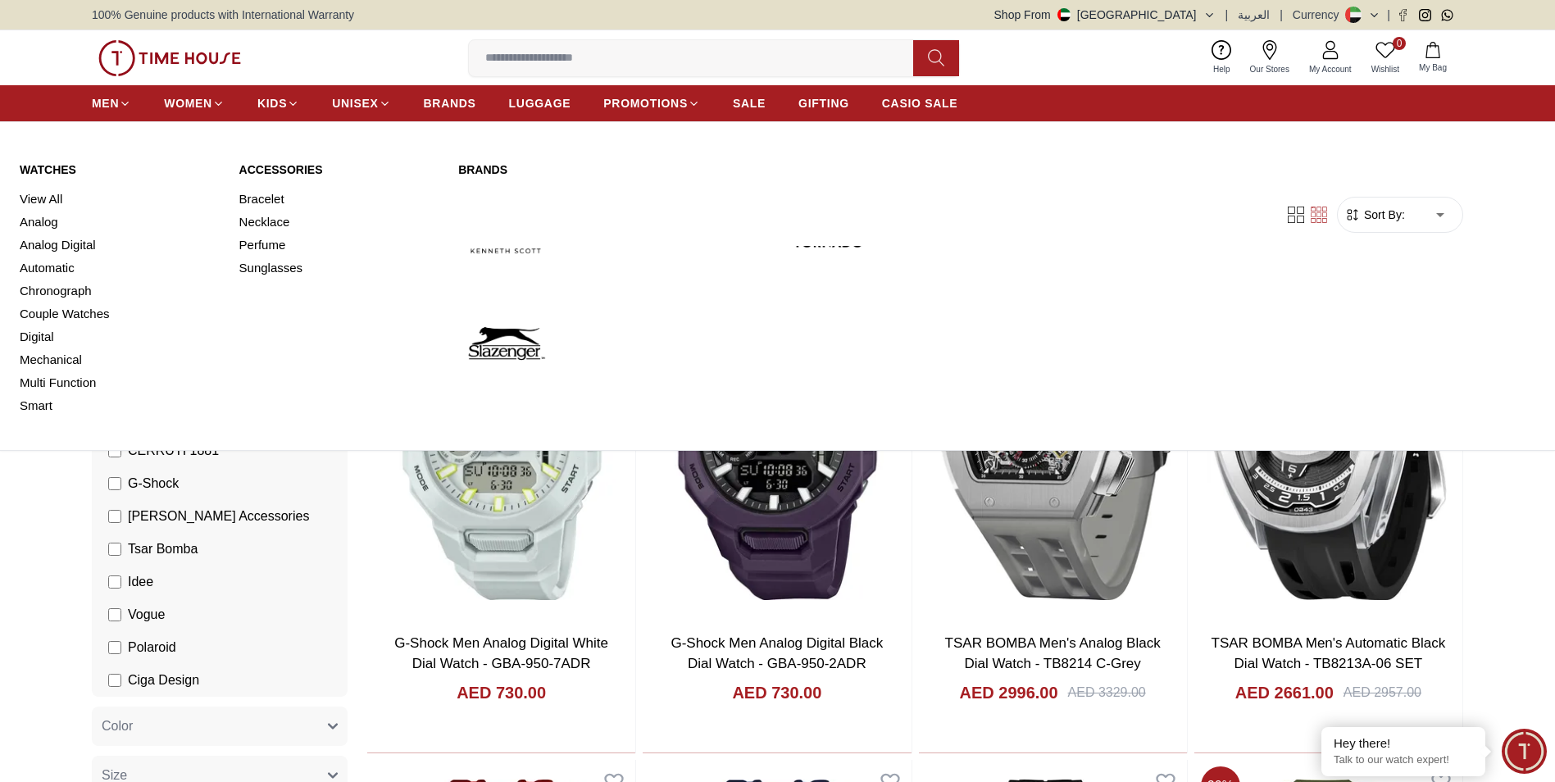
click at [57, 164] on link "Watches" at bounding box center [120, 169] width 200 height 16
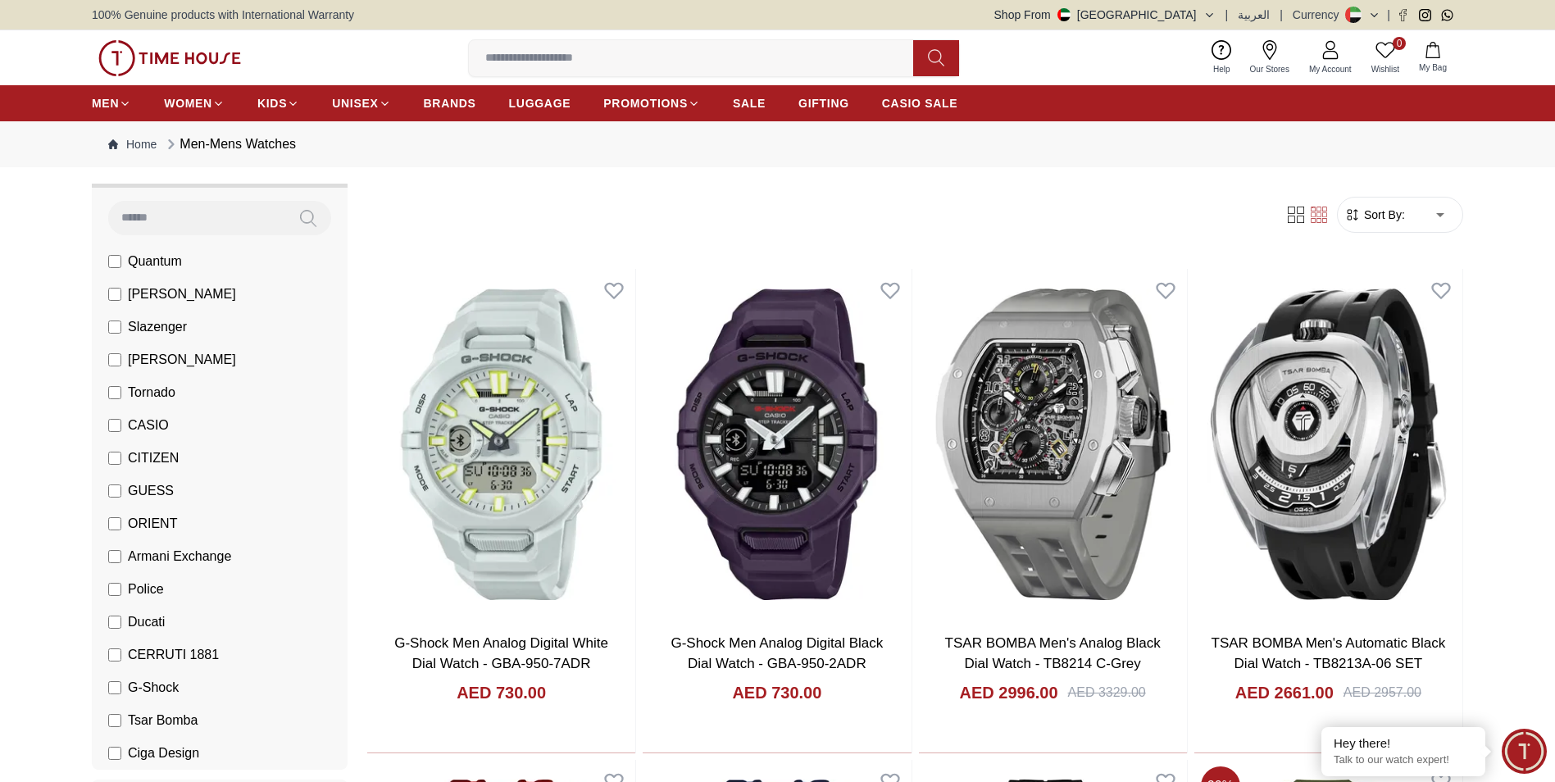
scroll to position [328, 0]
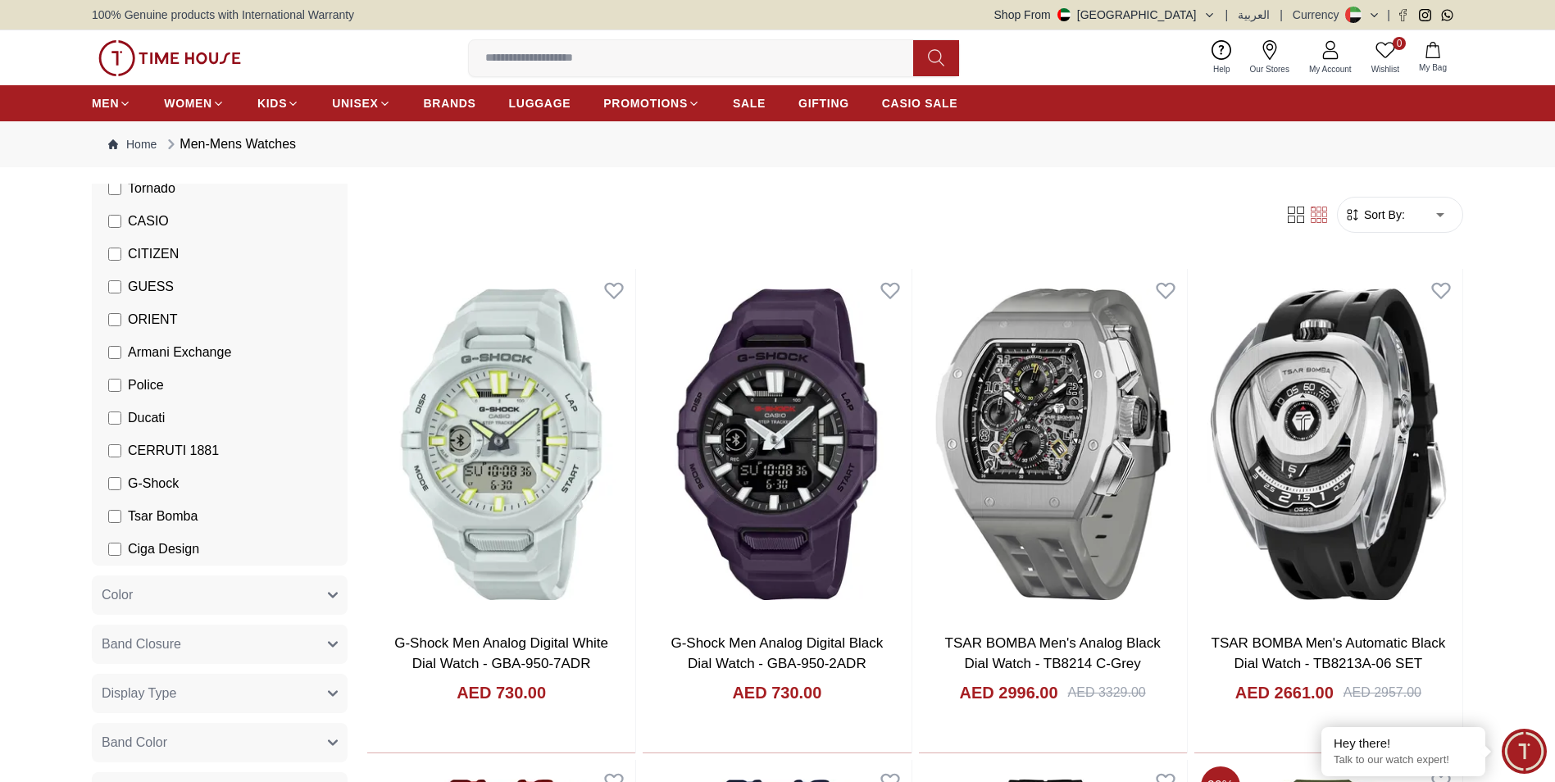
click at [139, 481] on span "G-Shock" at bounding box center [153, 484] width 51 height 20
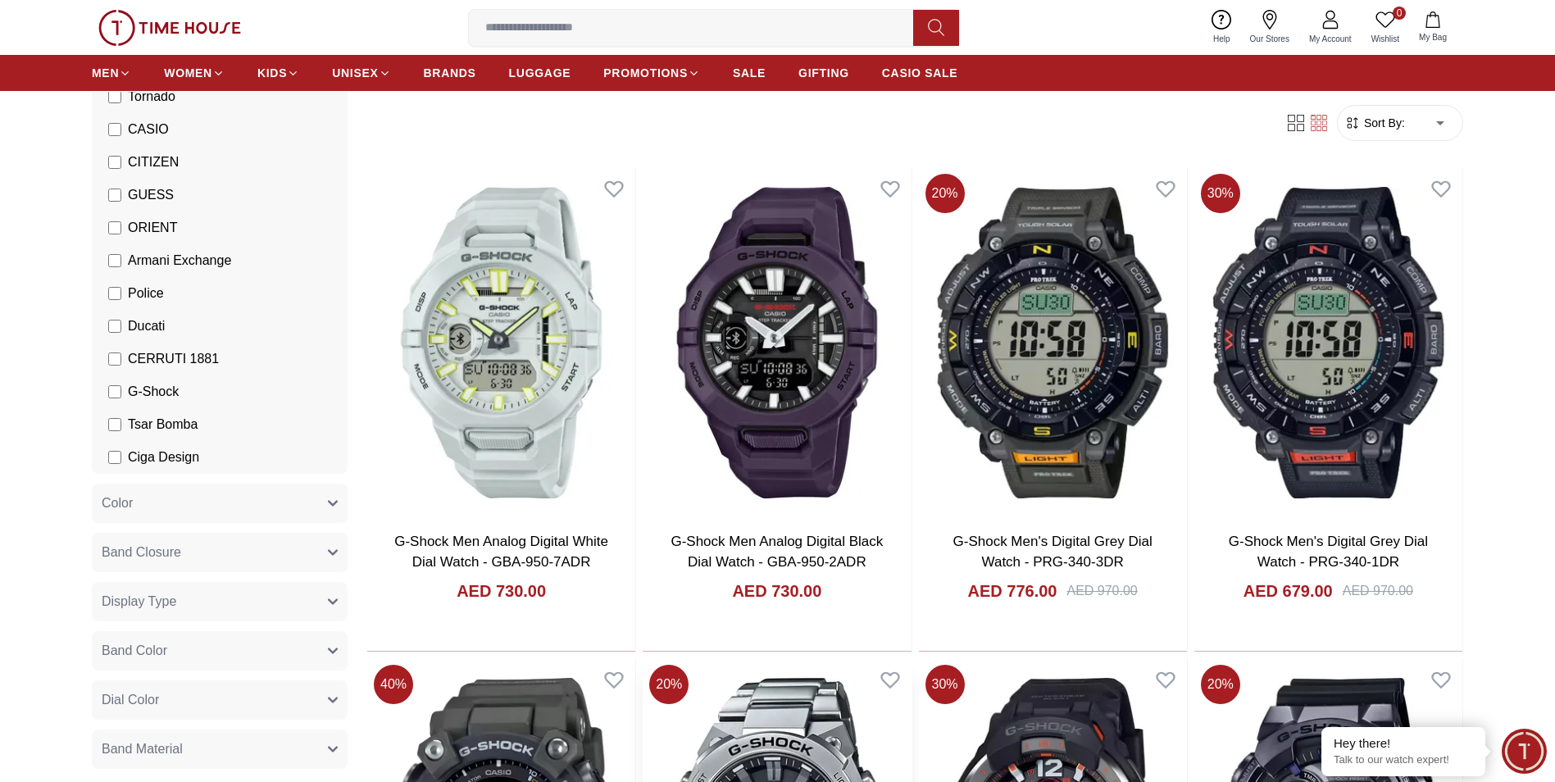
scroll to position [328, 0]
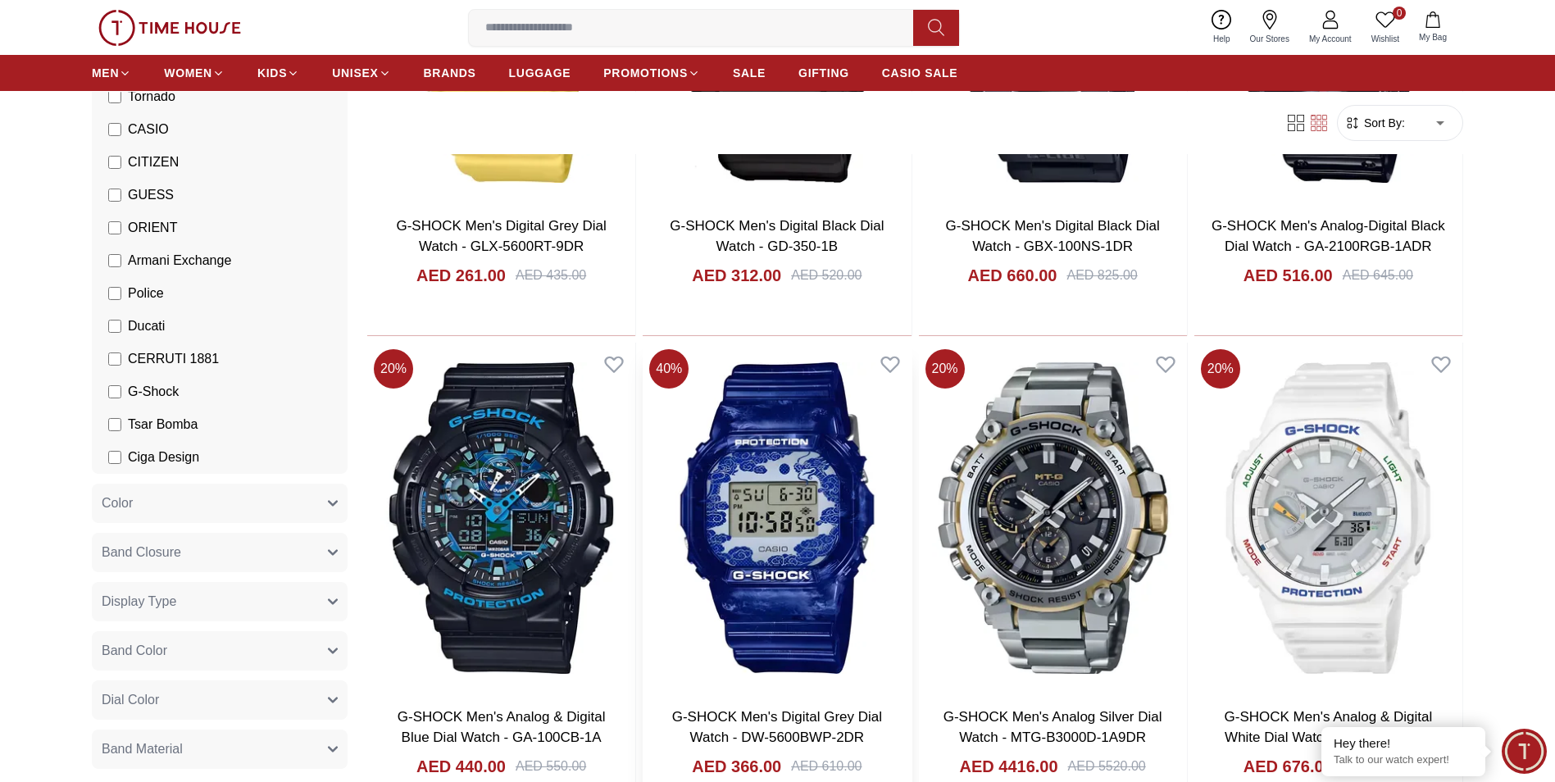
scroll to position [4917, 0]
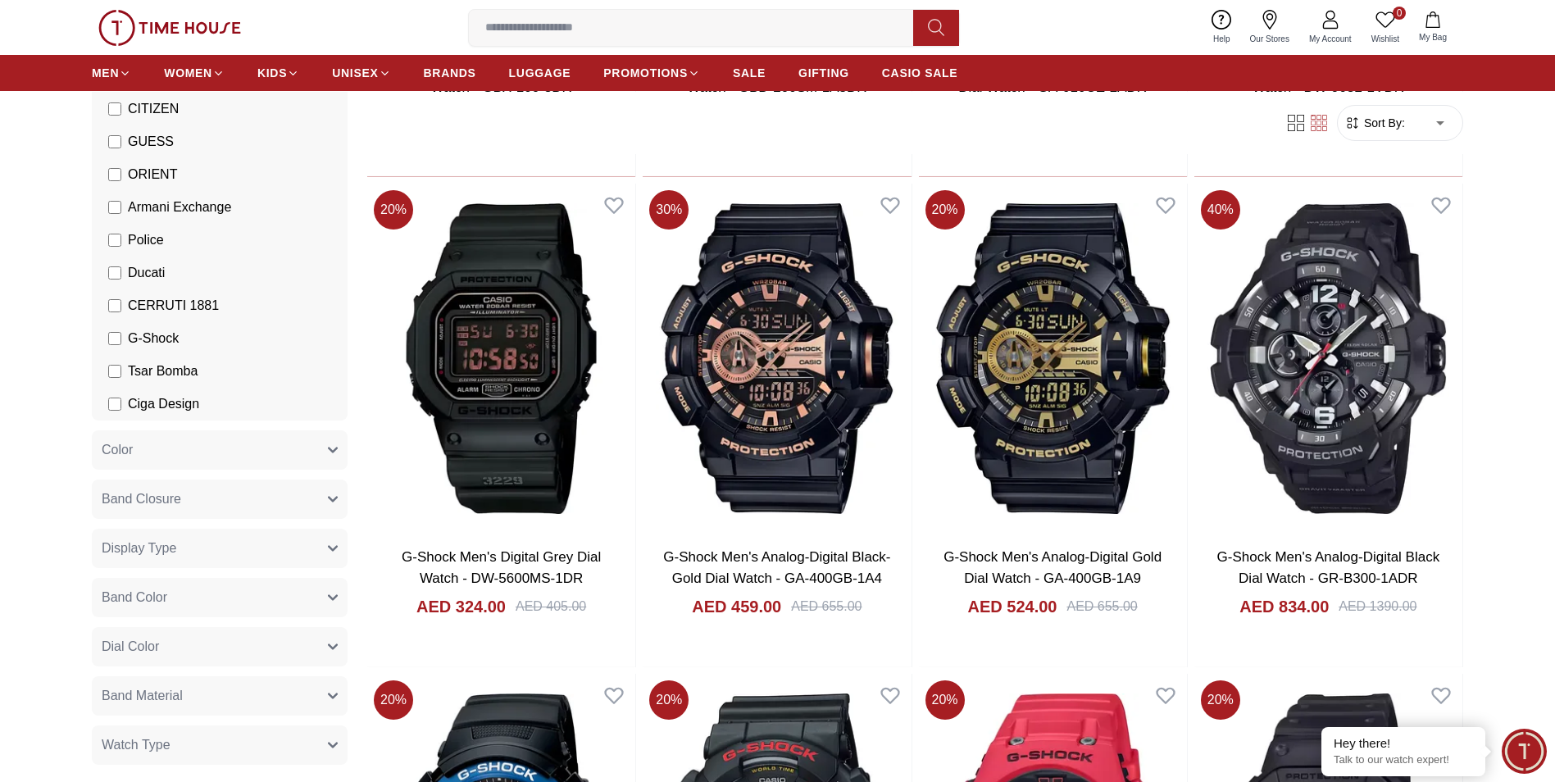
scroll to position [410, 0]
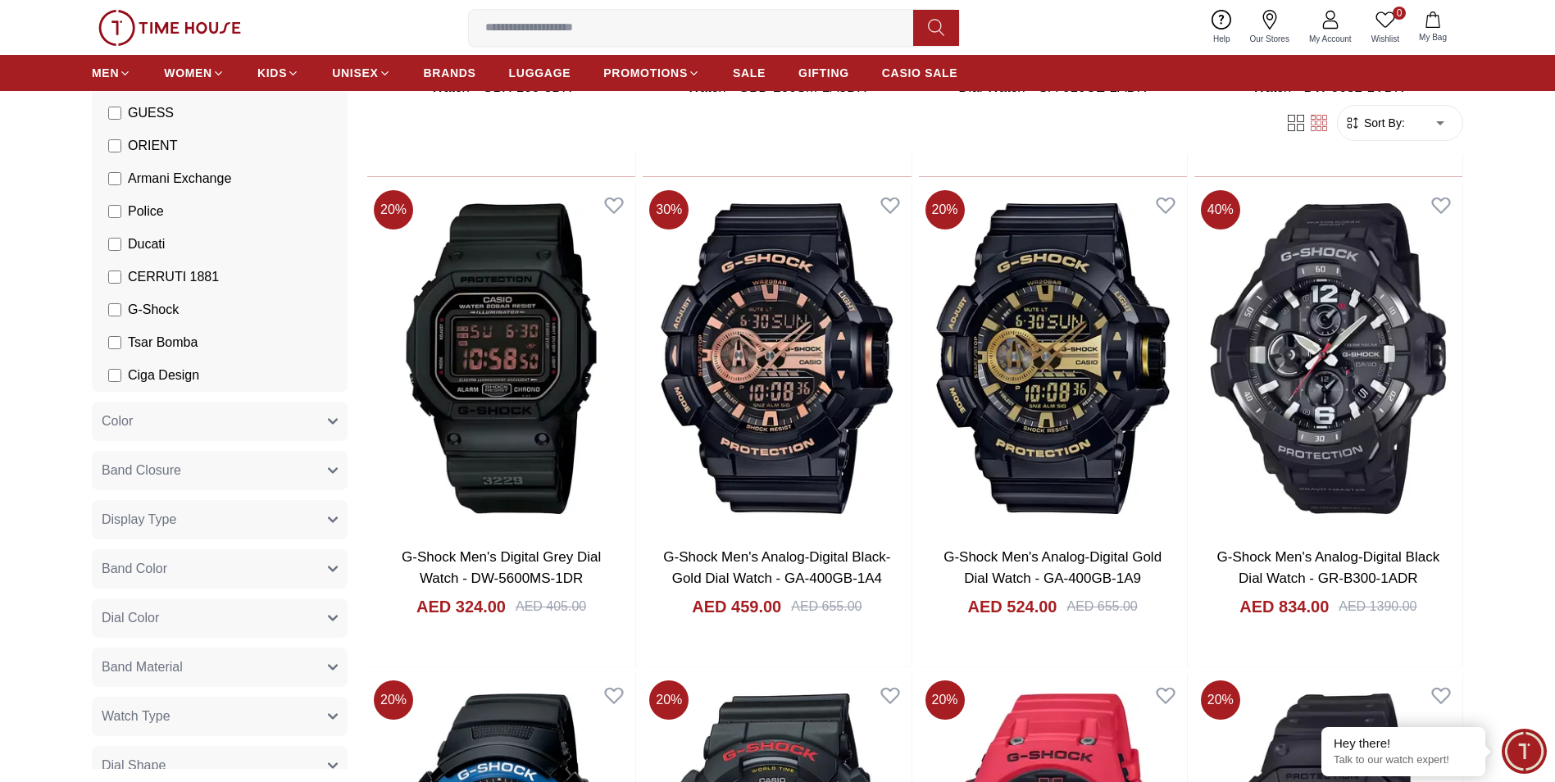
click at [152, 375] on span "Ciga Design" at bounding box center [163, 376] width 71 height 20
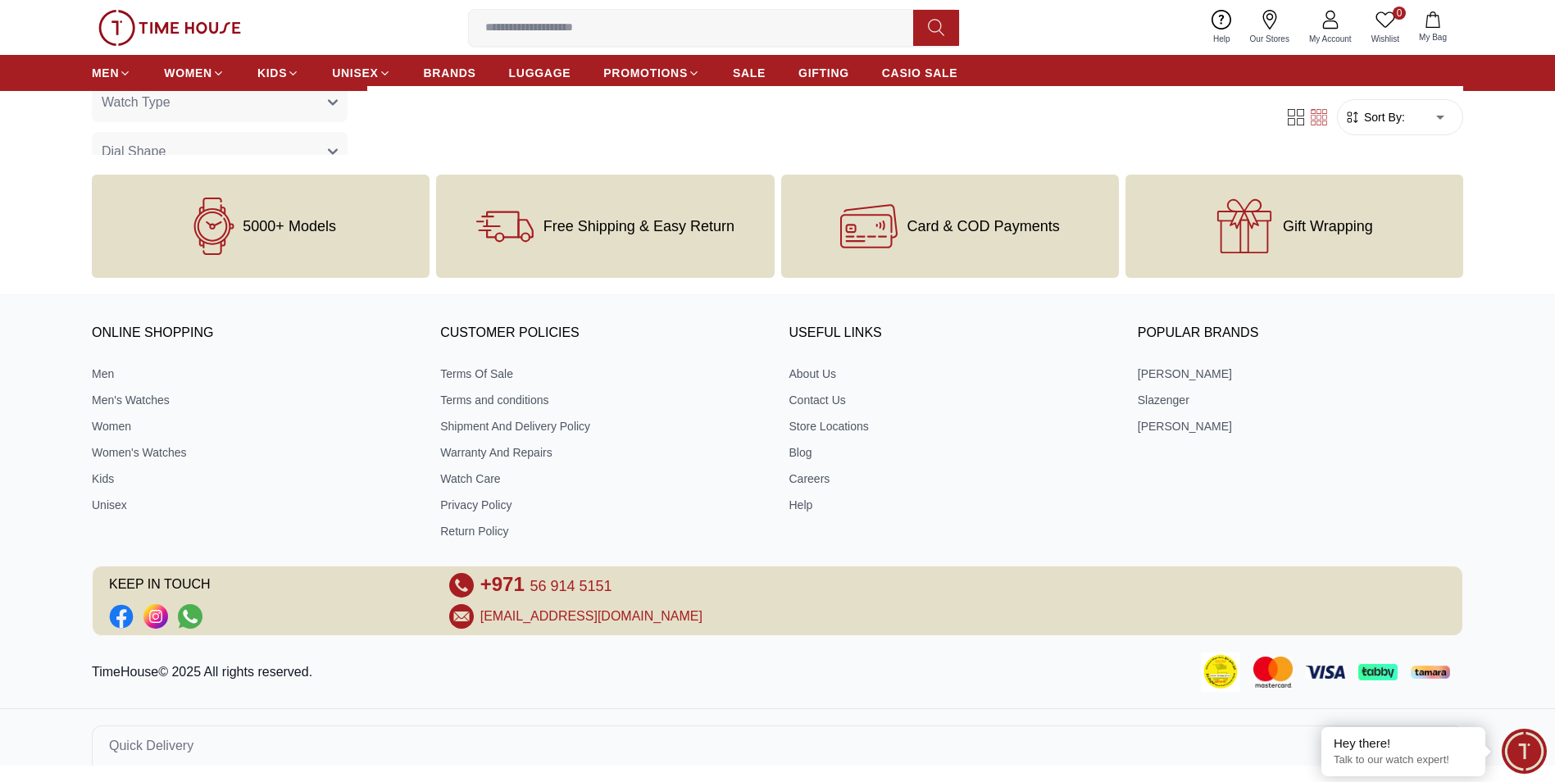
scroll to position [706, 0]
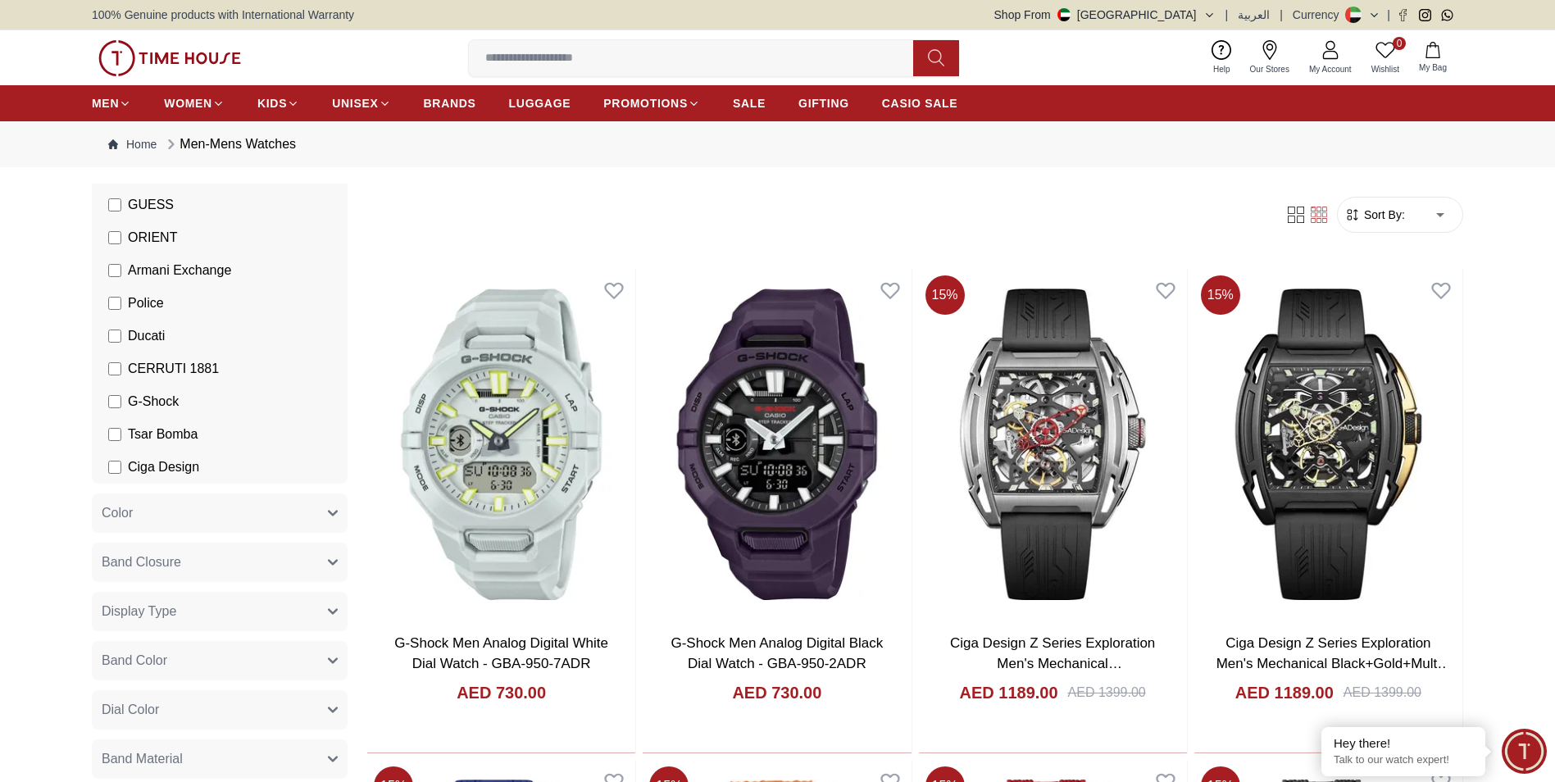
click at [144, 402] on span "G-Shock" at bounding box center [153, 402] width 51 height 20
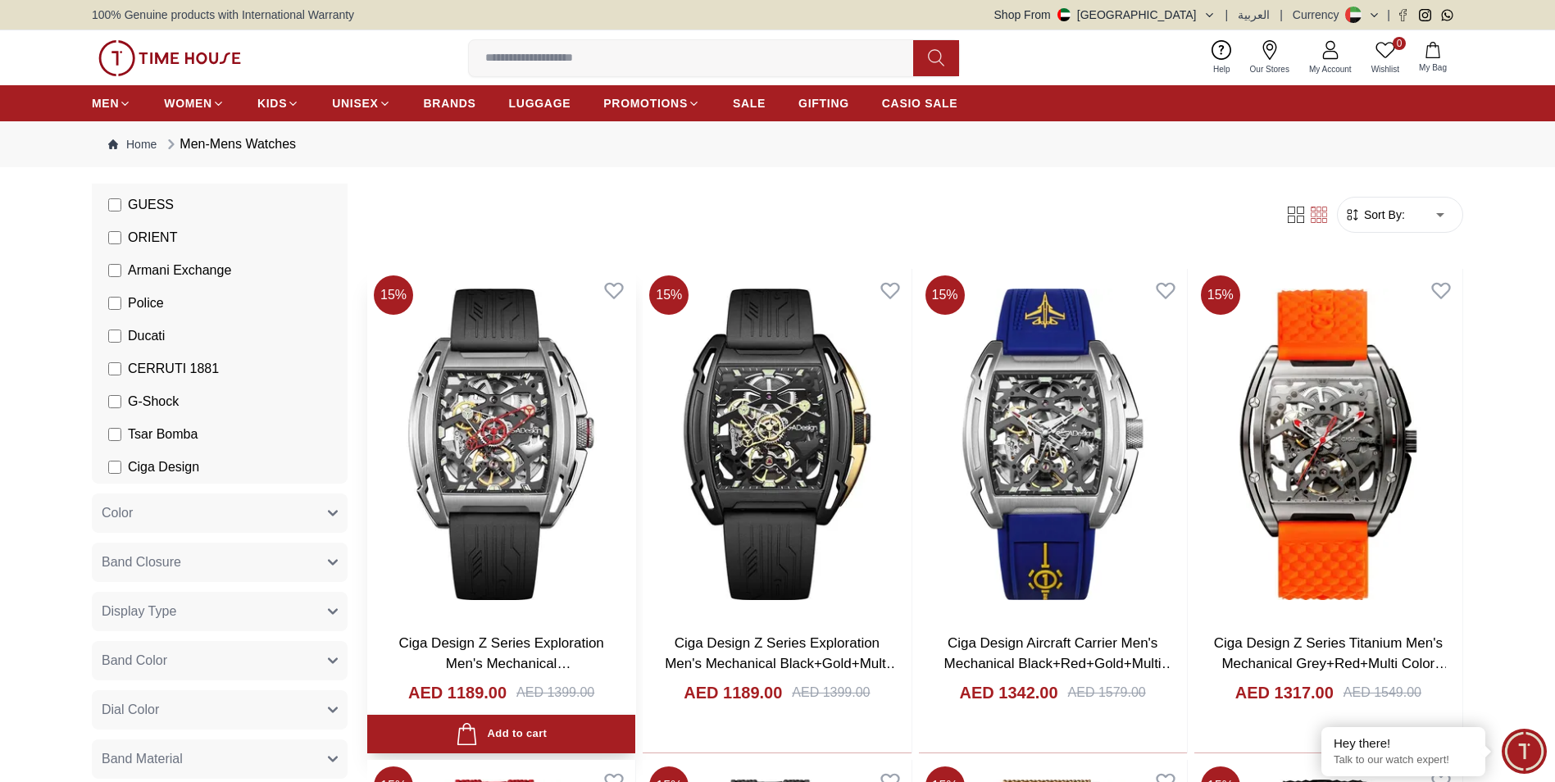
click at [503, 409] on img at bounding box center [501, 444] width 268 height 351
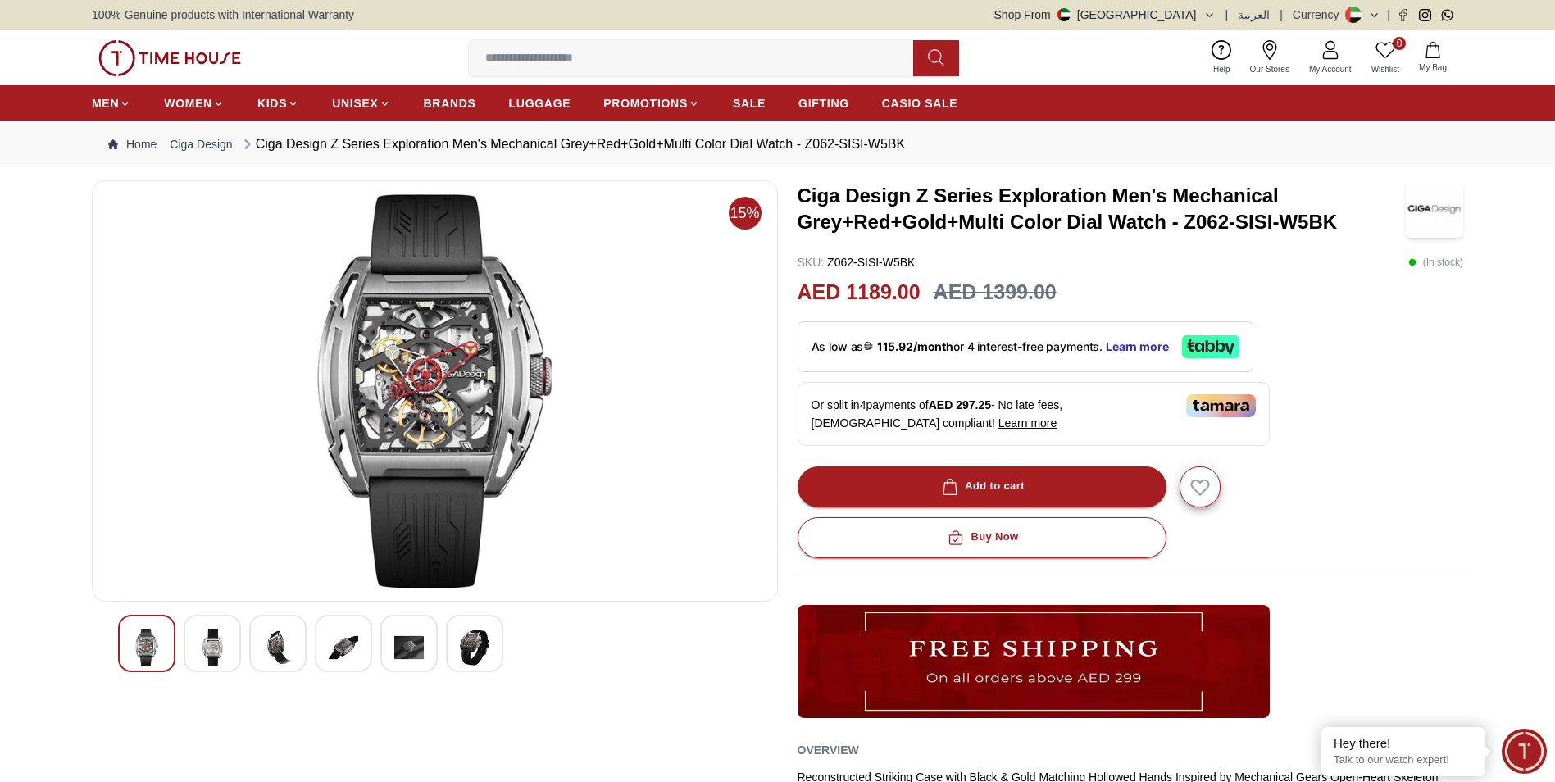
click at [229, 638] on div at bounding box center [212, 643] width 57 height 57
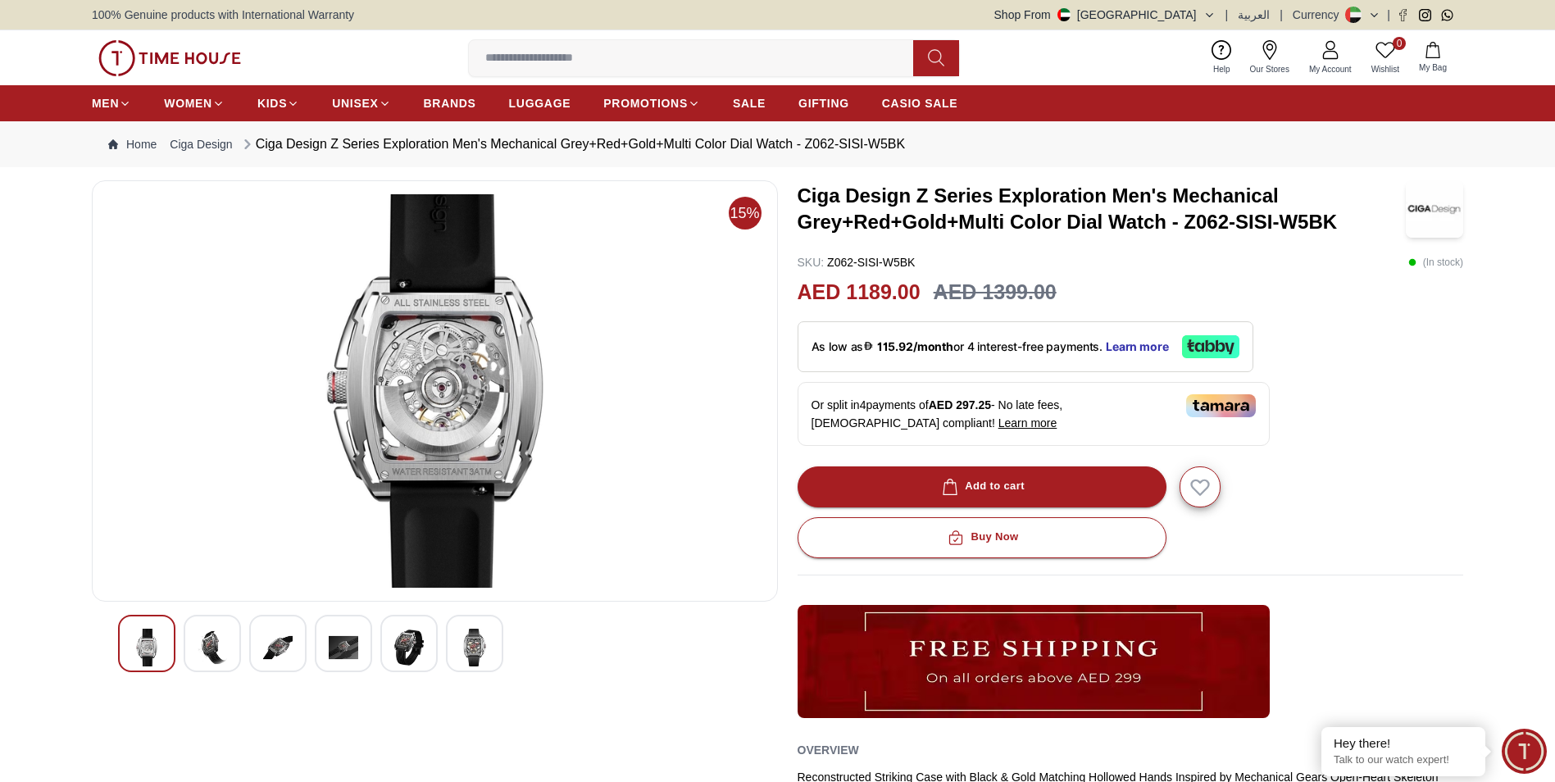
click at [154, 634] on img at bounding box center [147, 648] width 30 height 38
click at [159, 647] on img at bounding box center [147, 648] width 30 height 38
click at [216, 644] on img at bounding box center [213, 648] width 30 height 38
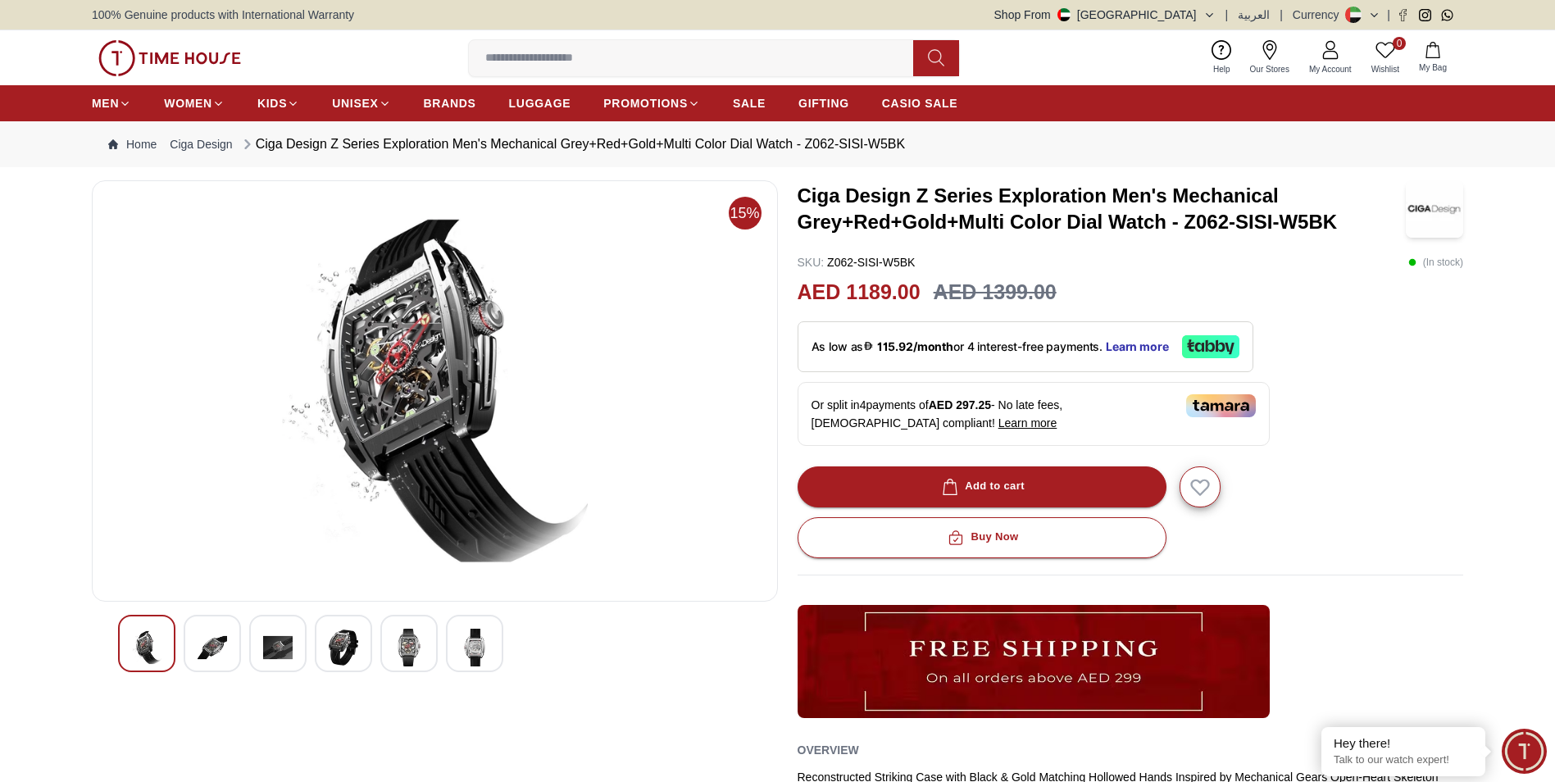
click at [346, 645] on img at bounding box center [344, 648] width 30 height 38
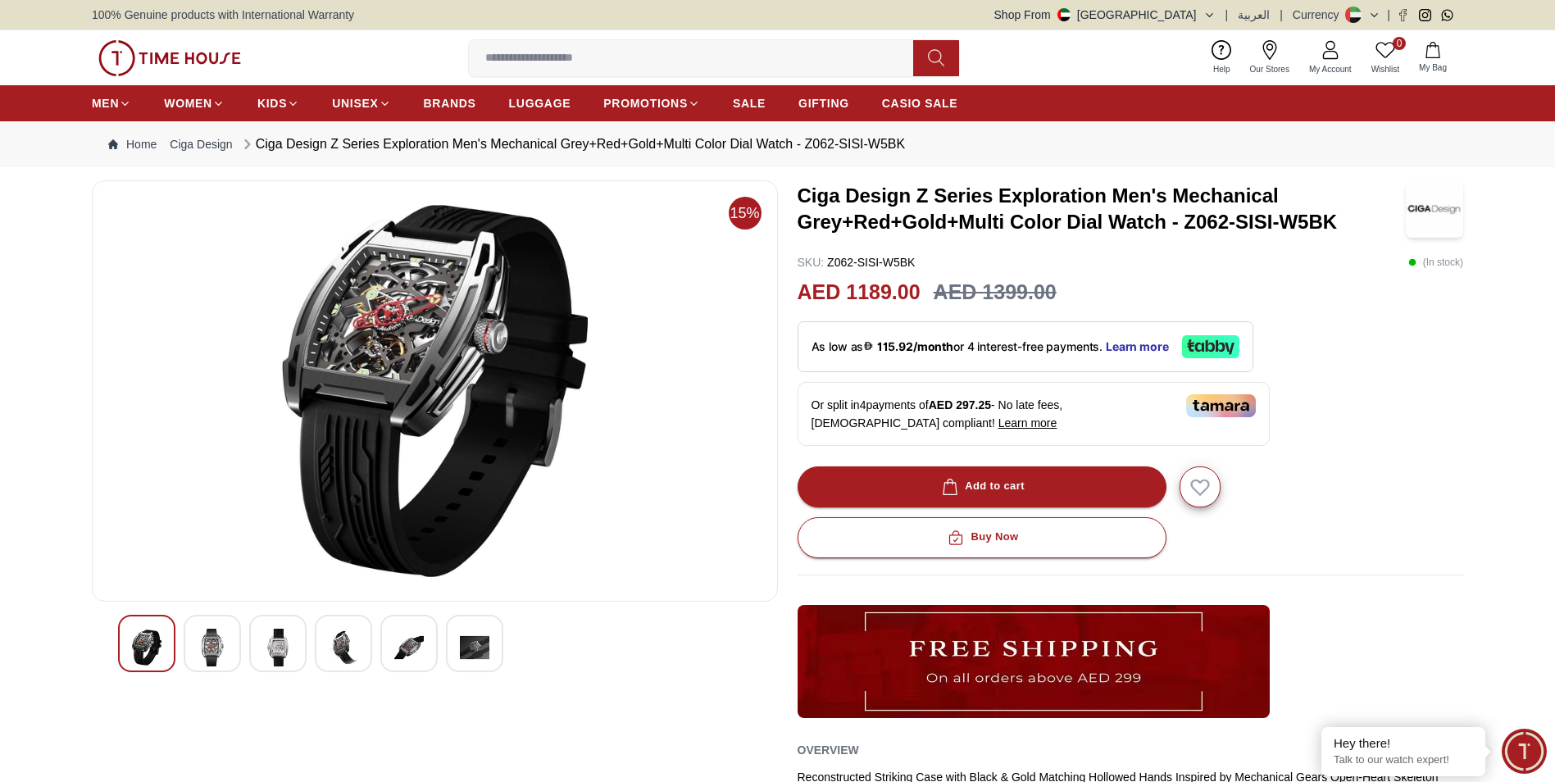
click at [474, 647] on img at bounding box center [475, 648] width 30 height 38
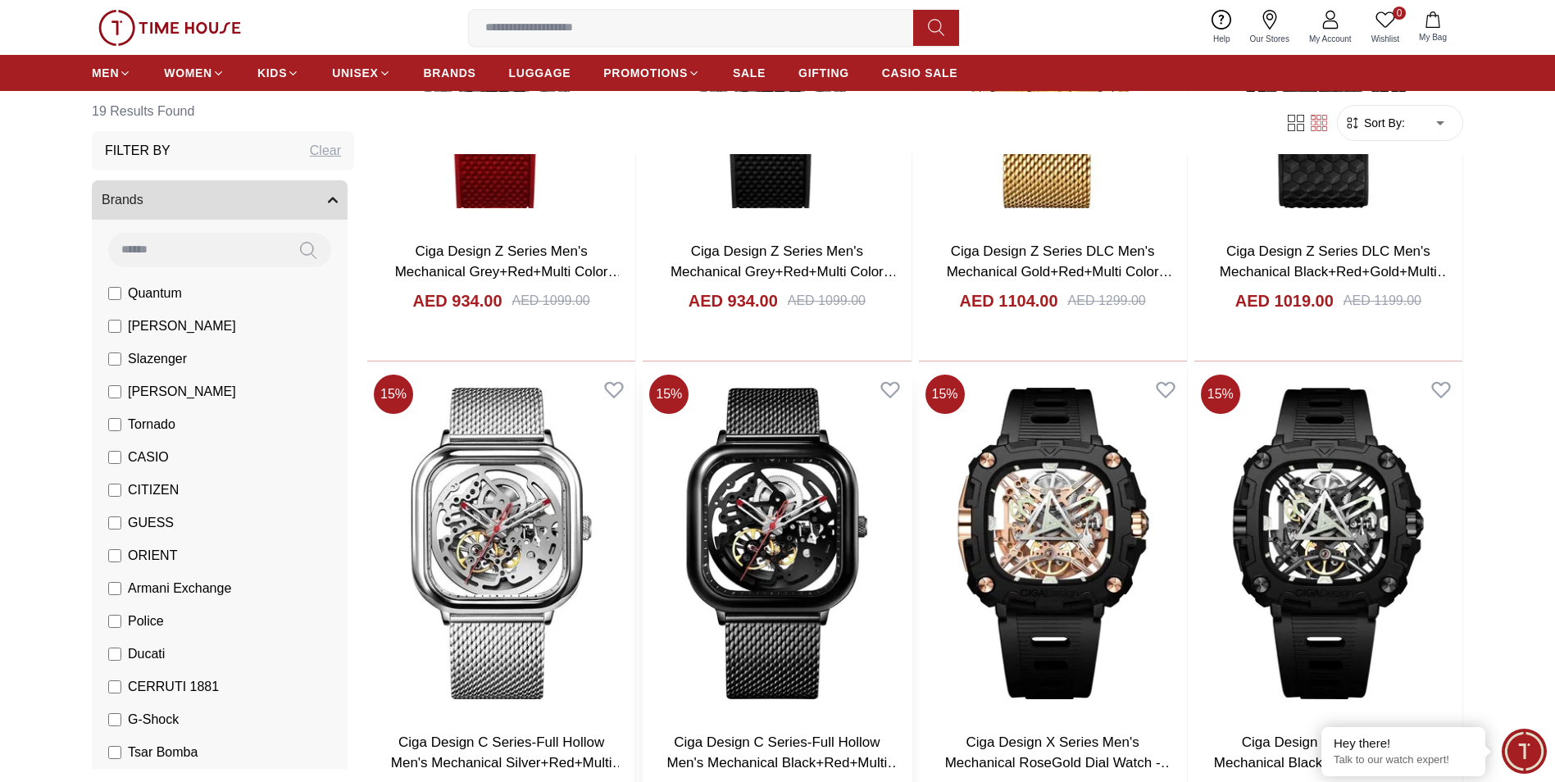
scroll to position [902, 0]
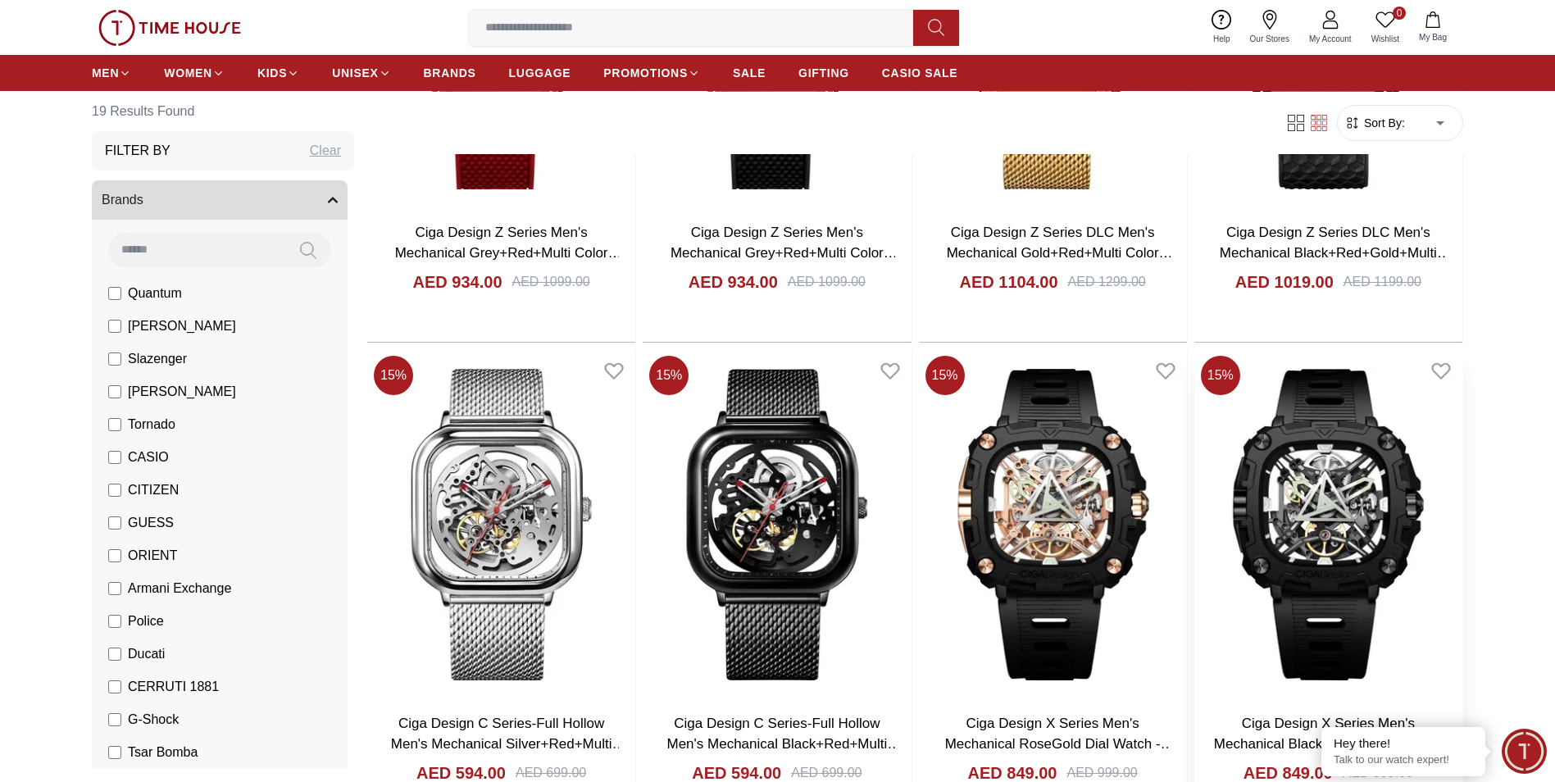
click at [1292, 486] on img at bounding box center [1328, 524] width 268 height 351
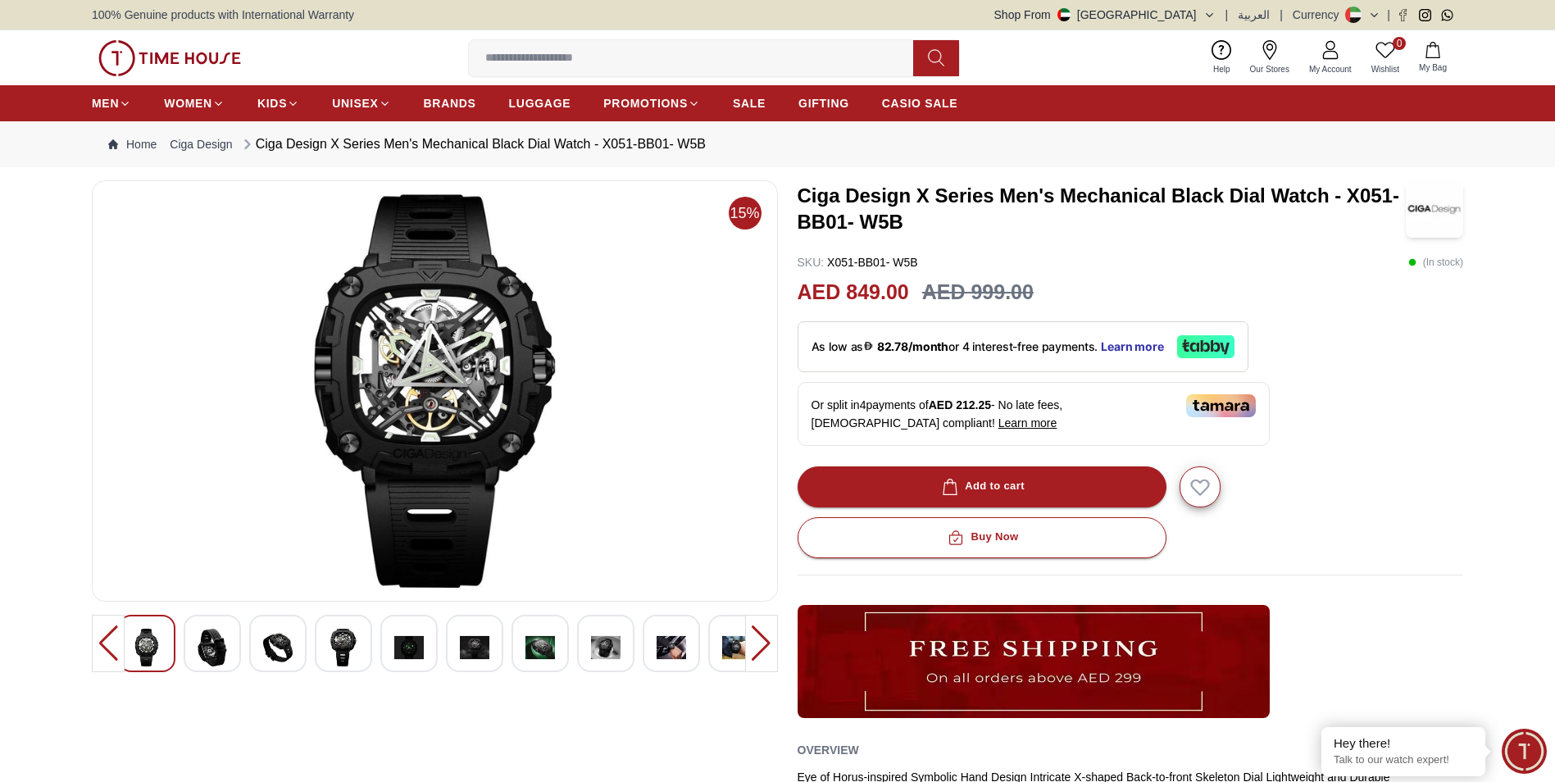
click at [134, 643] on img at bounding box center [147, 648] width 30 height 38
click at [200, 643] on img at bounding box center [213, 648] width 30 height 38
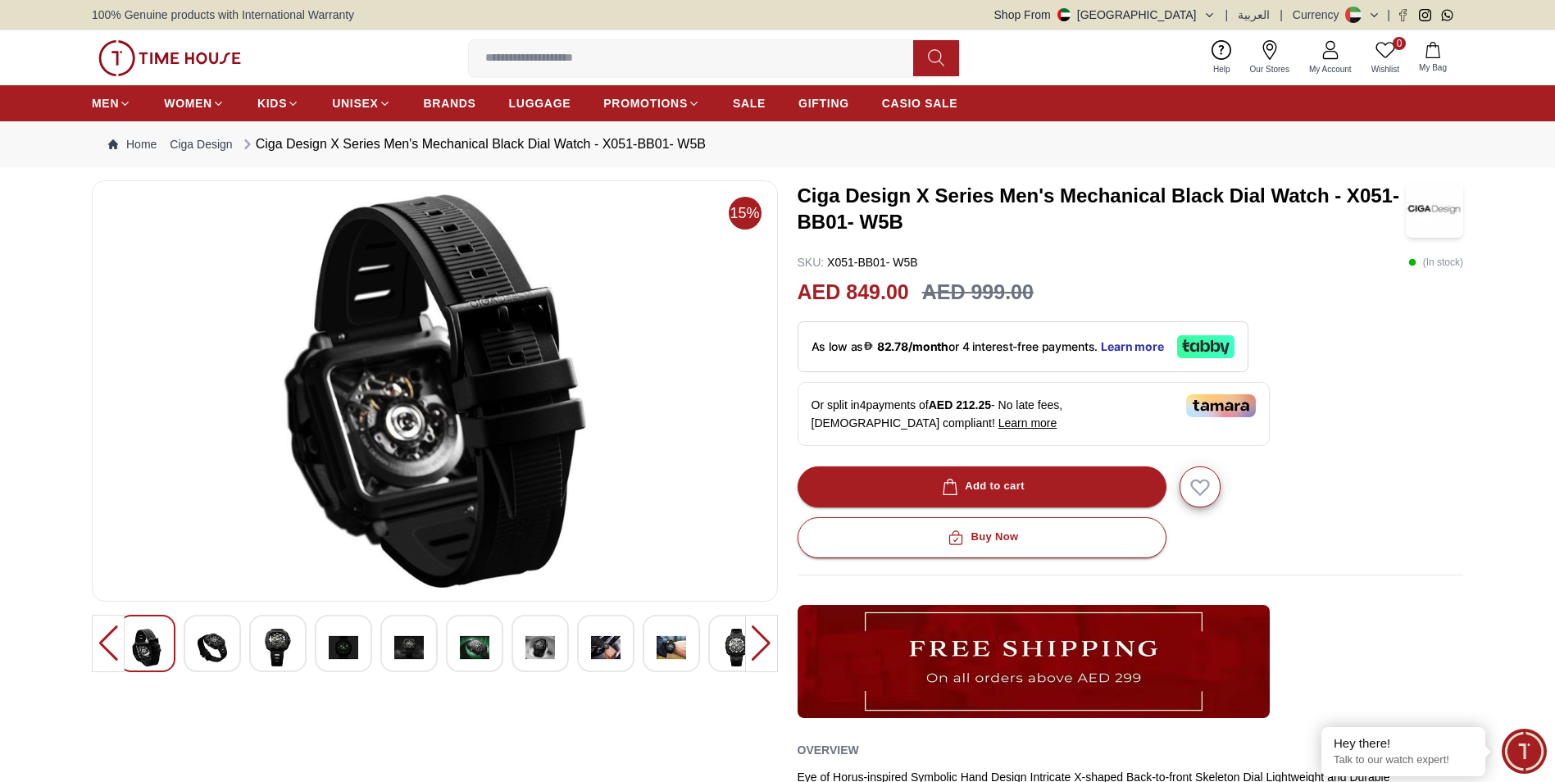
click at [227, 648] on div at bounding box center [212, 643] width 57 height 57
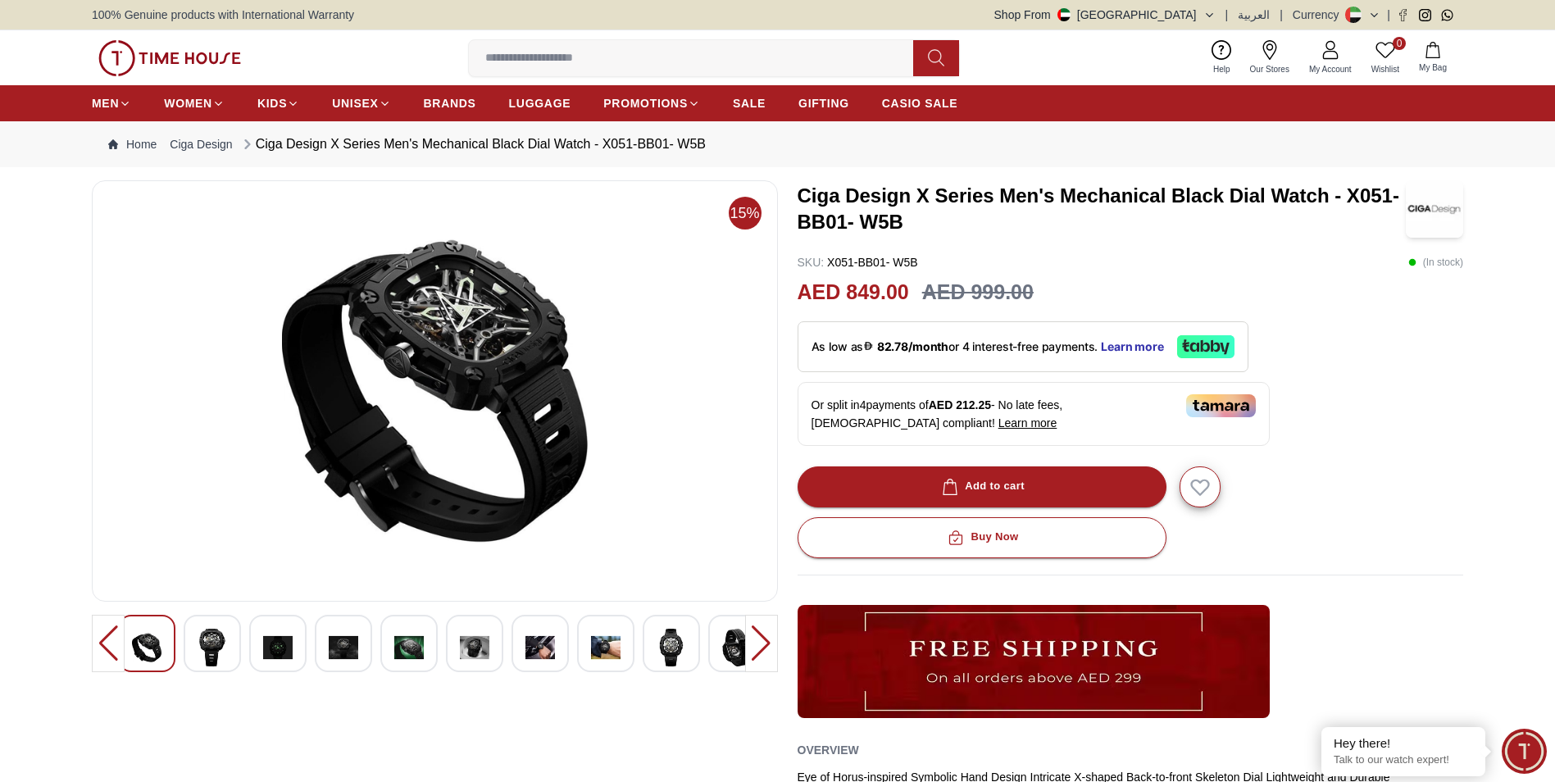
click at [225, 646] on img at bounding box center [213, 648] width 30 height 38
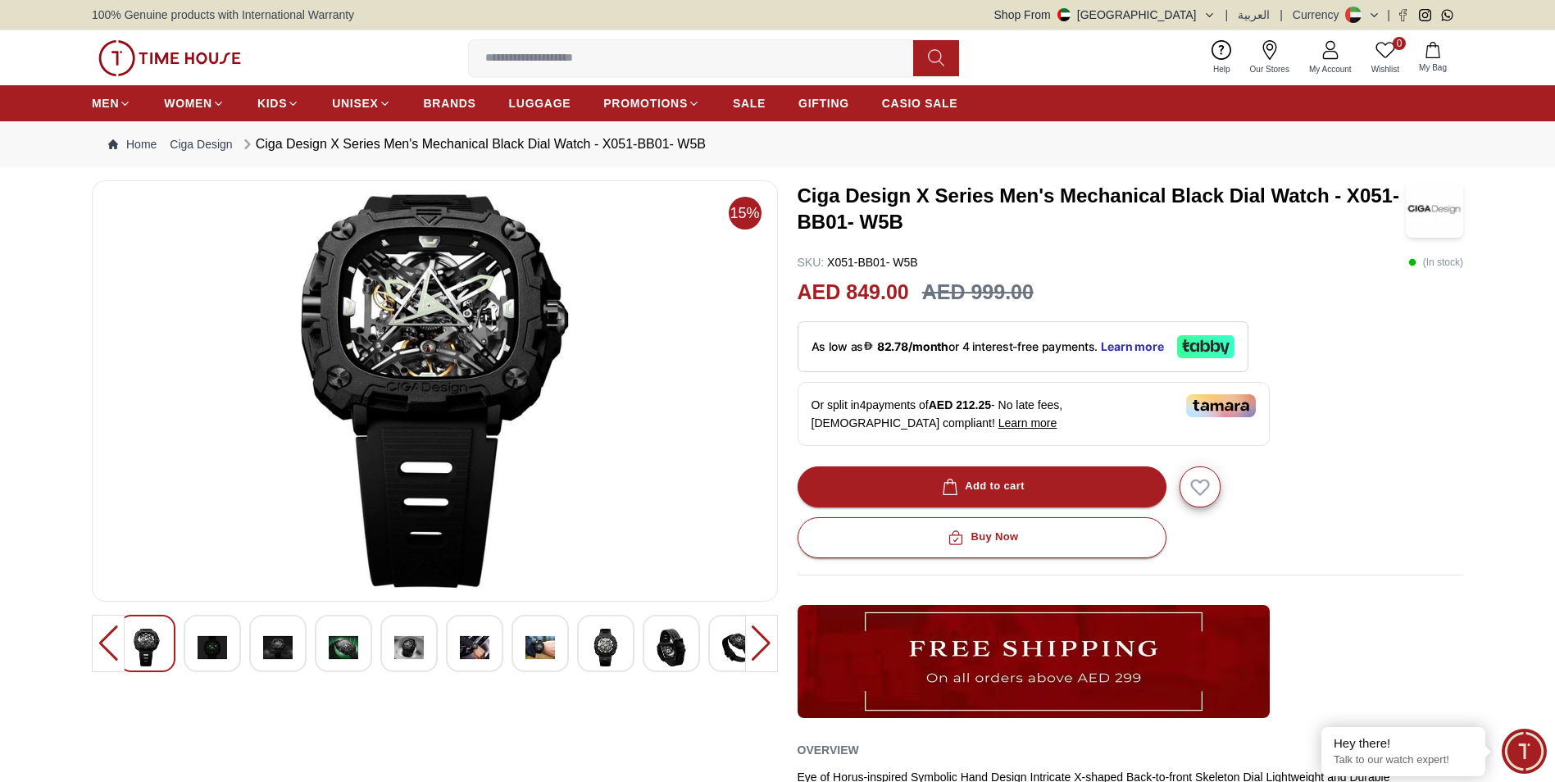
click at [274, 654] on img at bounding box center [278, 648] width 30 height 38
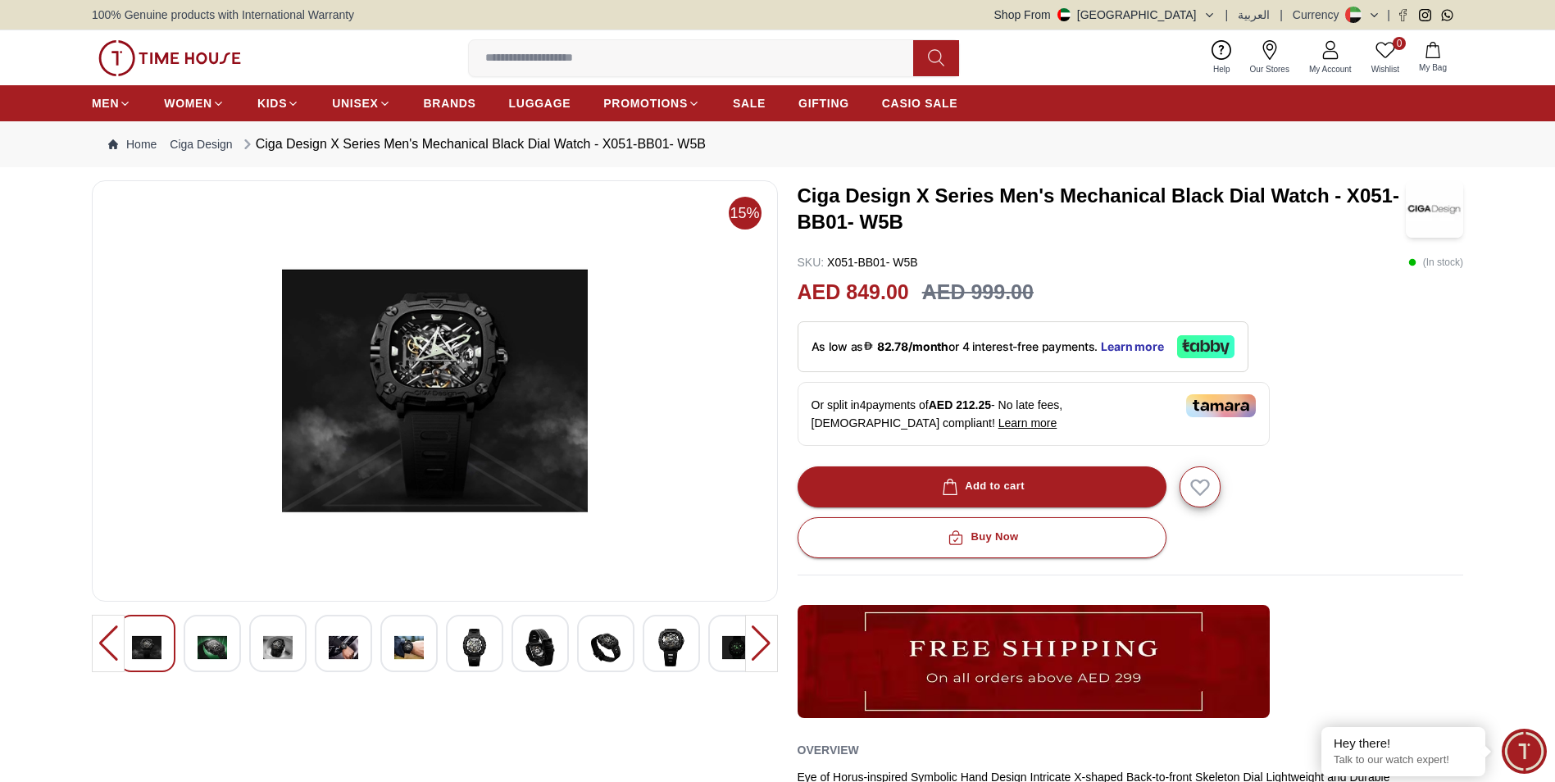
click at [347, 656] on img at bounding box center [344, 648] width 30 height 38
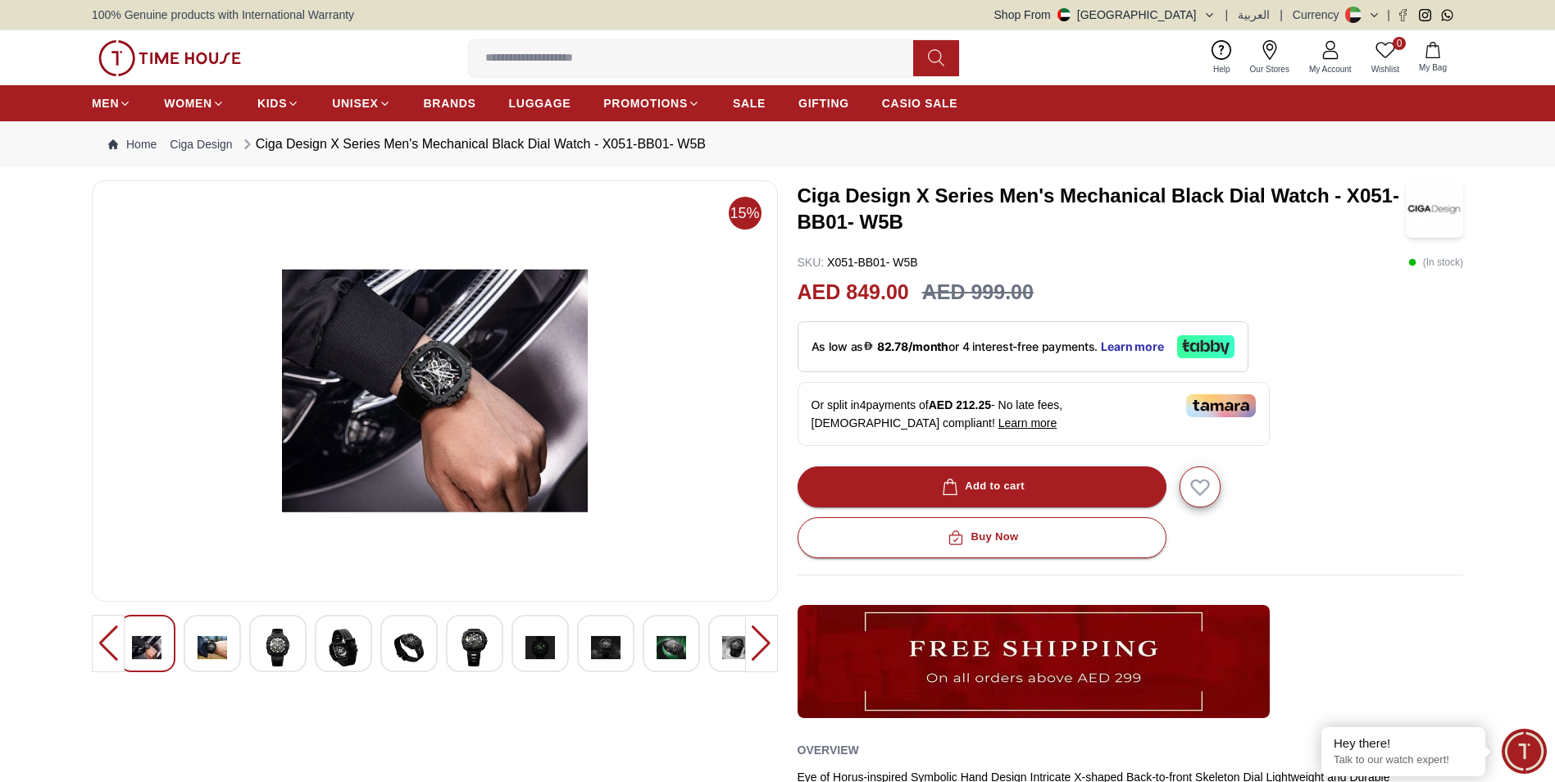
click at [412, 649] on img at bounding box center [409, 648] width 30 height 38
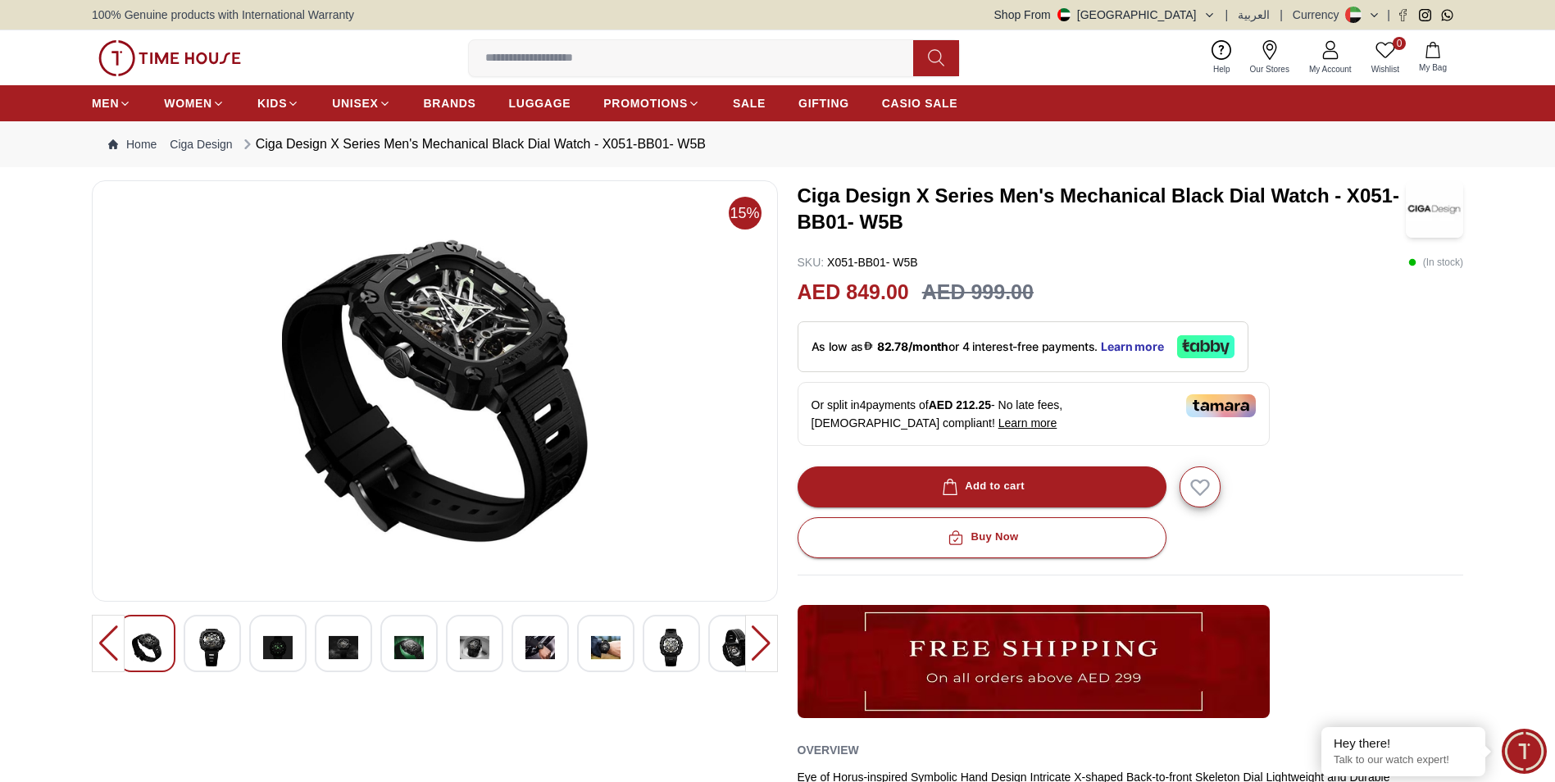
click at [479, 645] on img at bounding box center [475, 648] width 30 height 38
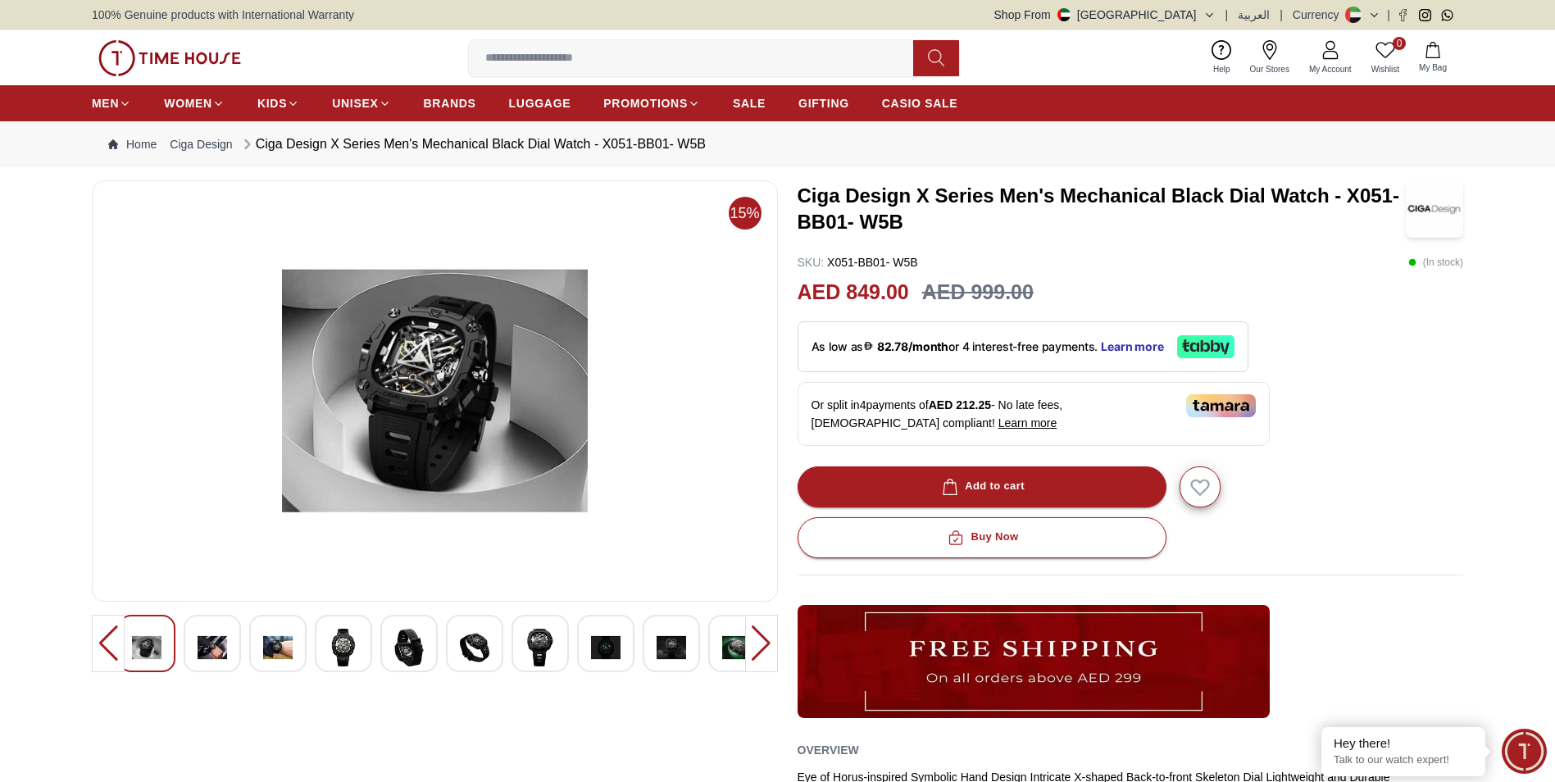
click at [534, 644] on img at bounding box center [540, 648] width 30 height 38
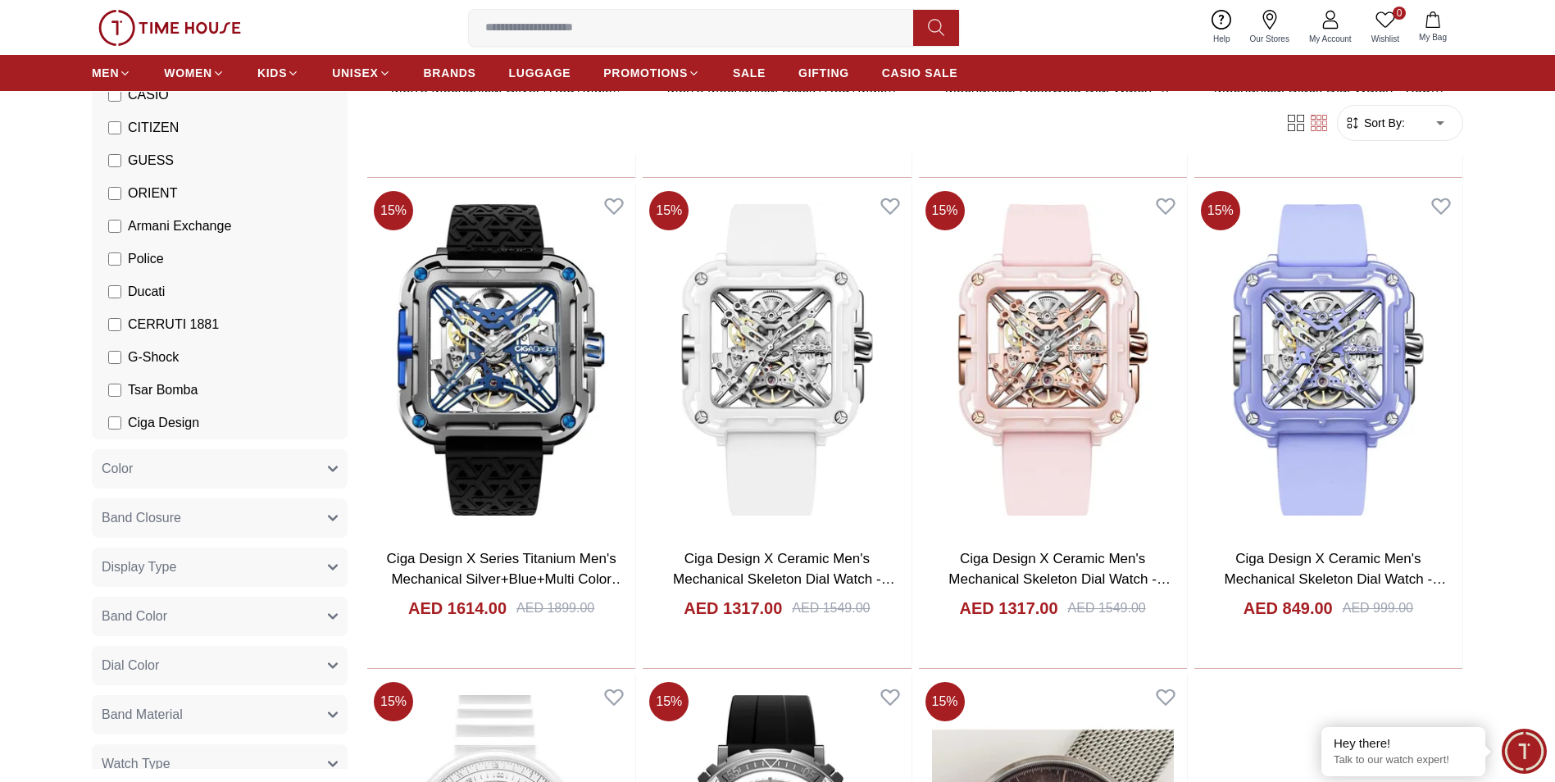
scroll to position [328, 0]
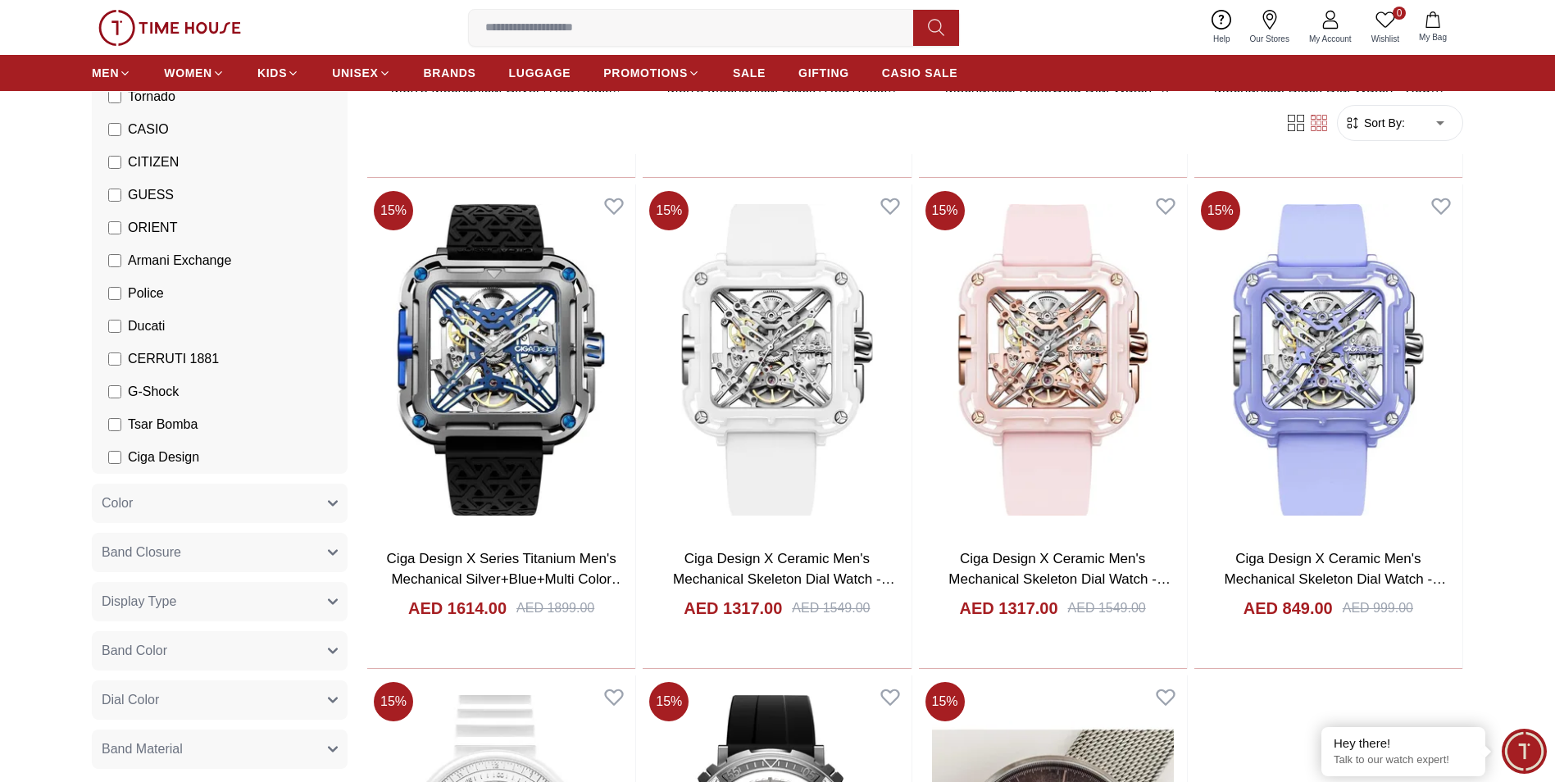
click at [147, 422] on span "Tsar Bomba" at bounding box center [163, 425] width 70 height 20
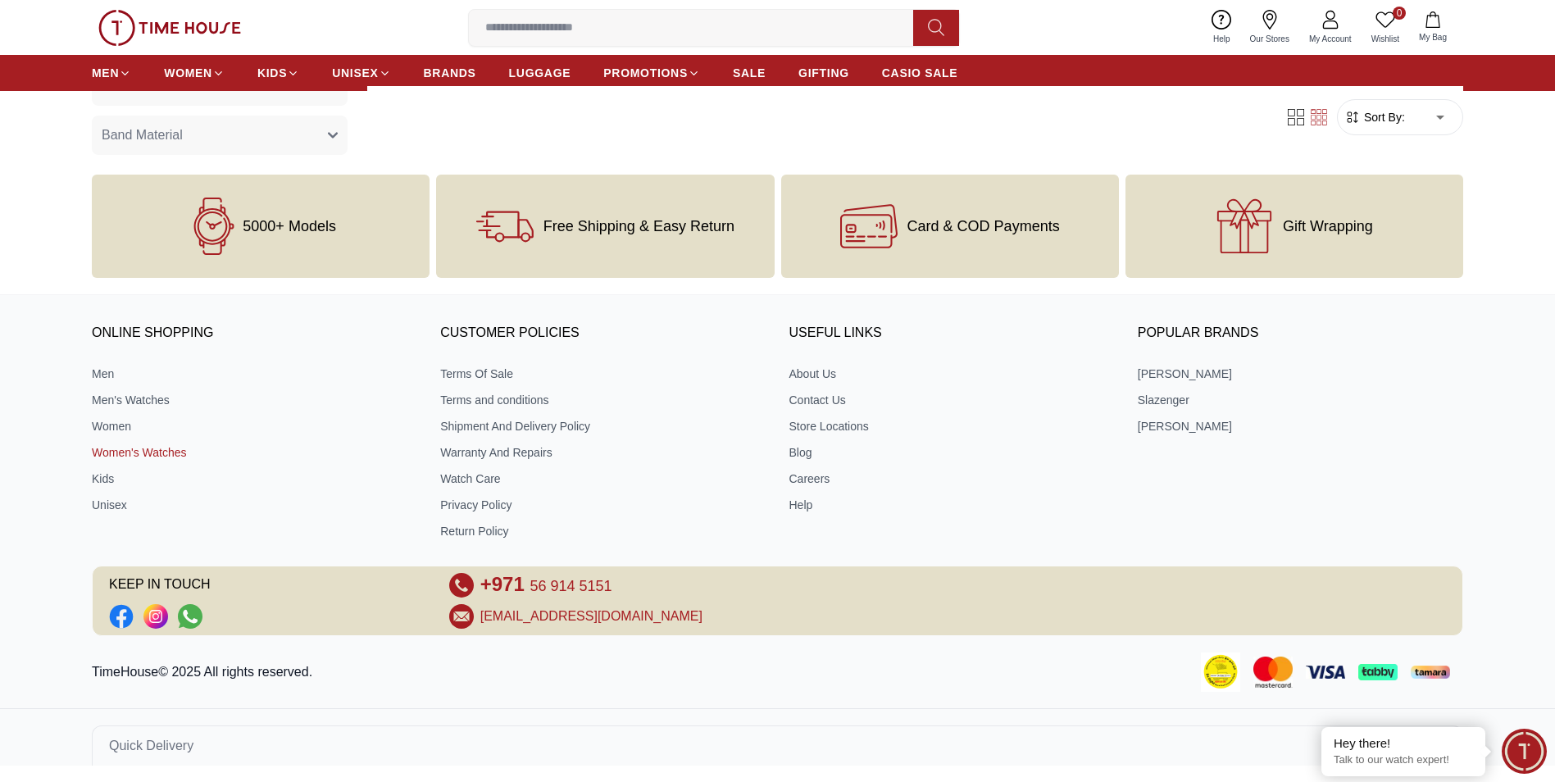
scroll to position [706, 0]
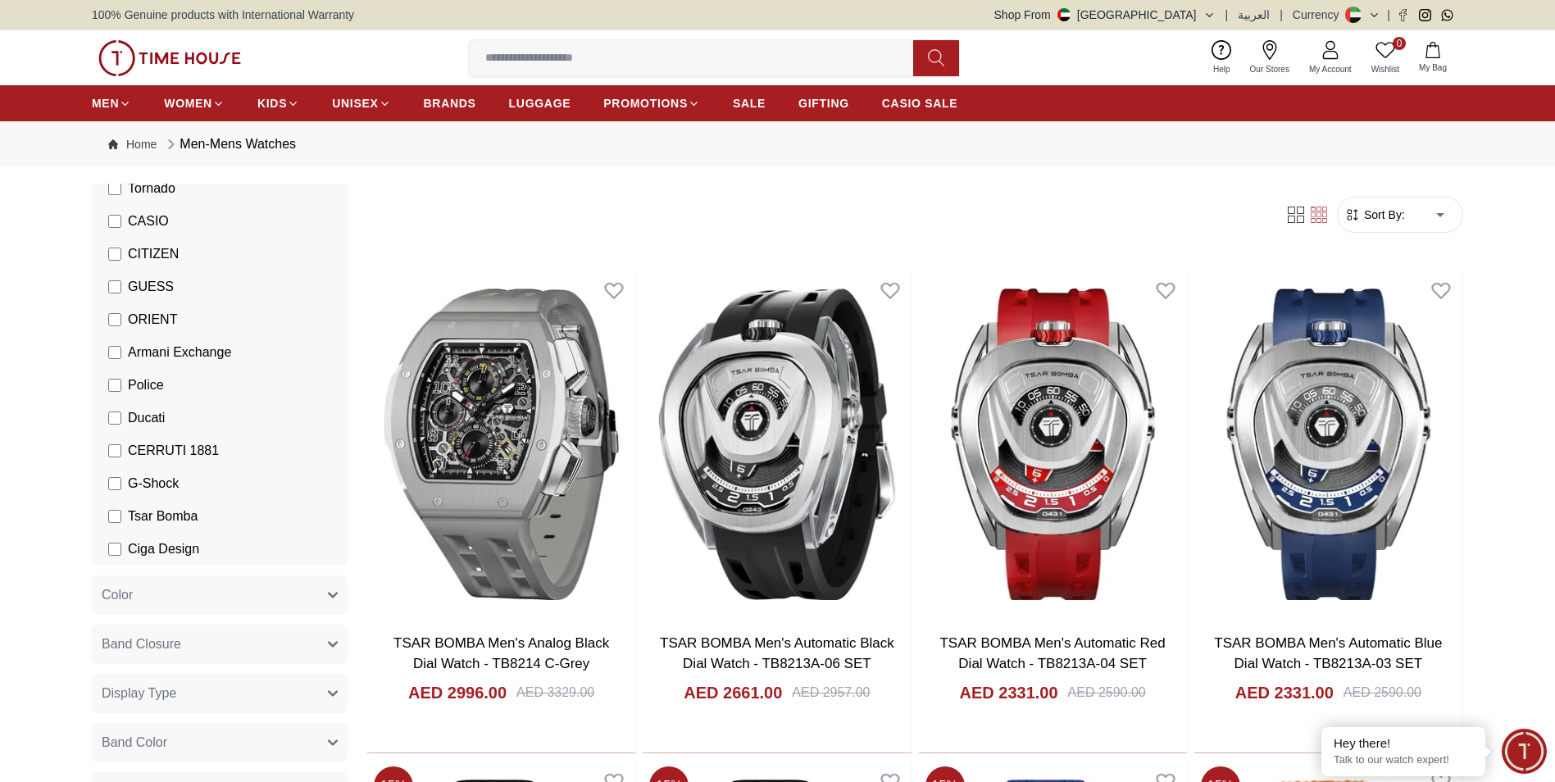
click at [175, 547] on span "Ciga Design" at bounding box center [163, 549] width 71 height 20
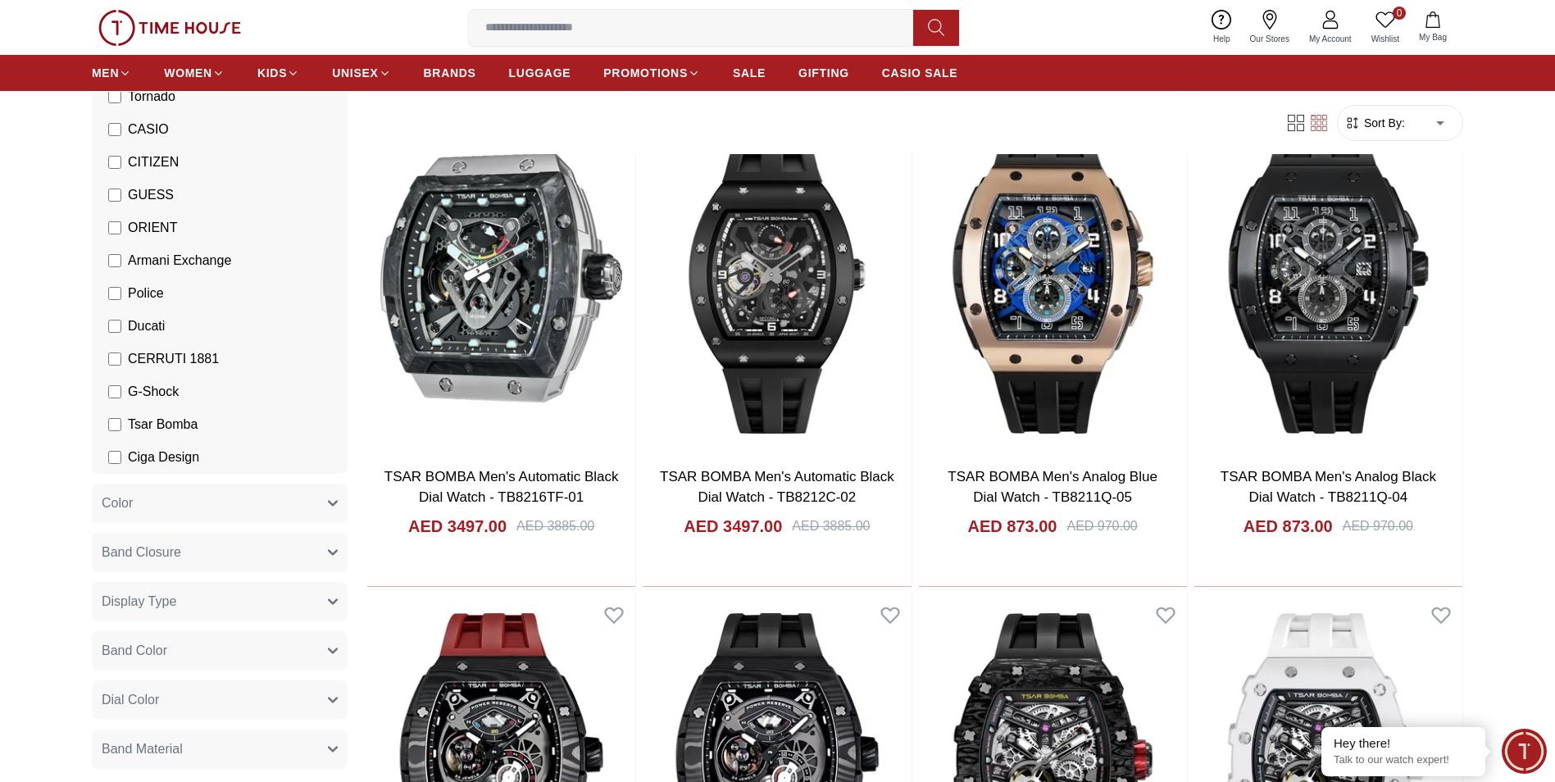
scroll to position [2213, 0]
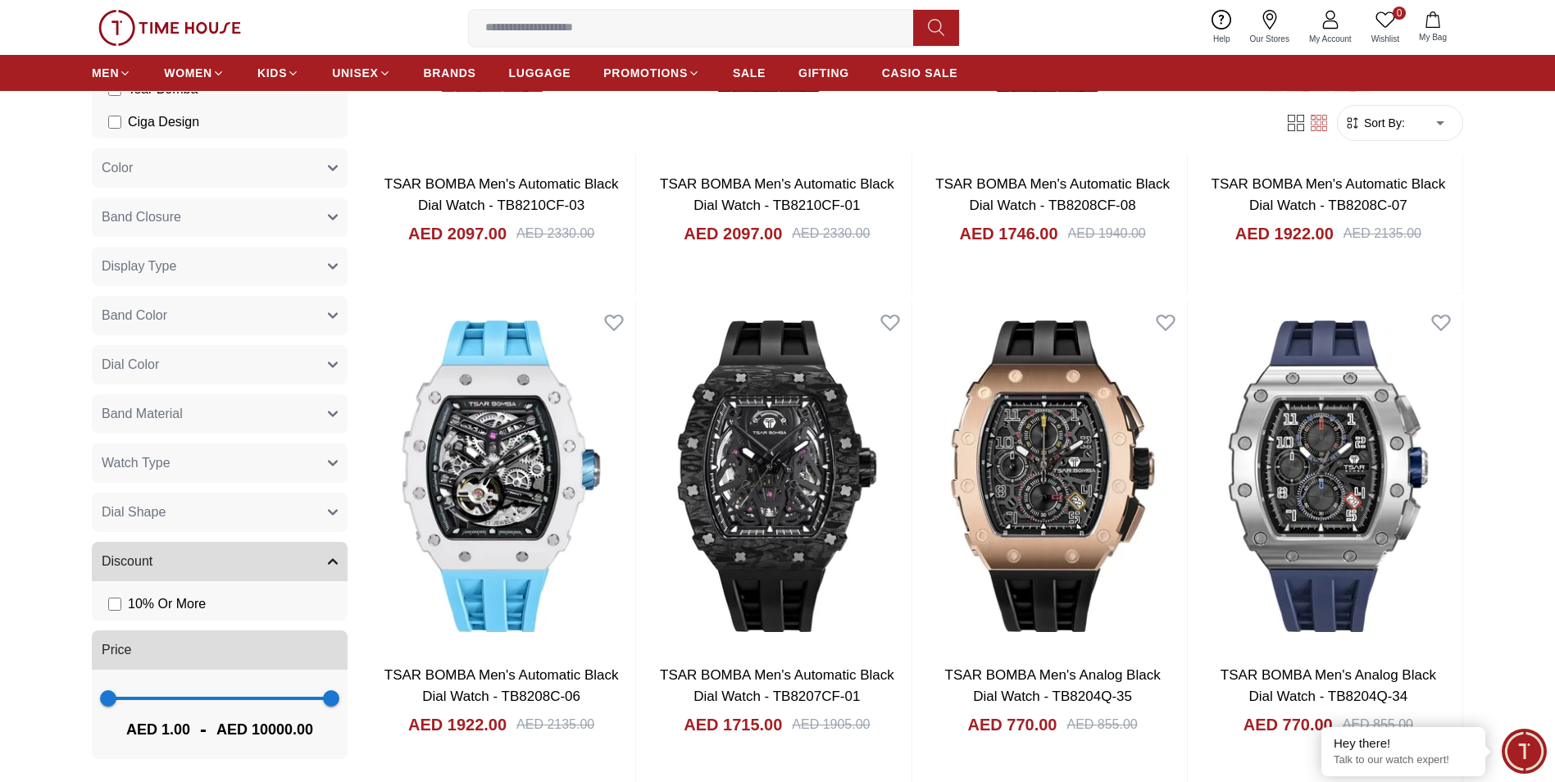
scroll to position [2459, 0]
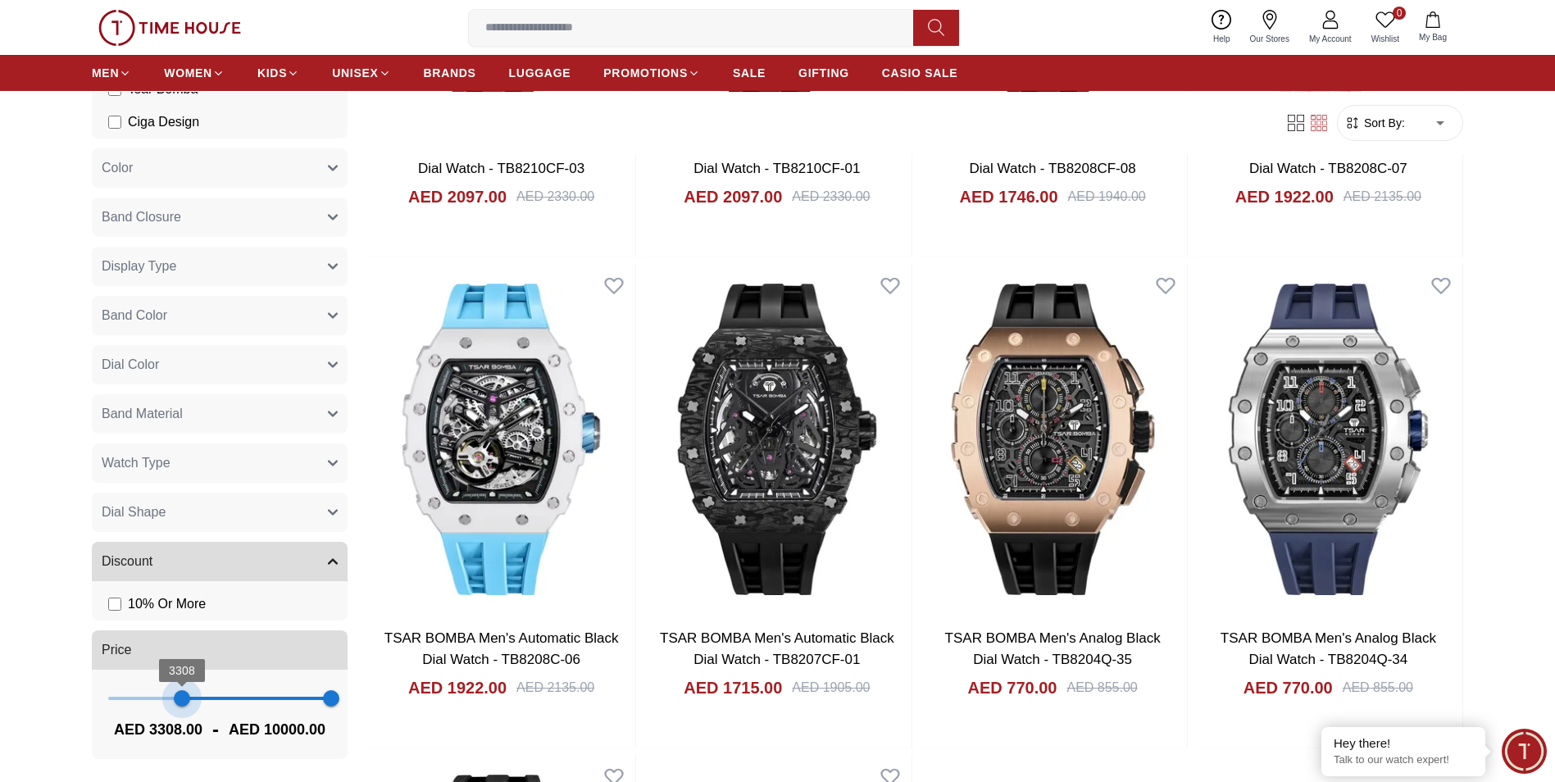
click at [178, 703] on span "3308 10000" at bounding box center [219, 698] width 223 height 25
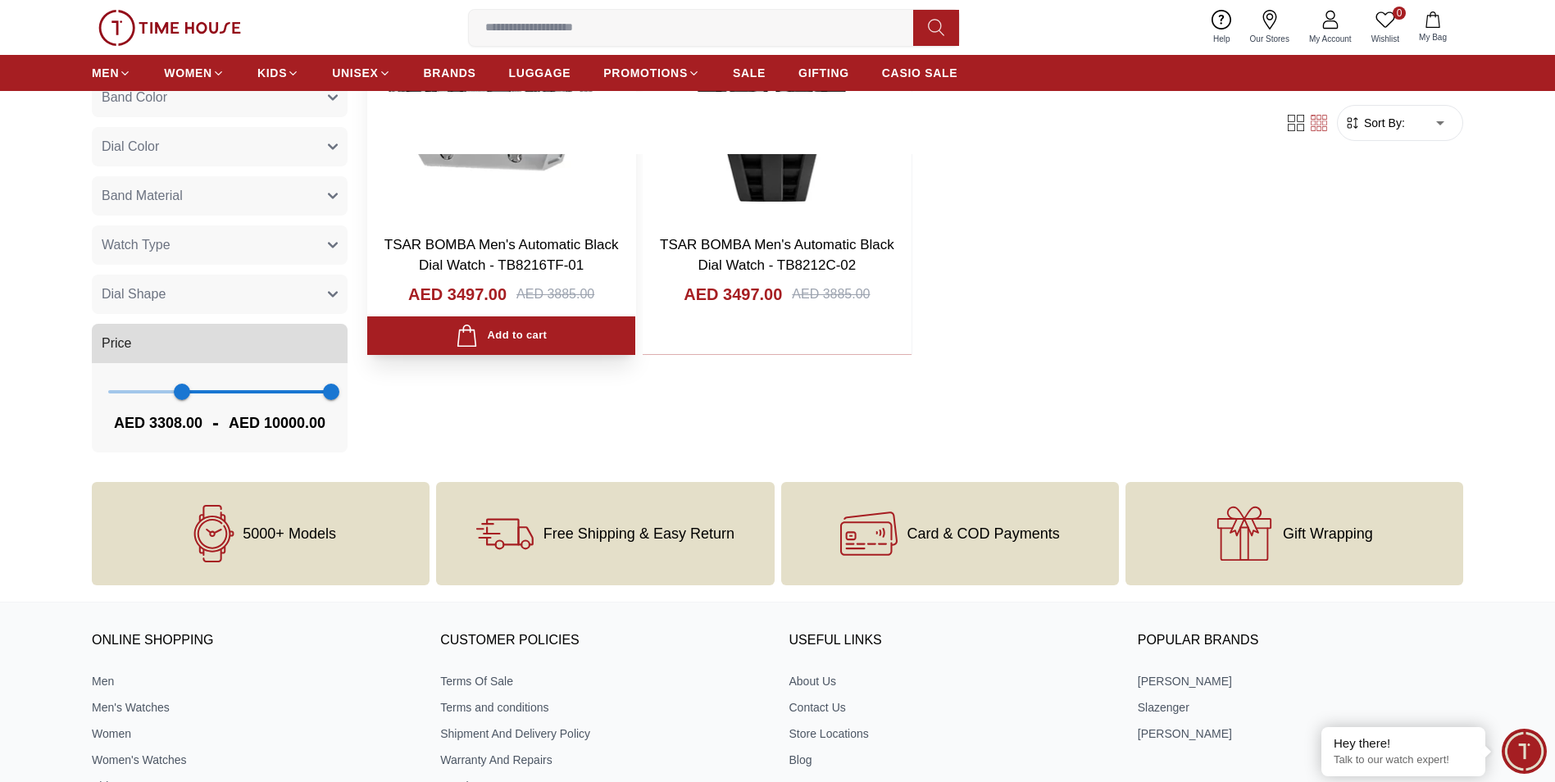
scroll to position [410, 0]
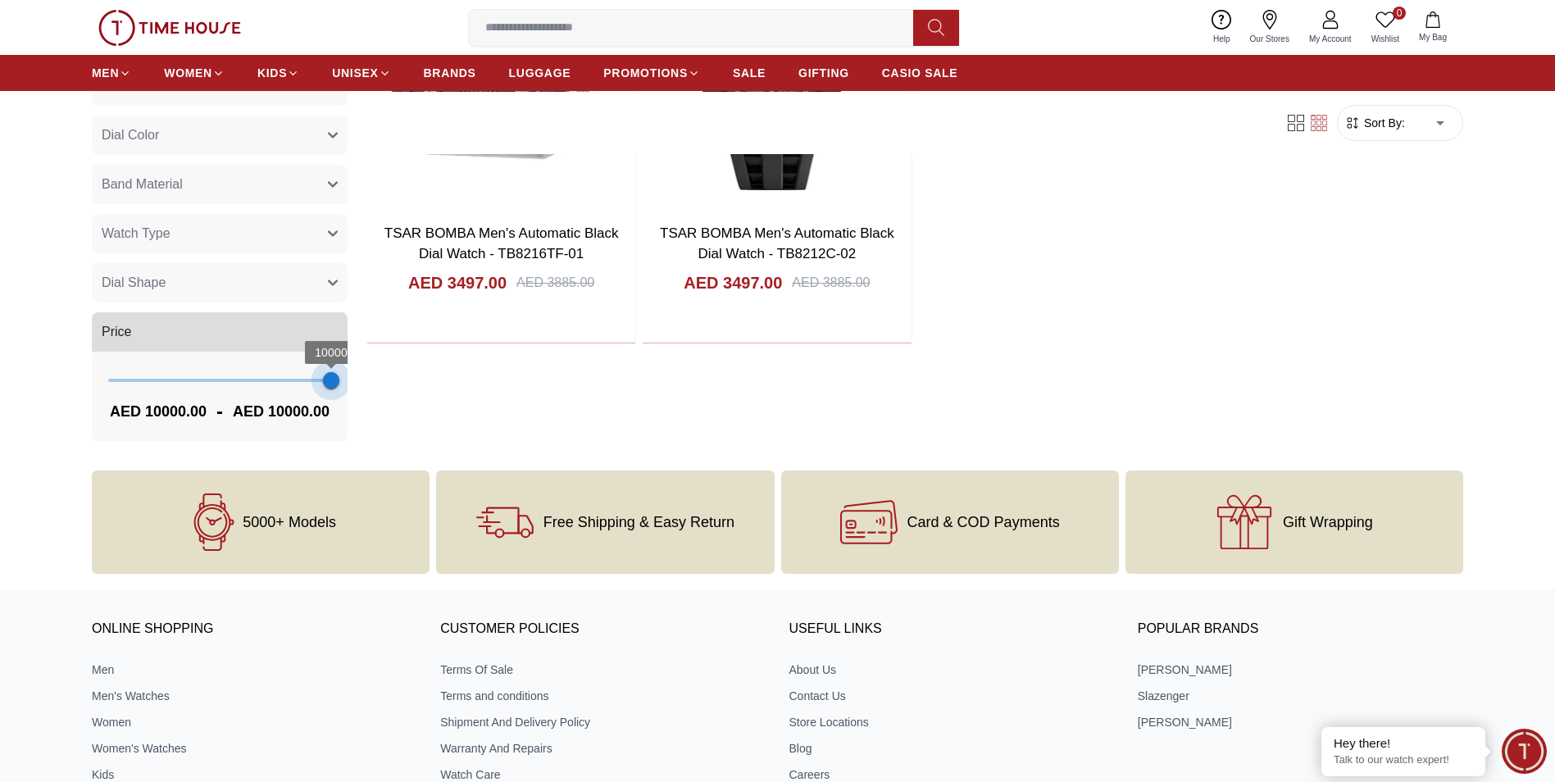
drag, startPoint x: 186, startPoint y: 357, endPoint x: 337, endPoint y: 370, distance: 151.4
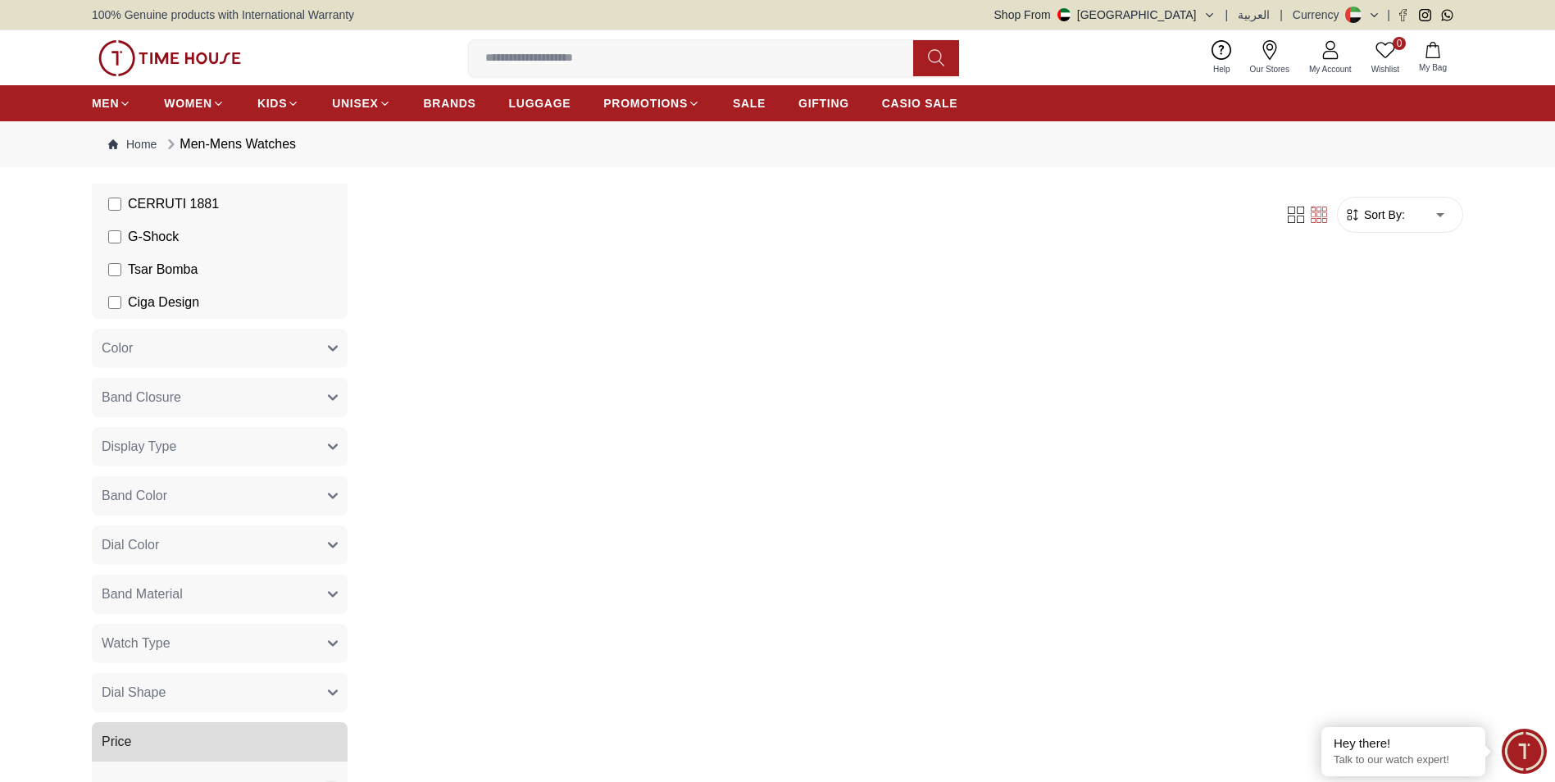
scroll to position [492, 0]
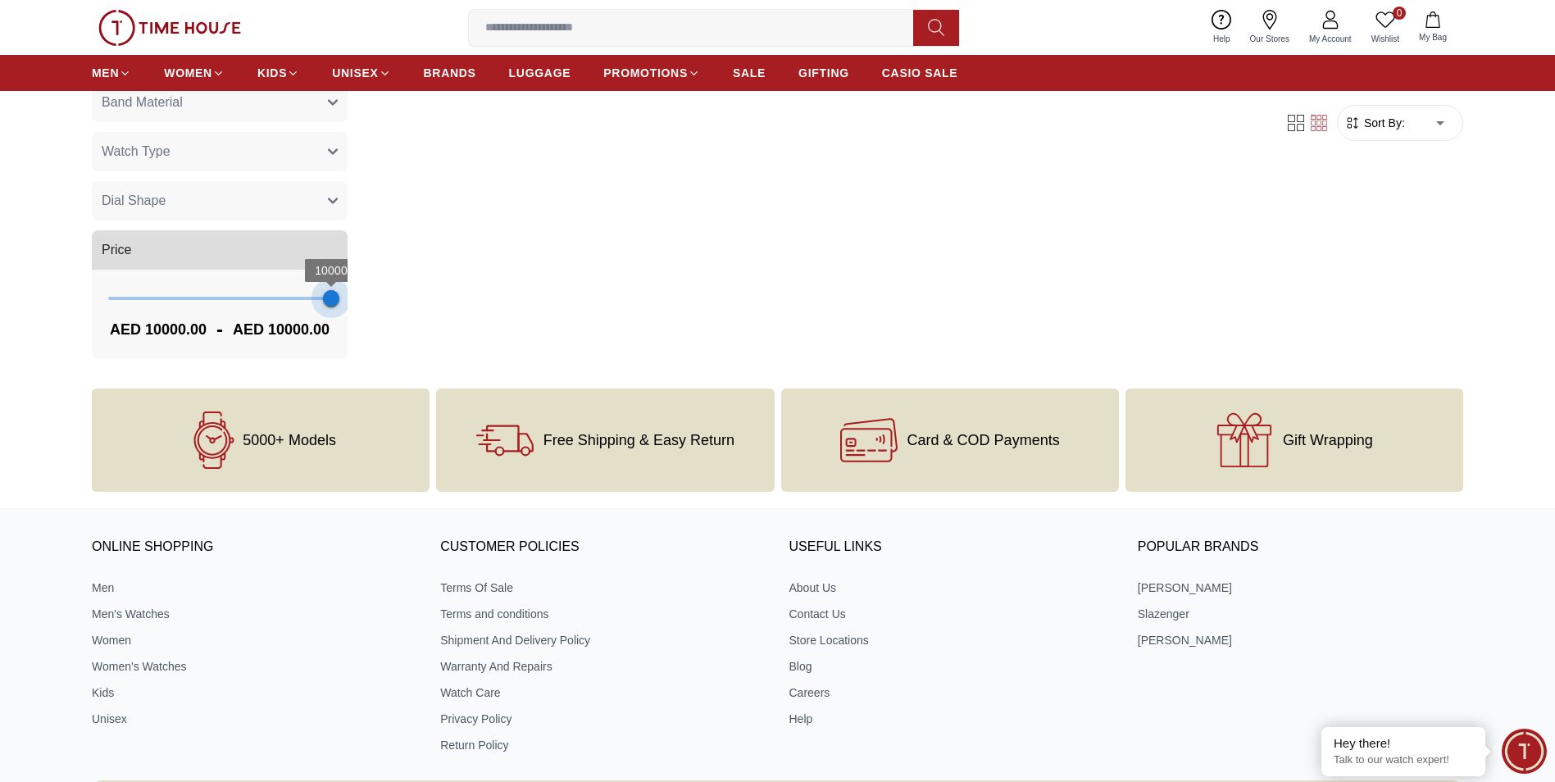
type input "*"
drag, startPoint x: 325, startPoint y: 280, endPoint x: 63, endPoint y: 288, distance: 261.6
click at [63, 288] on section "0 Results Found Filter By Clear Brands Quantum [PERSON_NAME] Slazenger [PERSON_…" at bounding box center [777, 30] width 1555 height 677
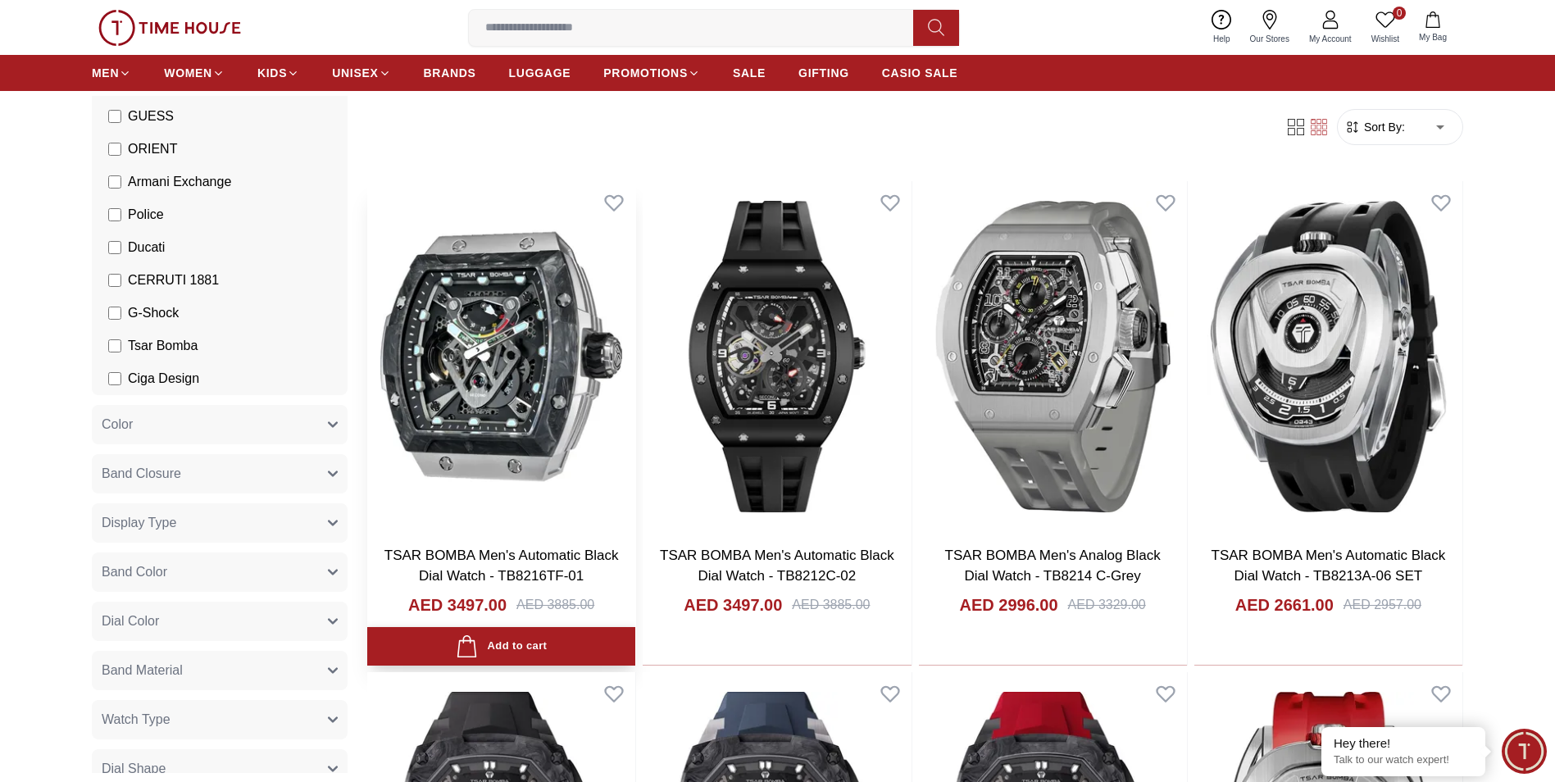
scroll to position [246, 0]
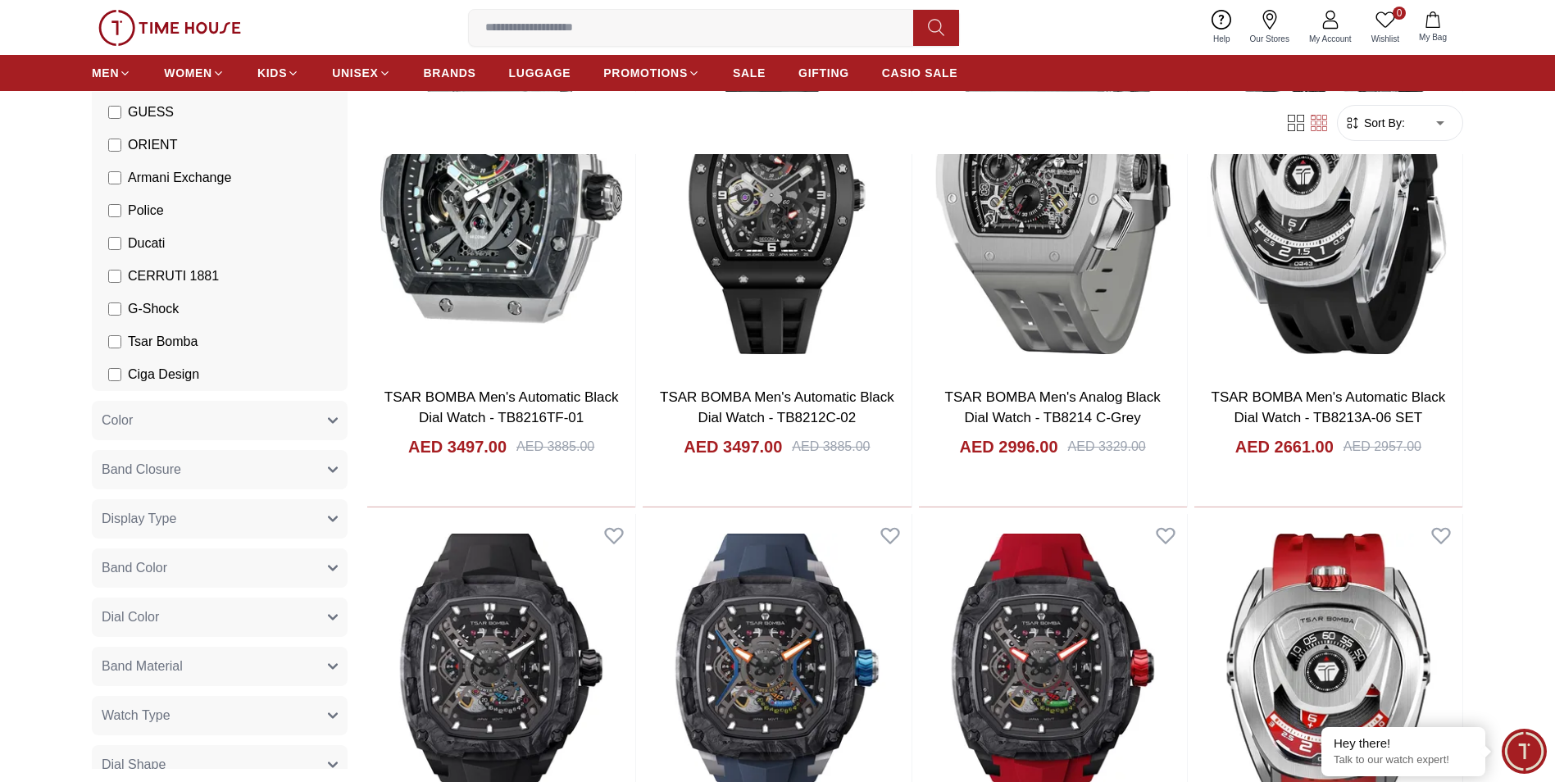
click at [149, 236] on span "Ducati" at bounding box center [146, 244] width 37 height 20
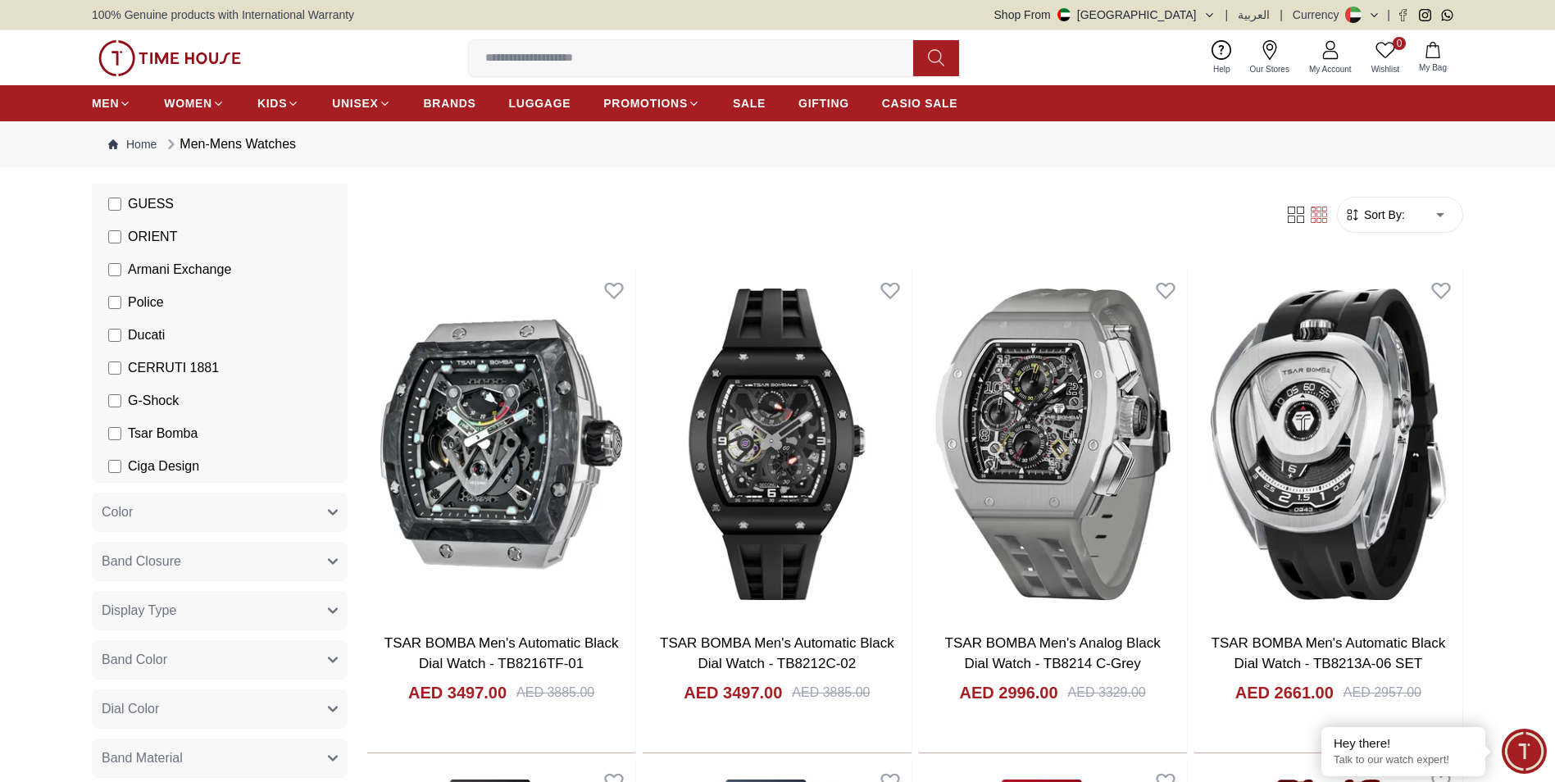
click at [139, 429] on span "Tsar Bomba" at bounding box center [163, 434] width 70 height 20
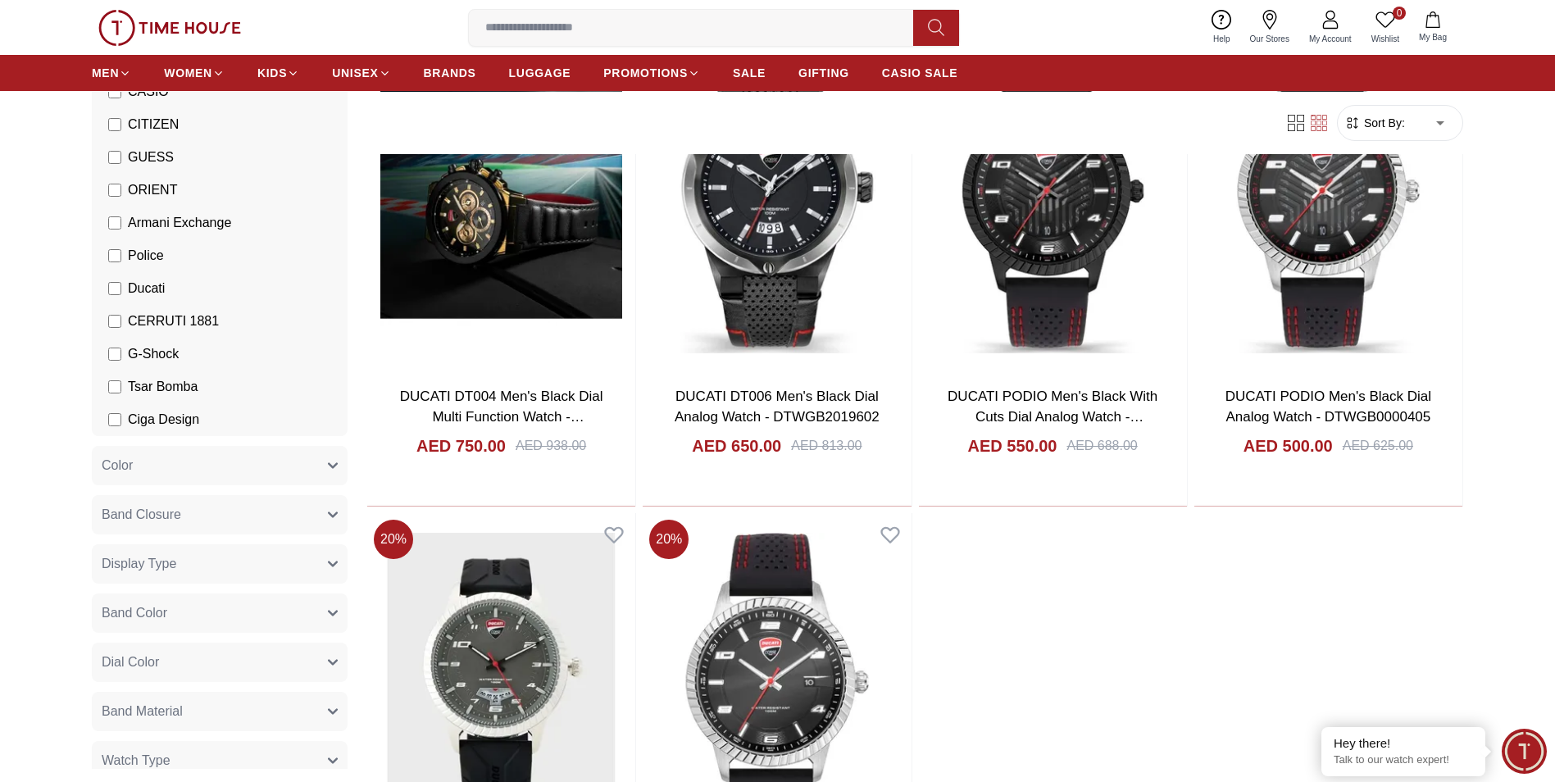
scroll to position [329, 0]
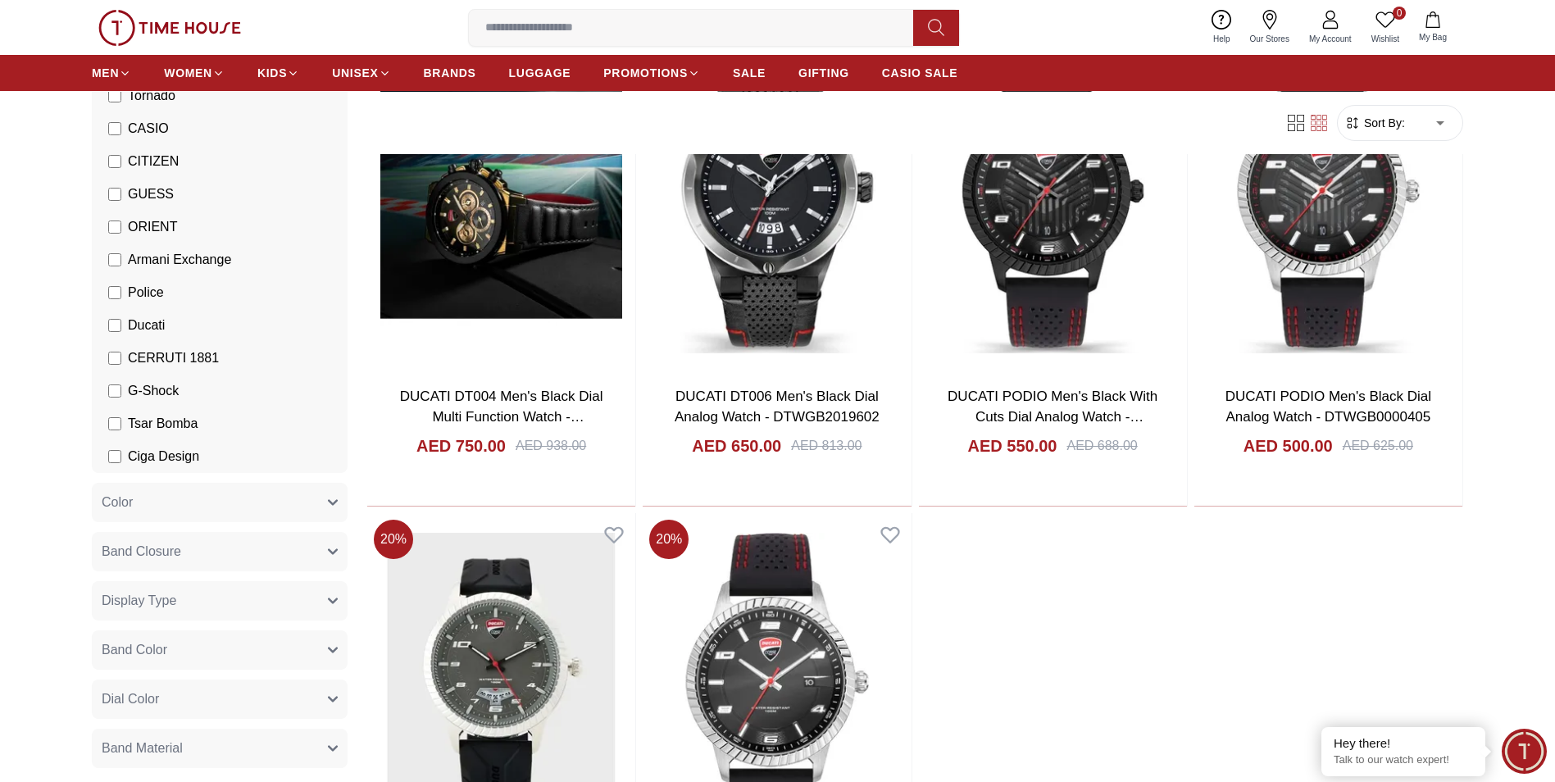
click at [134, 261] on span "Armani Exchange" at bounding box center [179, 260] width 103 height 20
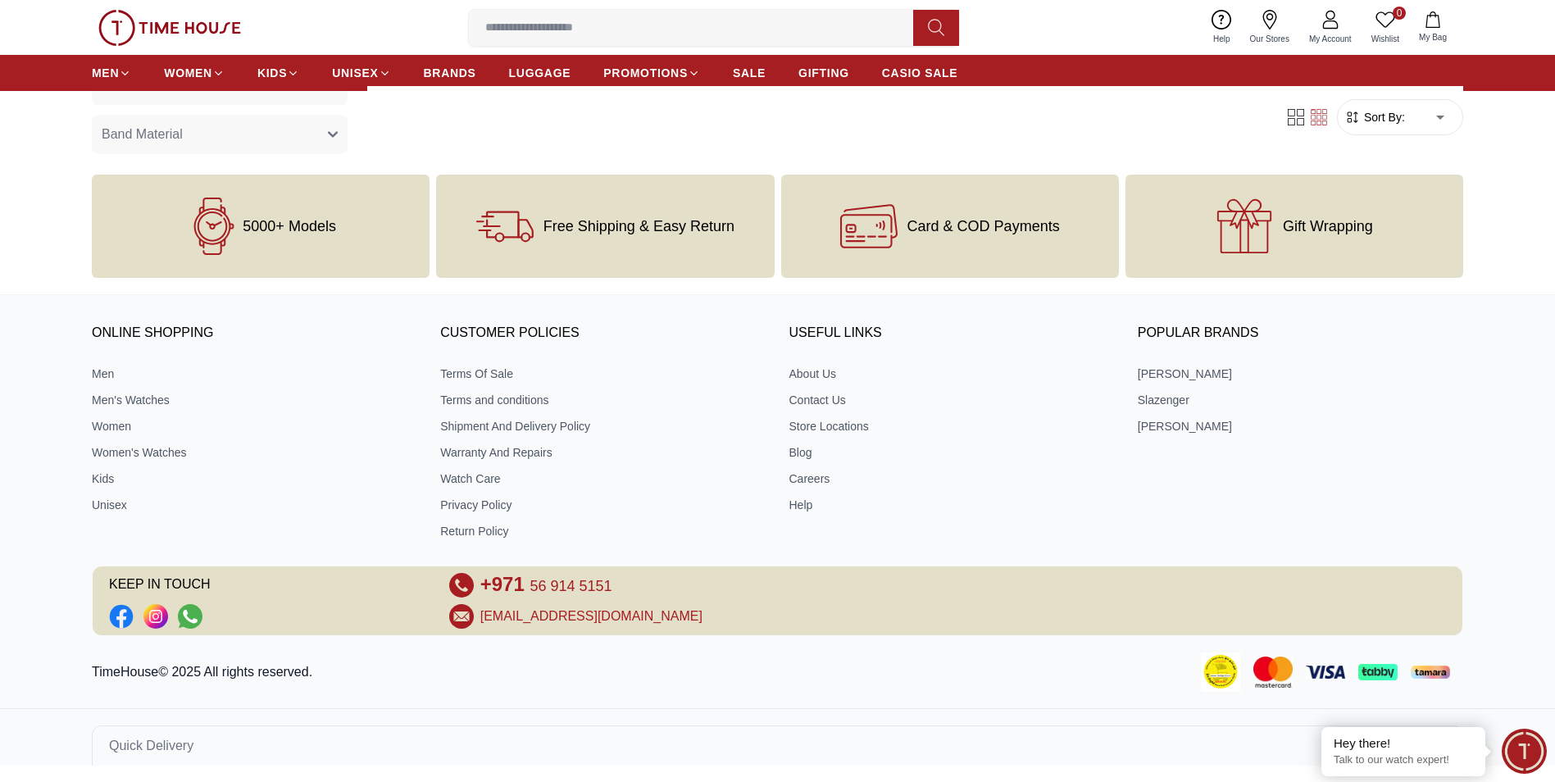
scroll to position [706, 0]
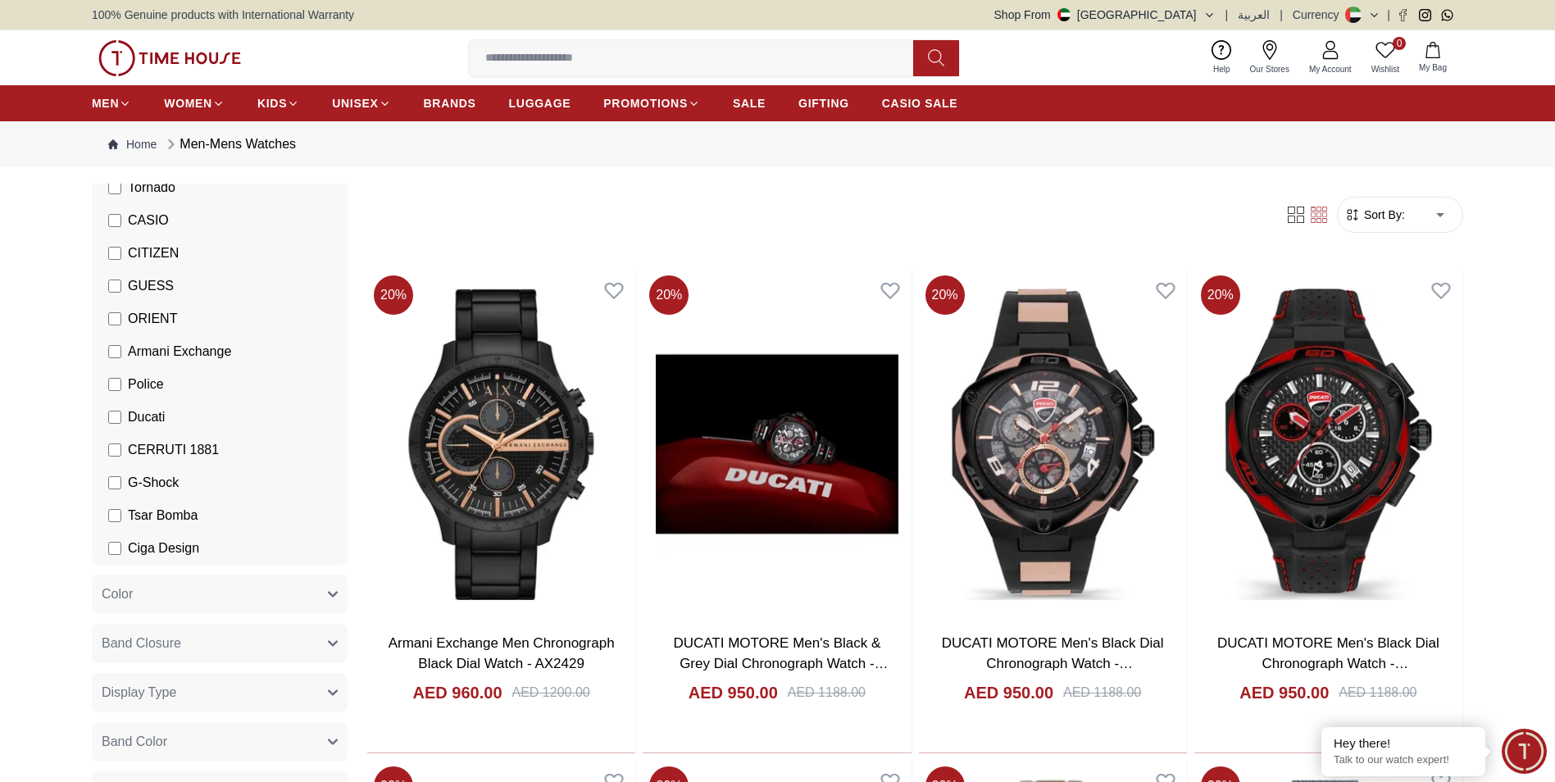
click at [153, 416] on span "Ducati" at bounding box center [146, 417] width 37 height 20
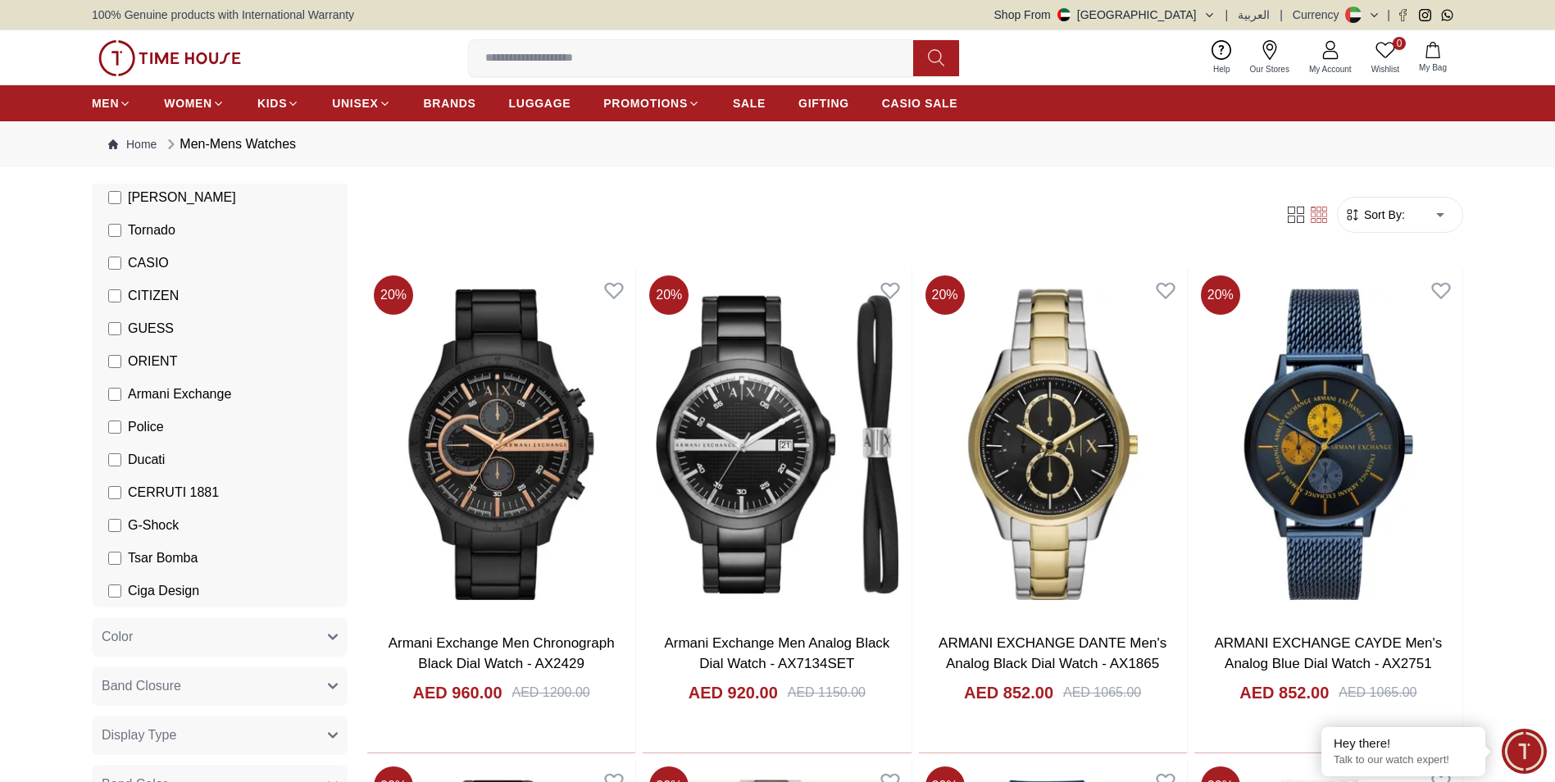
scroll to position [247, 0]
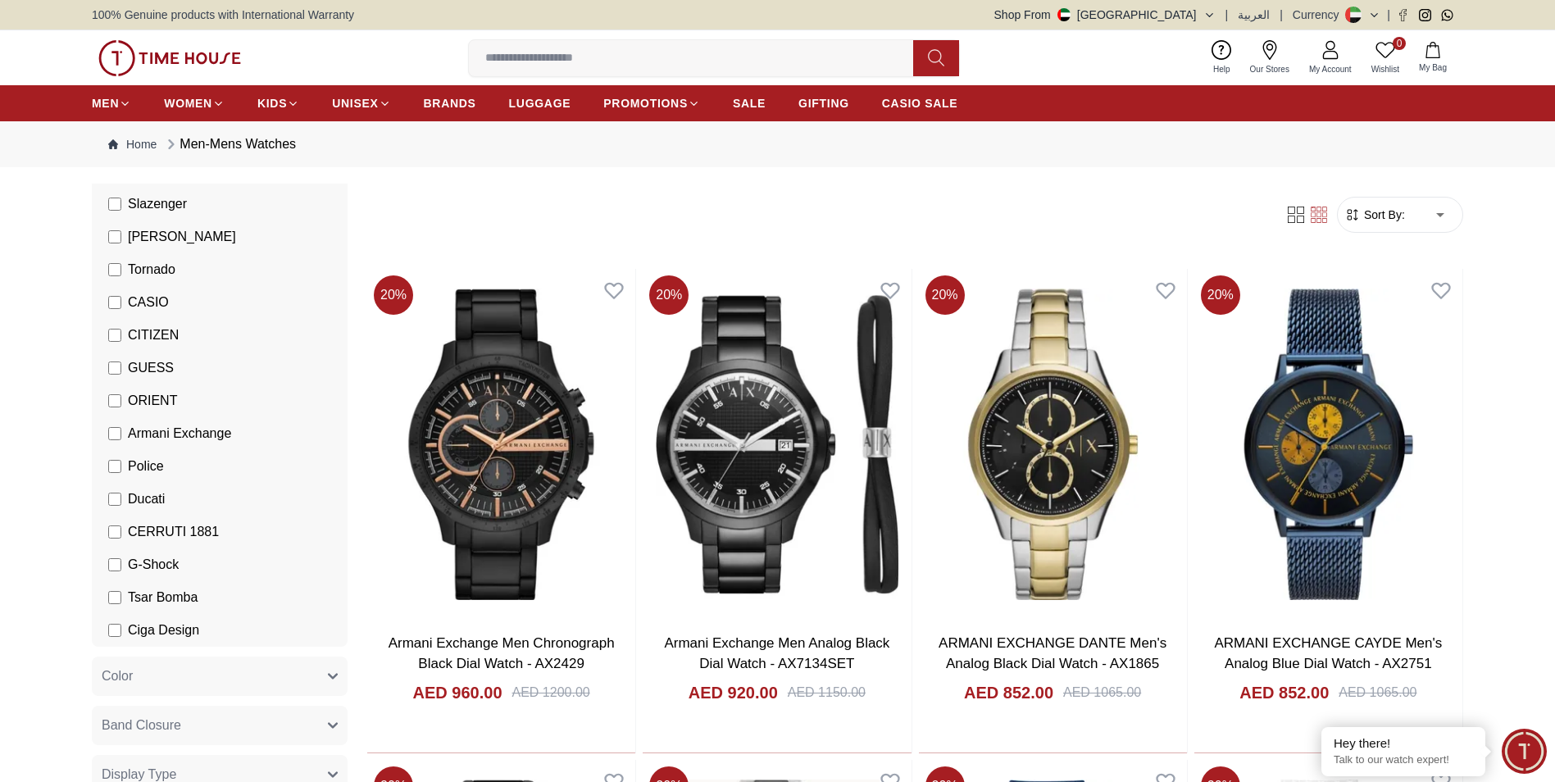
click at [151, 395] on span "ORIENT" at bounding box center [152, 401] width 49 height 20
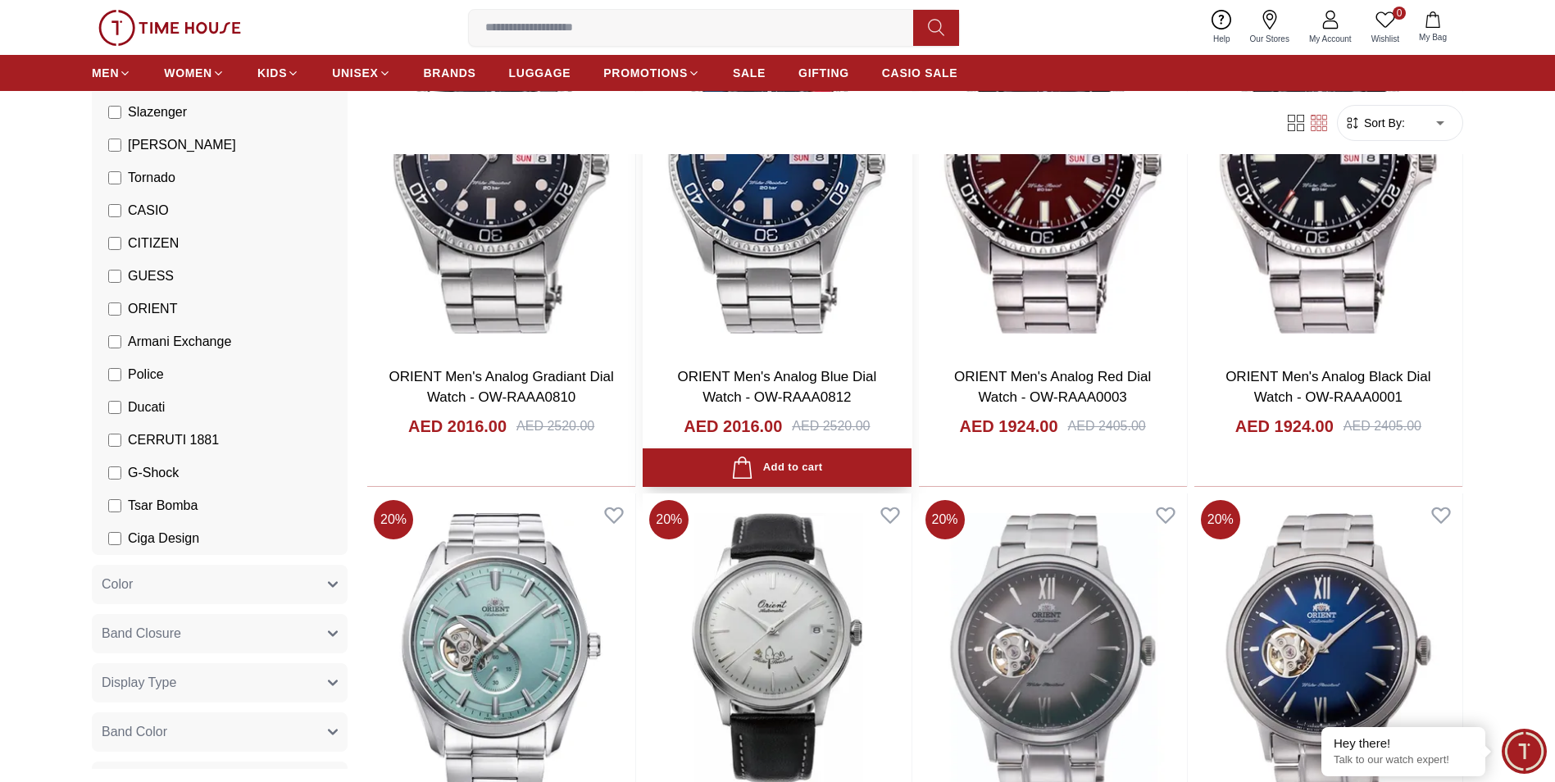
scroll to position [1229, 0]
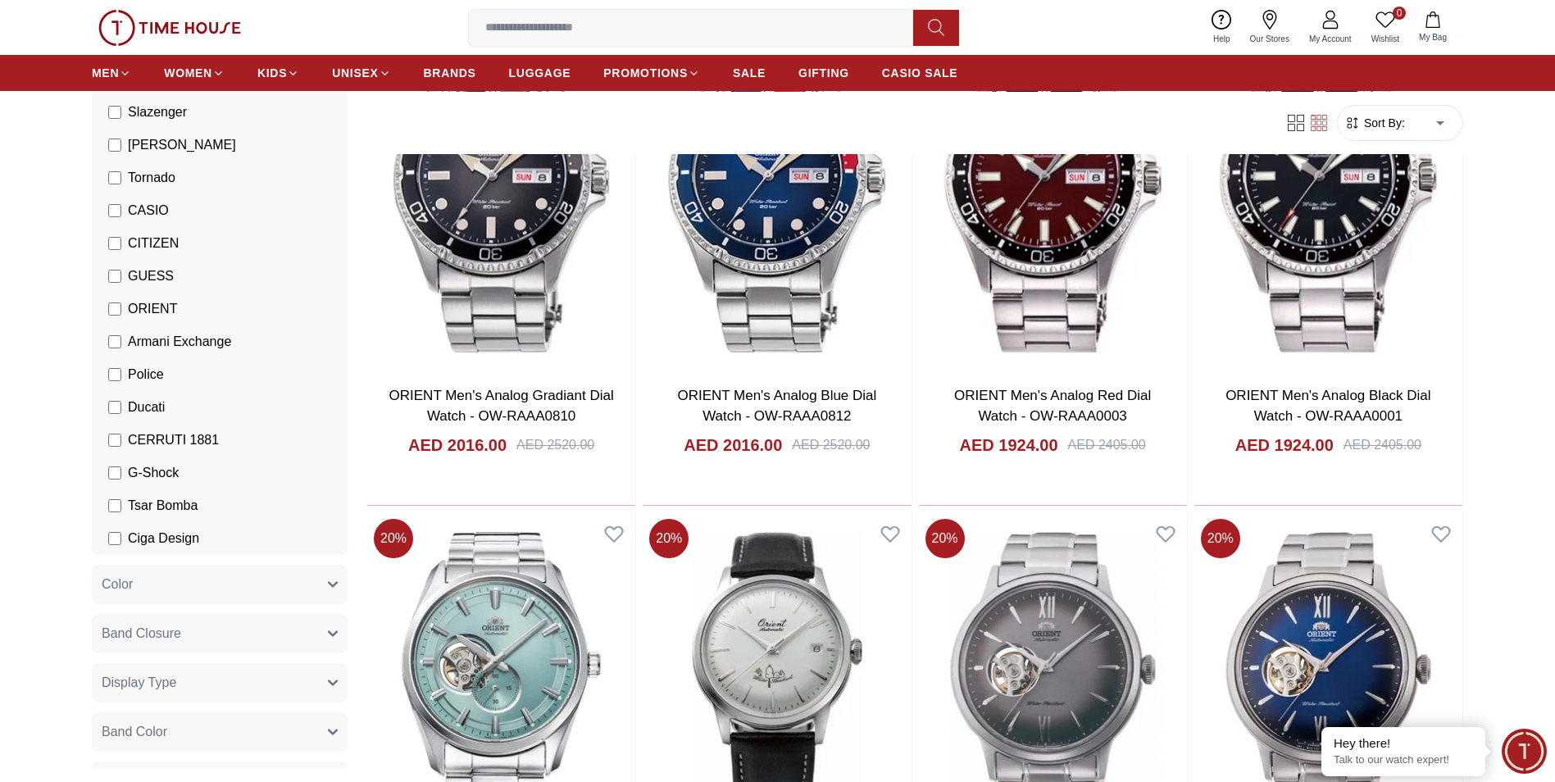
click at [144, 343] on span "Armani Exchange" at bounding box center [179, 342] width 103 height 20
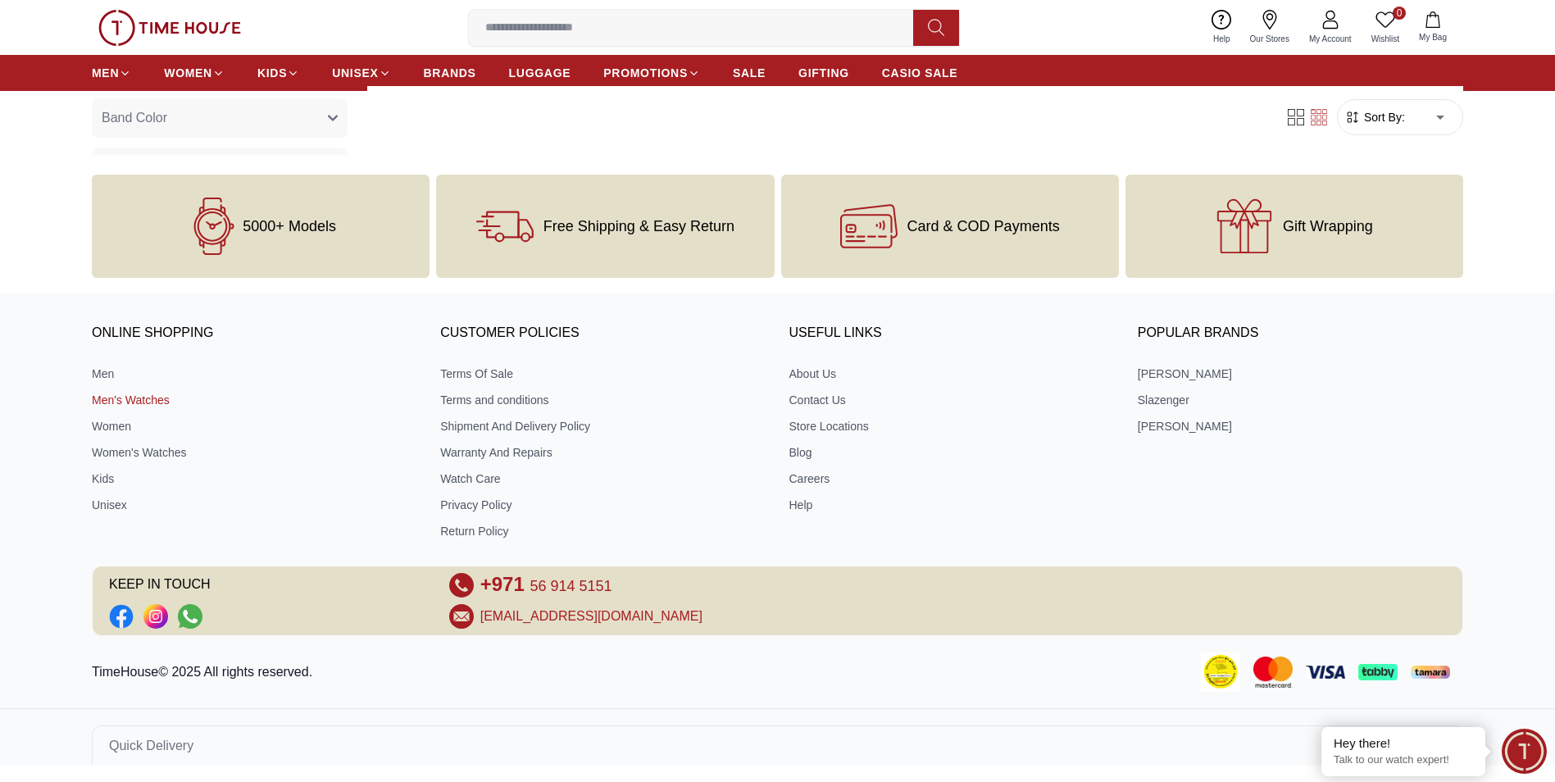
scroll to position [706, 0]
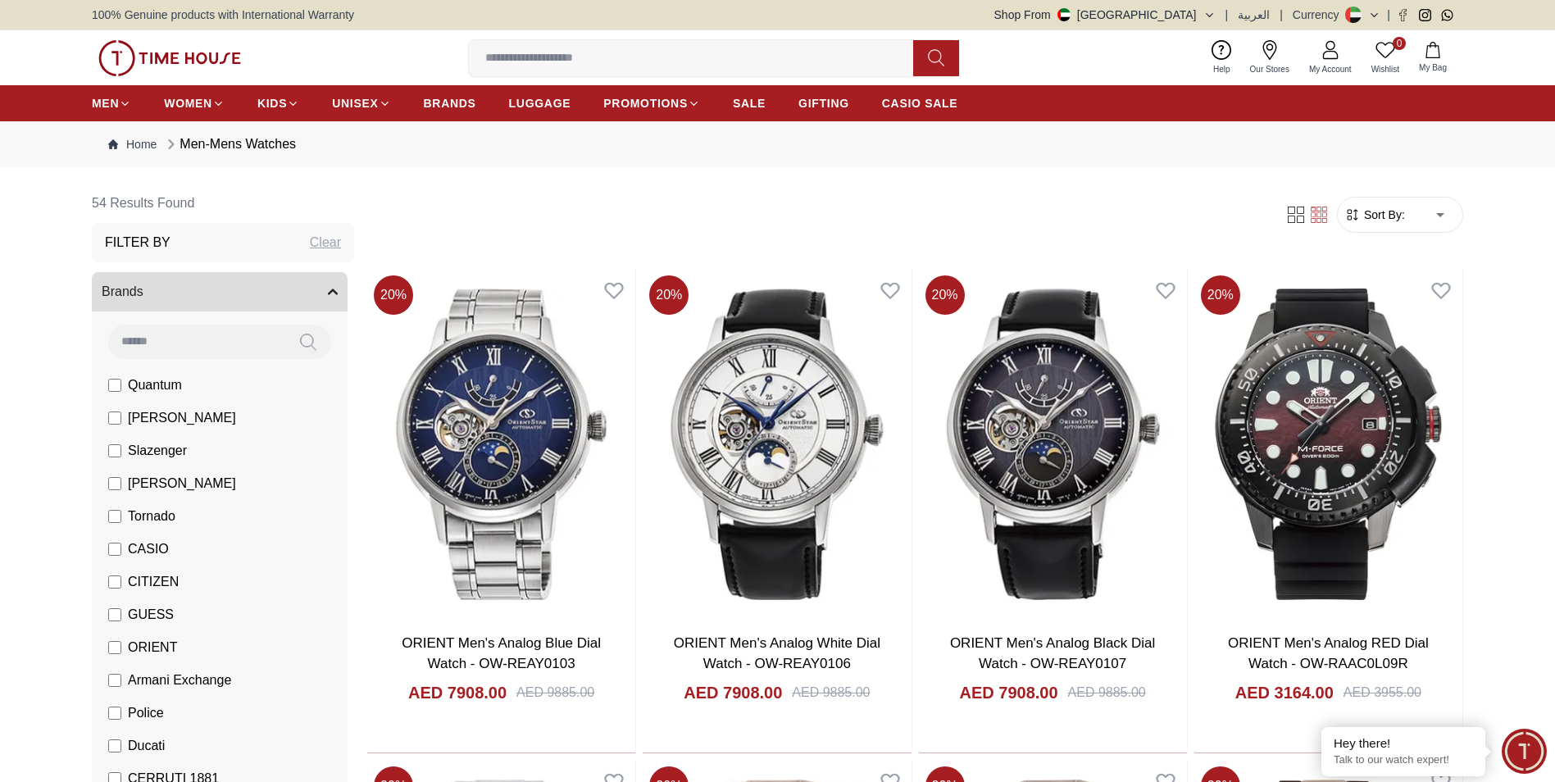
click at [168, 388] on span "Quantum" at bounding box center [155, 385] width 54 height 20
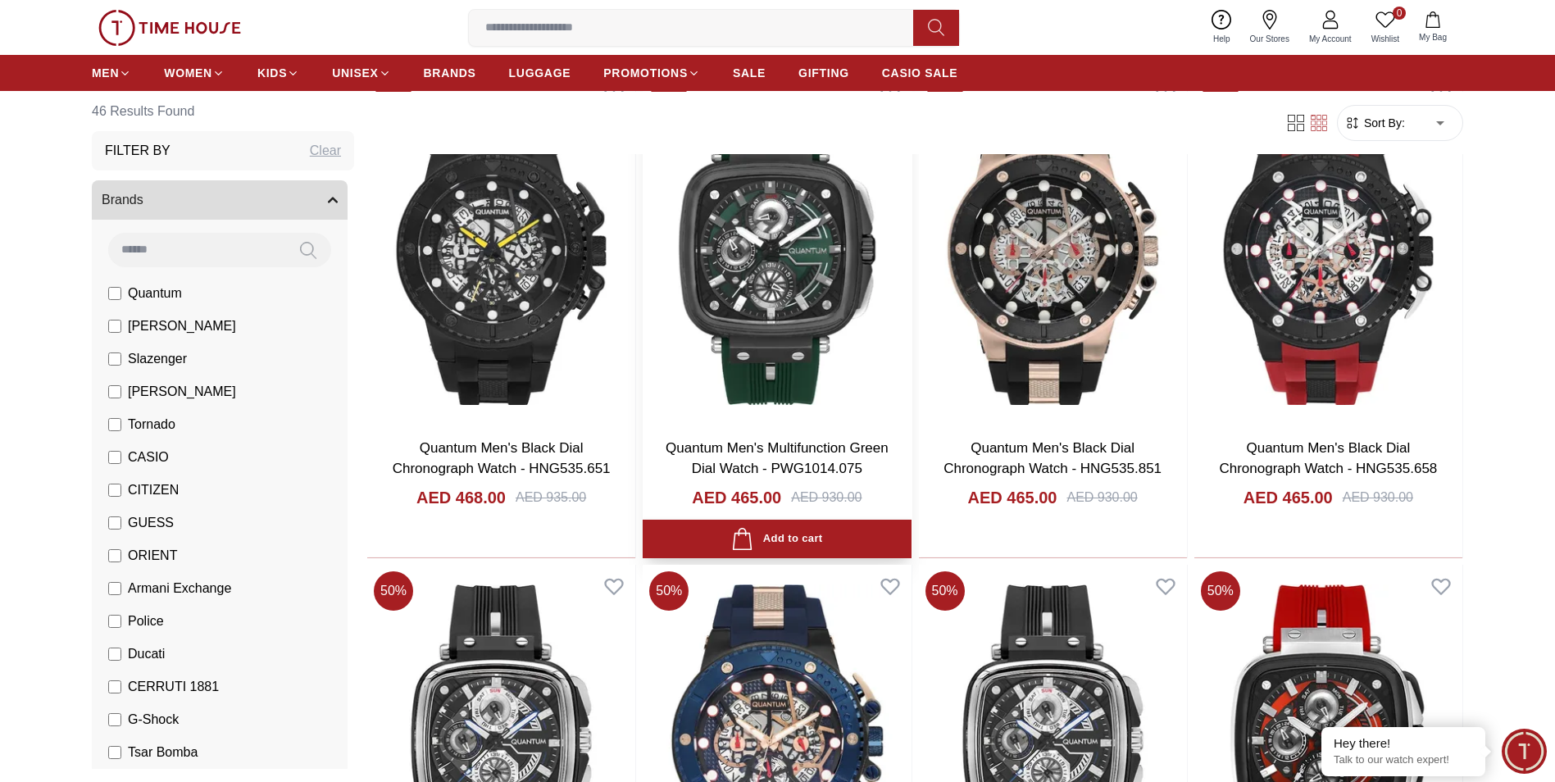
scroll to position [1639, 0]
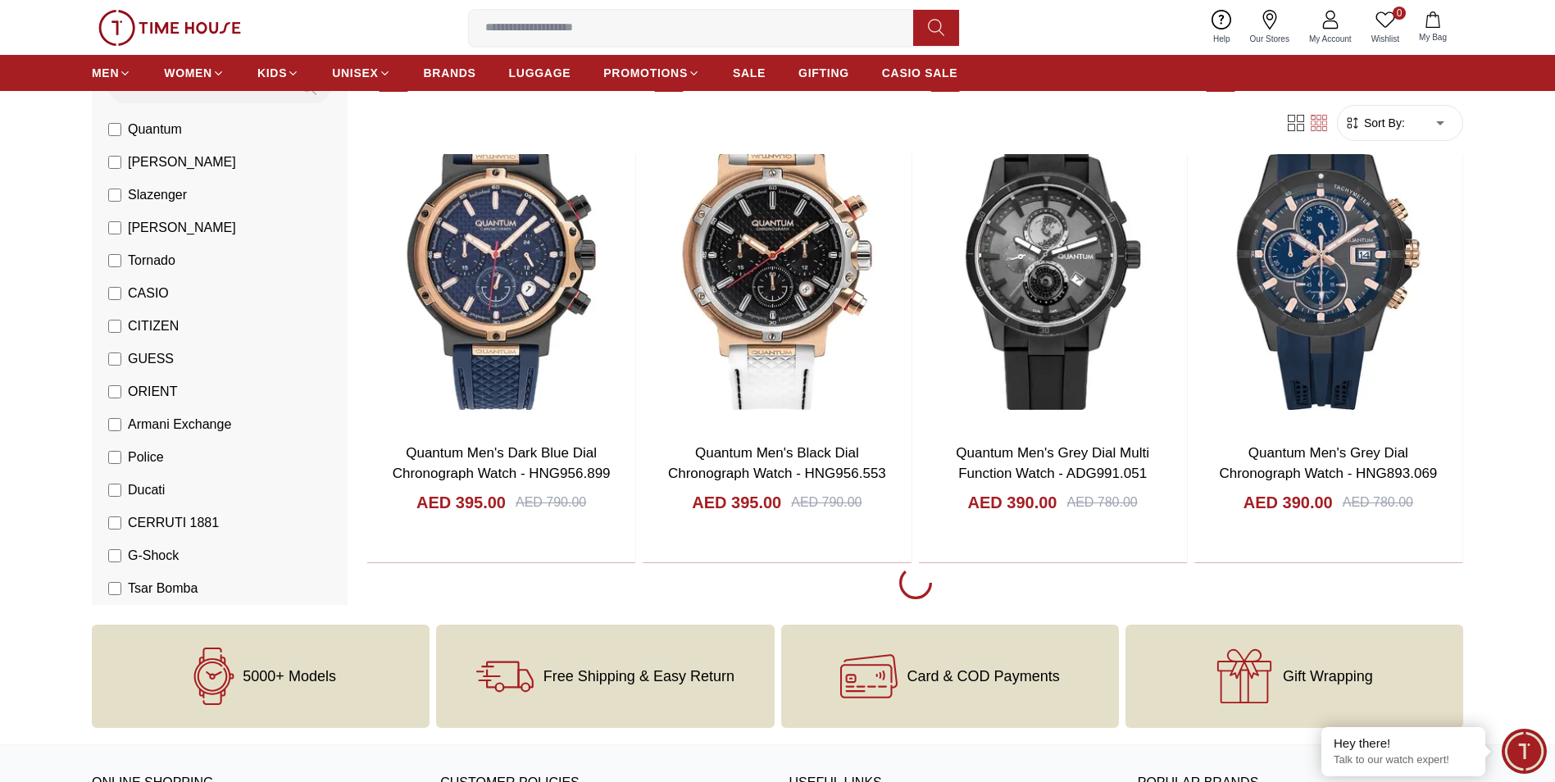
scroll to position [4652, 0]
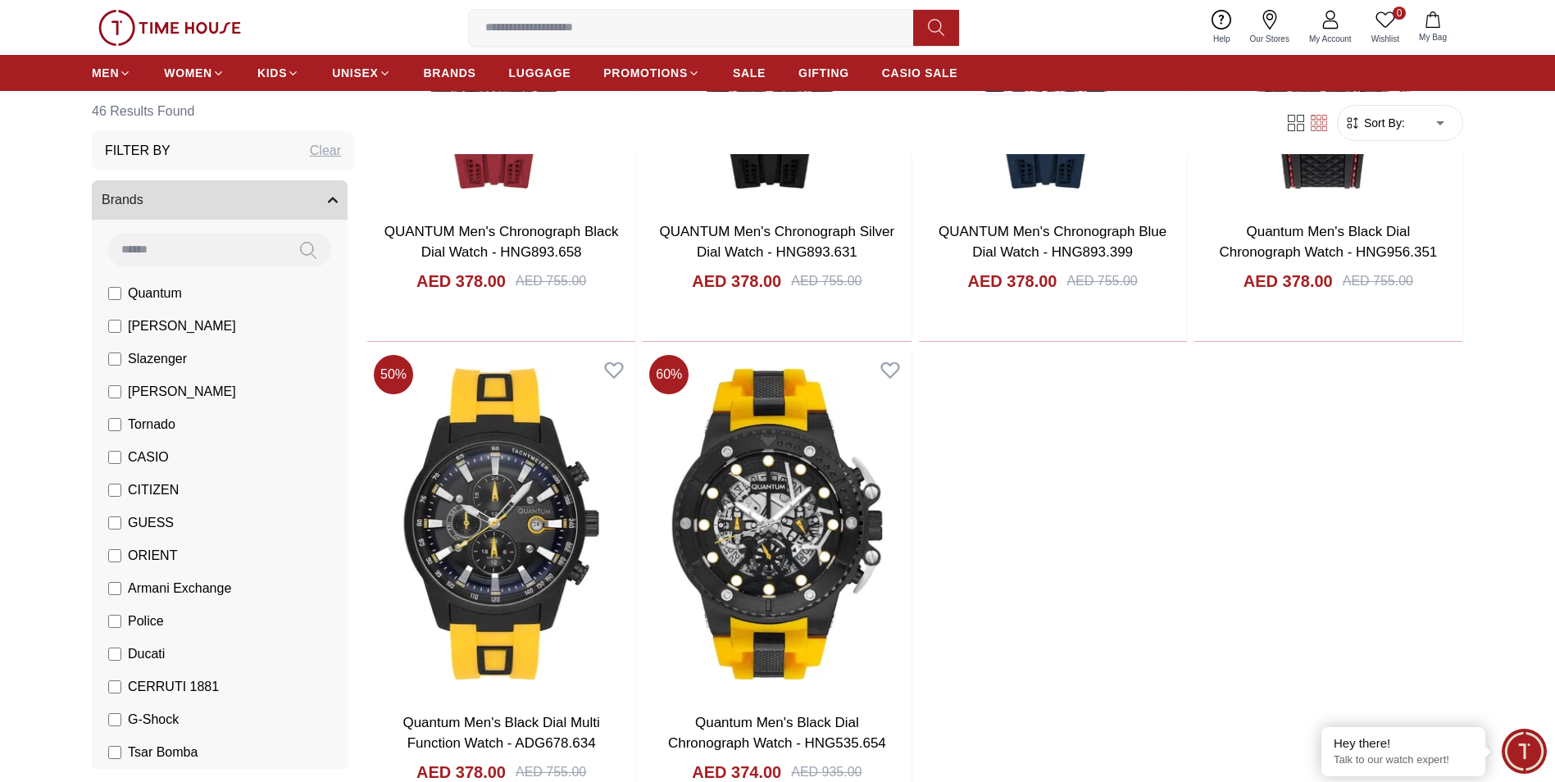
scroll to position [5471, 0]
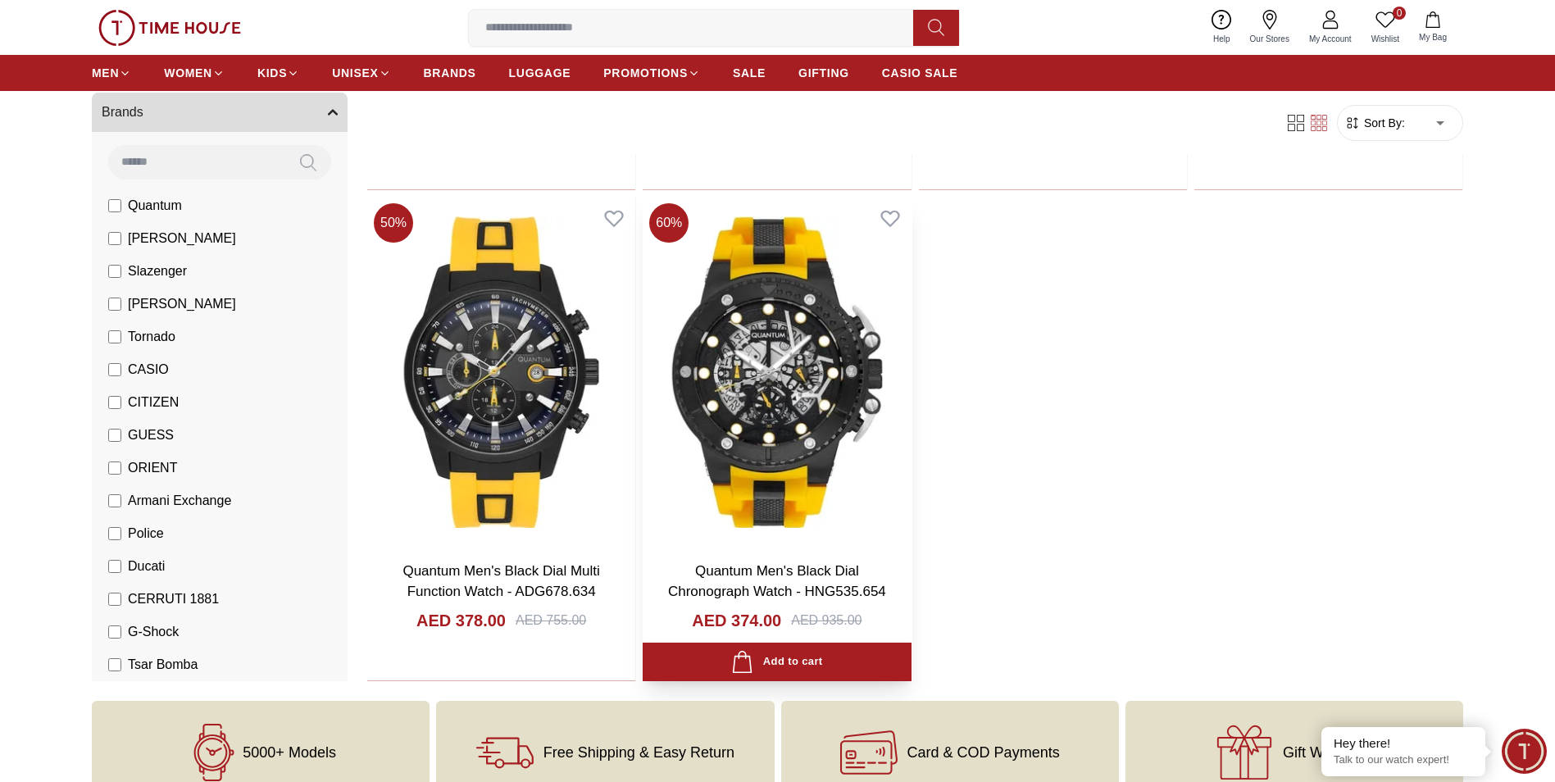
click at [779, 401] on img at bounding box center [777, 372] width 268 height 351
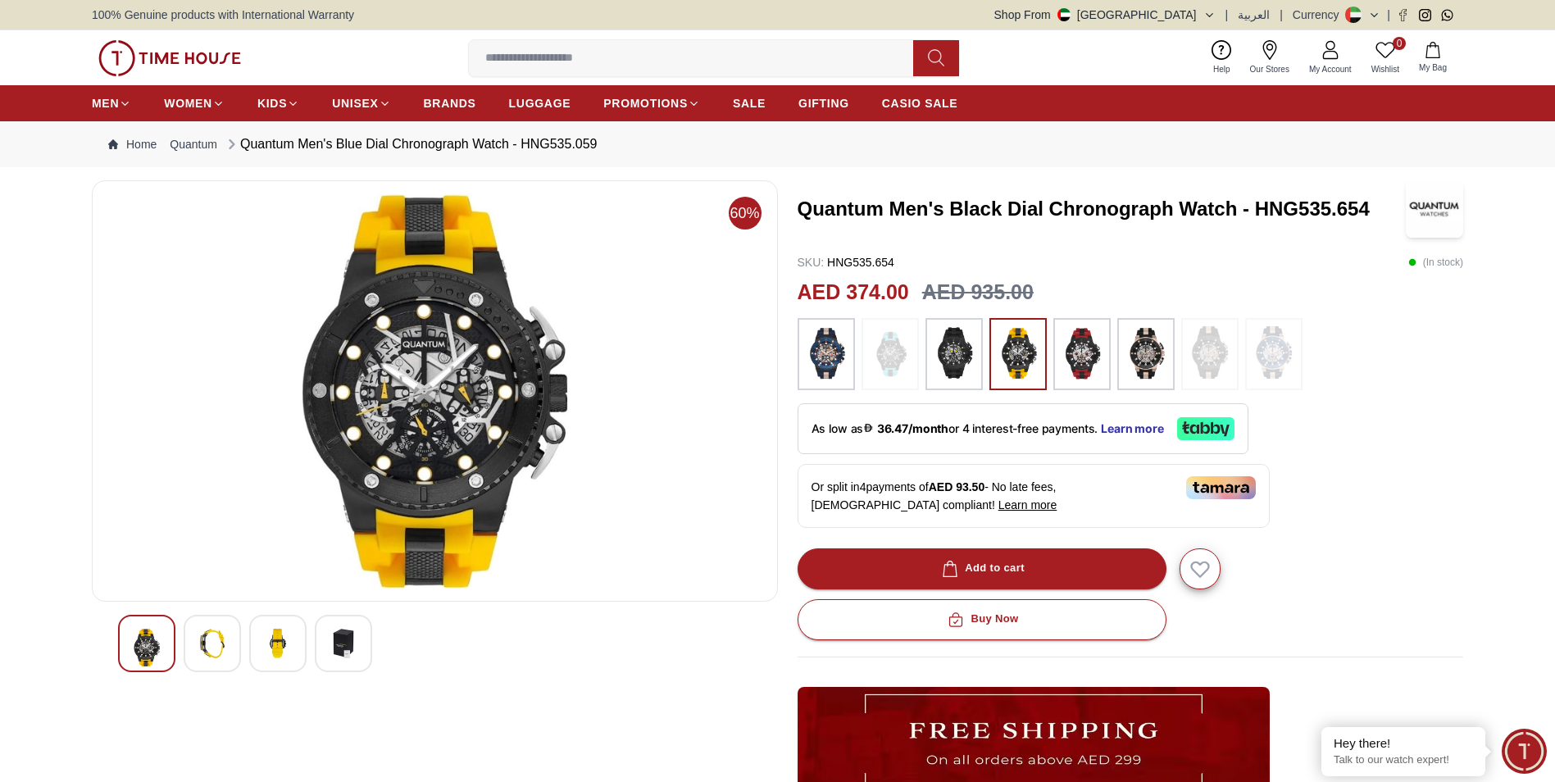
click at [955, 343] on img at bounding box center [953, 354] width 41 height 56
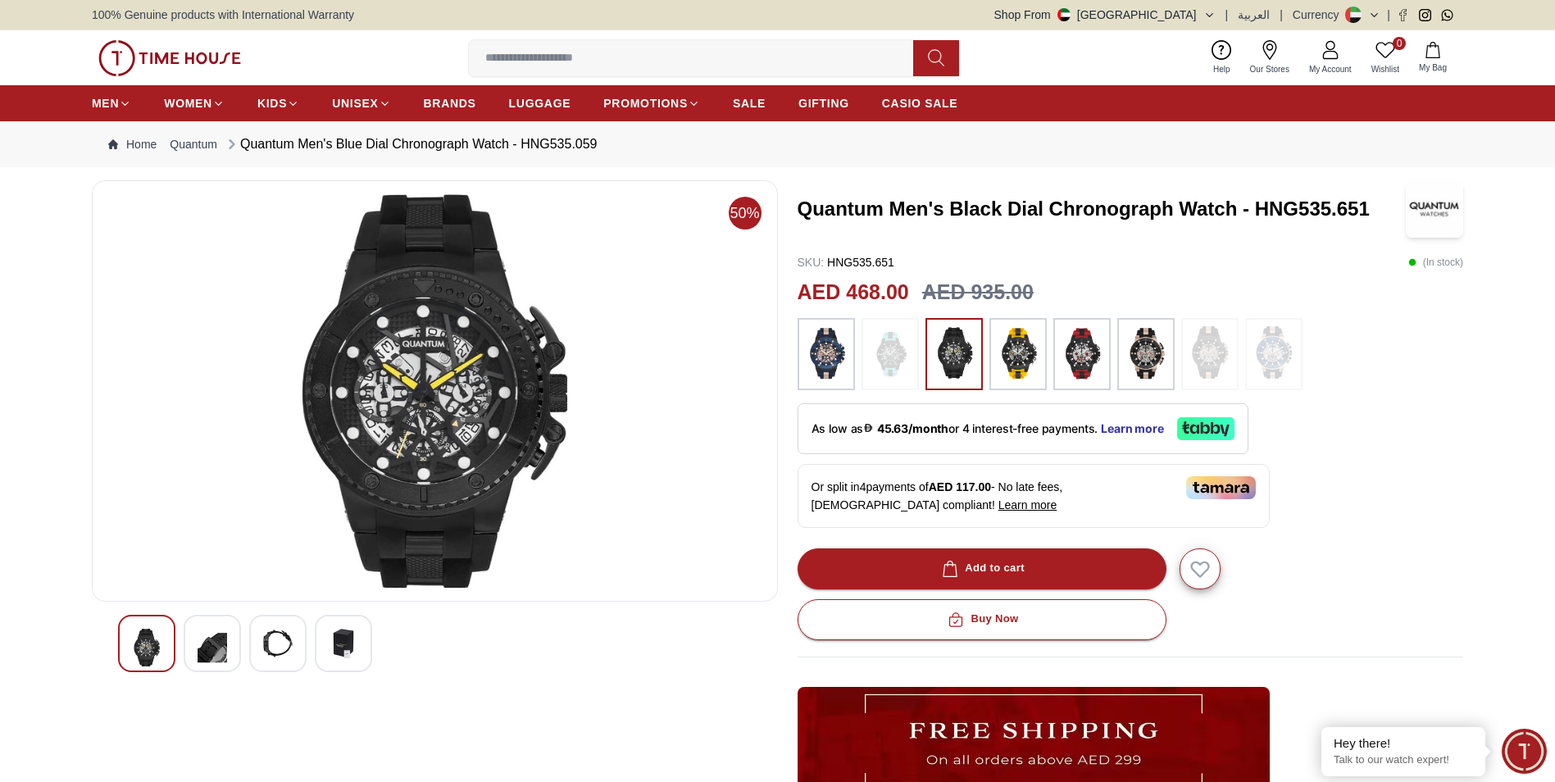
click at [222, 655] on img at bounding box center [213, 648] width 30 height 38
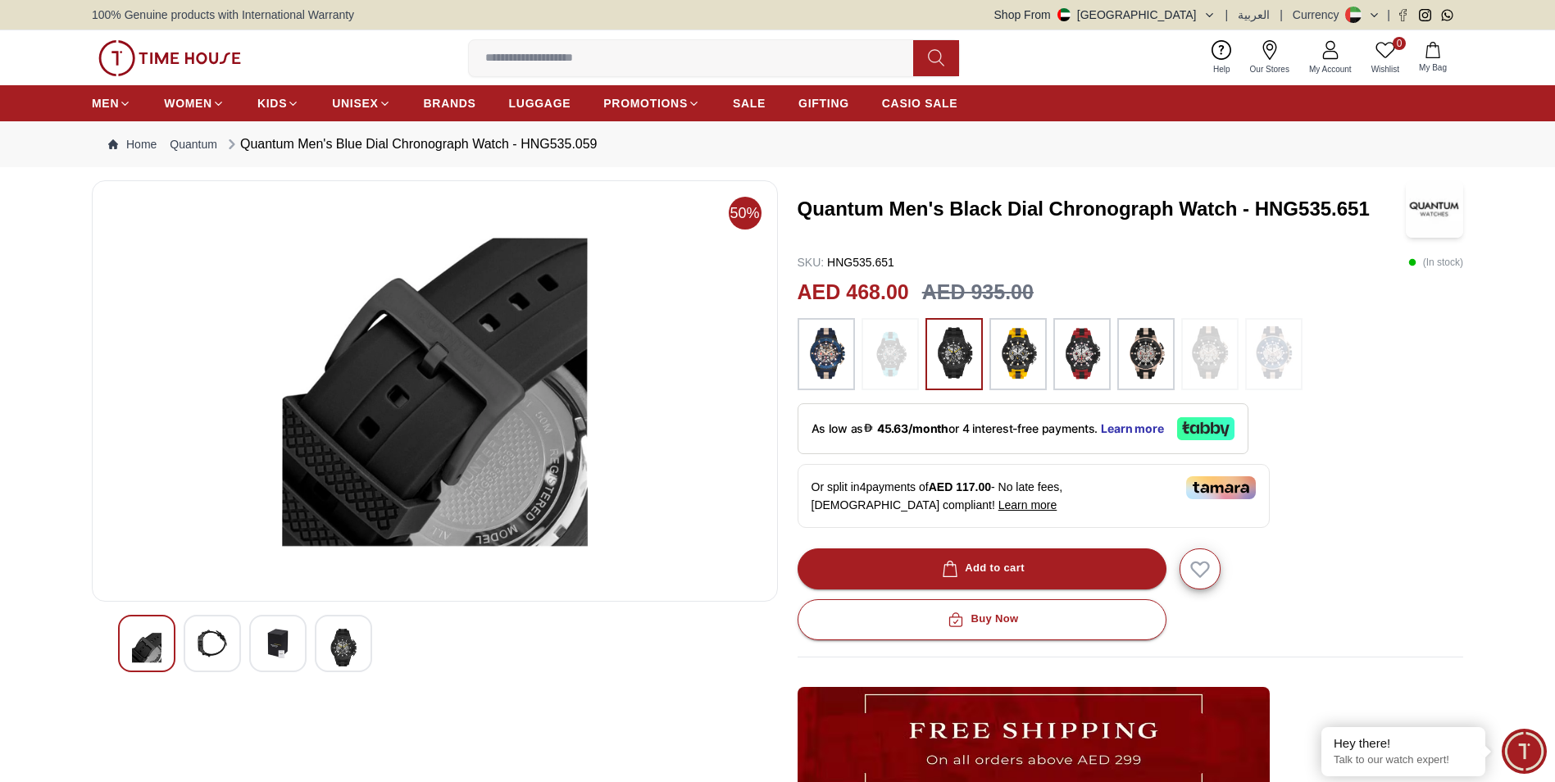
click at [138, 650] on img at bounding box center [147, 648] width 30 height 38
click at [141, 652] on img at bounding box center [147, 648] width 30 height 38
click at [822, 356] on img at bounding box center [826, 354] width 41 height 56
